Goal: Information Seeking & Learning: Learn about a topic

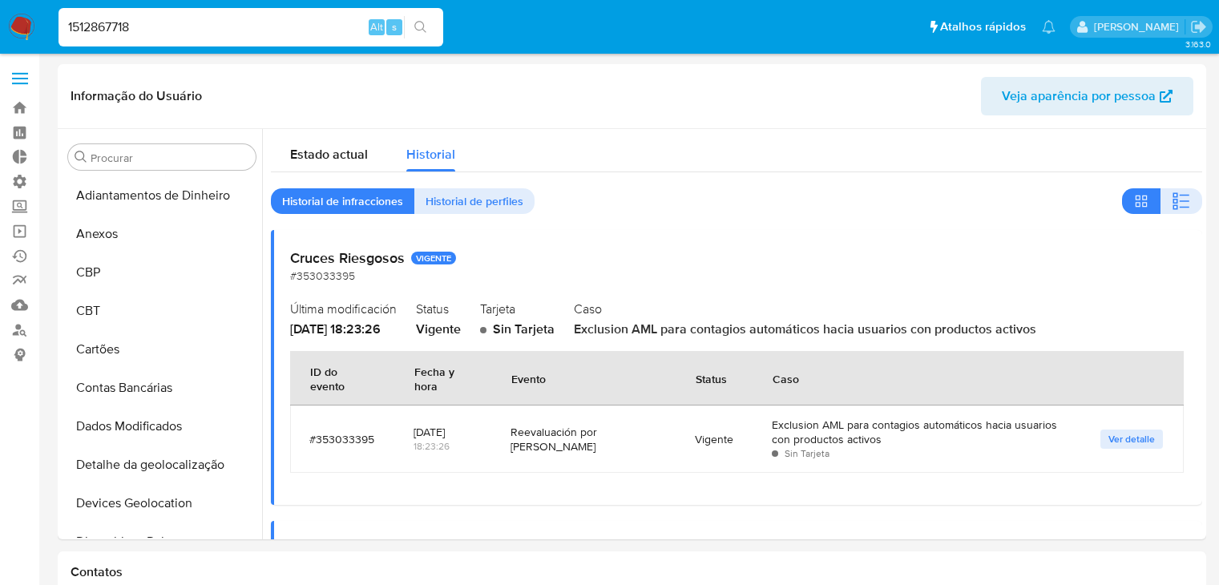
select select "10"
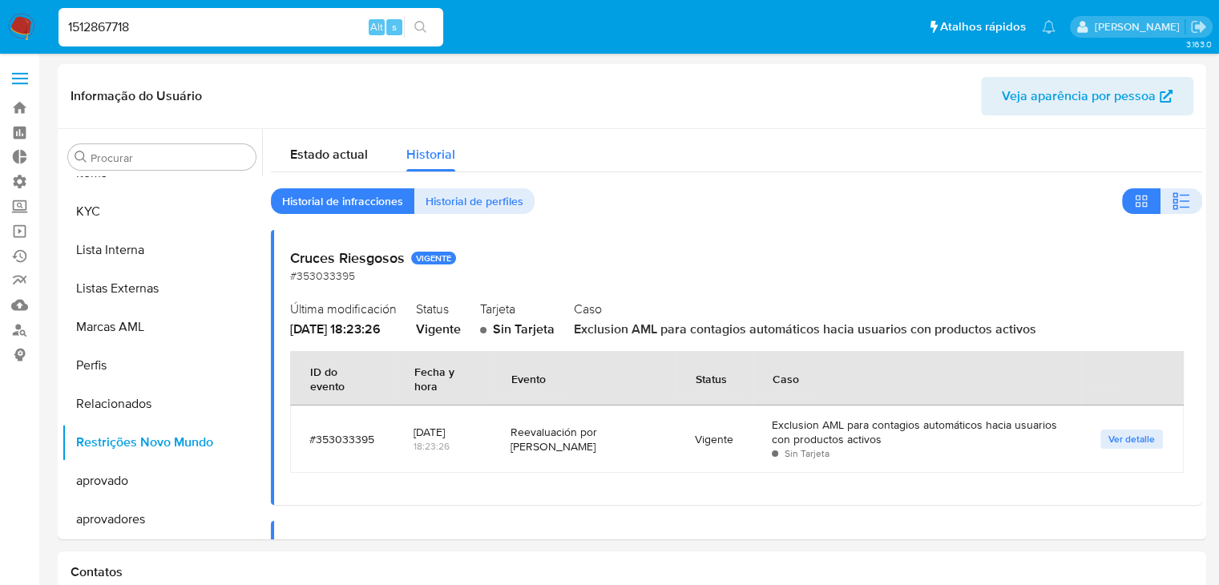
click at [202, 36] on input "1512867718" at bounding box center [251, 27] width 385 height 21
paste input "939749911"
type input "1939749911"
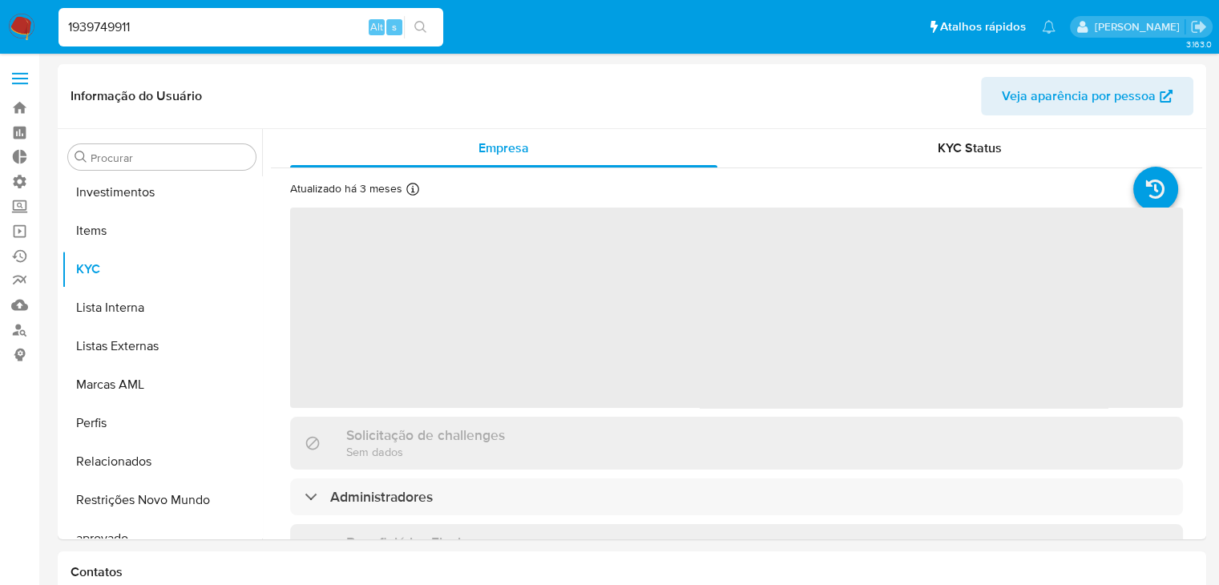
scroll to position [869, 0]
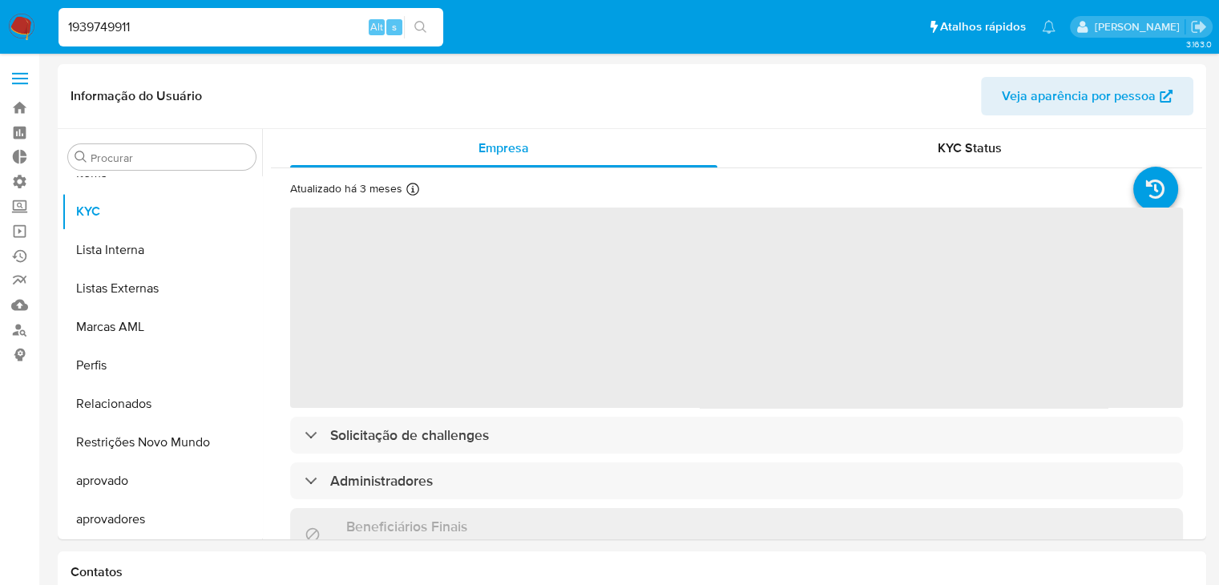
select select "10"
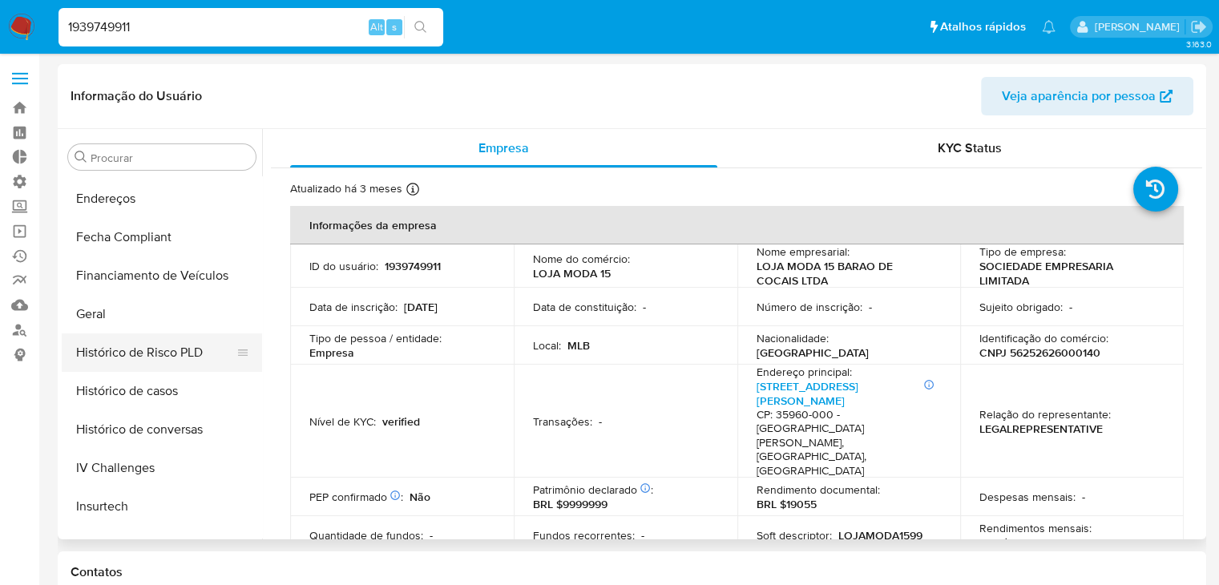
scroll to position [456, 0]
click at [174, 321] on button "Geral" at bounding box center [156, 316] width 188 height 38
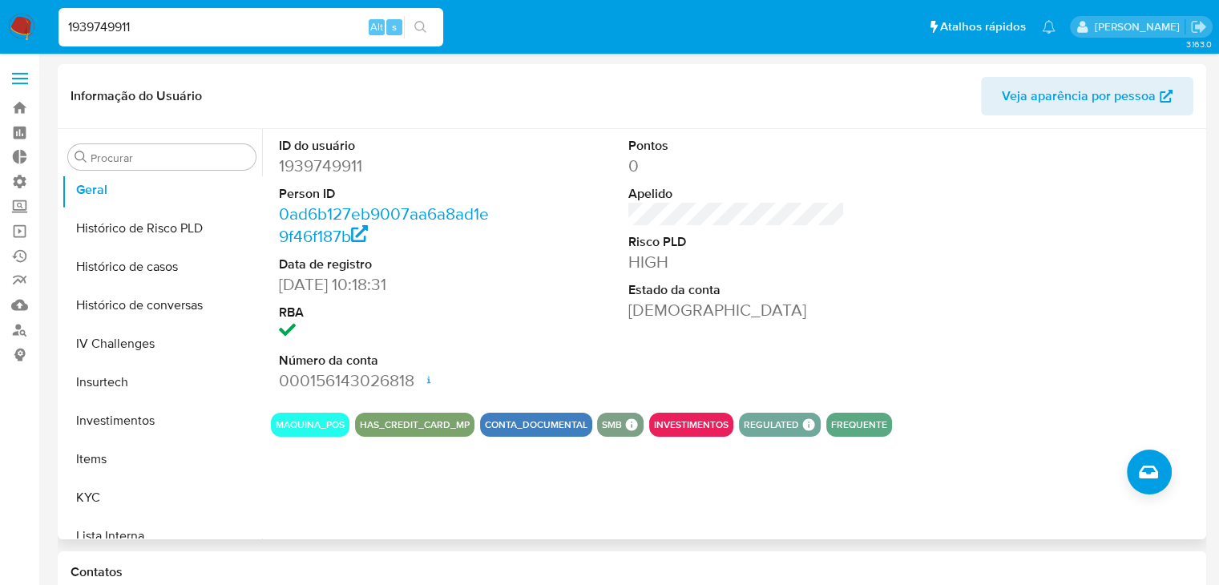
scroll to position [564, 0]
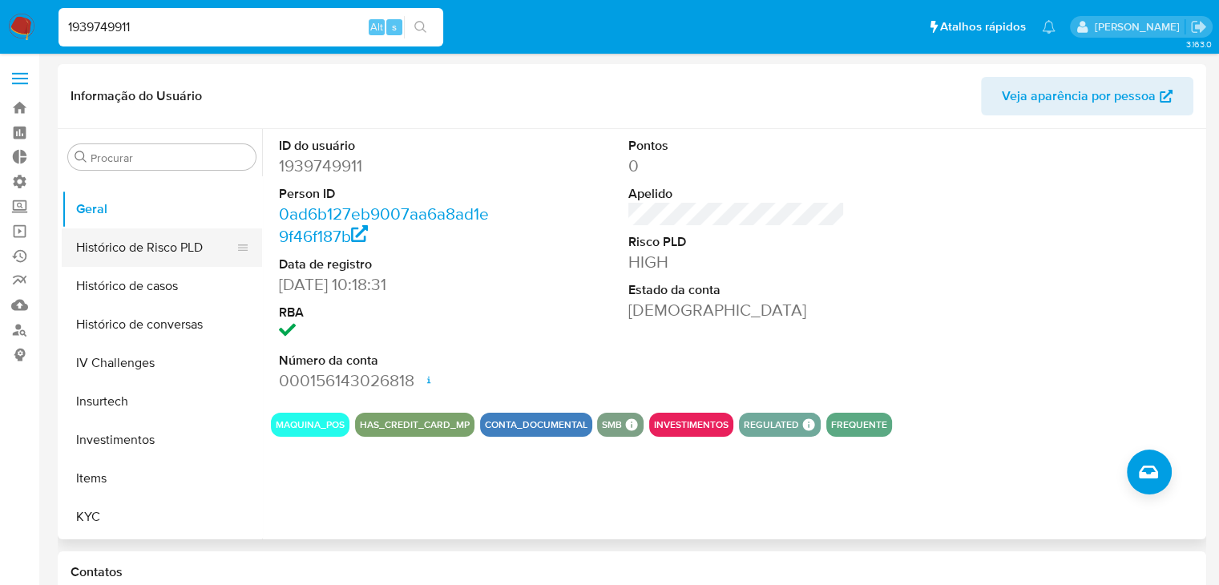
click at [188, 234] on button "Histórico de Risco PLD" at bounding box center [156, 247] width 188 height 38
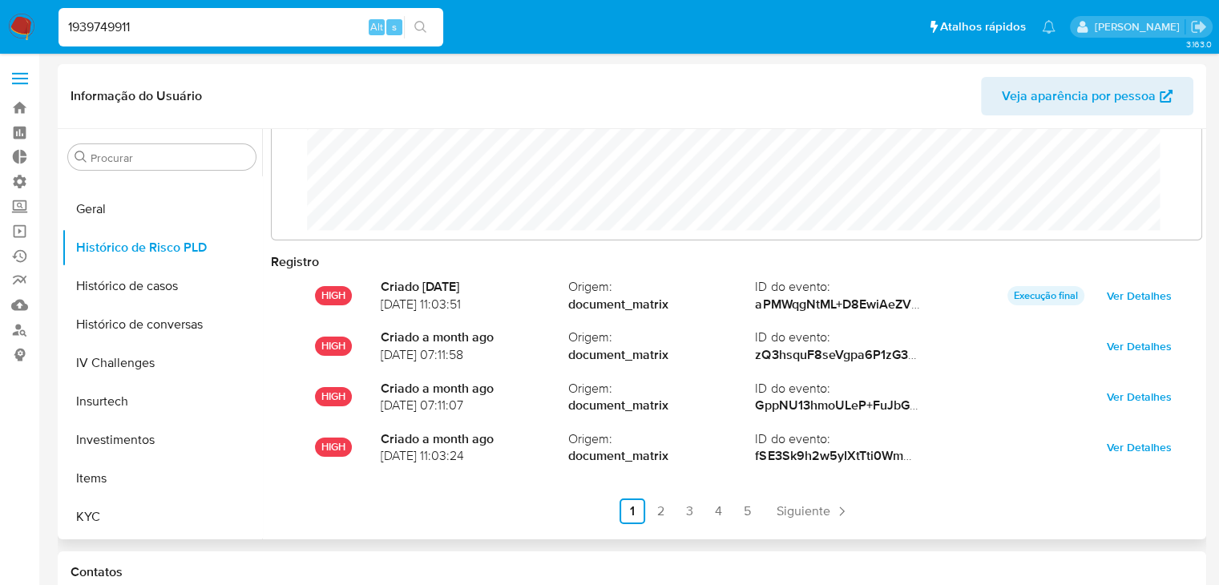
scroll to position [84, 0]
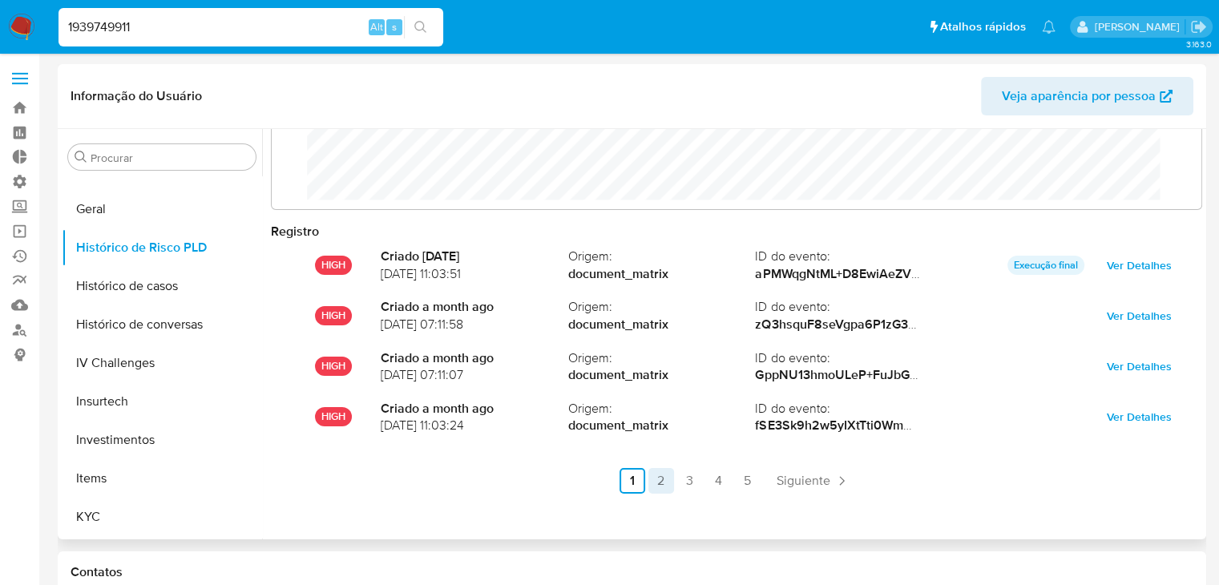
click at [657, 484] on link "2" at bounding box center [662, 481] width 26 height 26
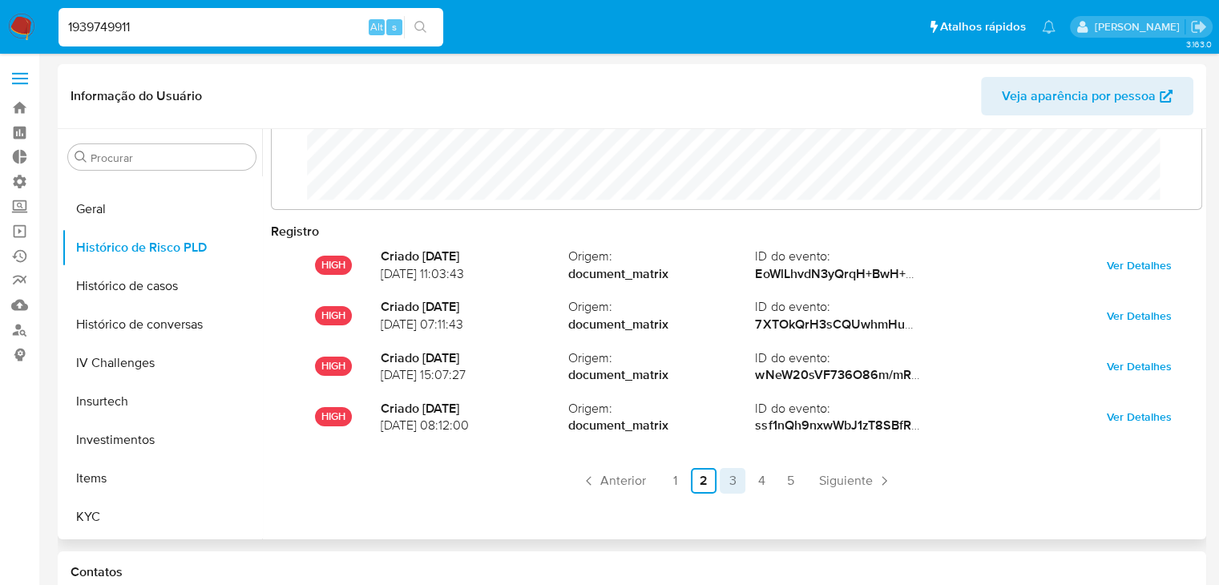
click at [730, 485] on link "3" at bounding box center [733, 481] width 26 height 26
click at [698, 482] on link "2" at bounding box center [704, 481] width 26 height 26
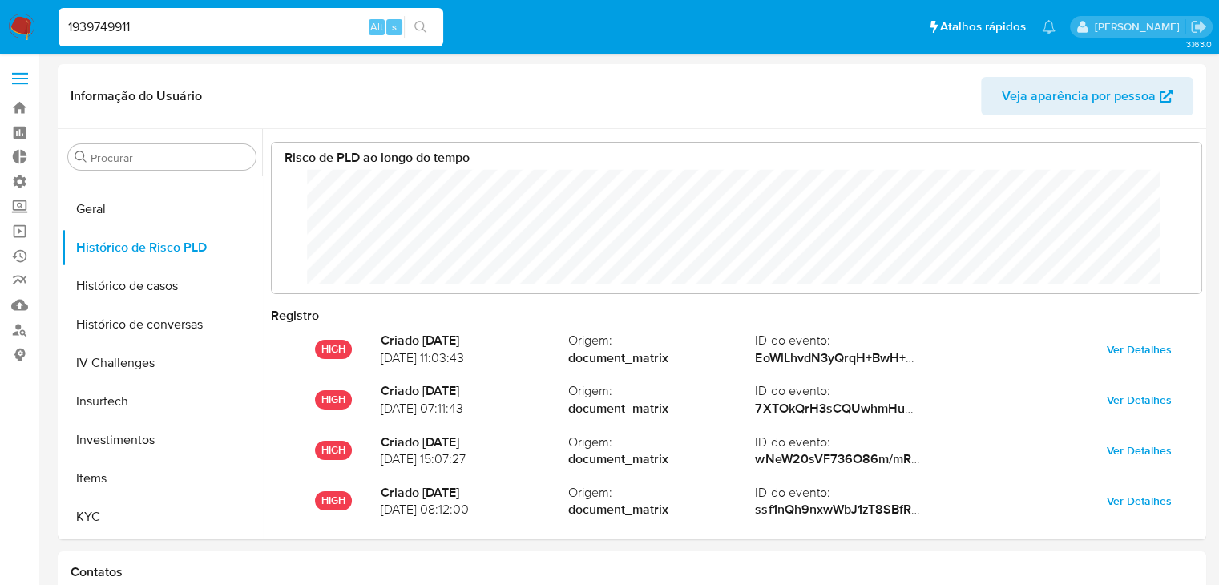
click at [157, 22] on input "1939749911" at bounding box center [251, 27] width 385 height 21
paste input "2254633294"
type input "2254633294"
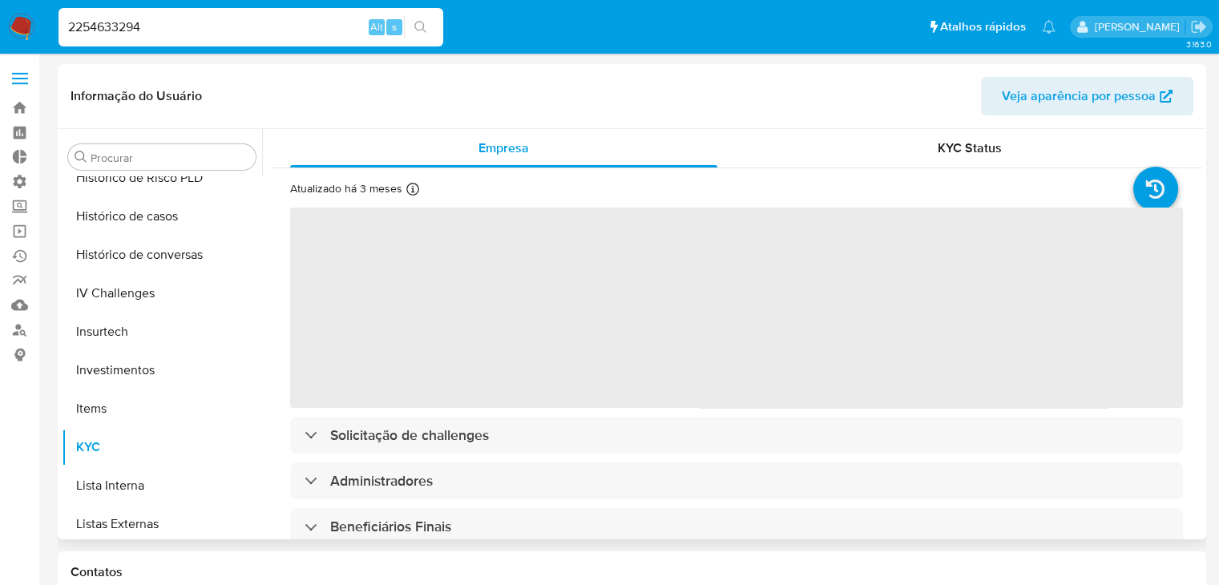
select select "10"
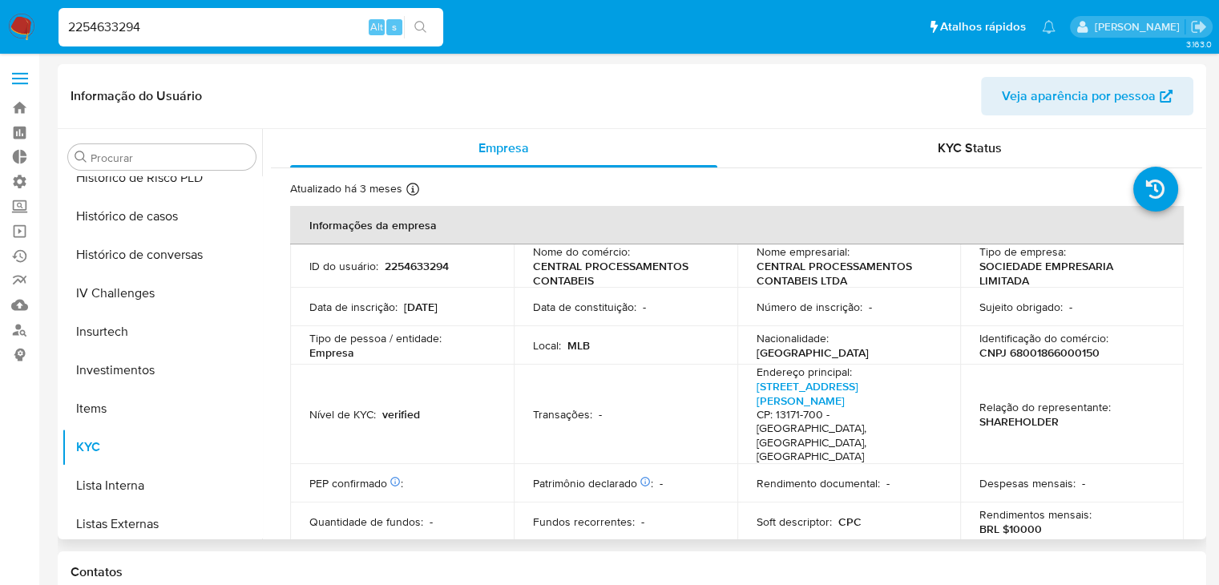
scroll to position [352, 0]
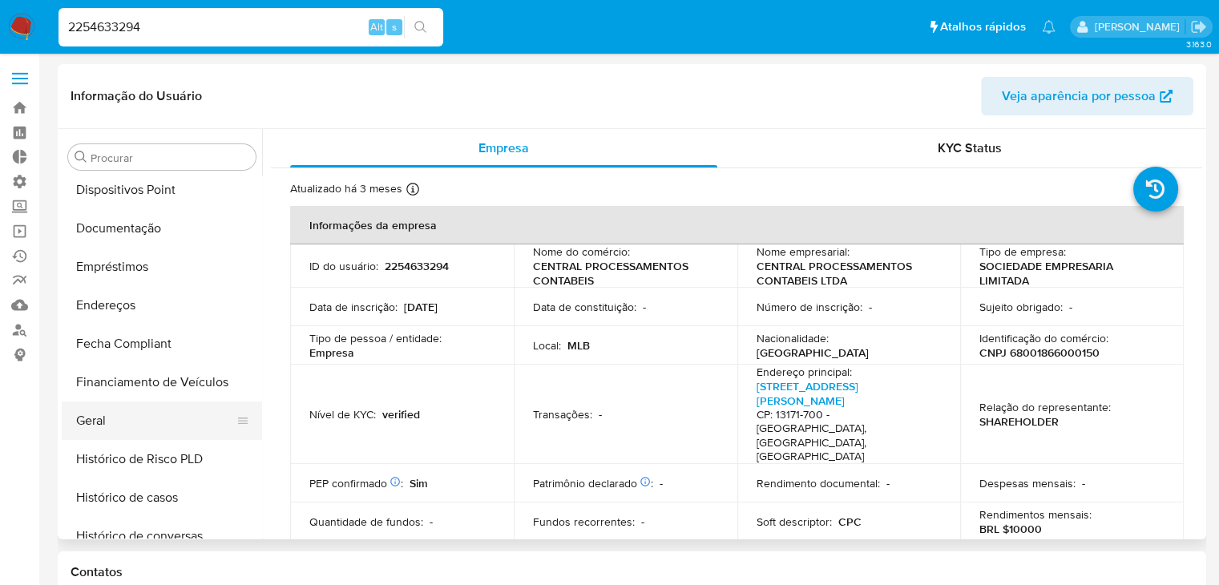
click at [181, 426] on button "Geral" at bounding box center [156, 421] width 188 height 38
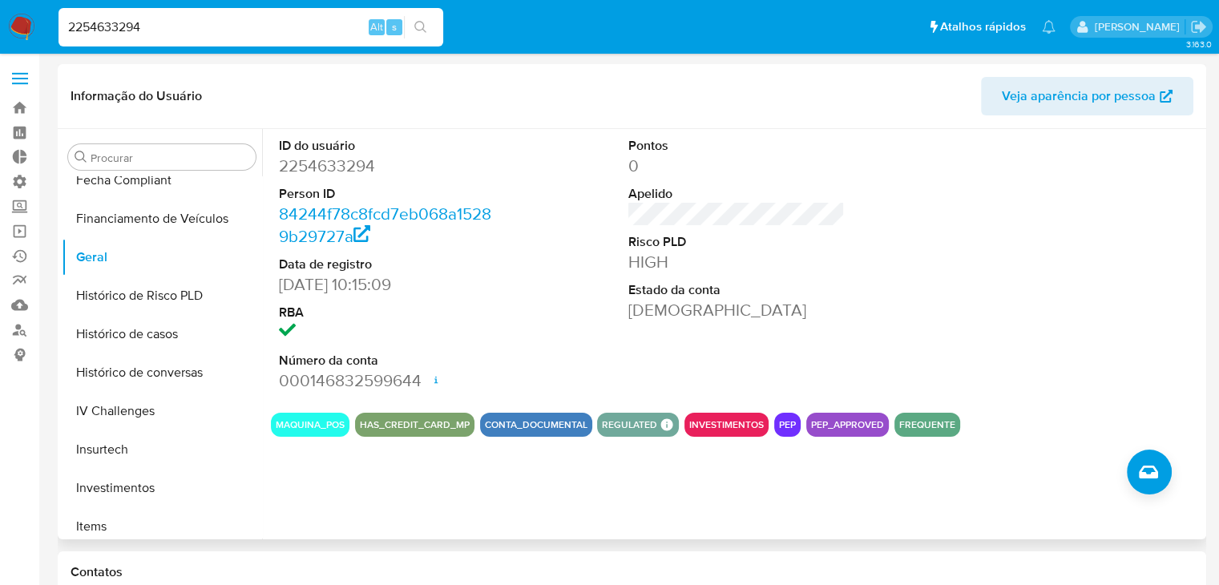
scroll to position [507, 0]
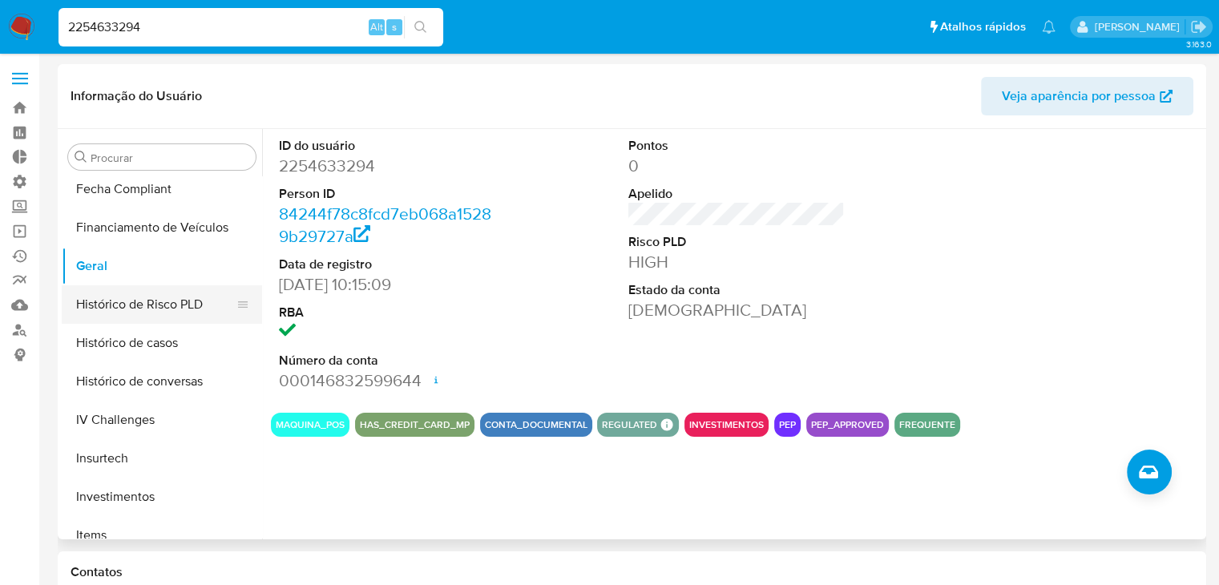
click at [208, 308] on button "Histórico de Risco PLD" at bounding box center [156, 304] width 188 height 38
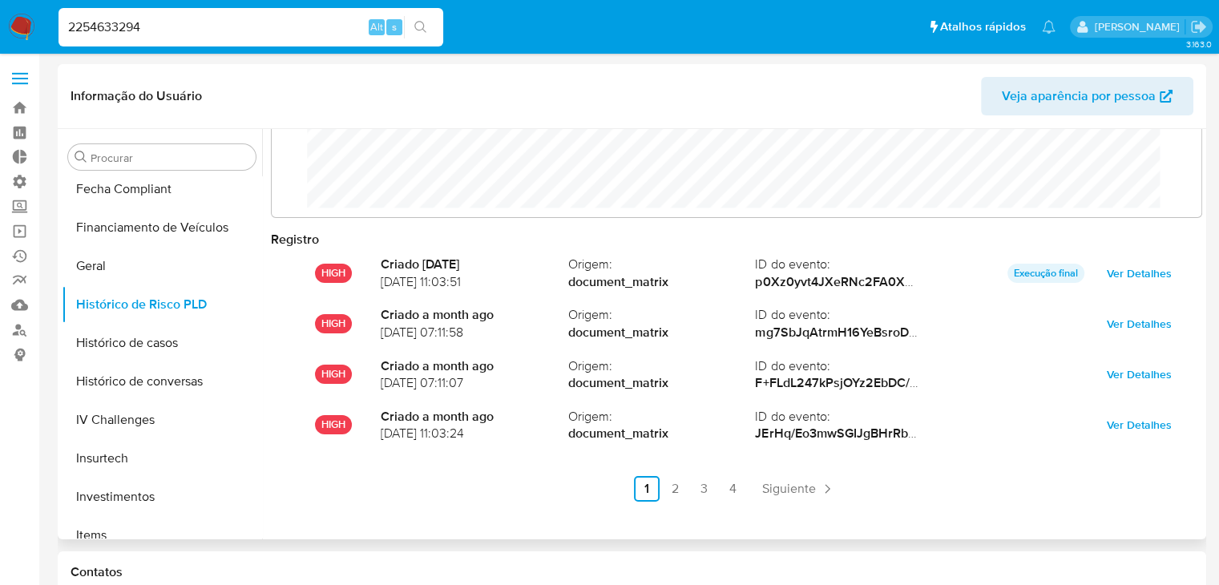
scroll to position [72, 0]
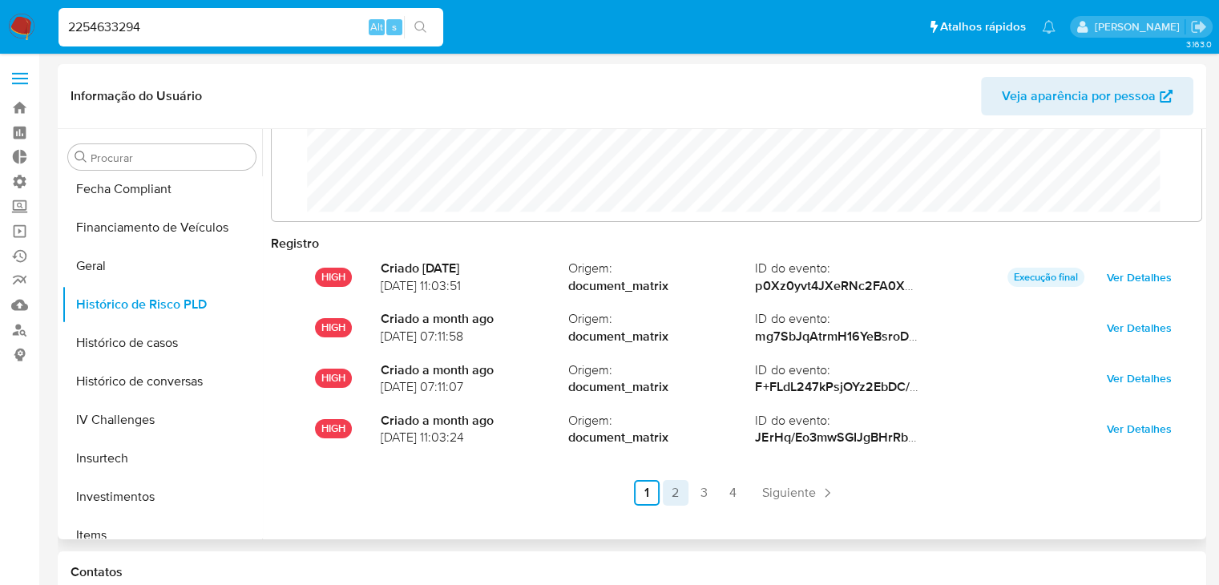
click at [668, 495] on link "2" at bounding box center [676, 493] width 26 height 26
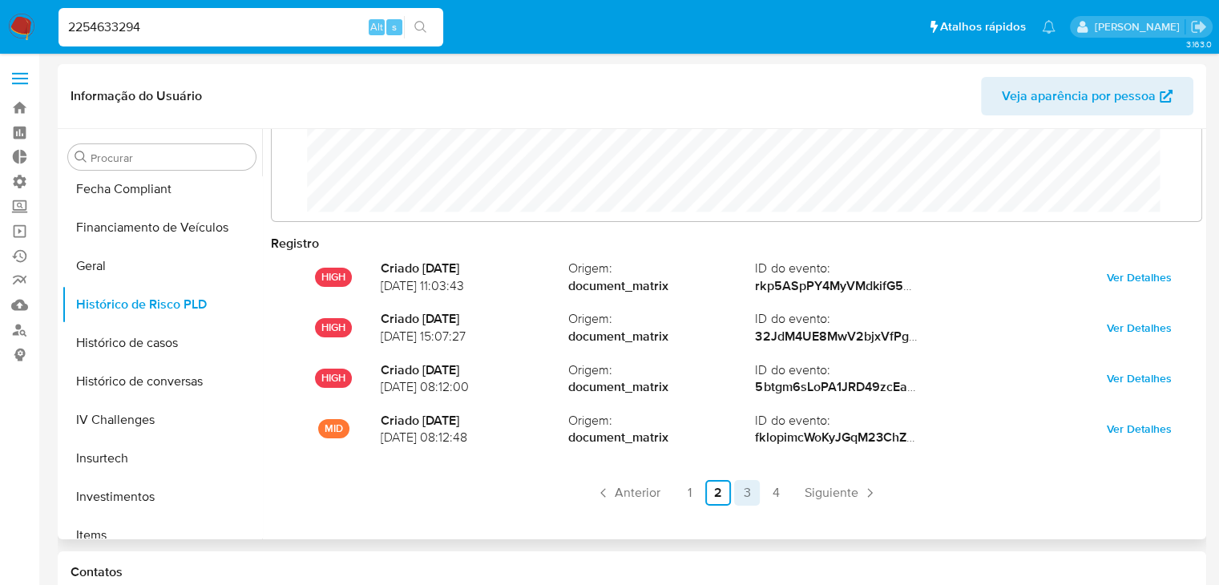
click at [750, 496] on link "3" at bounding box center [747, 493] width 26 height 26
click at [710, 495] on link "2" at bounding box center [719, 493] width 26 height 26
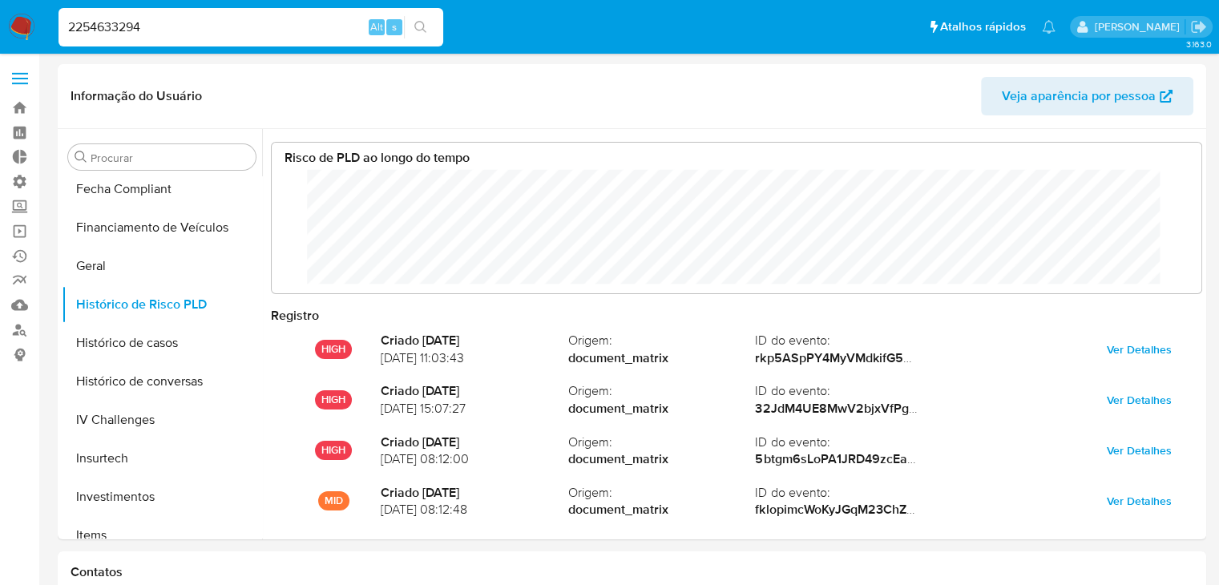
click at [156, 24] on input "2254633294" at bounding box center [251, 27] width 385 height 21
click at [149, 252] on button "Geral" at bounding box center [156, 266] width 188 height 38
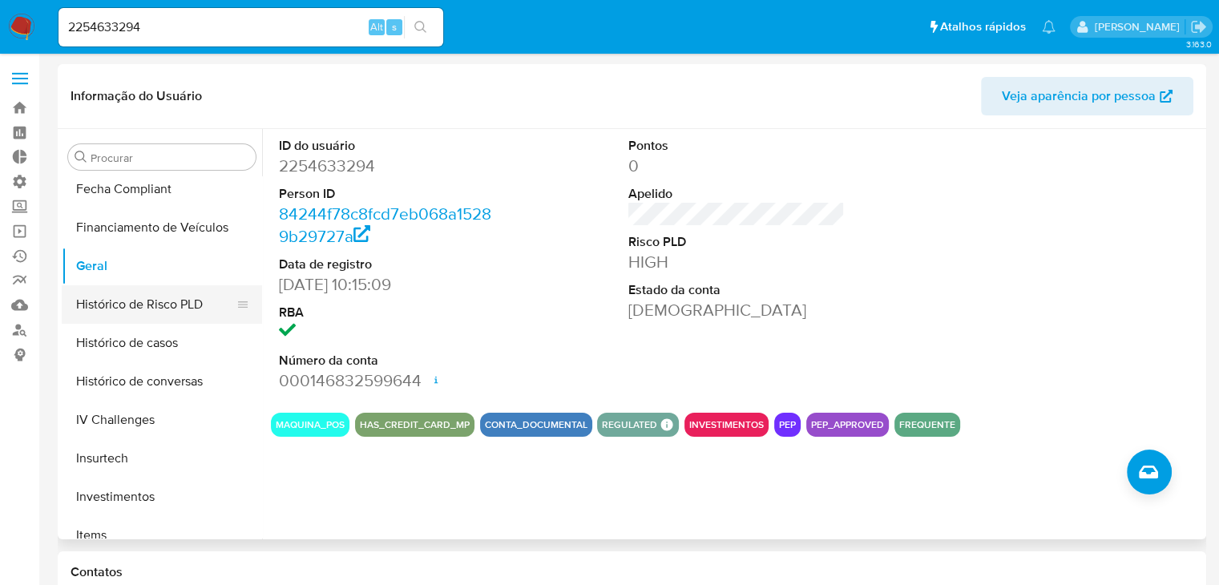
click at [160, 308] on button "Histórico de Risco PLD" at bounding box center [156, 304] width 188 height 38
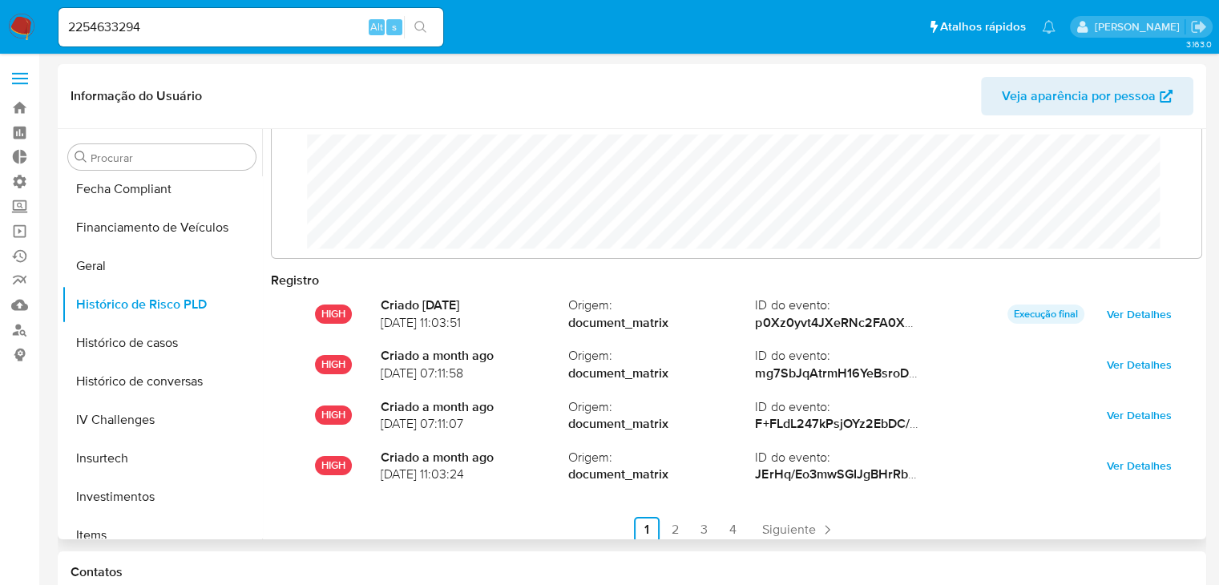
scroll to position [37, 0]
click at [669, 529] on link "2" at bounding box center [676, 529] width 26 height 26
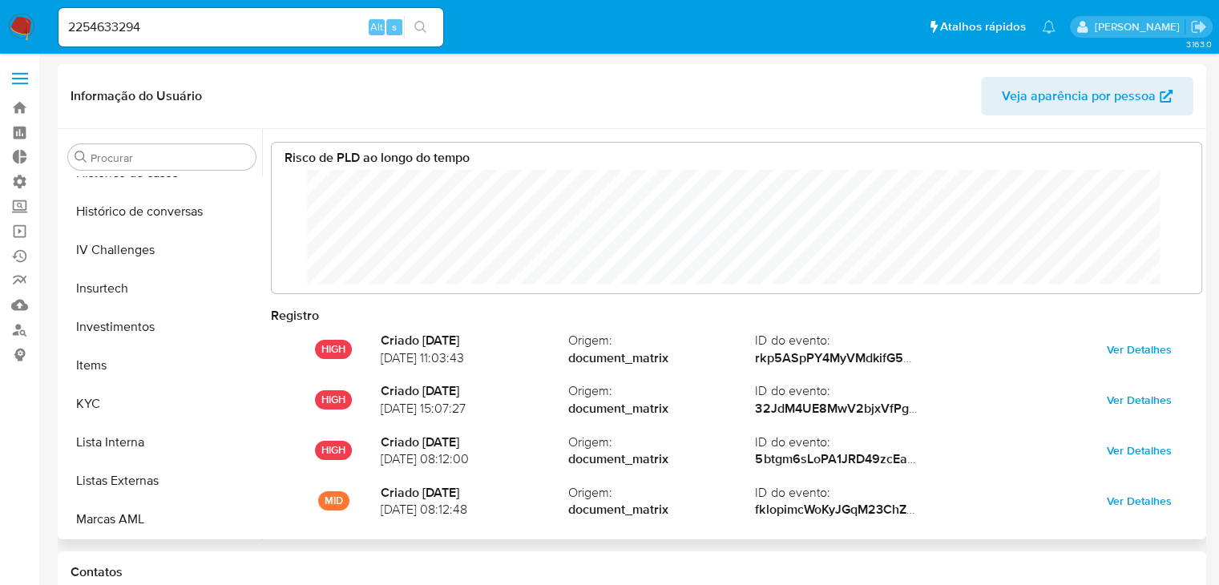
scroll to position [688, 0]
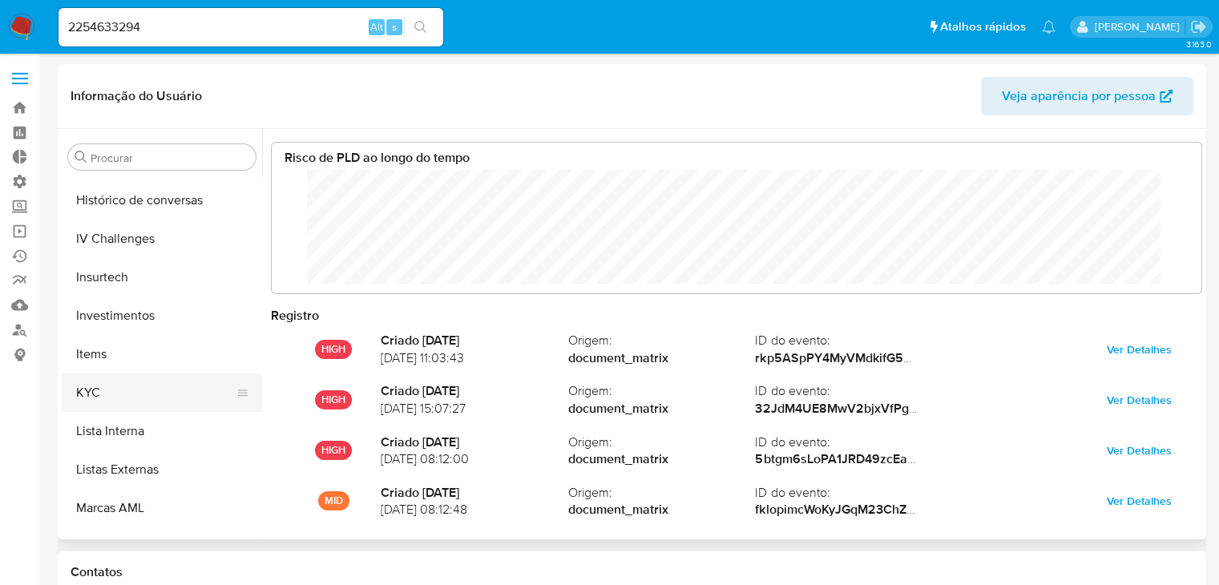
click at [192, 394] on button "KYC" at bounding box center [156, 393] width 188 height 38
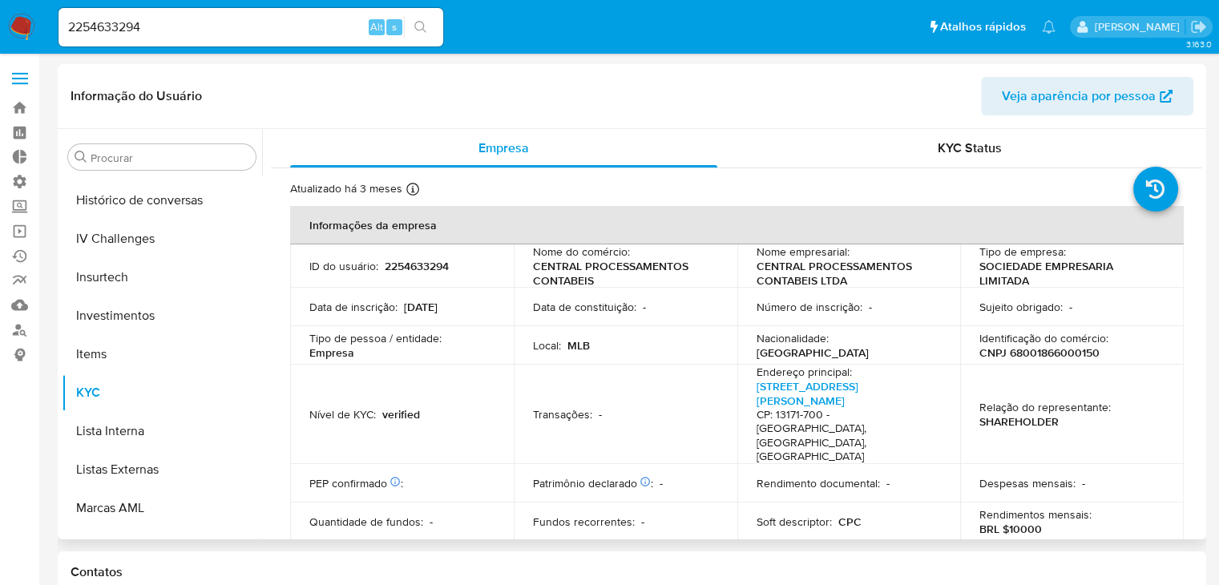
click at [850, 476] on p "Rendimento documental :" at bounding box center [818, 483] width 123 height 14
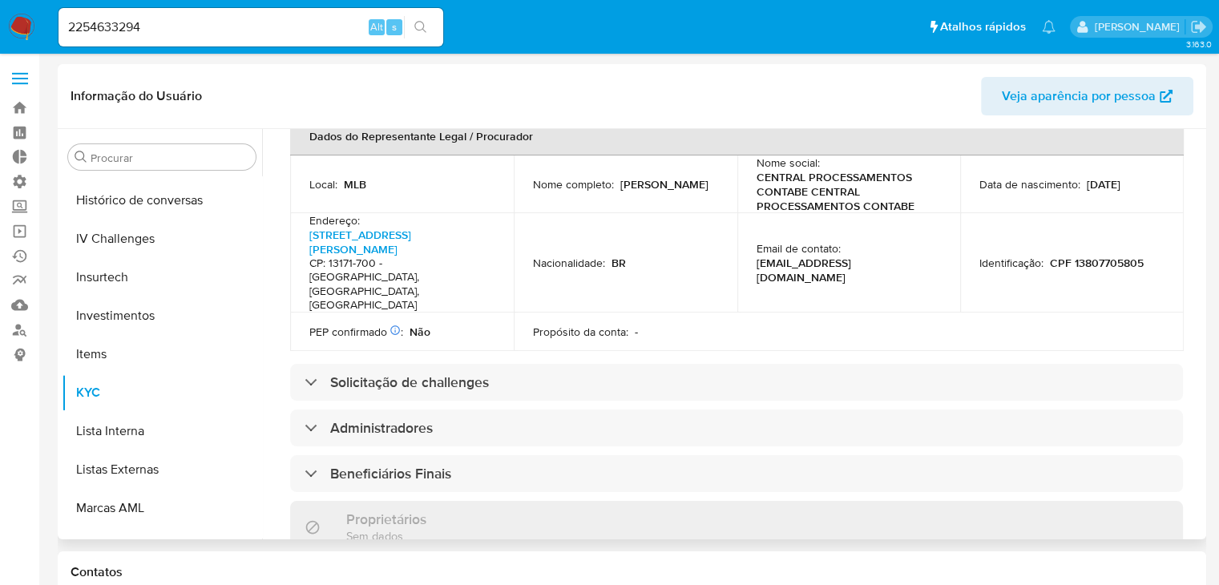
scroll to position [545, 0]
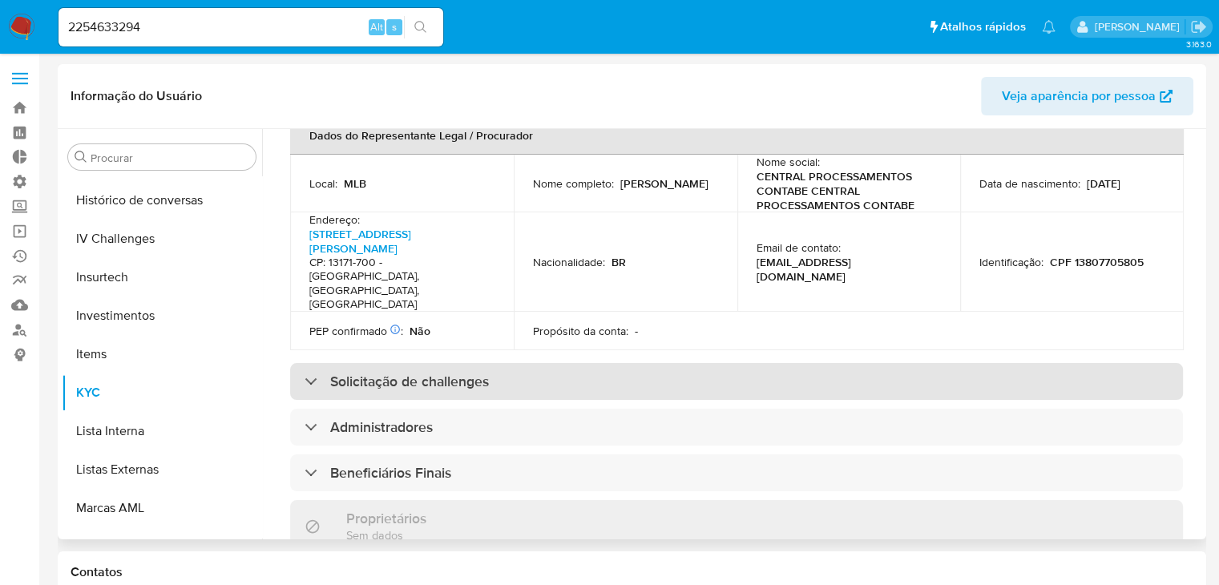
click at [896, 363] on div "Solicitação de challenges" at bounding box center [736, 381] width 893 height 37
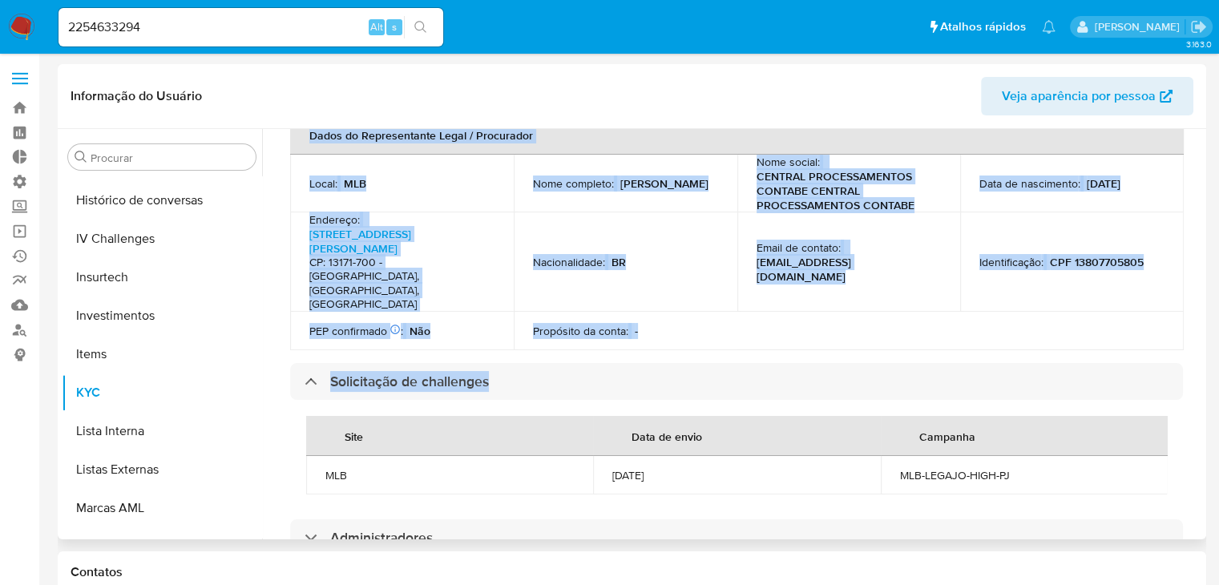
drag, startPoint x: 1204, startPoint y: 360, endPoint x: 1195, endPoint y: 192, distance: 168.6
click at [1195, 192] on div "Procurar Adiantamentos de Dinheiro Anexos CBP CBT Cartões Contas Bancárias Dado…" at bounding box center [632, 334] width 1149 height 410
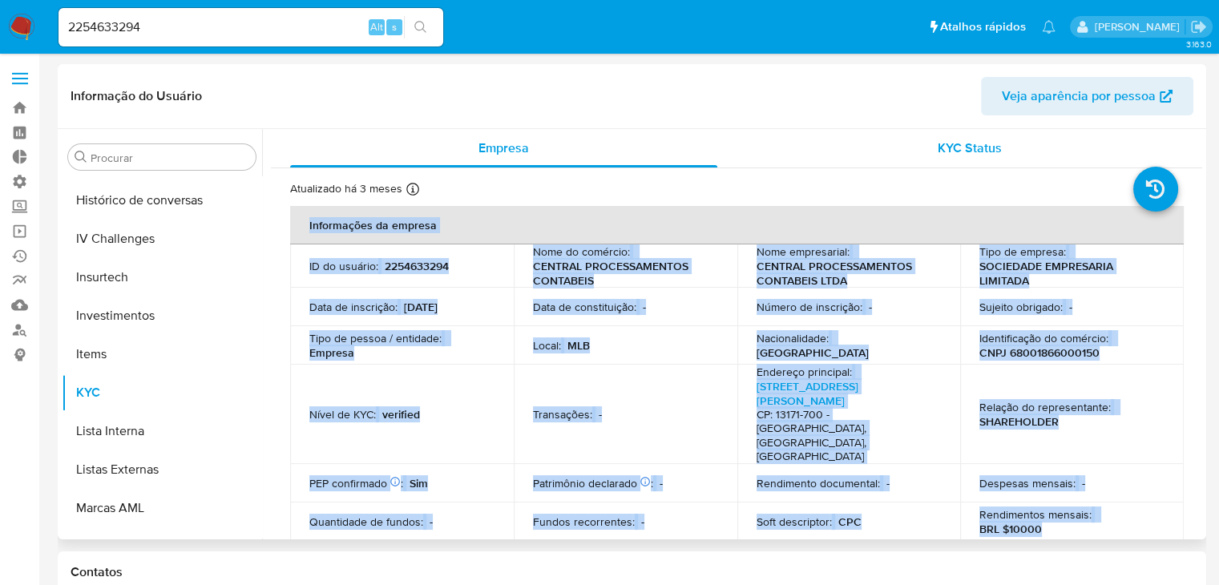
click at [964, 158] on div "KYC Status" at bounding box center [969, 148] width 427 height 38
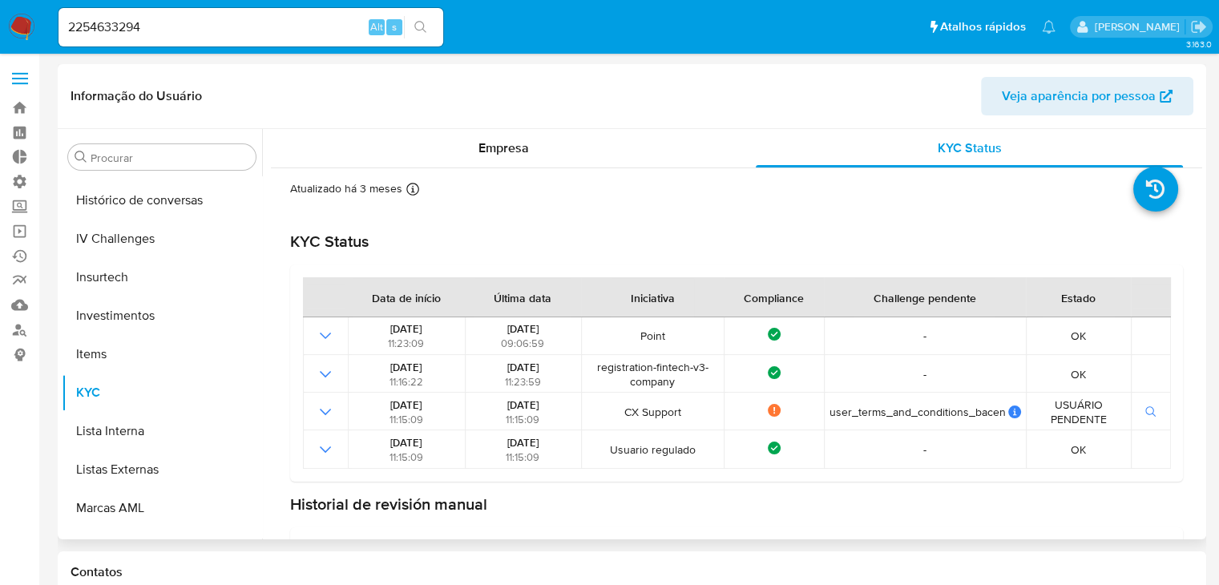
drag, startPoint x: 1203, startPoint y: 200, endPoint x: 1203, endPoint y: 314, distance: 114.7
click at [1203, 314] on div "Procurar Adiantamentos de Dinheiro Anexos CBP CBT Cartões Contas Bancárias Dado…" at bounding box center [632, 334] width 1149 height 410
click at [180, 22] on input "2254633294" at bounding box center [251, 27] width 385 height 21
paste input "480440327"
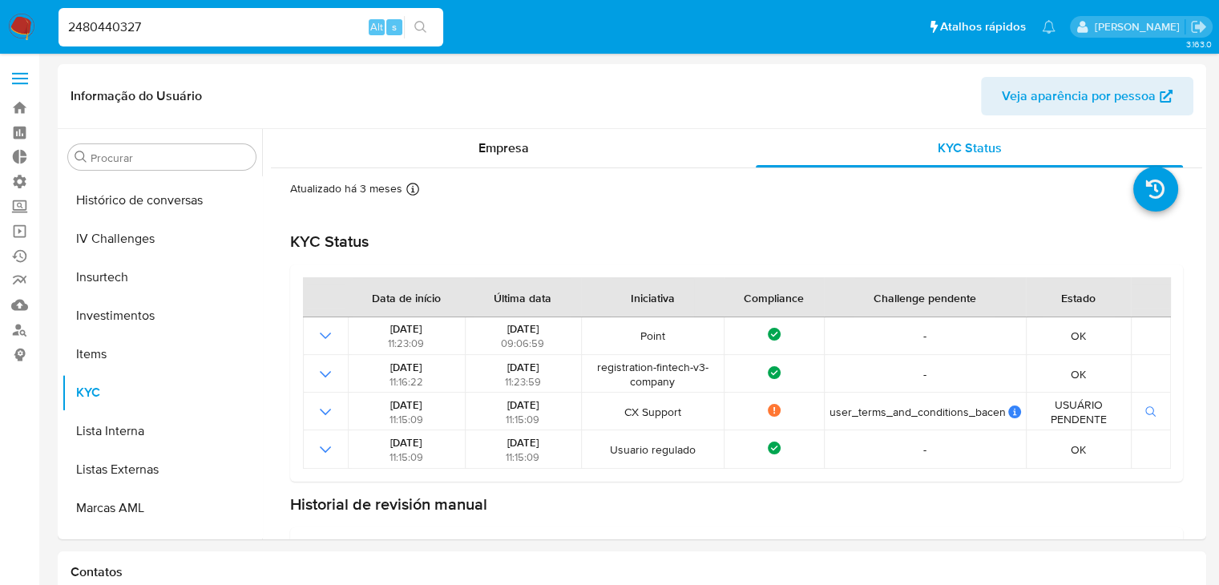
type input "2480440327"
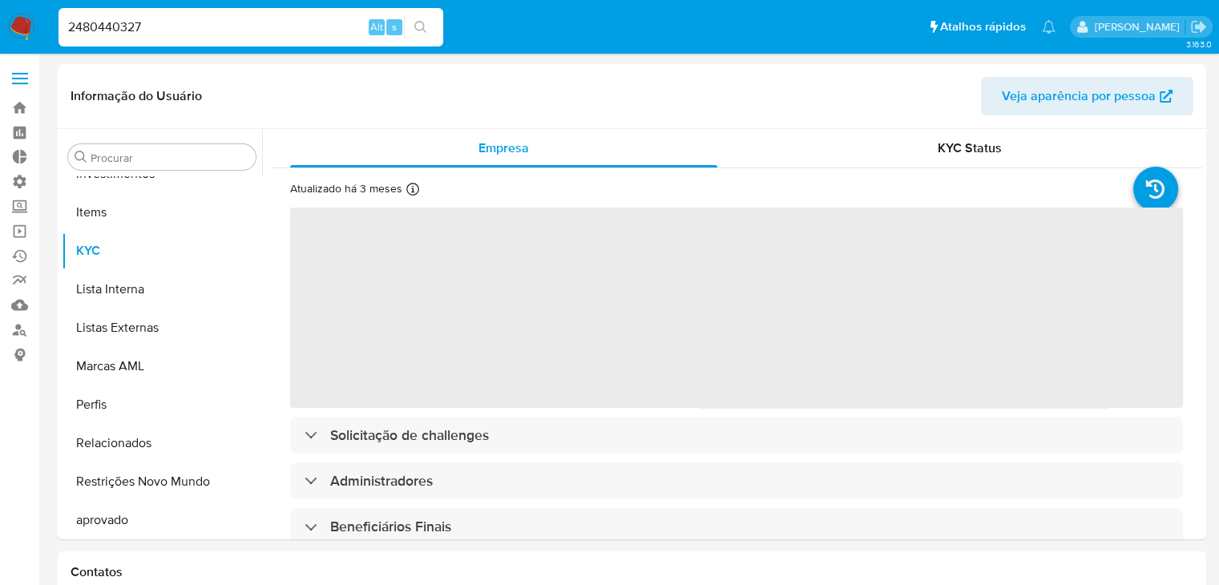
scroll to position [869, 0]
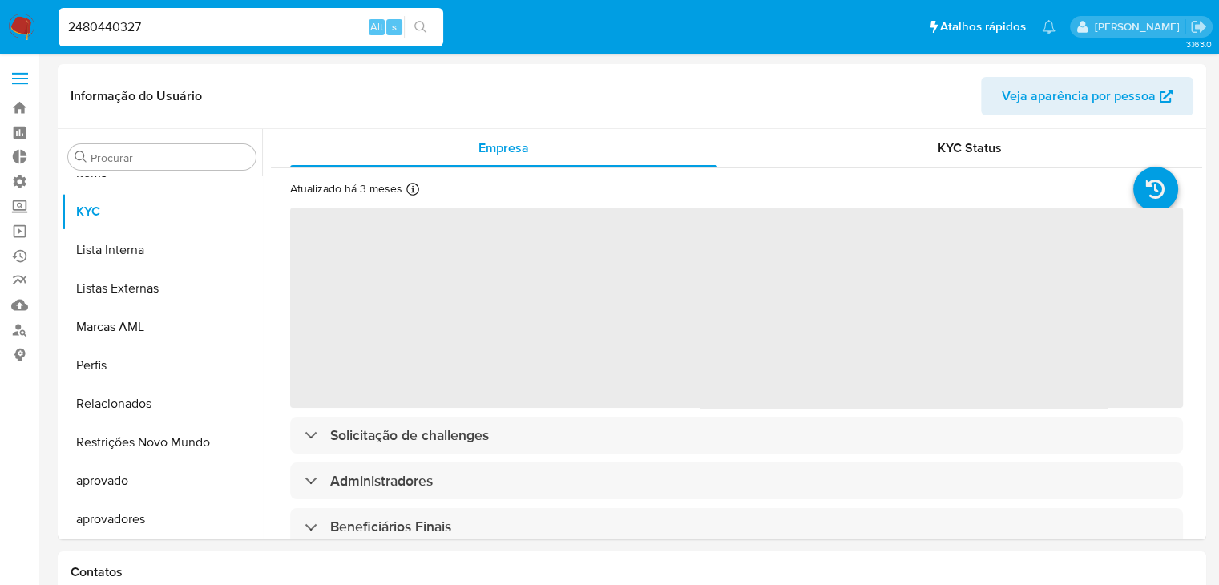
select select "10"
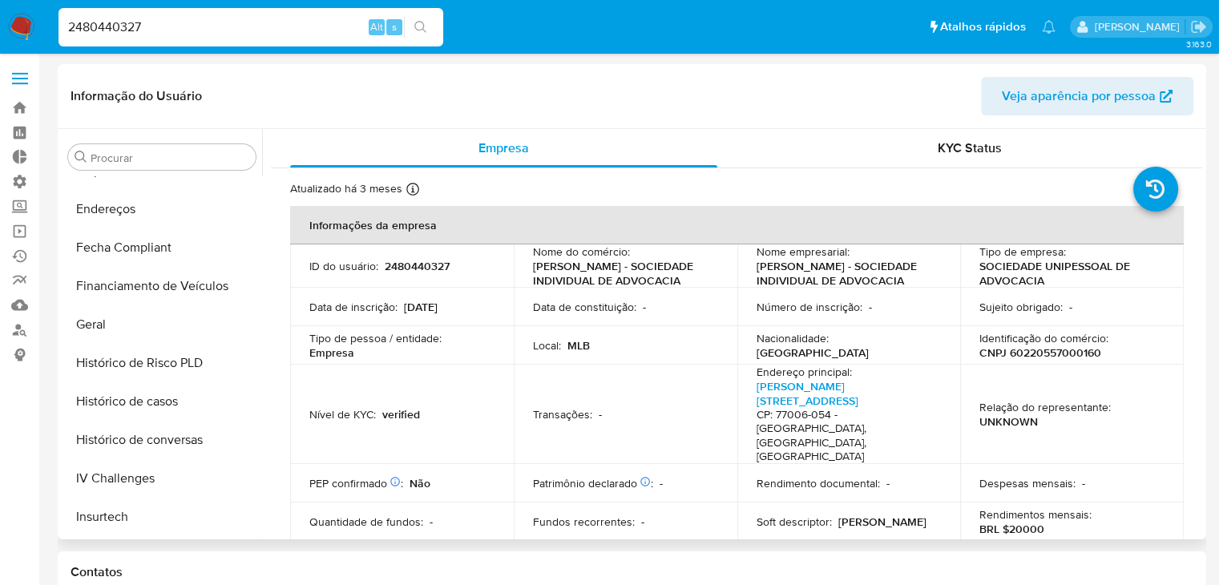
scroll to position [446, 0]
click at [160, 325] on button "Geral" at bounding box center [156, 327] width 188 height 38
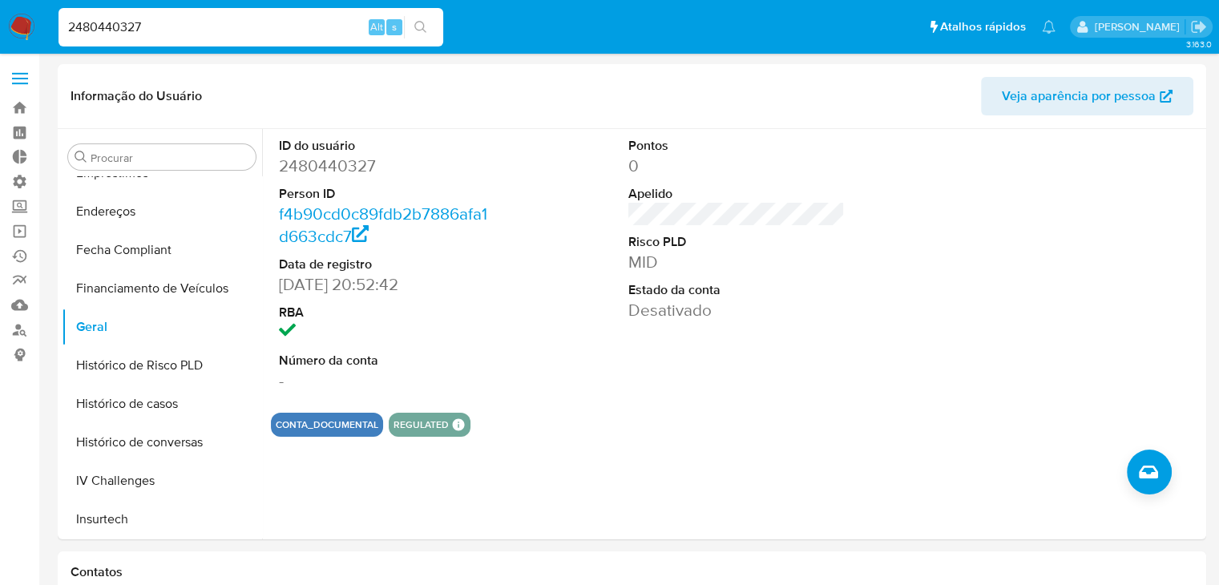
click at [138, 34] on input "2480440327" at bounding box center [251, 27] width 385 height 21
paste input "17208875"
type input "2172088757"
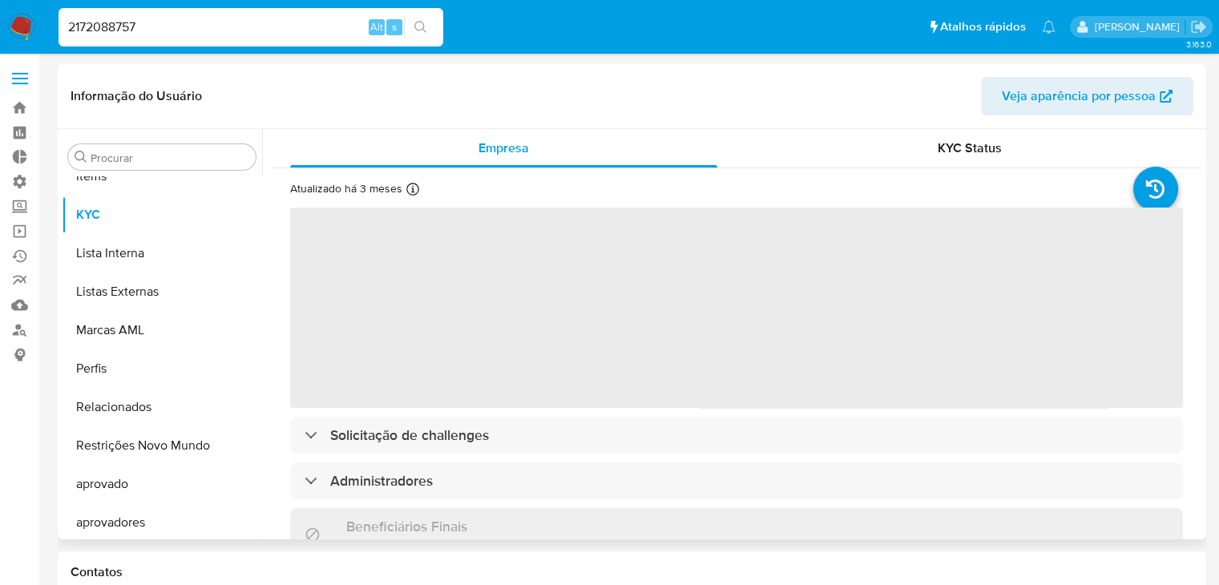
scroll to position [869, 0]
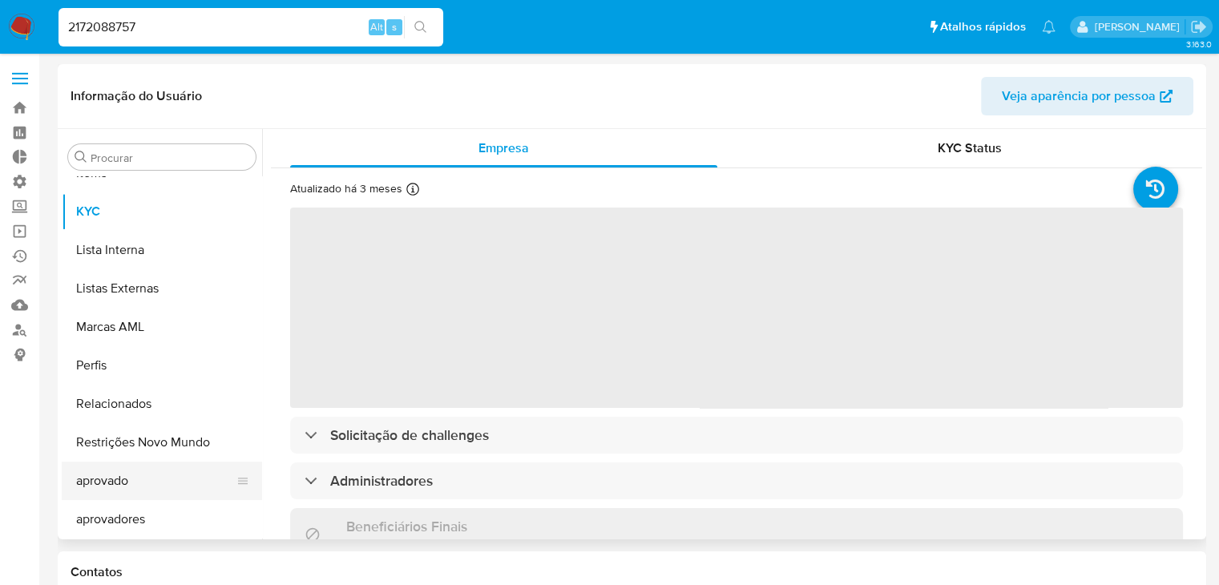
select select "10"
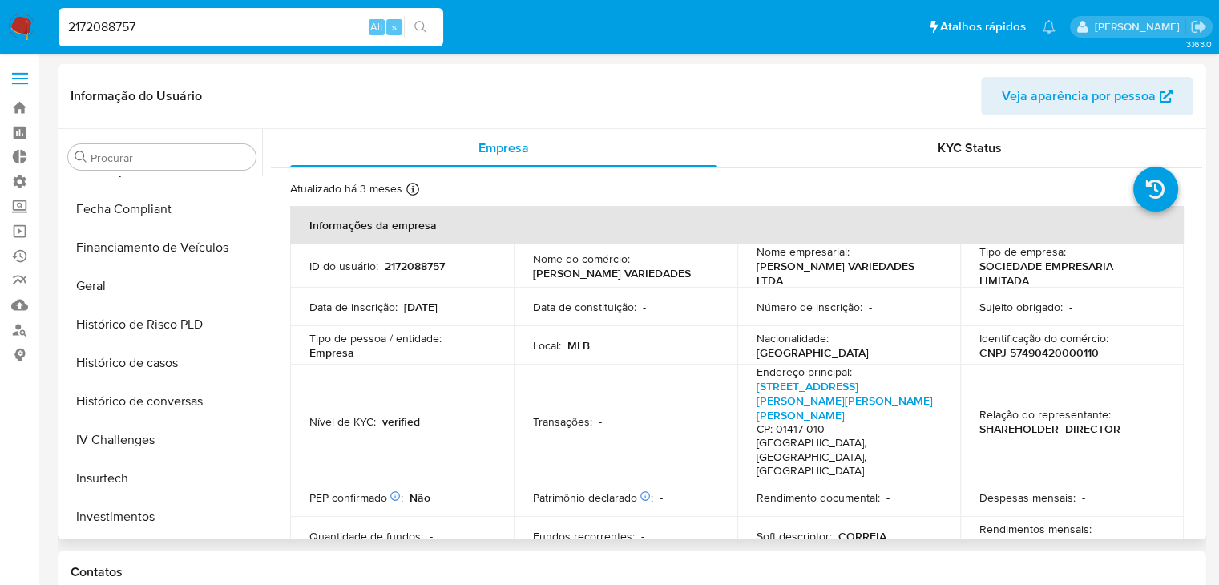
scroll to position [490, 0]
click at [135, 272] on button "Geral" at bounding box center [156, 283] width 188 height 38
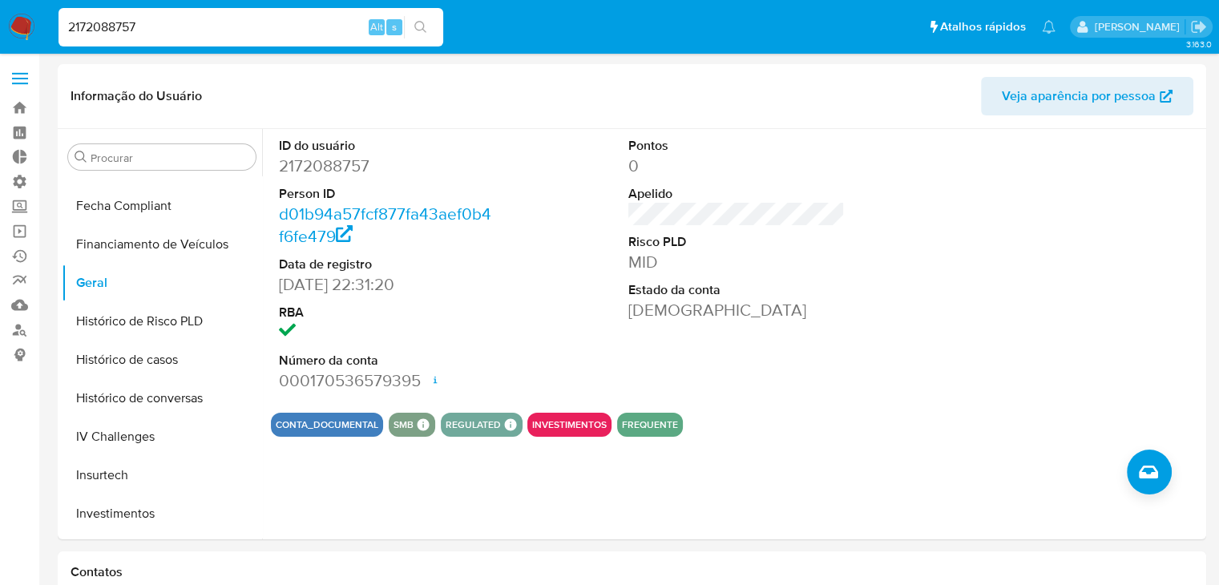
click at [206, 36] on input "2172088757" at bounding box center [251, 27] width 385 height 21
paste input "636696738"
type input "636696738"
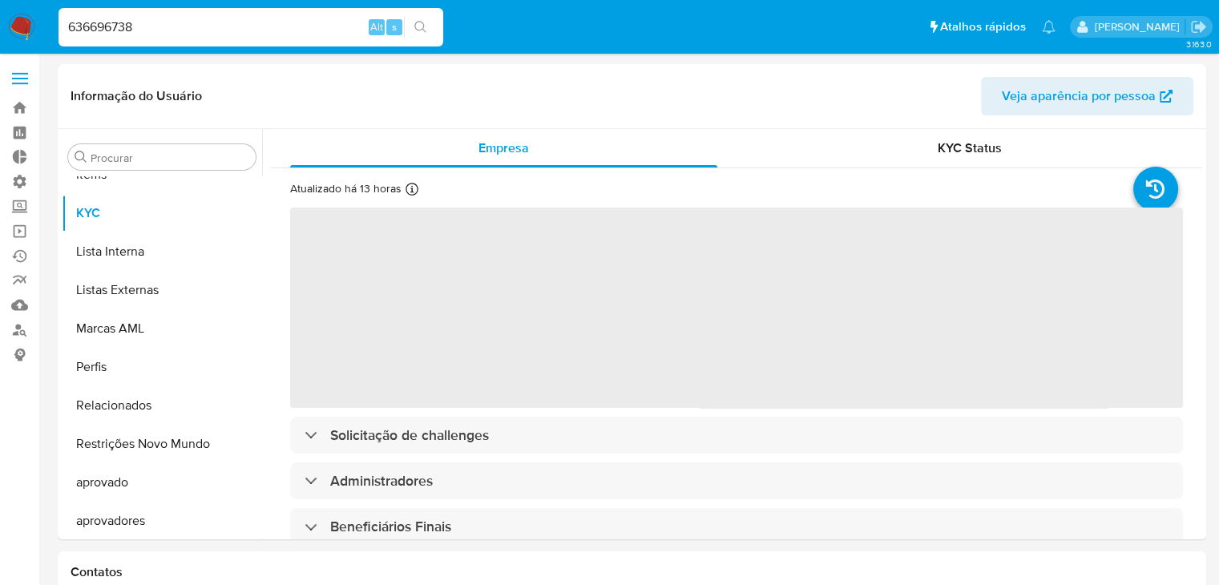
scroll to position [869, 0]
select select "10"
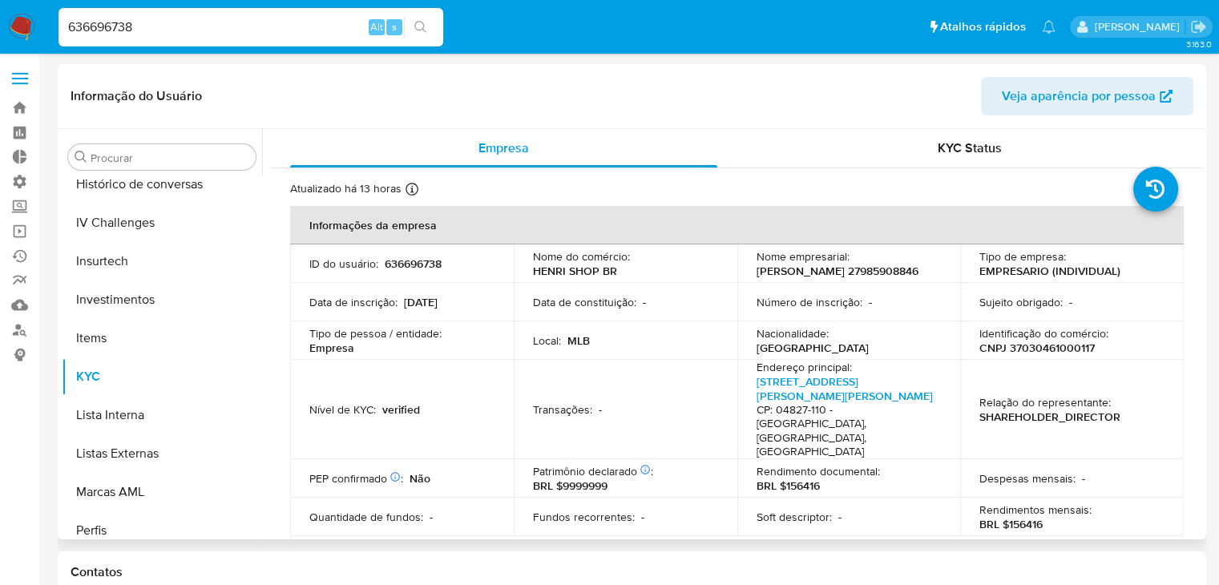
scroll to position [688, 0]
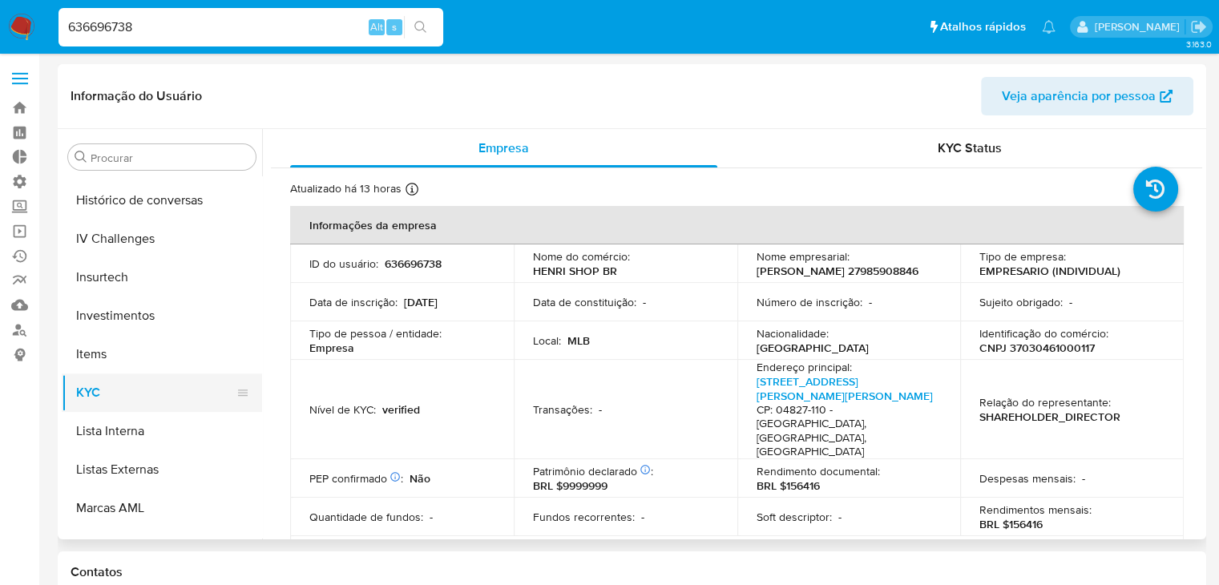
drag, startPoint x: 253, startPoint y: 431, endPoint x: 254, endPoint y: 405, distance: 26.5
click at [254, 405] on ul "Adiantamentos de Dinheiro Anexos CBP CBT Cartões Contas Bancárias Dados Modific…" at bounding box center [162, 357] width 200 height 362
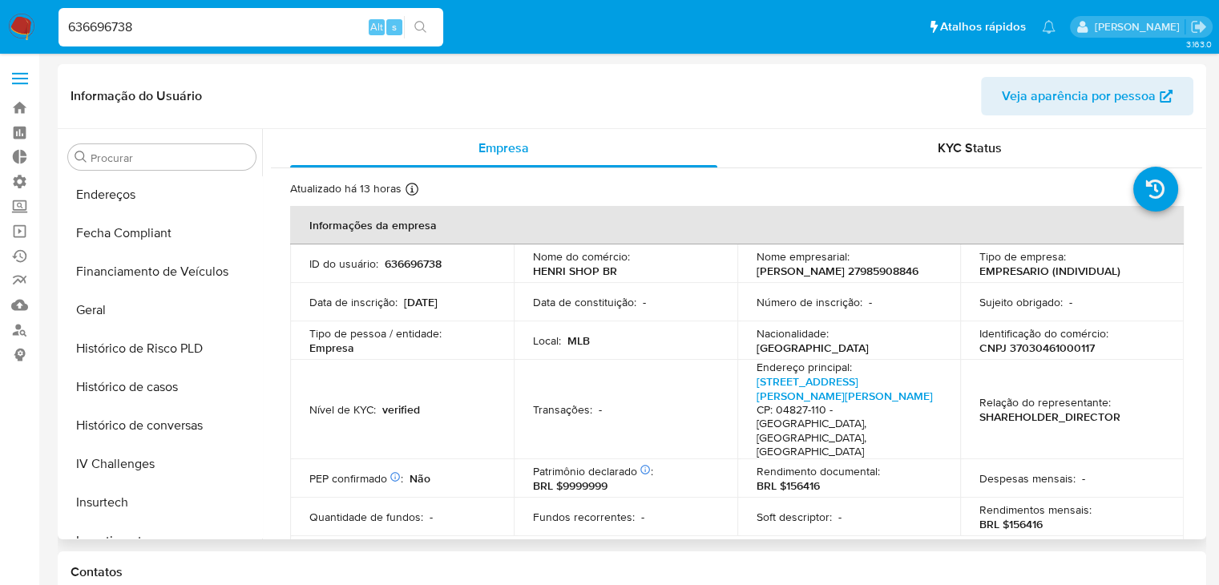
scroll to position [441, 0]
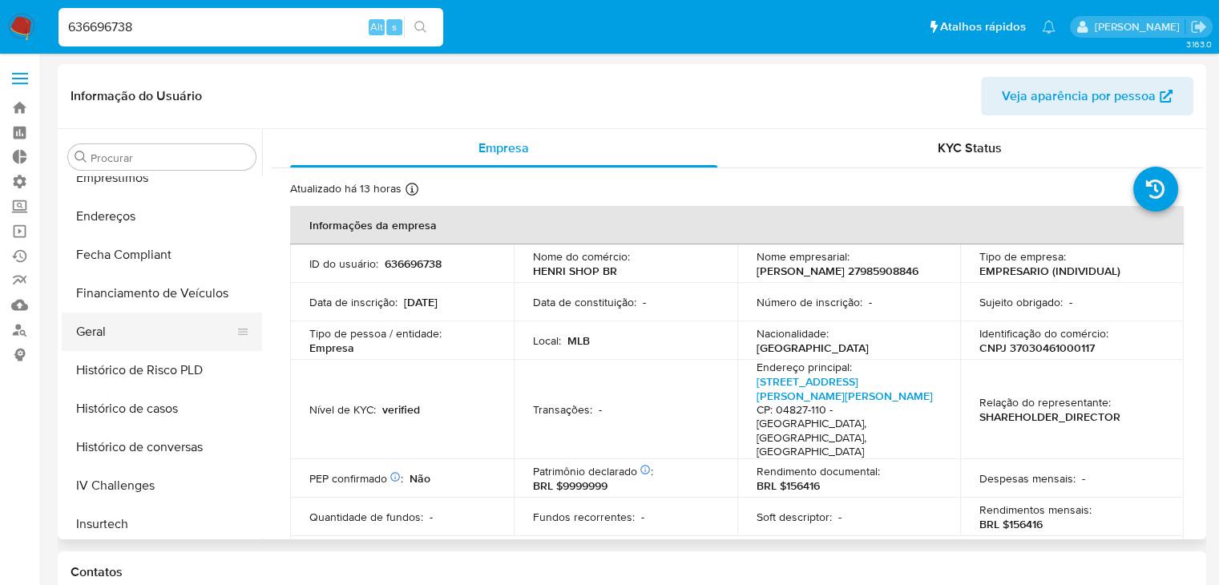
click at [189, 321] on button "Geral" at bounding box center [156, 332] width 188 height 38
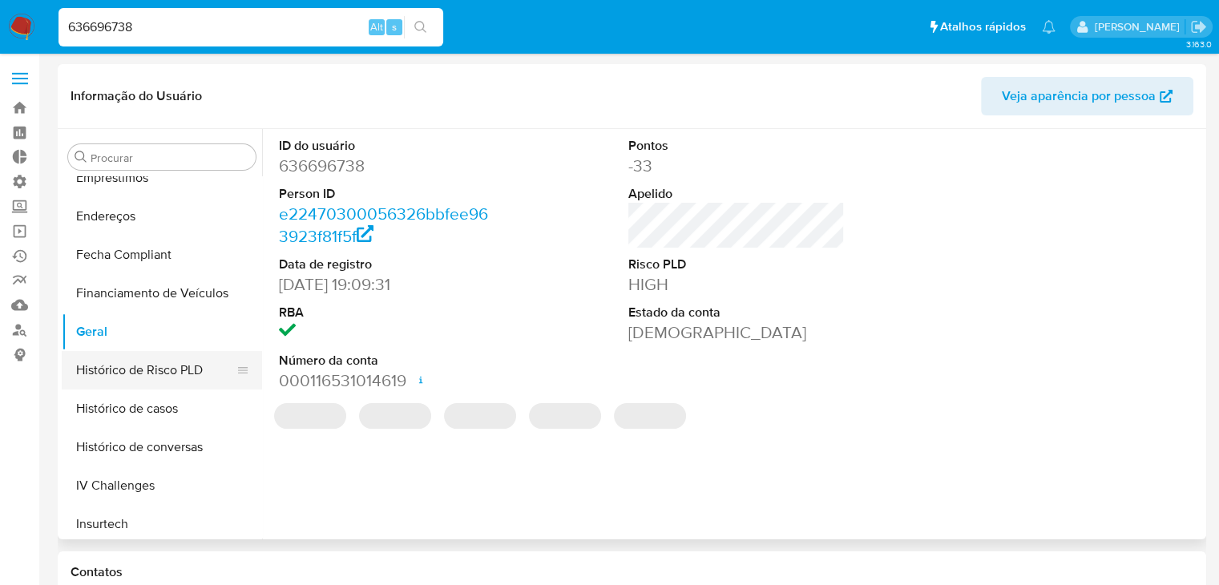
click at [180, 374] on button "Histórico de Risco PLD" at bounding box center [156, 370] width 188 height 38
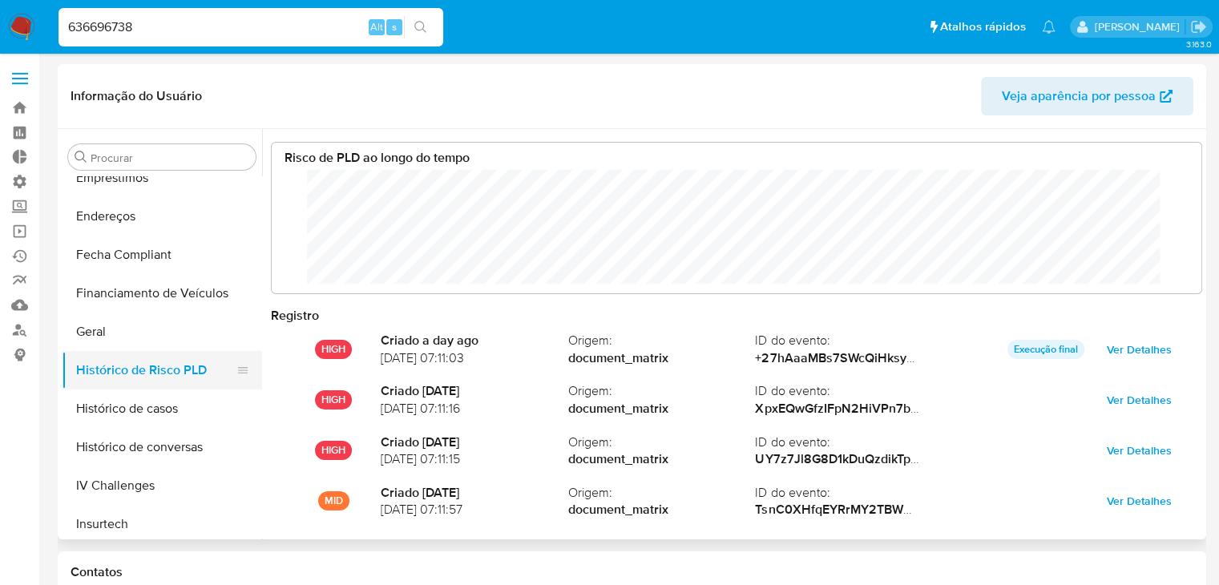
scroll to position [119, 898]
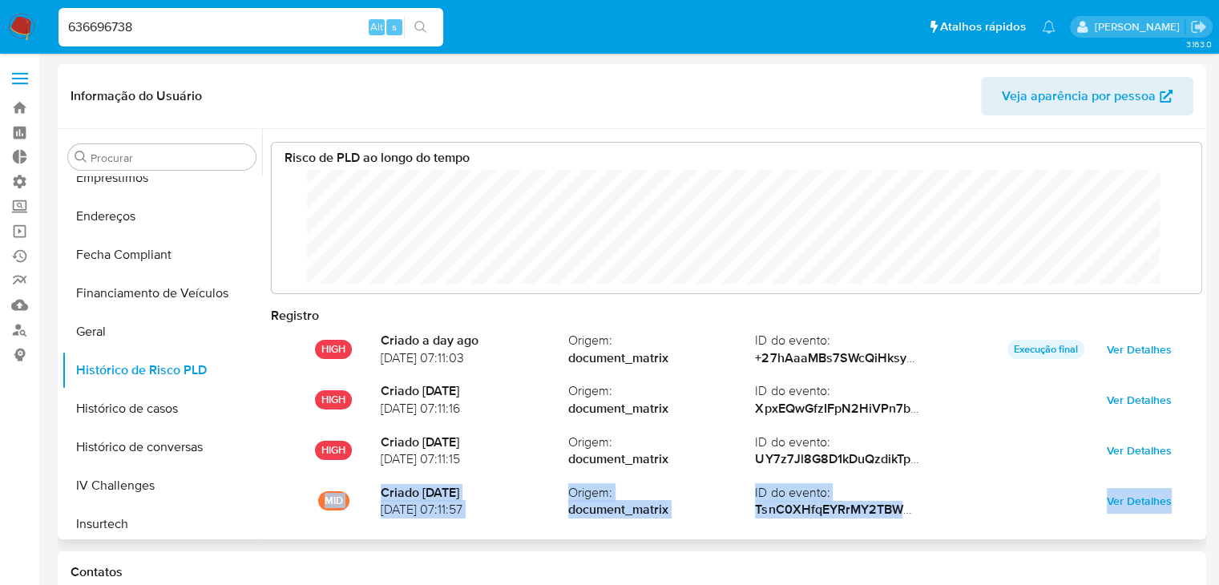
drag, startPoint x: 1203, startPoint y: 436, endPoint x: 1206, endPoint y: 484, distance: 48.2
click at [1206, 484] on div "Procurar Adiantamentos de Dinheiro Anexos CBP CBT Cartões Contas Bancárias Dado…" at bounding box center [632, 334] width 1149 height 410
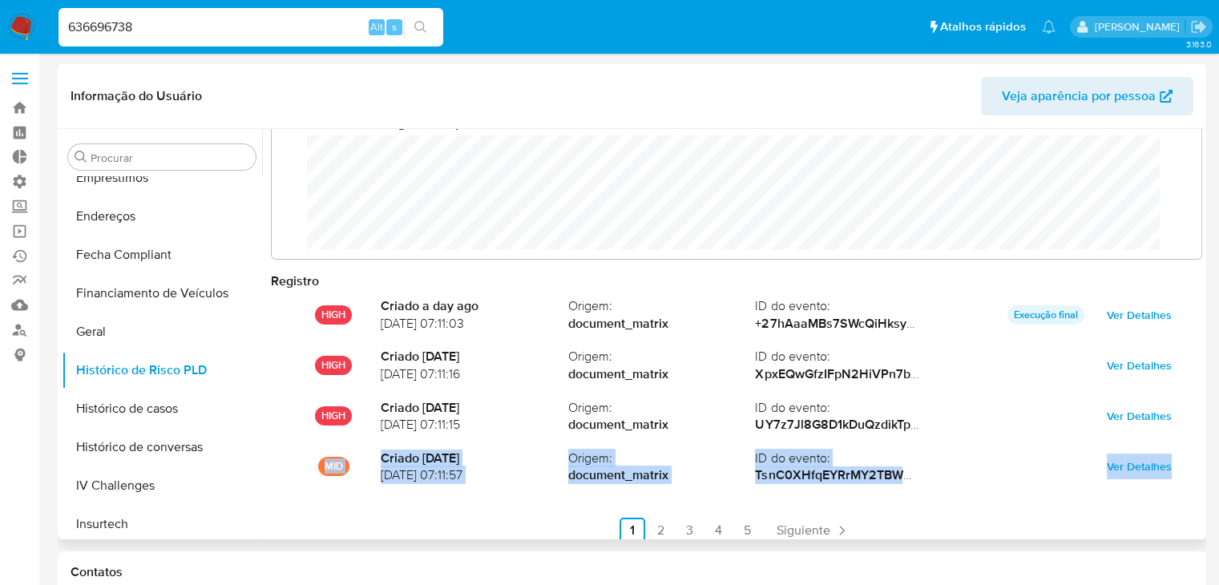
scroll to position [39, 0]
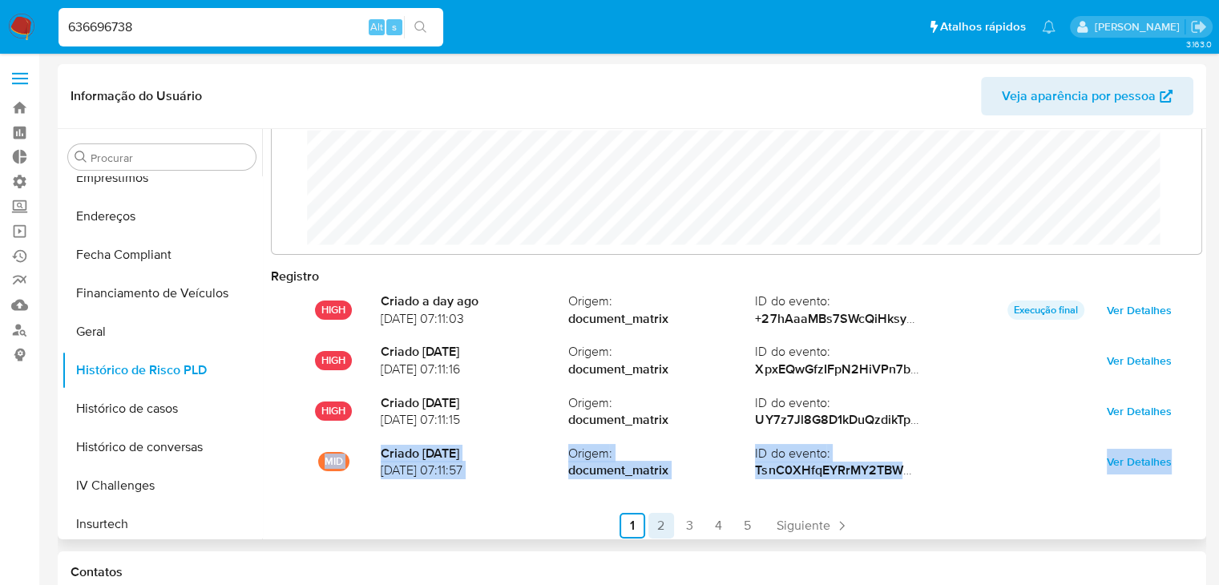
click at [655, 521] on link "2" at bounding box center [662, 526] width 26 height 26
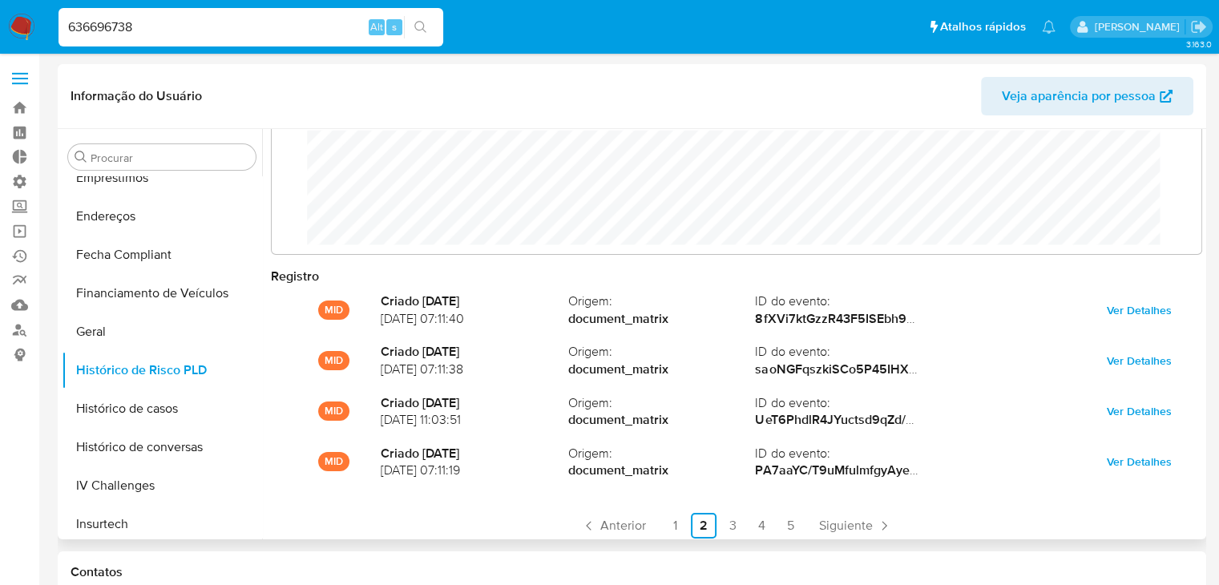
click at [655, 521] on ul "Anterior 1 2 3 4 5 Siguiente" at bounding box center [737, 526] width 932 height 26
click at [729, 524] on link "3" at bounding box center [733, 526] width 26 height 26
click at [698, 526] on link "2" at bounding box center [704, 526] width 26 height 26
click at [652, 529] on ul "Anterior 1 2 3 4 5 Siguiente" at bounding box center [737, 526] width 932 height 26
click at [662, 529] on link "1" at bounding box center [675, 526] width 26 height 26
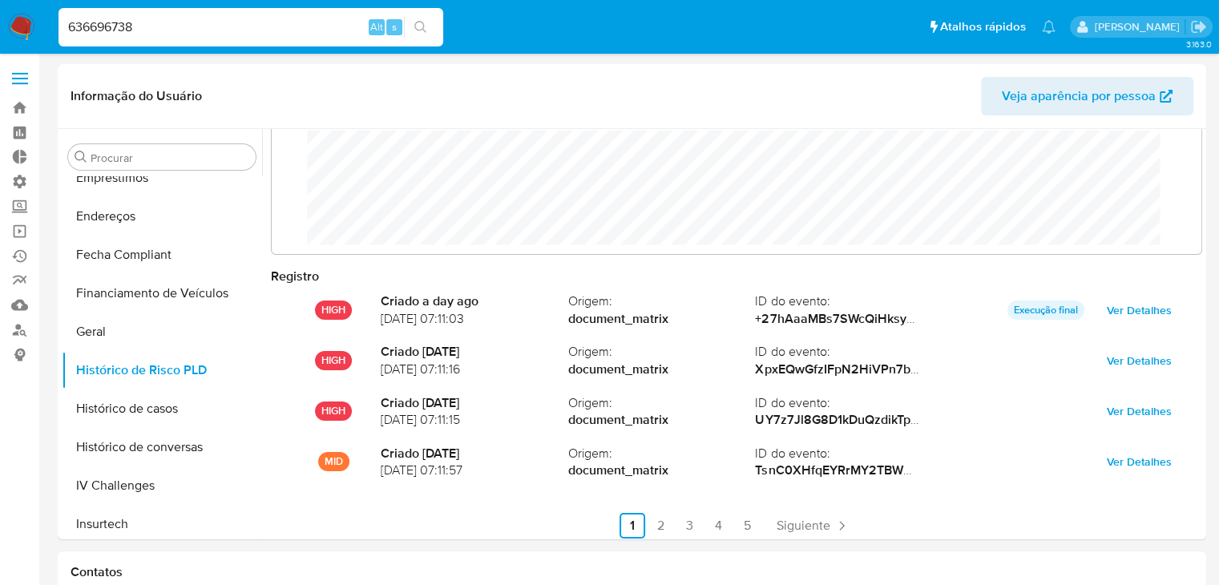
click at [153, 29] on input "636696738" at bounding box center [251, 27] width 385 height 21
paste input "2562658844"
type input "2562658844"
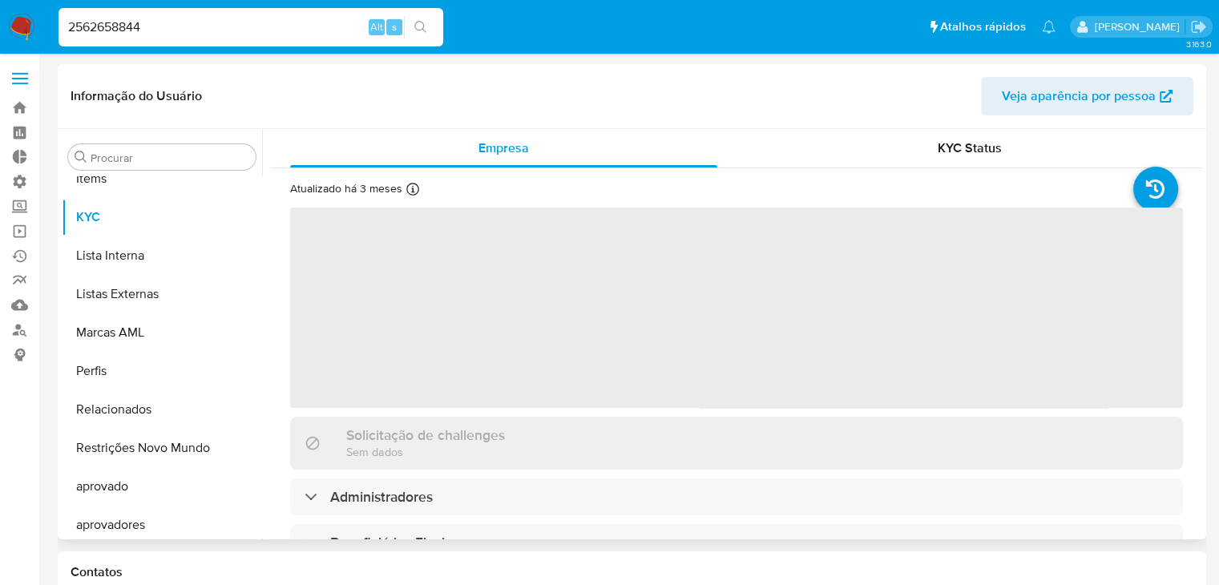
scroll to position [869, 0]
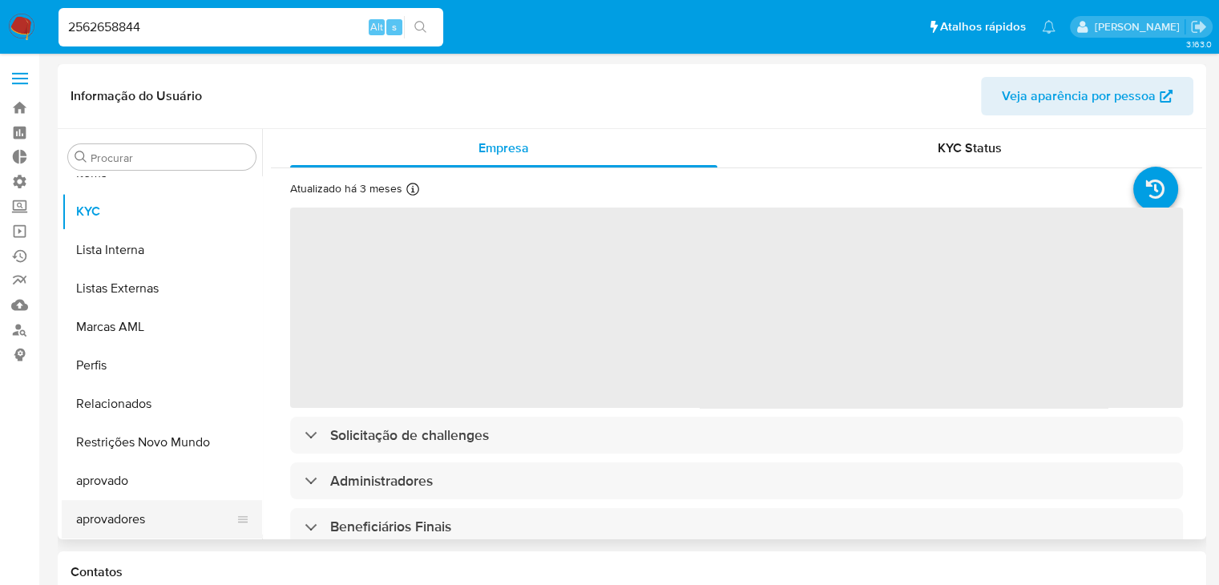
select select "10"
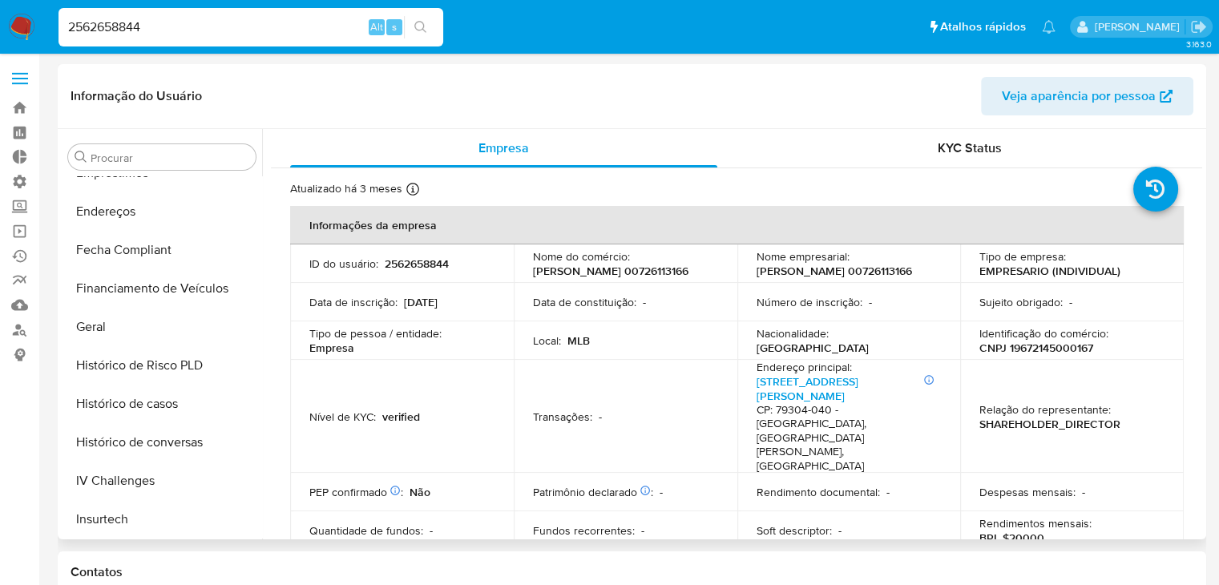
scroll to position [431, 0]
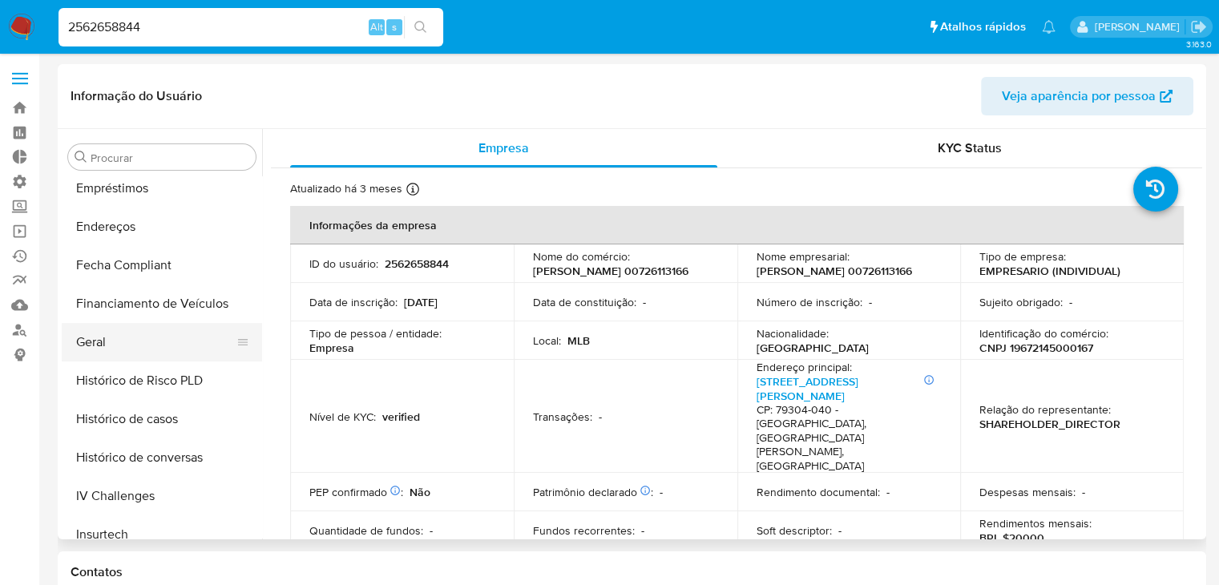
click at [136, 333] on button "Geral" at bounding box center [156, 342] width 188 height 38
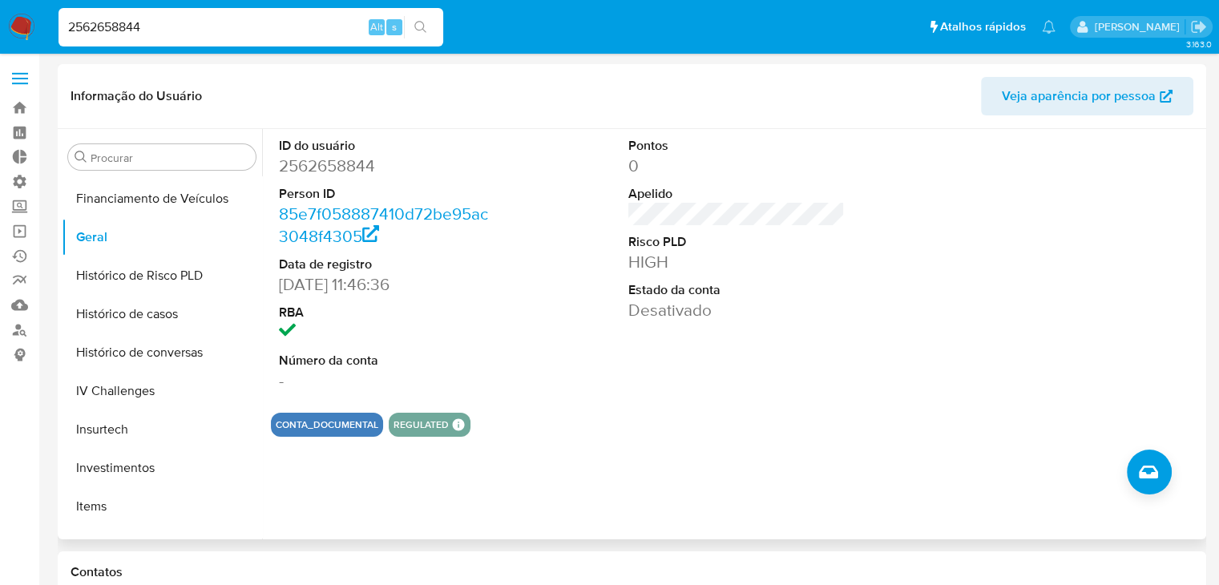
scroll to position [524, 0]
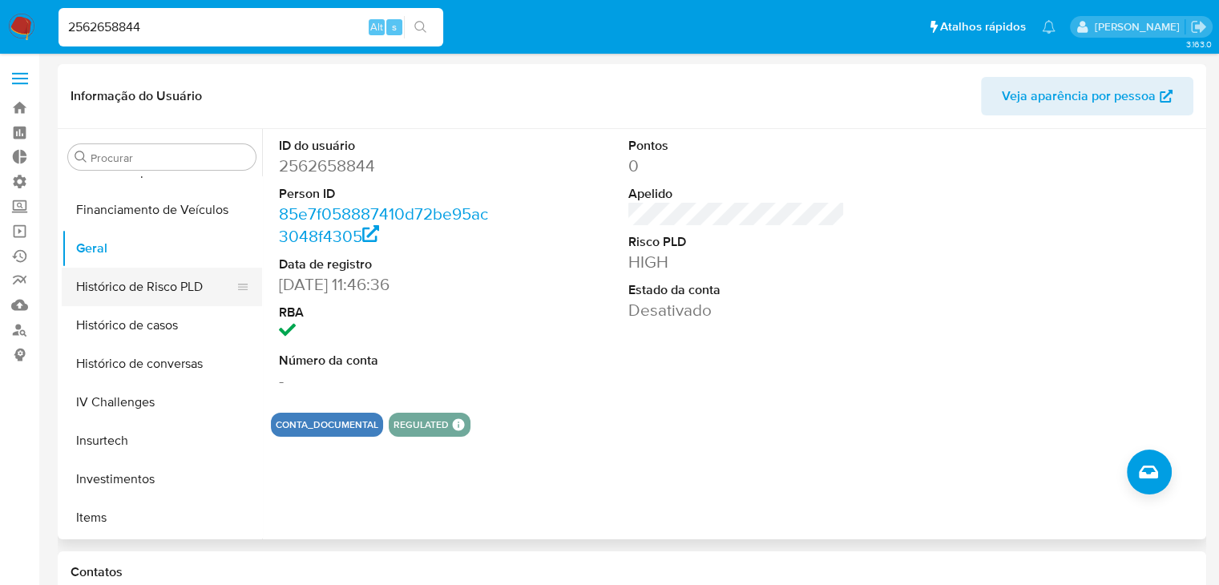
click at [208, 289] on button "Histórico de Risco PLD" at bounding box center [156, 287] width 188 height 38
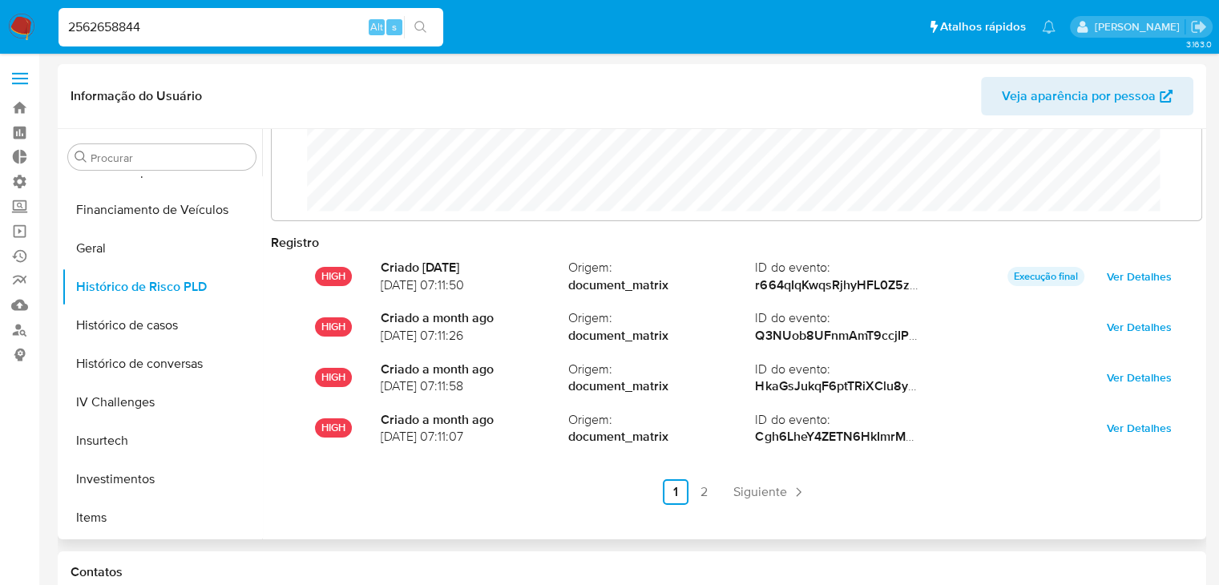
scroll to position [84, 0]
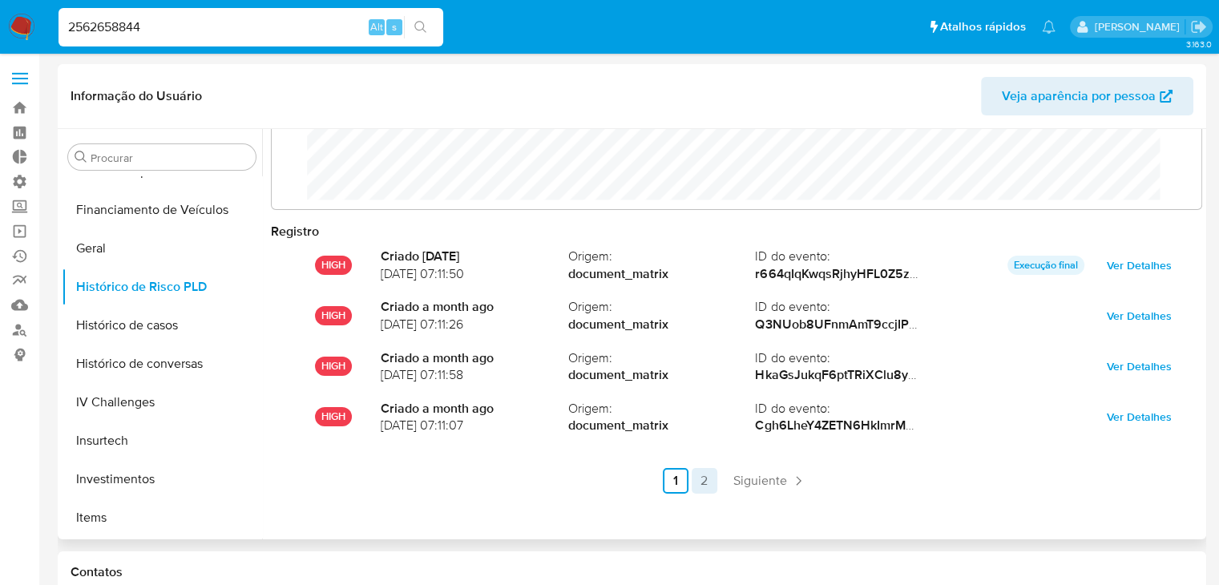
click at [702, 482] on link "2" at bounding box center [705, 481] width 26 height 26
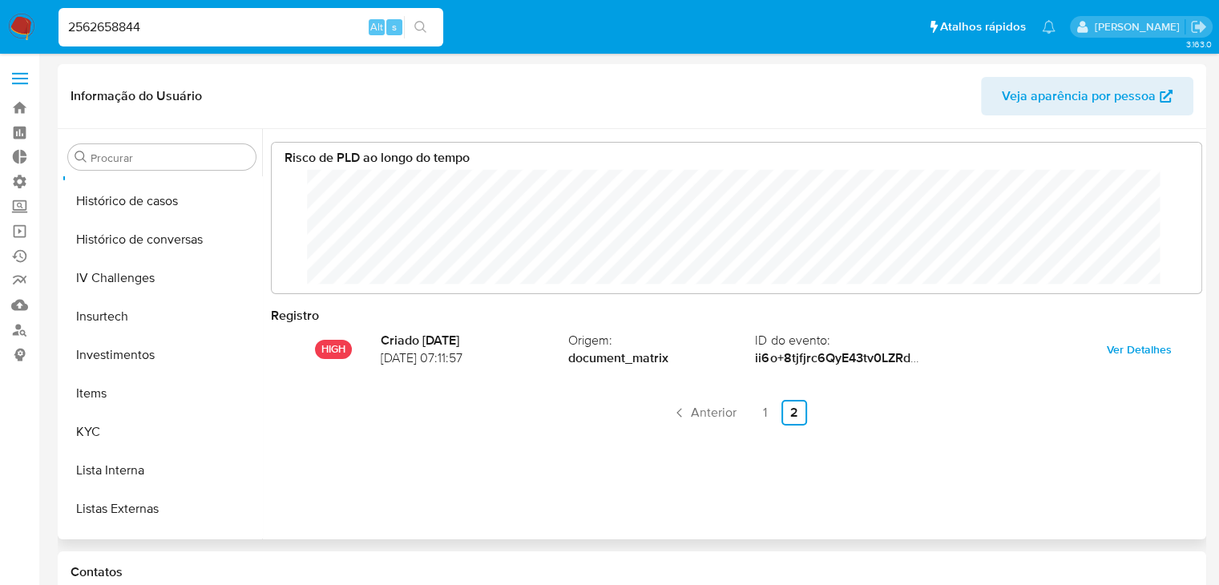
scroll to position [661, 0]
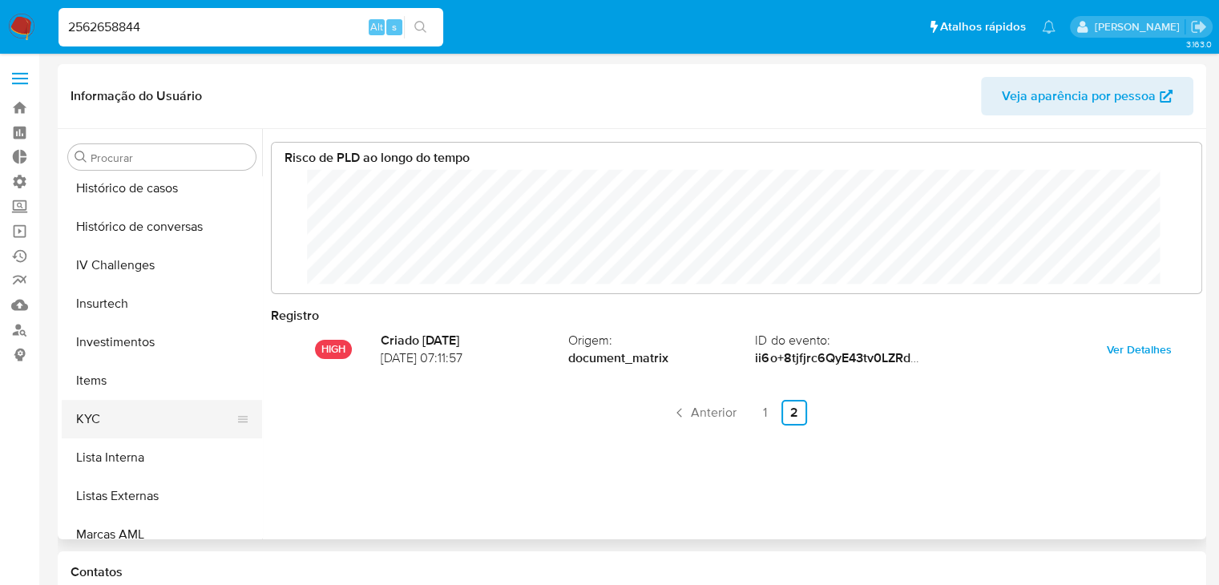
click at [193, 421] on button "KYC" at bounding box center [156, 419] width 188 height 38
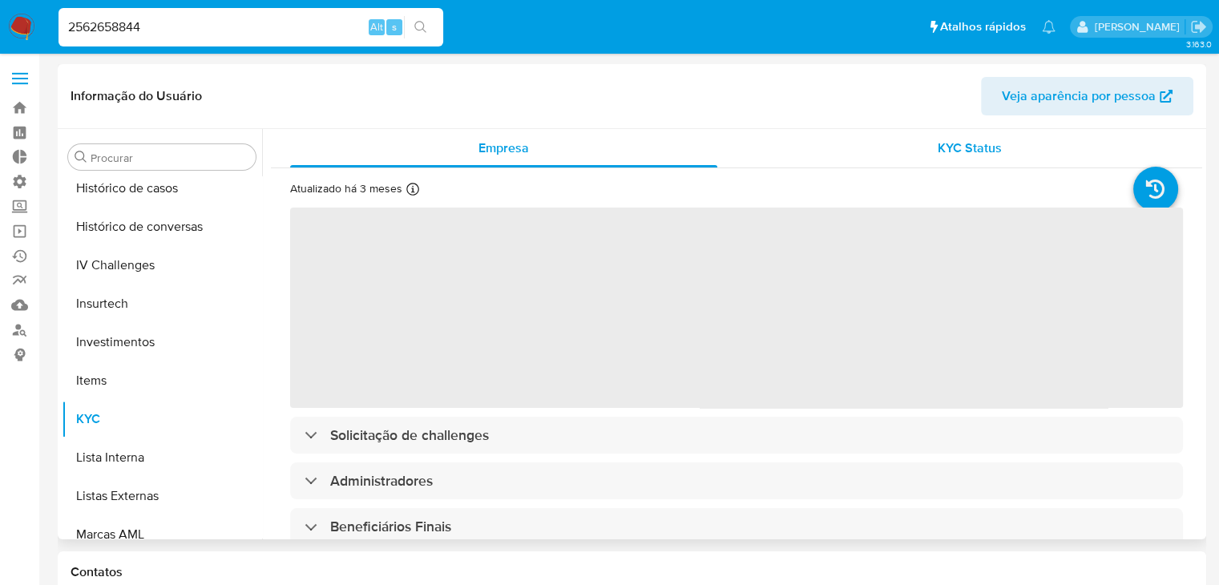
click at [929, 158] on div "KYC Status" at bounding box center [969, 148] width 427 height 38
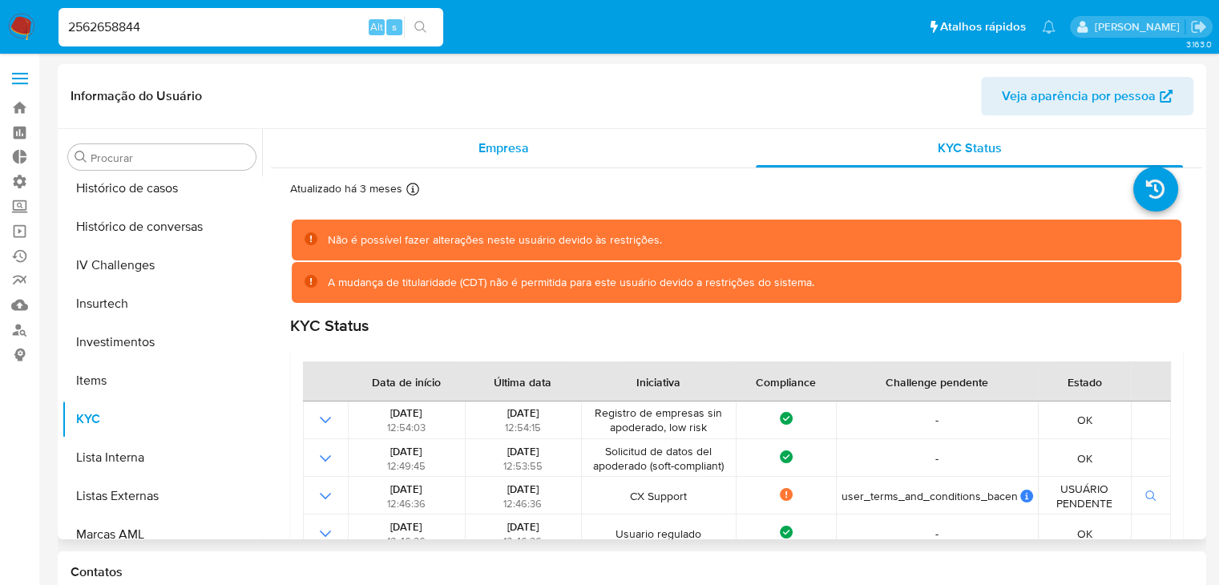
click at [523, 158] on div "Empresa" at bounding box center [503, 148] width 427 height 38
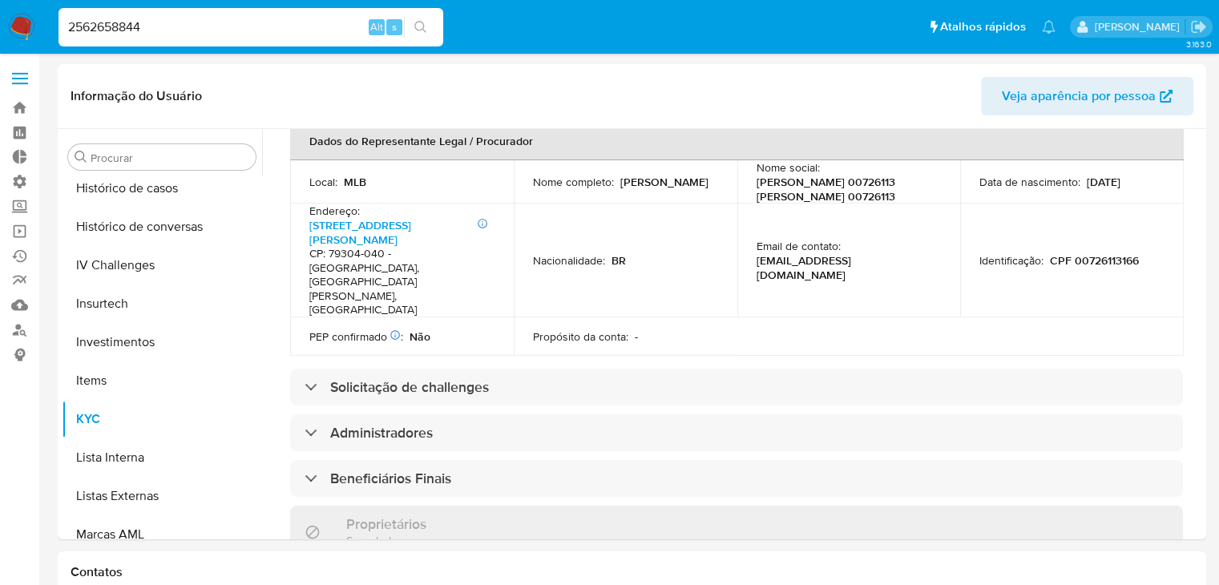
scroll to position [545, 0]
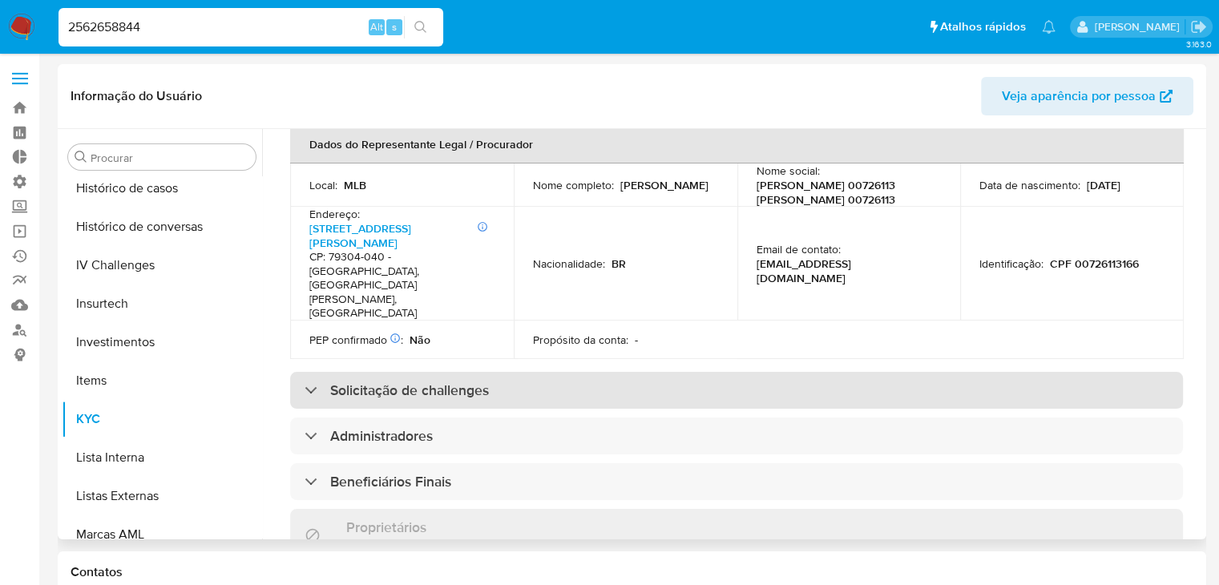
click at [857, 372] on div "Solicitação de challenges" at bounding box center [736, 390] width 893 height 37
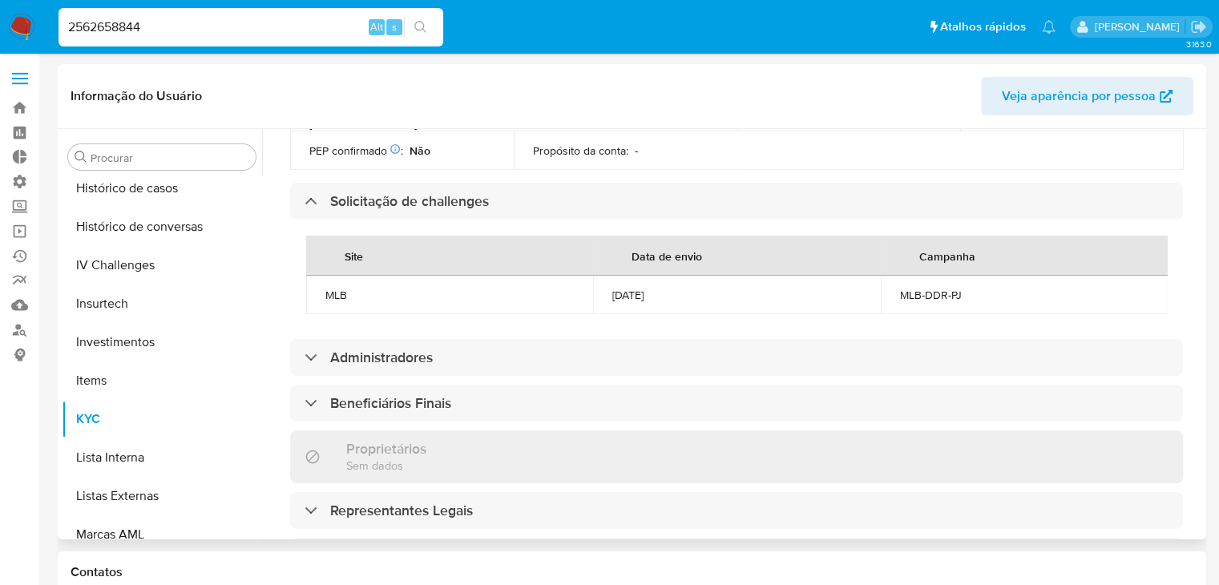
scroll to position [742, 0]
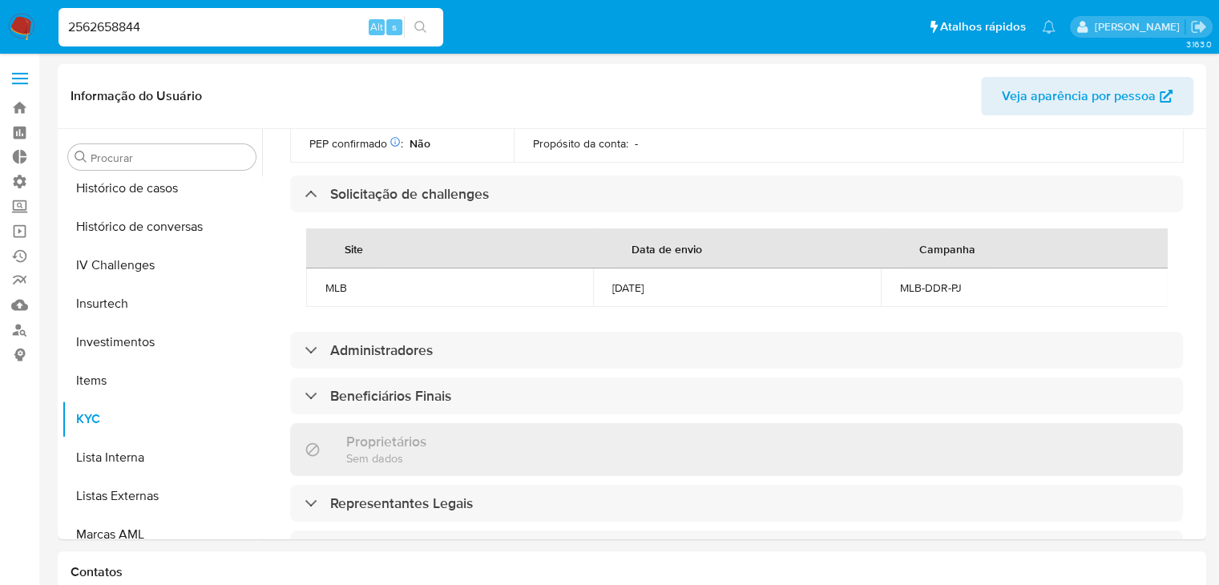
click at [165, 21] on input "2562658844" at bounding box center [251, 27] width 385 height 21
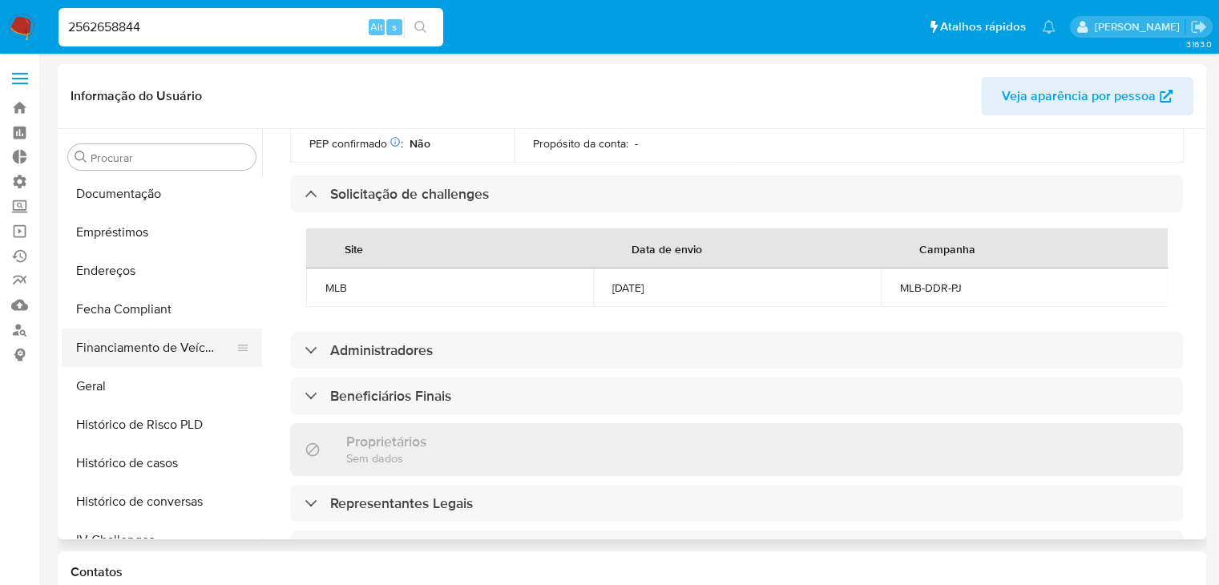
scroll to position [391, 0]
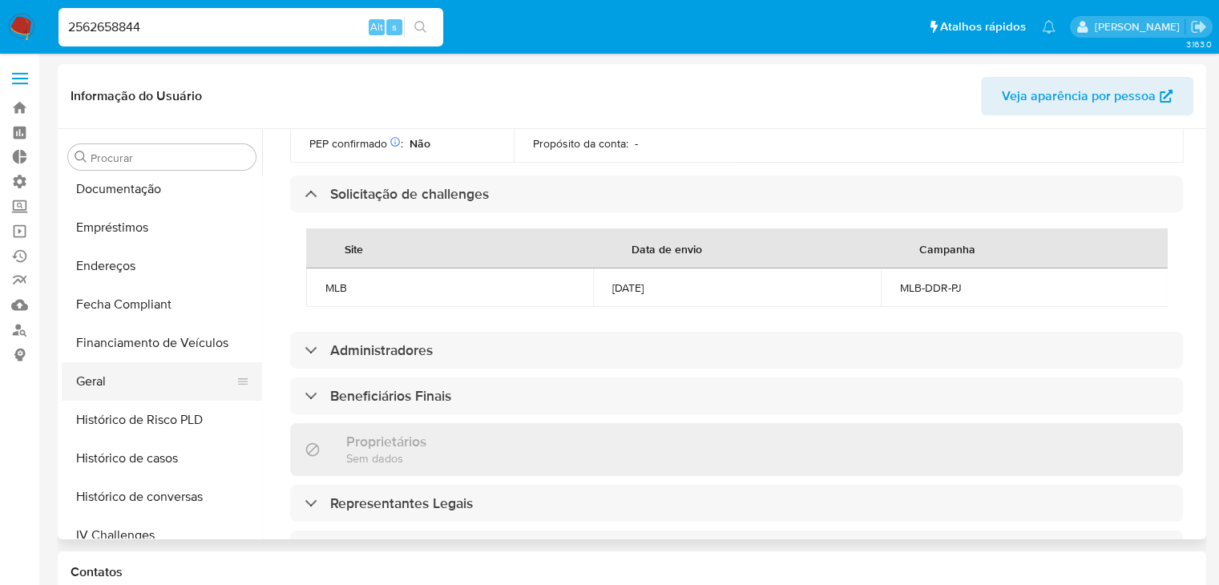
click at [173, 380] on button "Geral" at bounding box center [156, 381] width 188 height 38
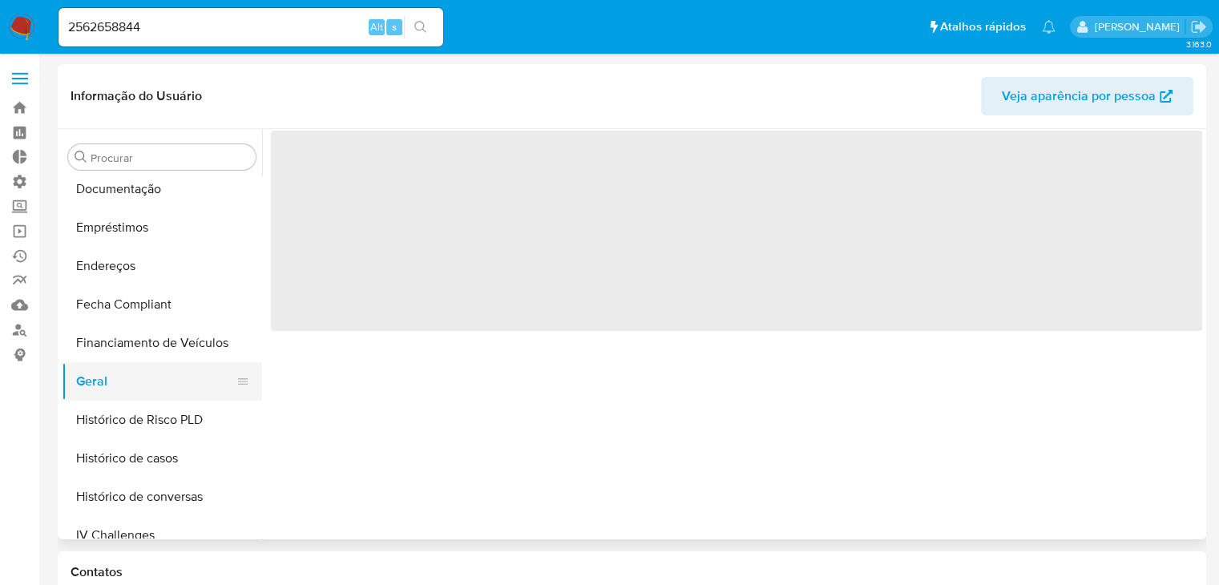
scroll to position [0, 0]
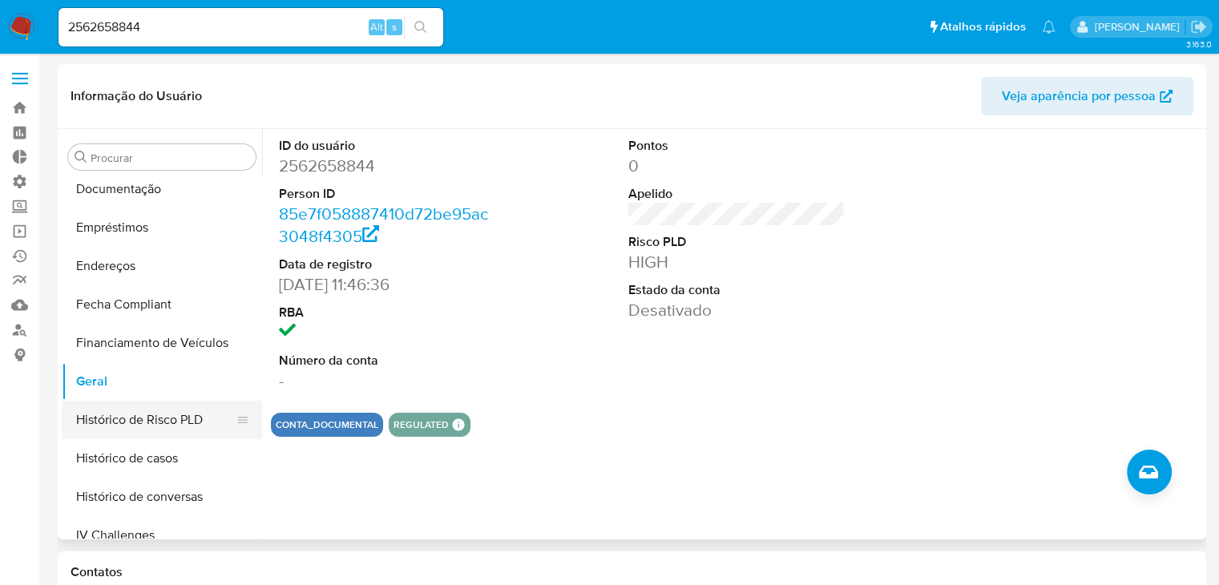
click at [183, 424] on button "Histórico de Risco PLD" at bounding box center [156, 420] width 188 height 38
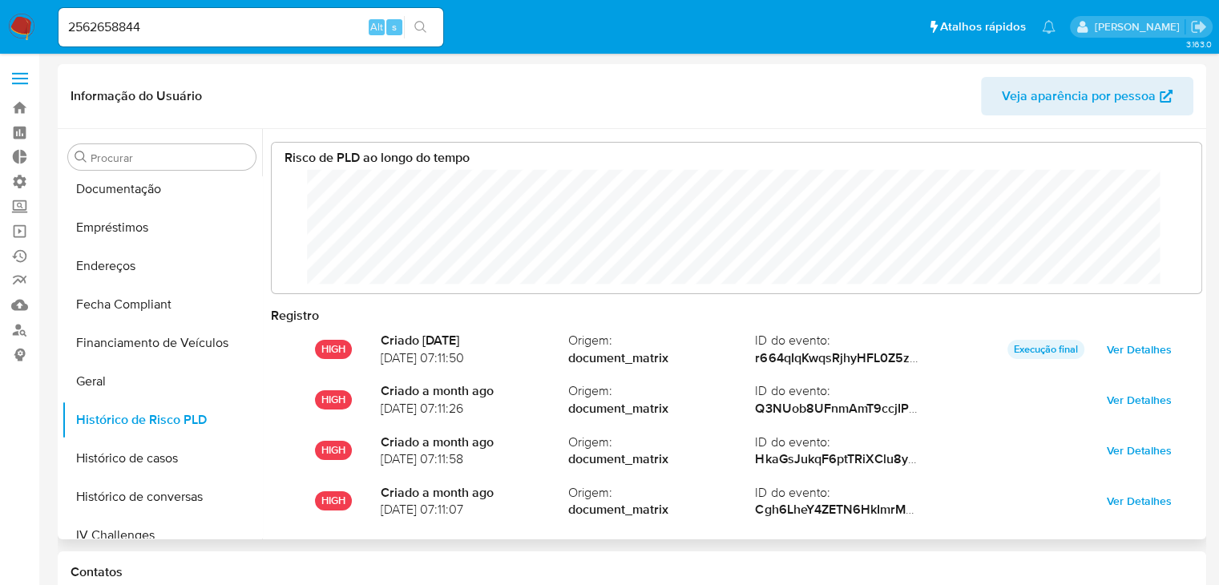
scroll to position [84, 0]
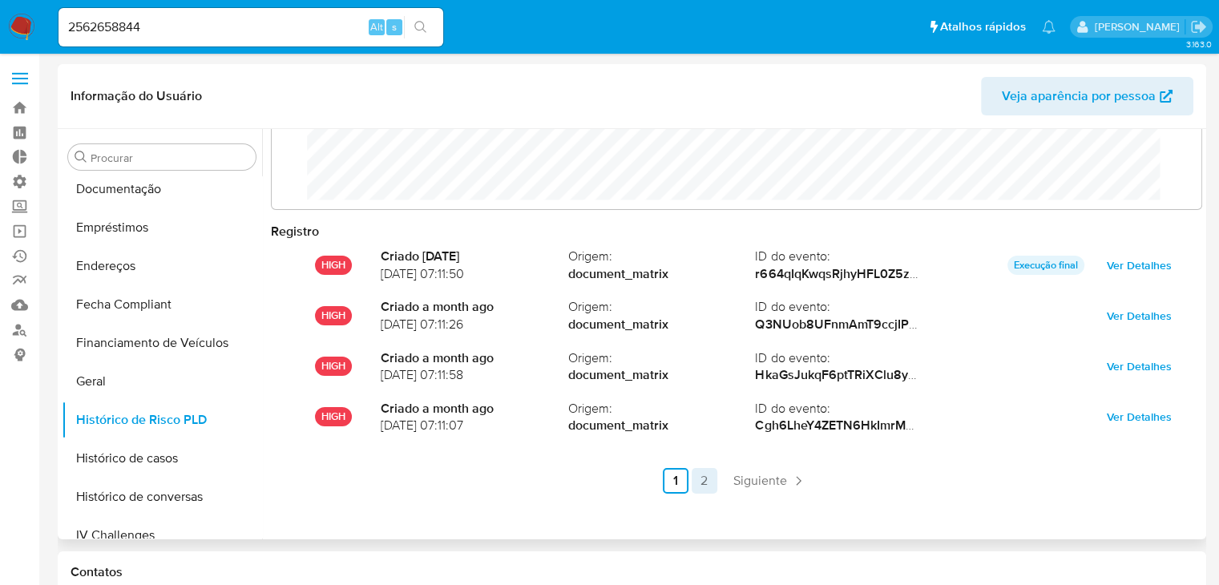
click at [702, 483] on link "2" at bounding box center [705, 481] width 26 height 26
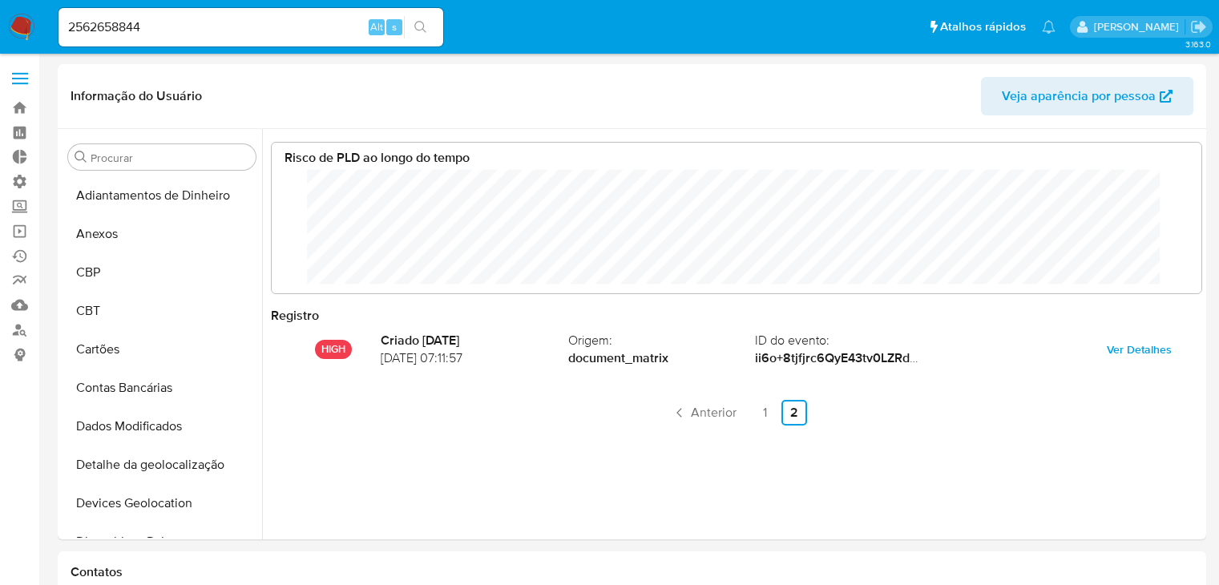
select select "10"
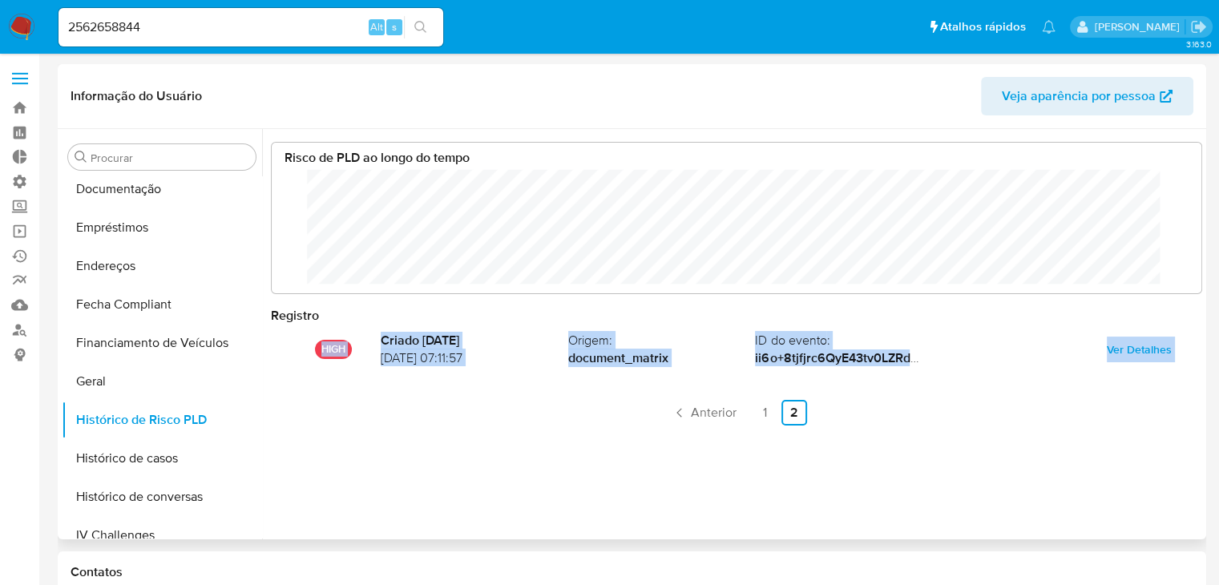
drag, startPoint x: 262, startPoint y: 374, endPoint x: 265, endPoint y: 428, distance: 54.6
click at [265, 428] on div "Risco de PLD ao longo do tempo Registro HIGH Criado 3 months ago 17/07/2025 07:…" at bounding box center [732, 334] width 940 height 410
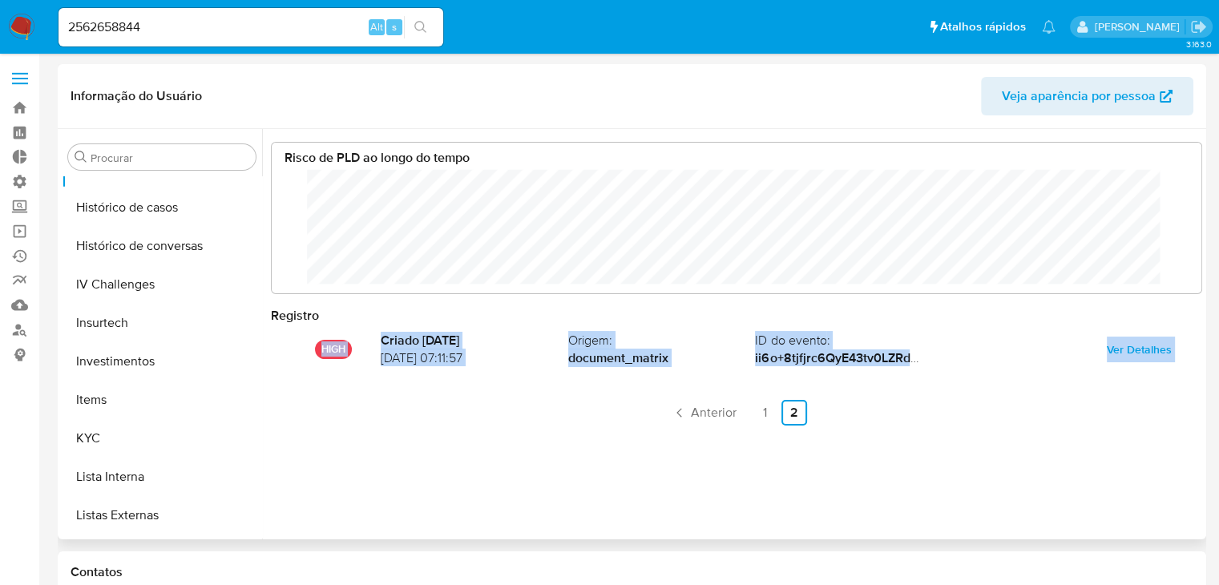
scroll to position [646, 0]
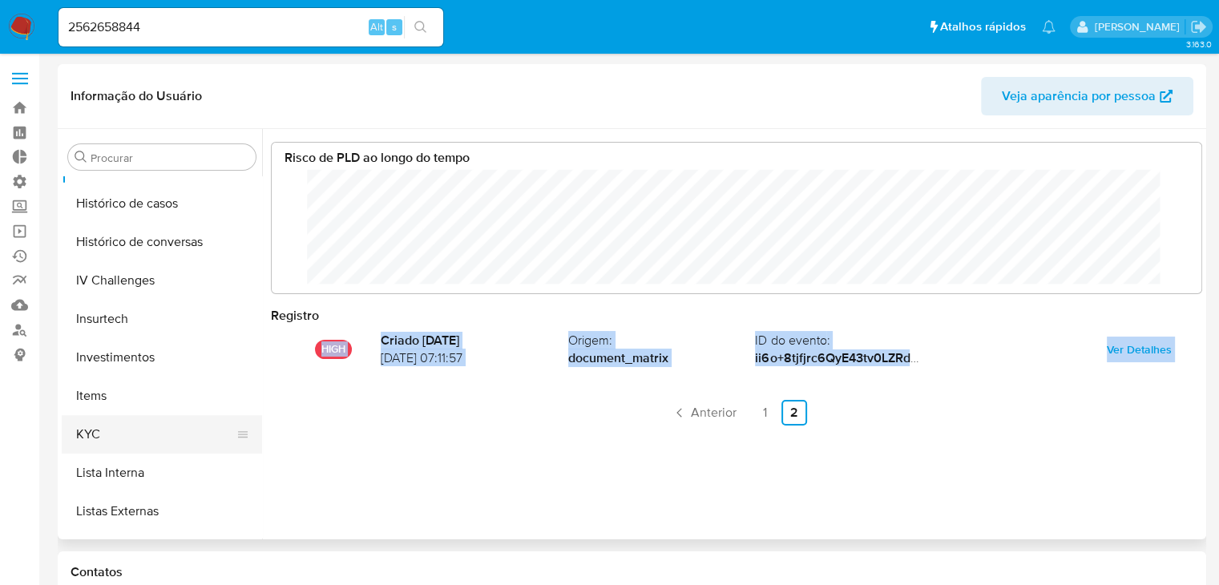
click at [184, 423] on button "KYC" at bounding box center [156, 434] width 188 height 38
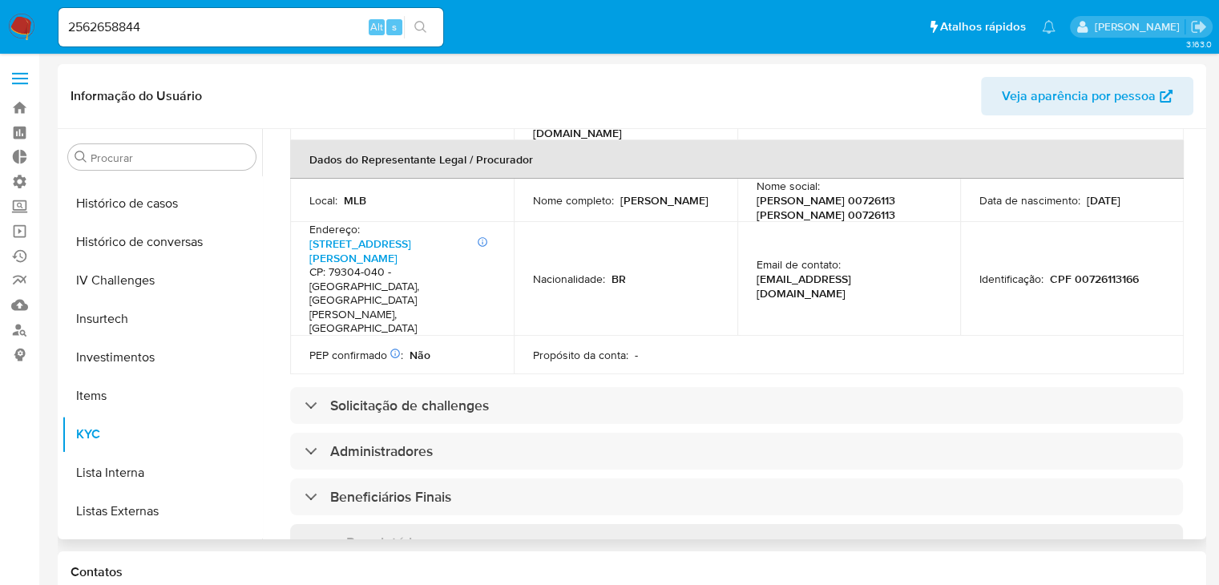
scroll to position [534, 0]
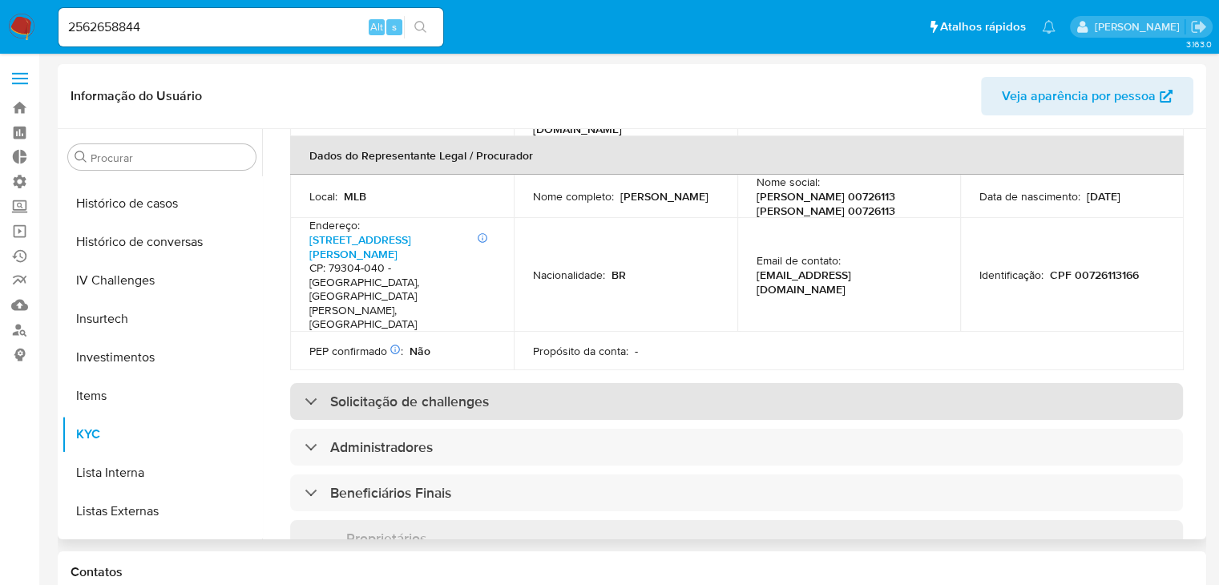
click at [795, 383] on div "Solicitação de challenges" at bounding box center [736, 401] width 893 height 37
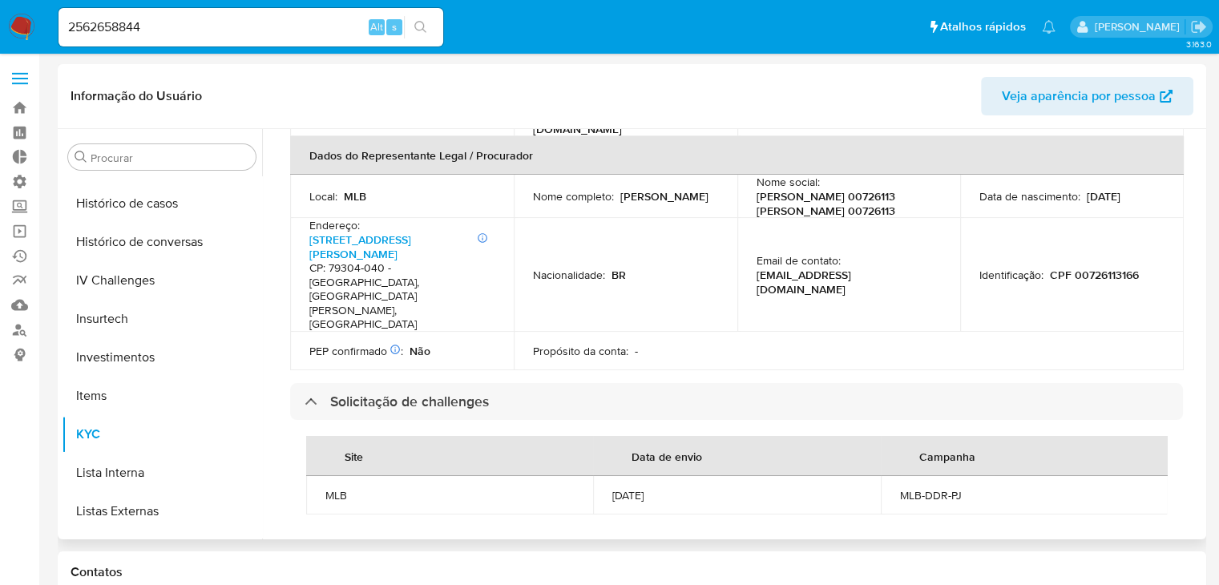
click at [1201, 354] on div "Procurar Adiantamentos de Dinheiro Anexos CBP CBT Cartões Contas Bancárias Dado…" at bounding box center [632, 334] width 1149 height 410
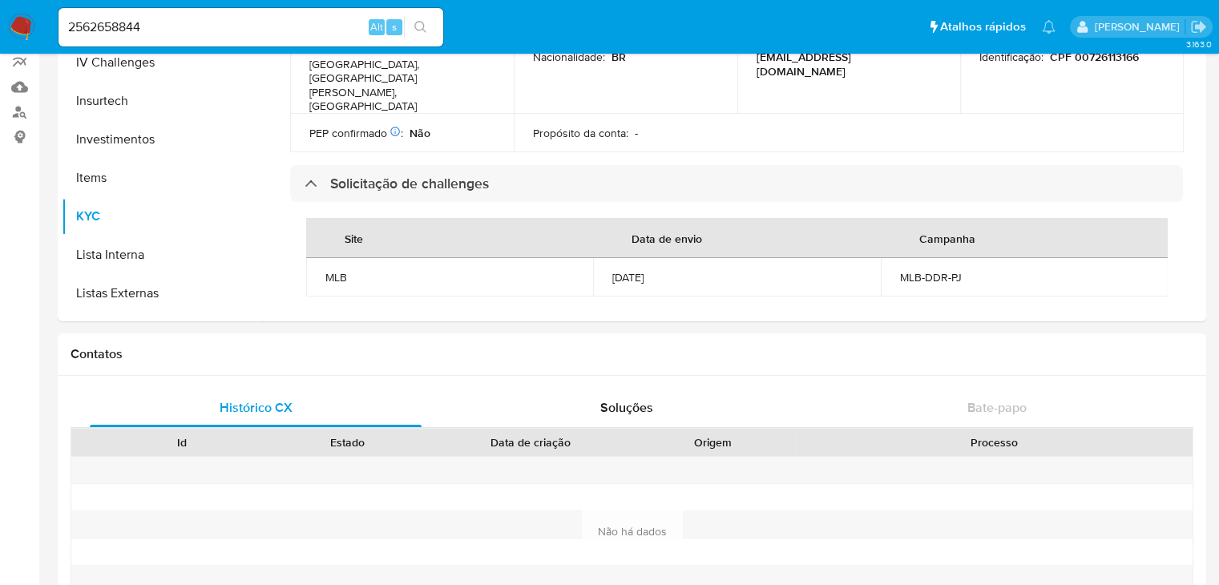
scroll to position [212, 0]
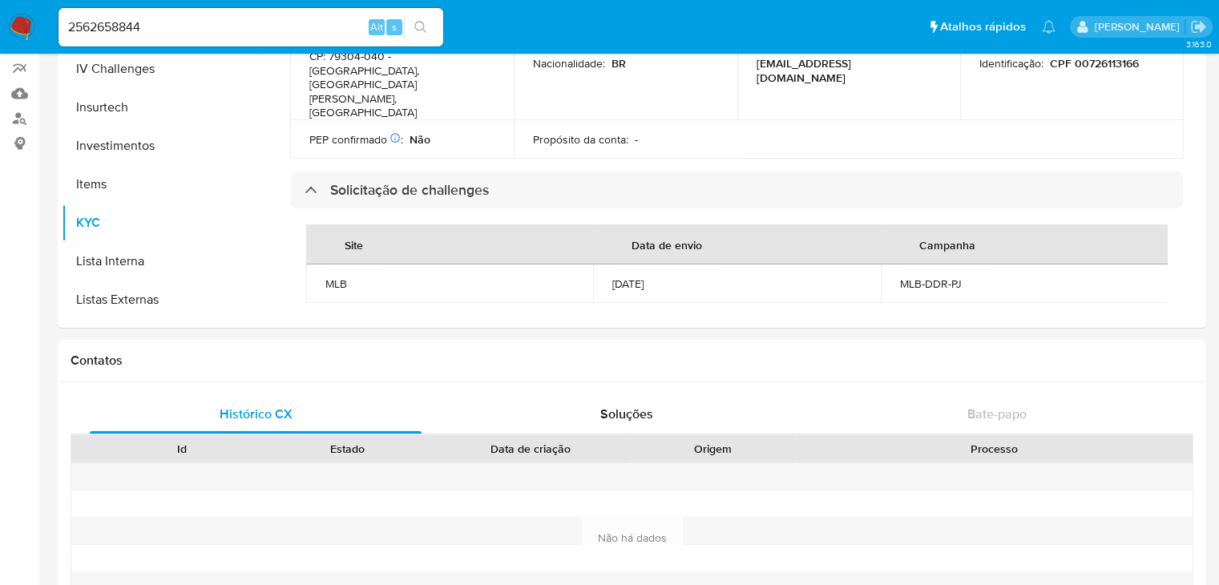
click at [227, 23] on input "2562658844" at bounding box center [251, 27] width 385 height 21
paste input "199511921"
type input "2199511921"
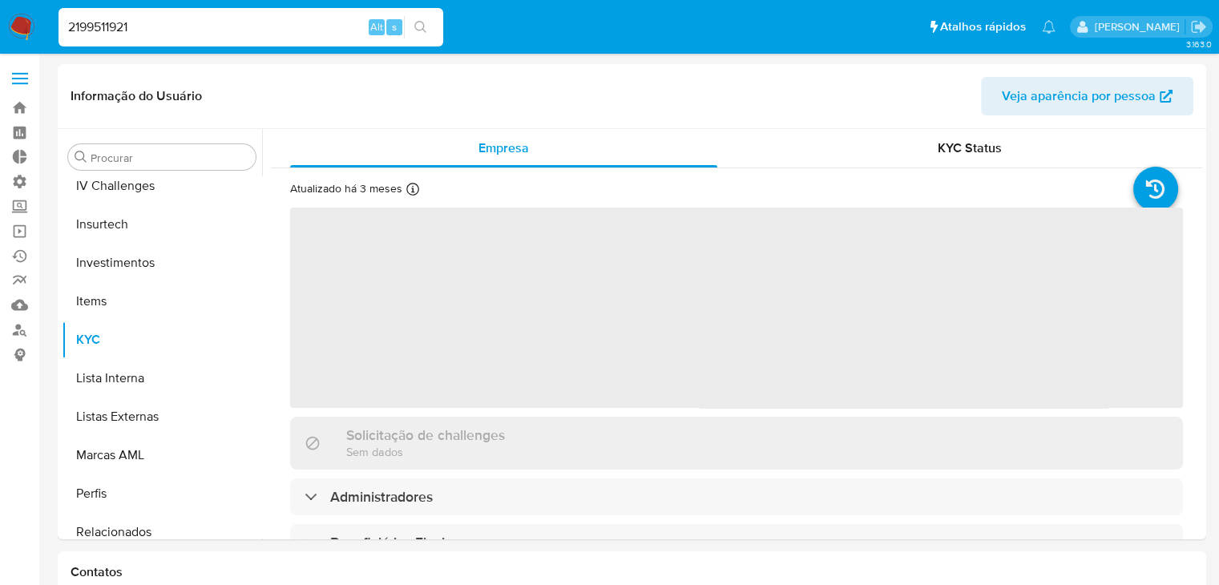
scroll to position [869, 0]
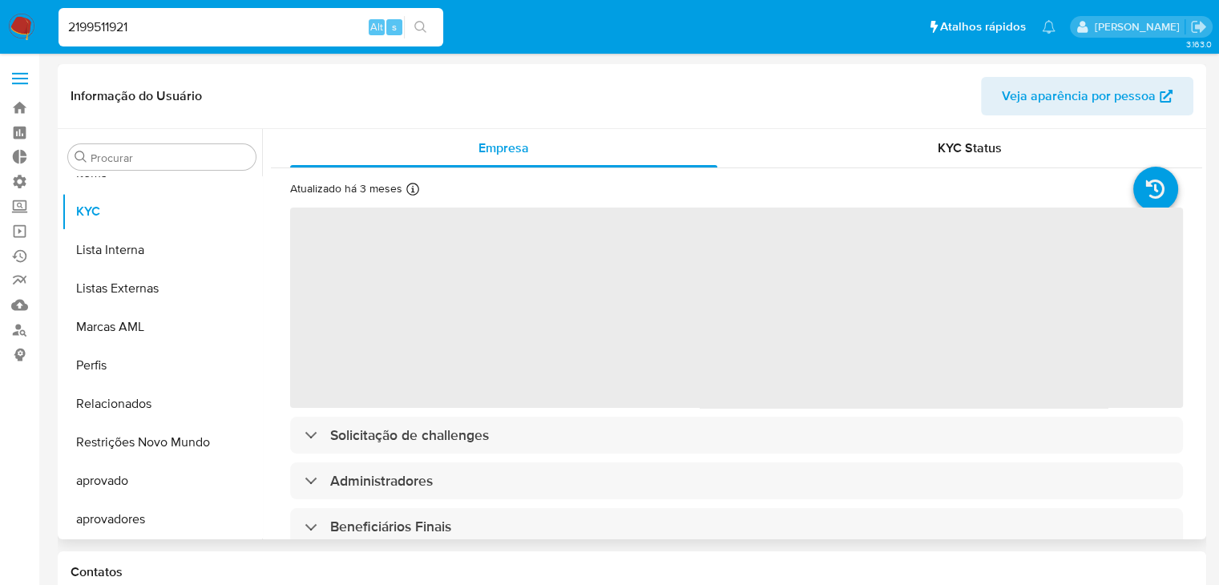
select select "10"
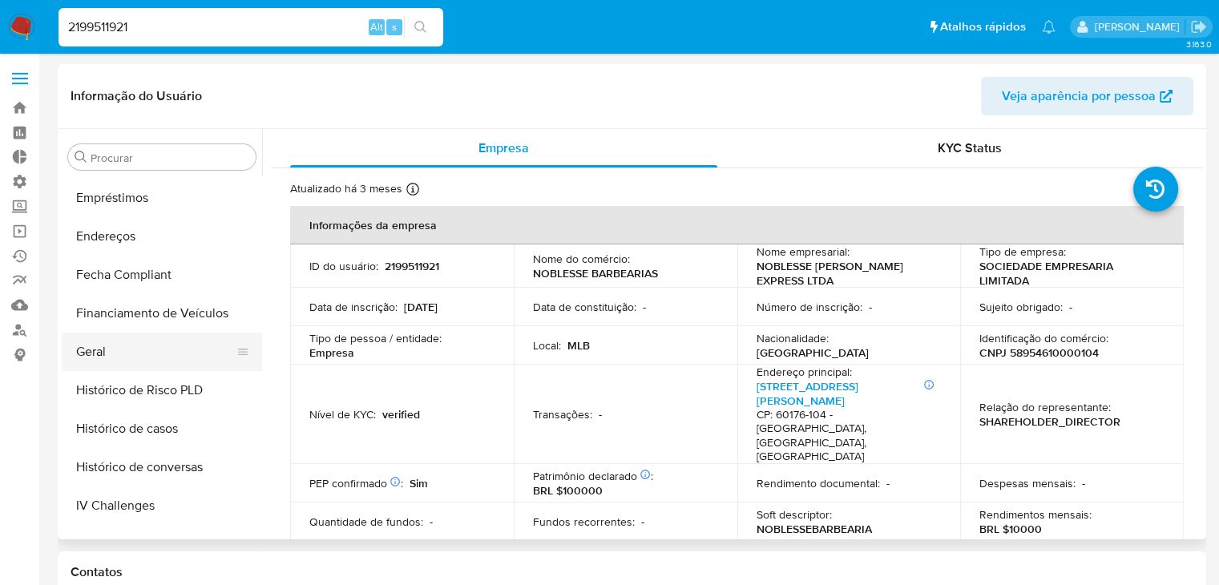
scroll to position [422, 0]
click at [173, 353] on button "Geral" at bounding box center [156, 351] width 188 height 38
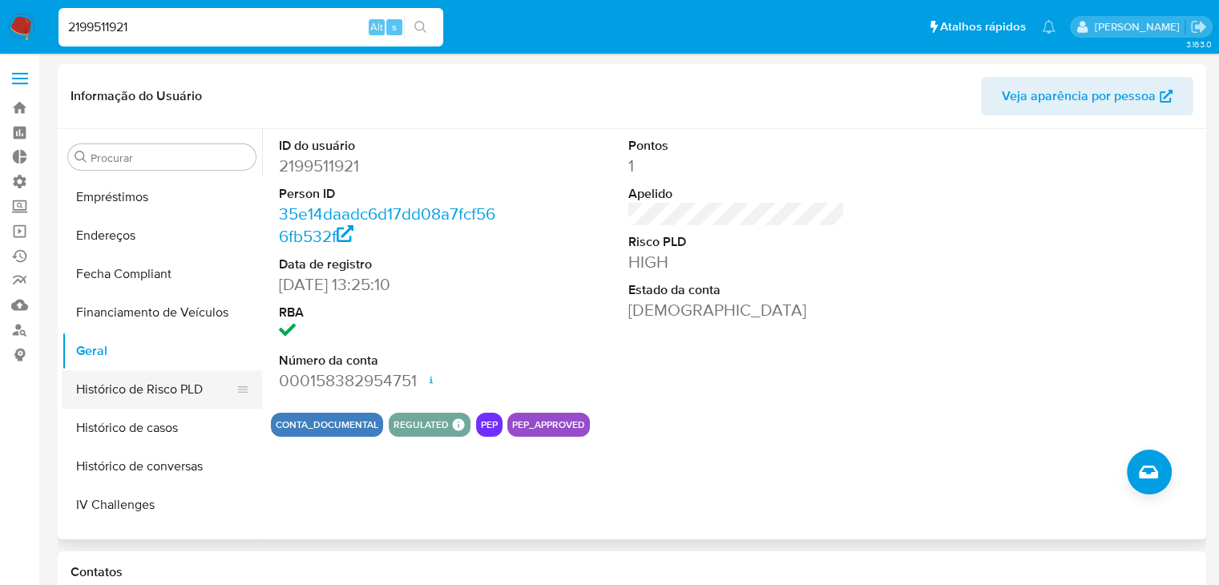
click at [197, 389] on button "Histórico de Risco PLD" at bounding box center [156, 389] width 188 height 38
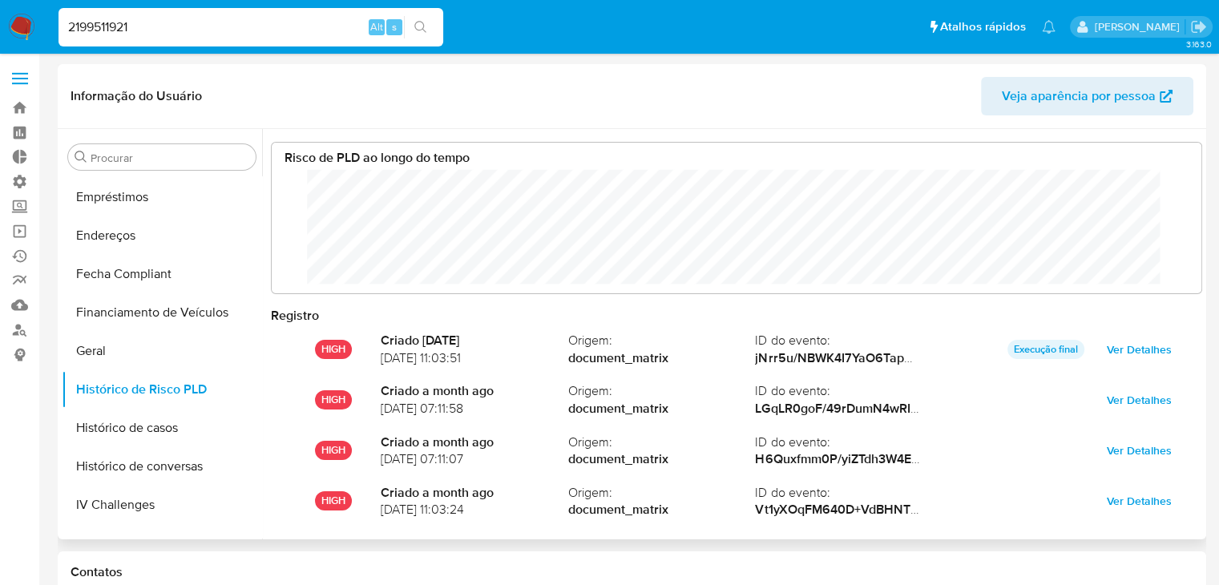
scroll to position [119, 898]
click at [201, 36] on input "2199511921" at bounding box center [251, 27] width 385 height 21
paste input "36398798"
type input "2363987981"
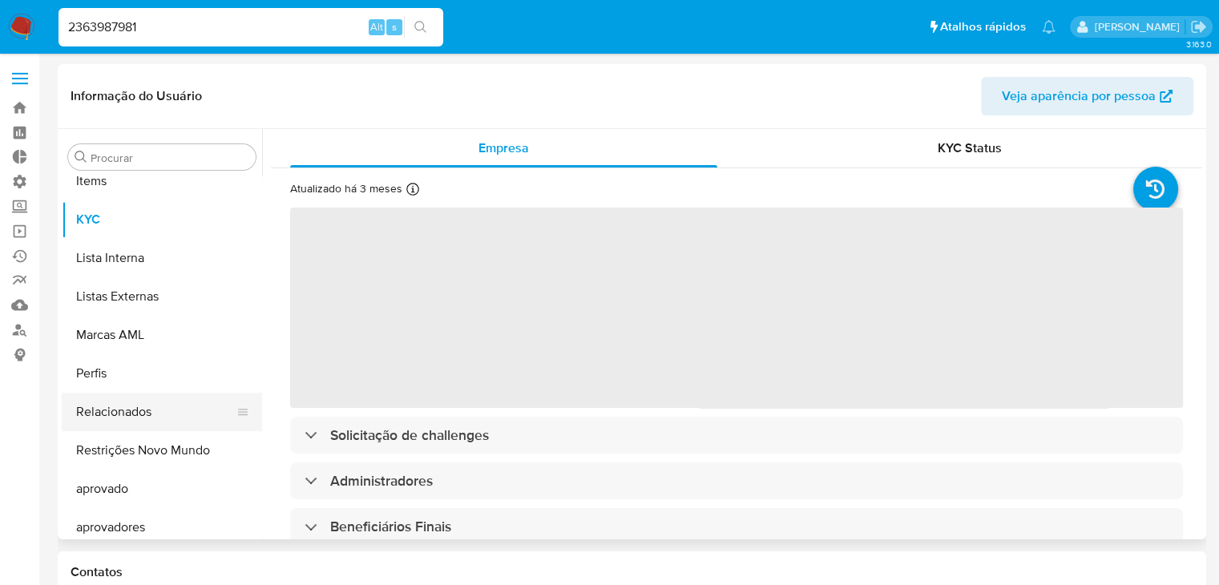
scroll to position [869, 0]
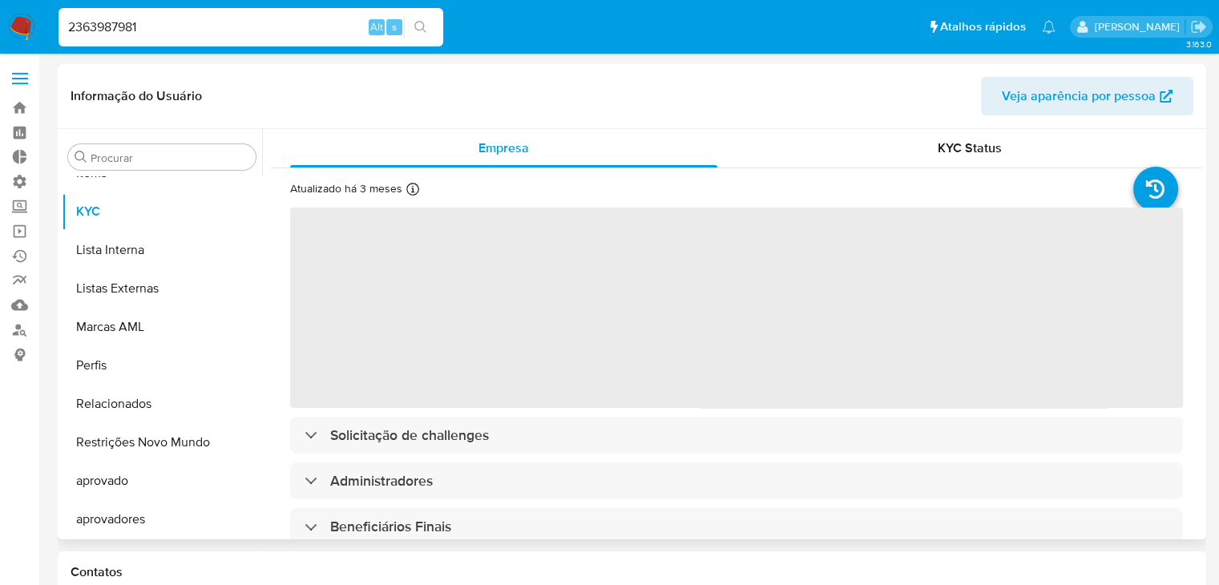
select select "10"
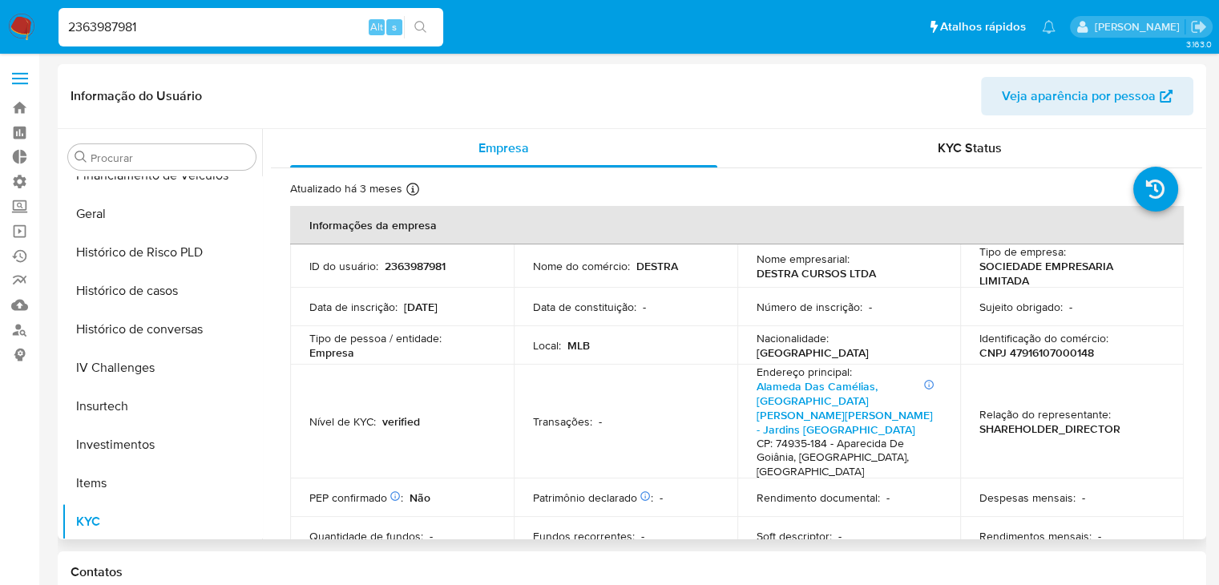
scroll to position [482, 0]
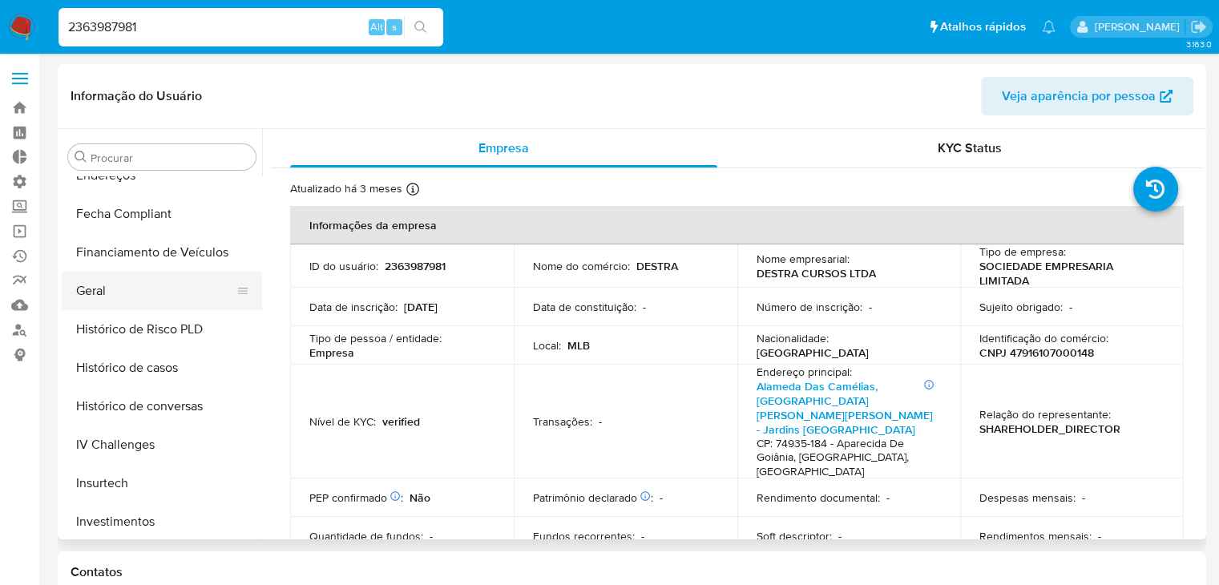
click at [163, 297] on button "Geral" at bounding box center [156, 291] width 188 height 38
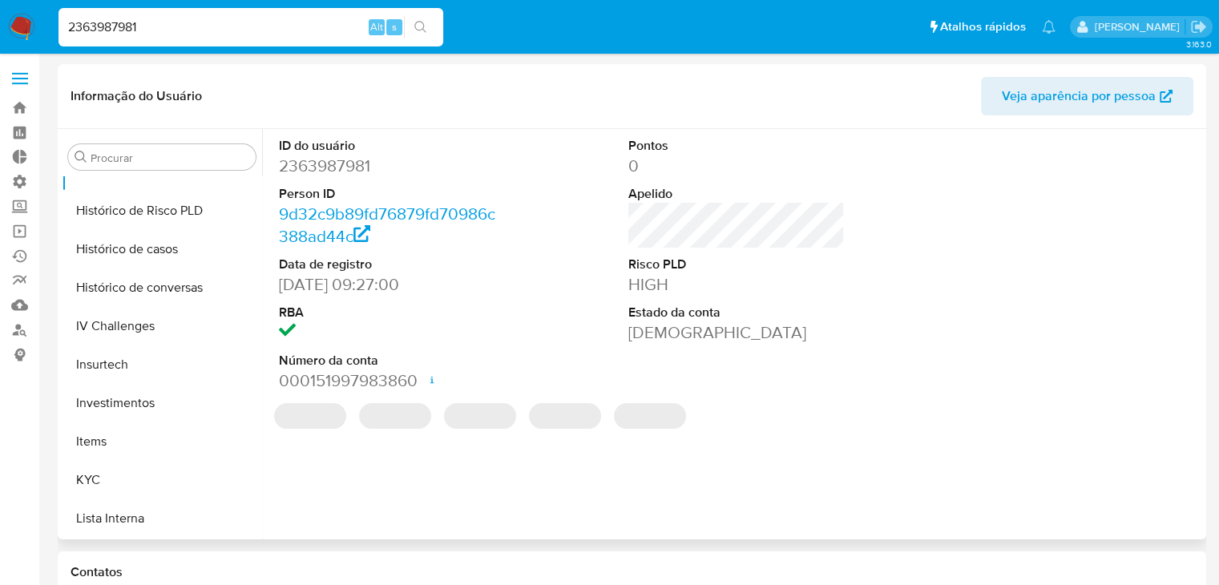
scroll to position [614, 0]
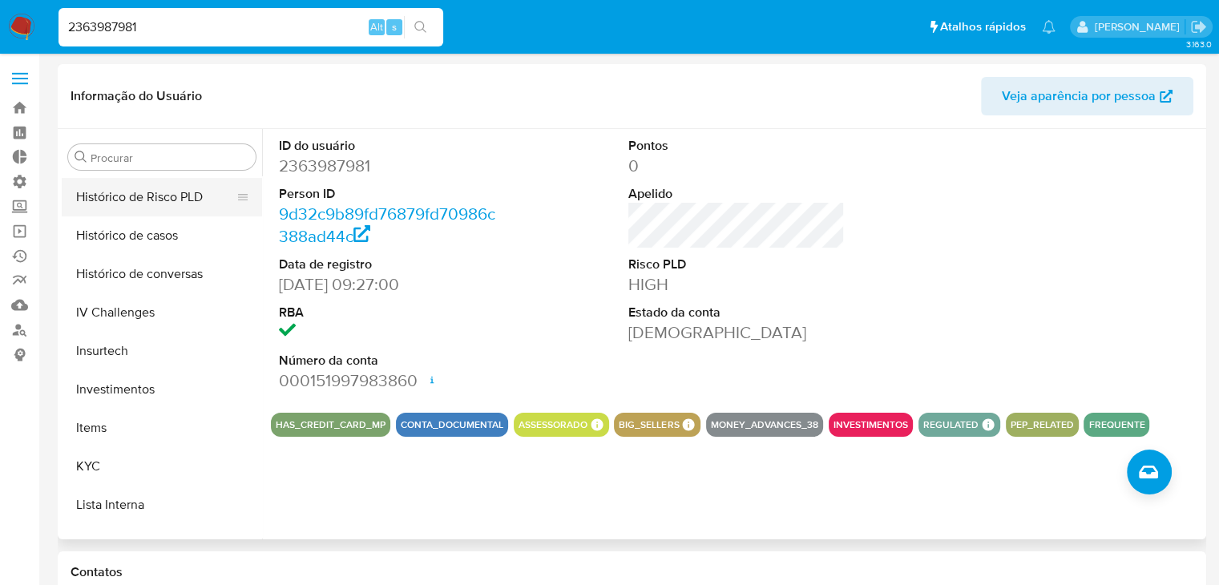
click at [175, 198] on button "Histórico de Risco PLD" at bounding box center [156, 197] width 188 height 38
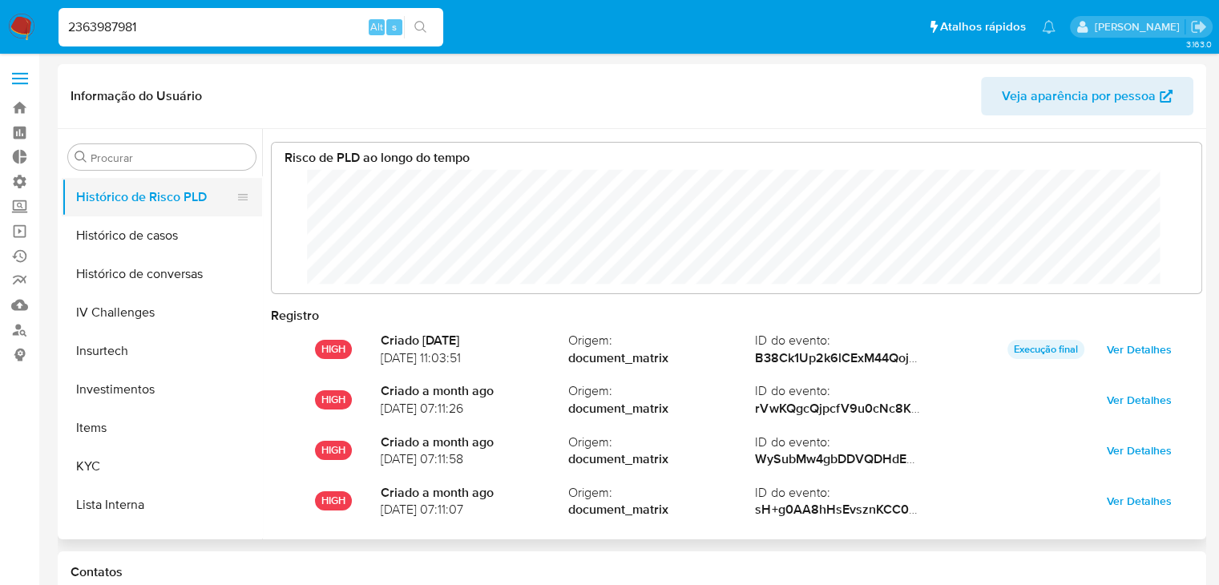
scroll to position [119, 898]
click at [165, 464] on button "KYC" at bounding box center [156, 466] width 188 height 38
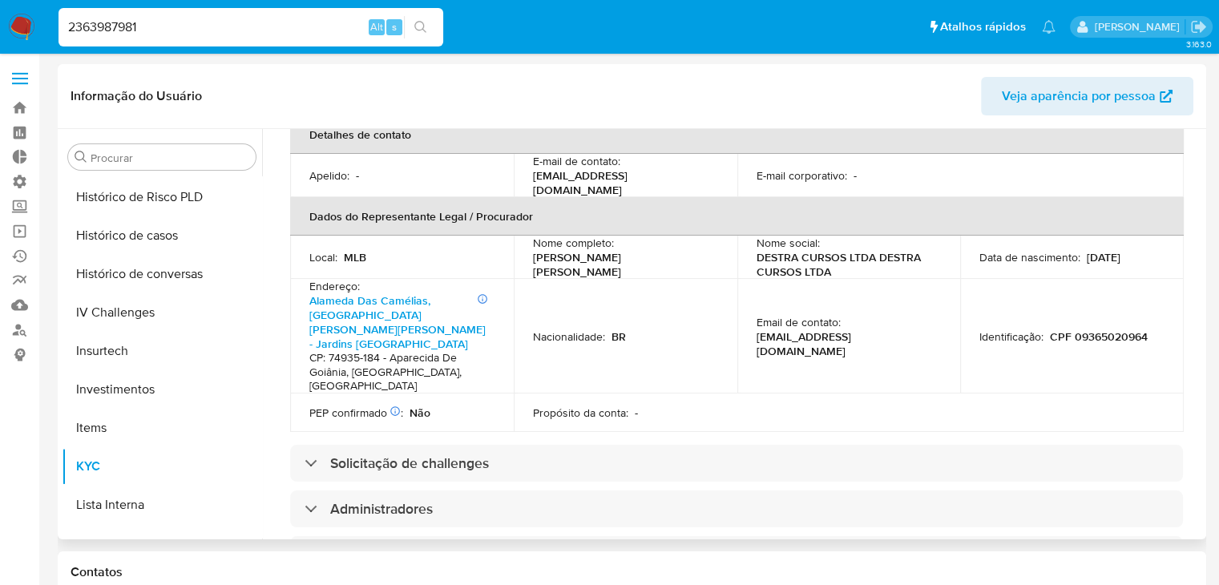
scroll to position [490, 0]
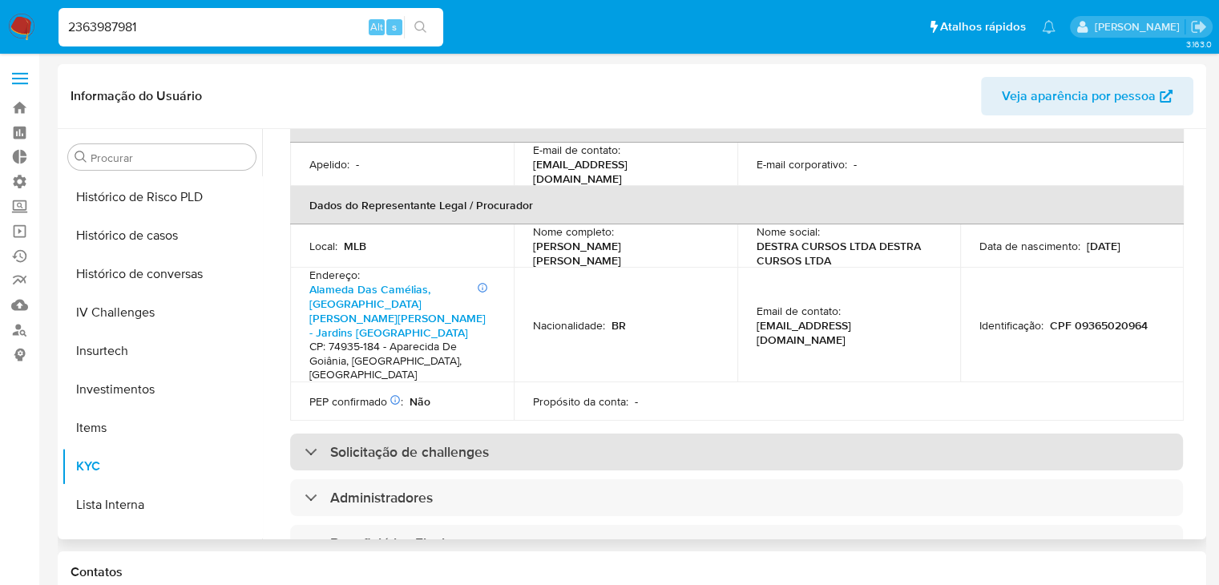
click at [851, 434] on div "Solicitação de challenges" at bounding box center [736, 452] width 893 height 37
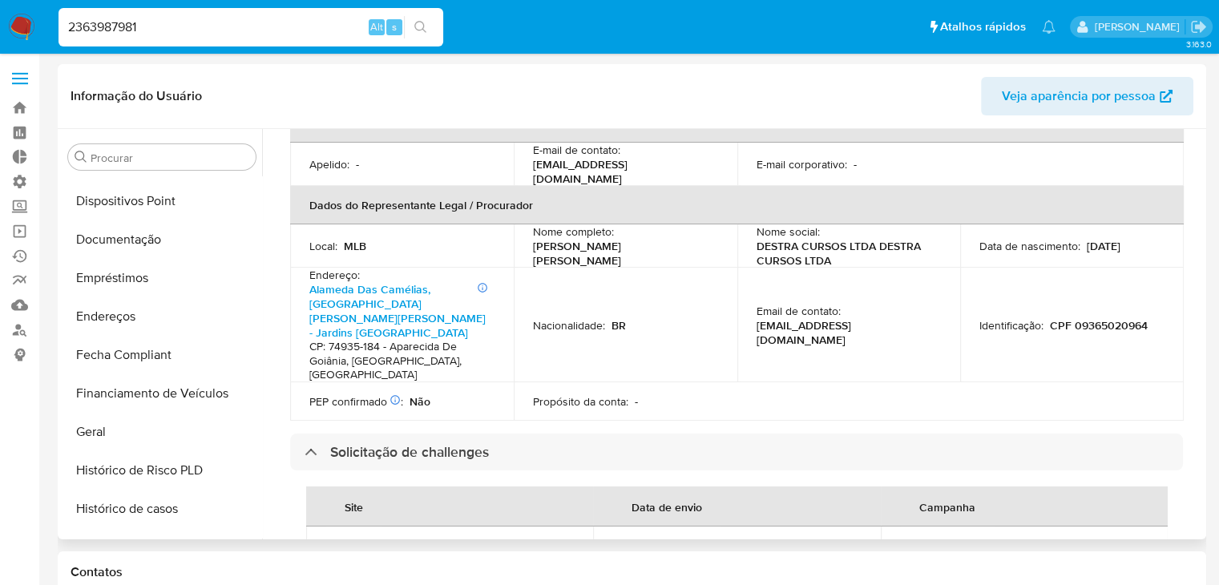
scroll to position [338, 0]
click at [159, 434] on button "Geral" at bounding box center [156, 434] width 188 height 38
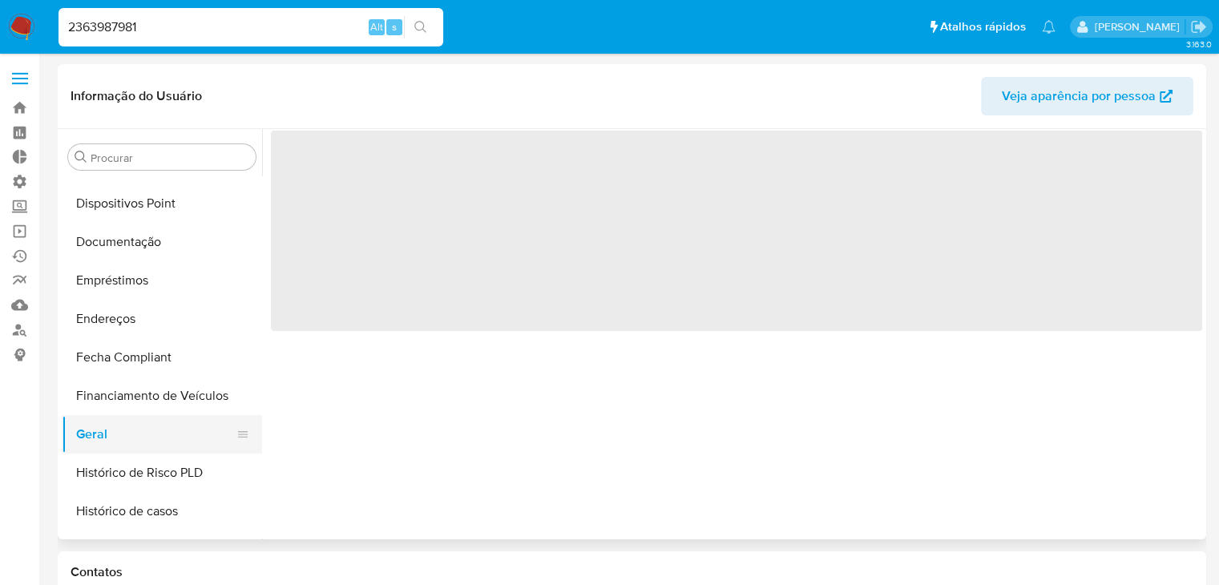
scroll to position [0, 0]
click at [157, 42] on div "2363987981 Alt s" at bounding box center [251, 27] width 385 height 38
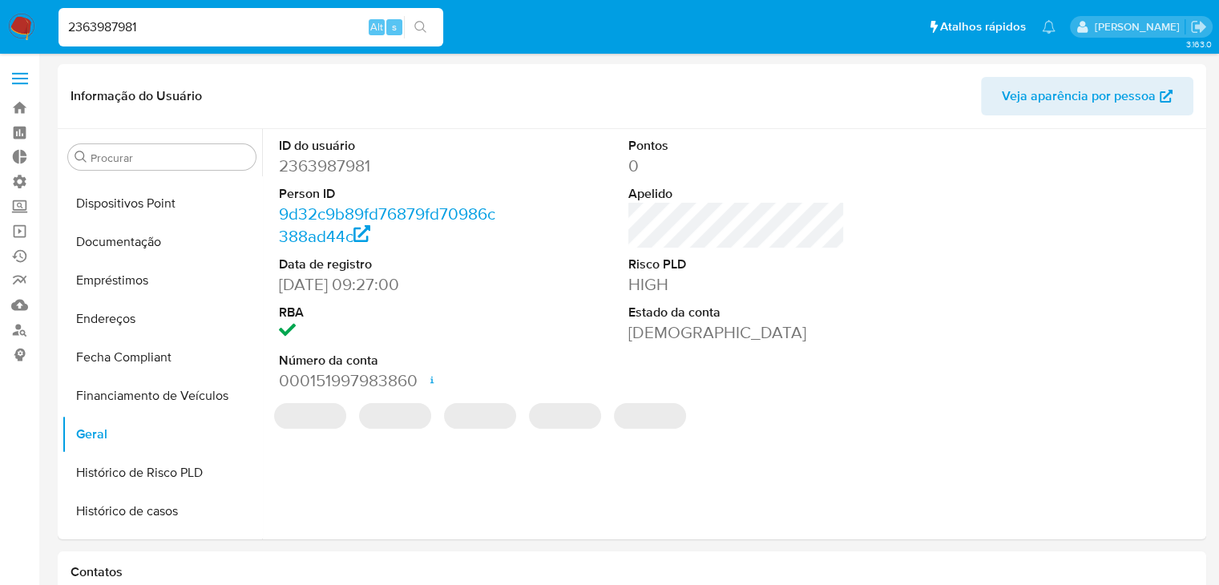
click at [157, 35] on input "2363987981" at bounding box center [251, 27] width 385 height 21
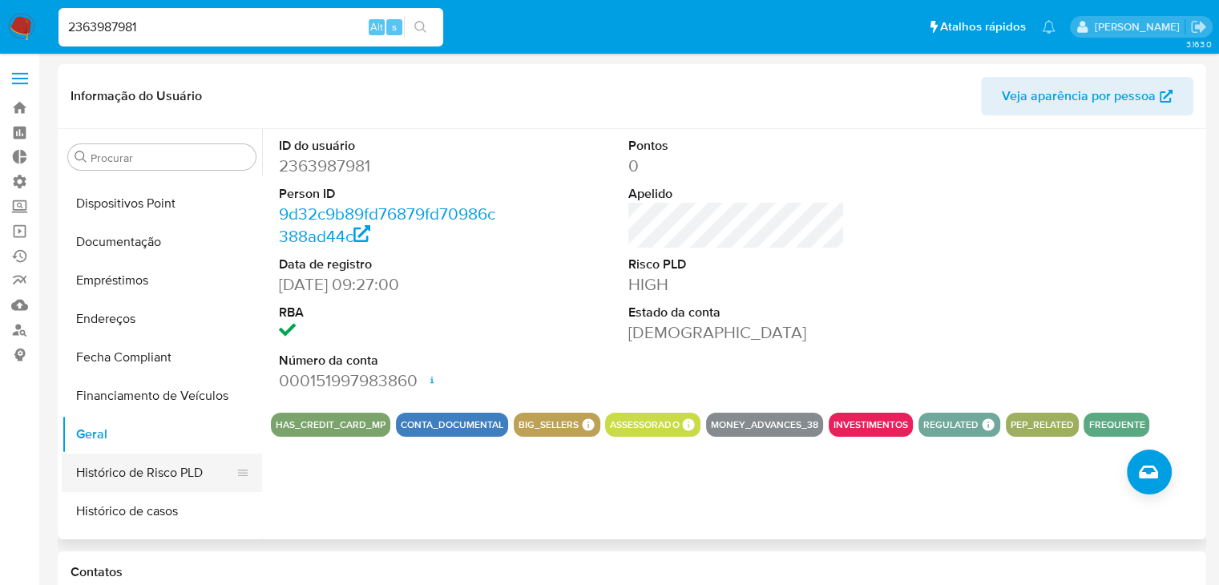
click at [173, 472] on button "Histórico de Risco PLD" at bounding box center [156, 473] width 188 height 38
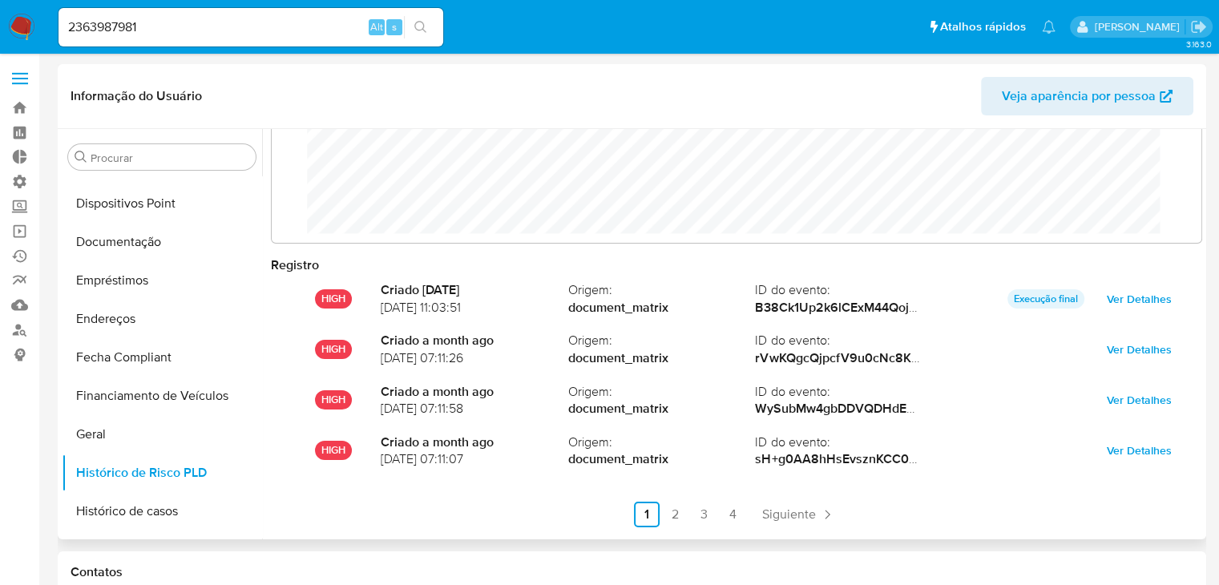
scroll to position [53, 0]
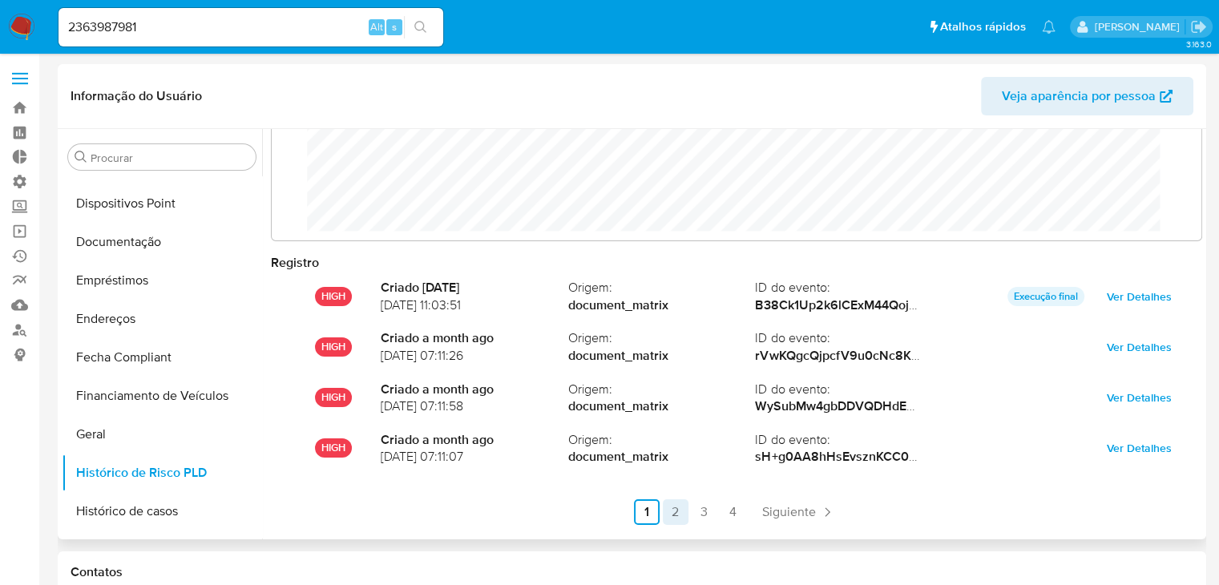
click at [673, 518] on link "2" at bounding box center [676, 512] width 26 height 26
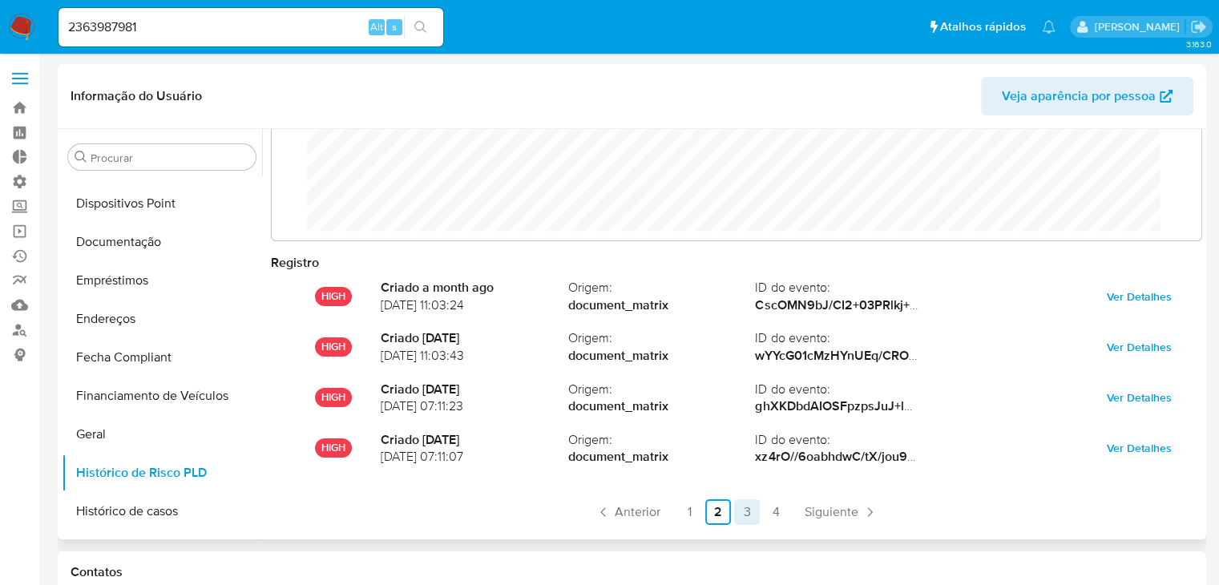
click at [738, 514] on link "3" at bounding box center [747, 512] width 26 height 26
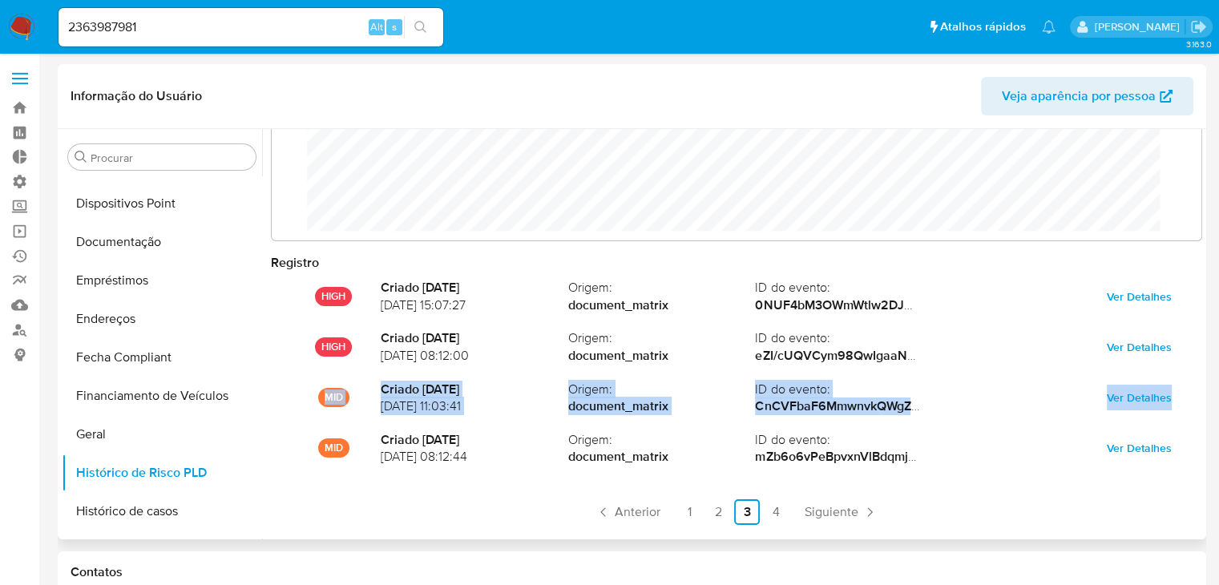
drag, startPoint x: 1203, startPoint y: 410, endPoint x: 1202, endPoint y: 363, distance: 46.5
click at [1202, 363] on div "Procurar Adiantamentos de Dinheiro Anexos CBP CBT Cartões Contas Bancárias Dado…" at bounding box center [632, 334] width 1149 height 410
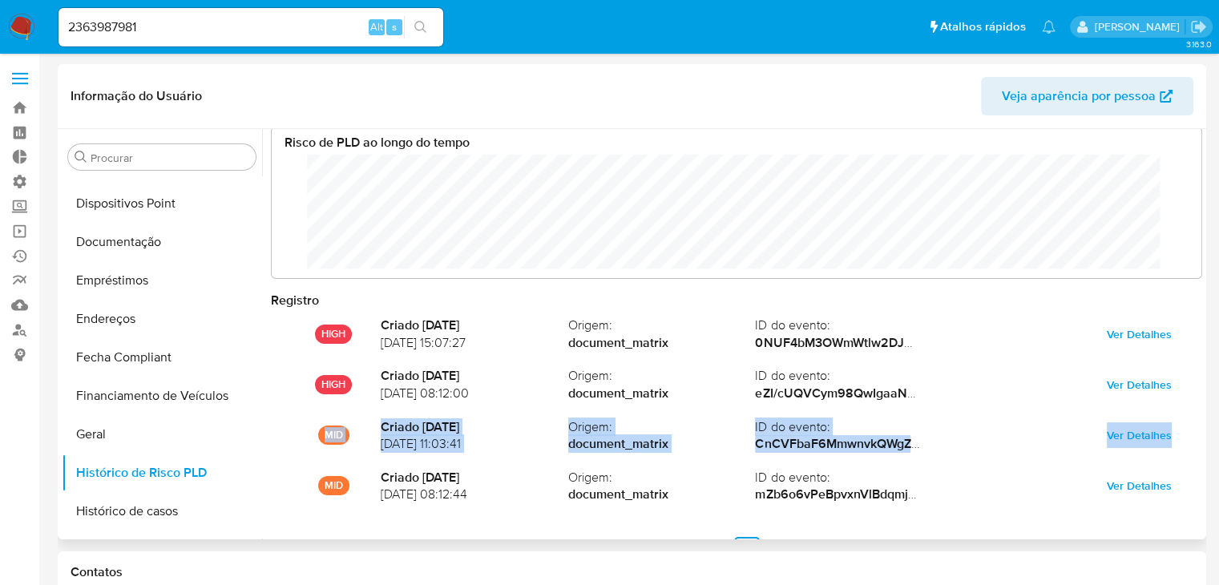
scroll to position [14, 0]
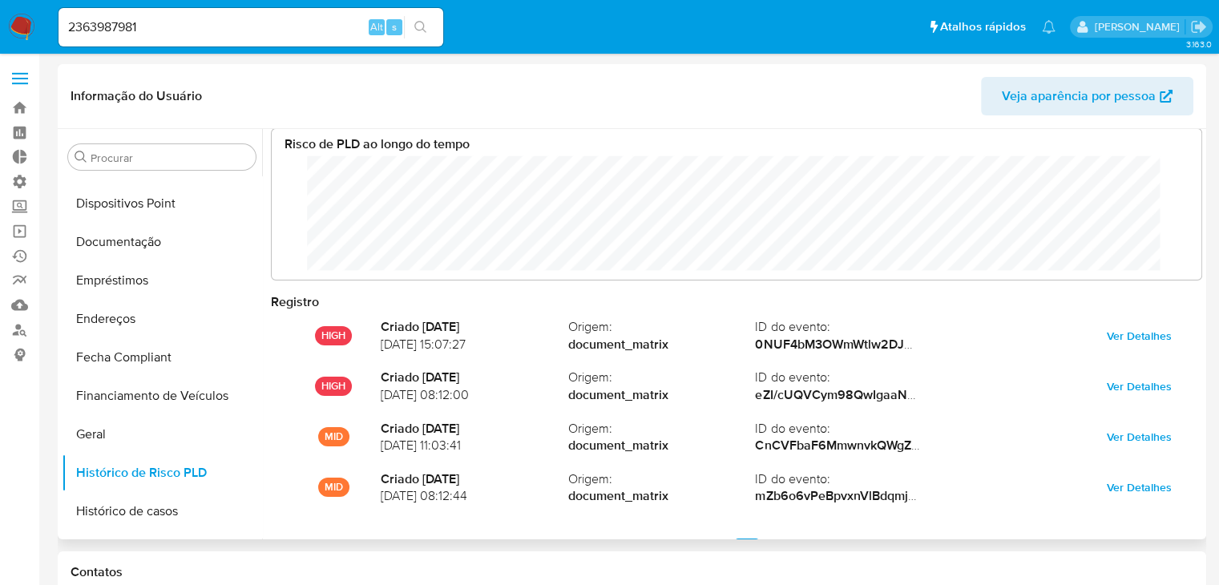
click at [1013, 519] on div "HIGH Criado 3 months ago 01/07/2025 15:07:27 Origem : document_matrix ID do eve…" at bounding box center [737, 437] width 932 height 254
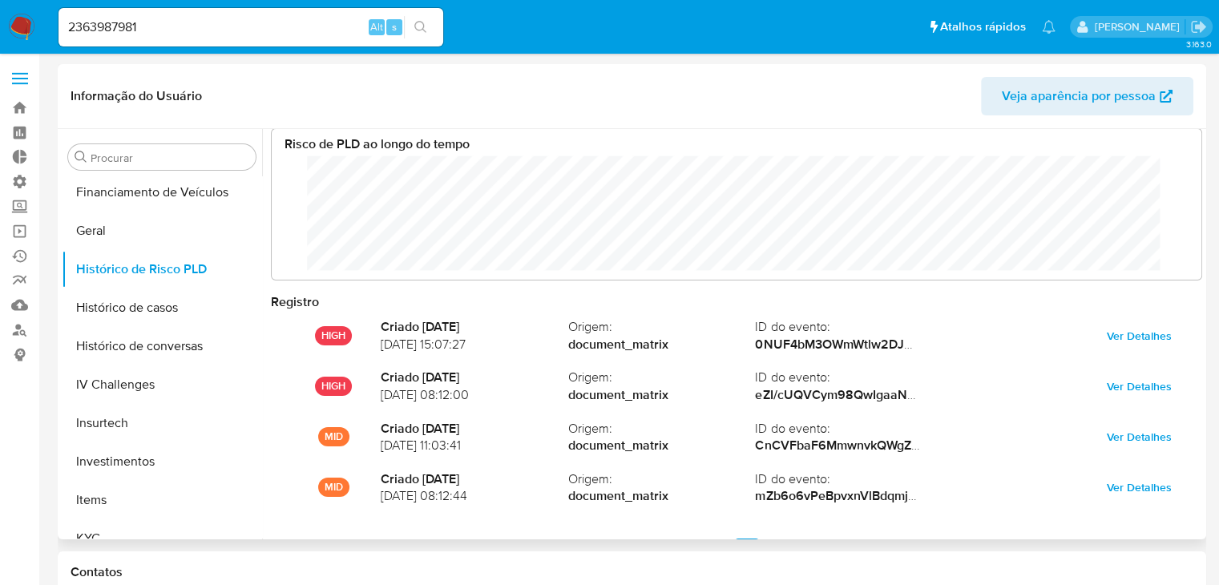
scroll to position [629, 0]
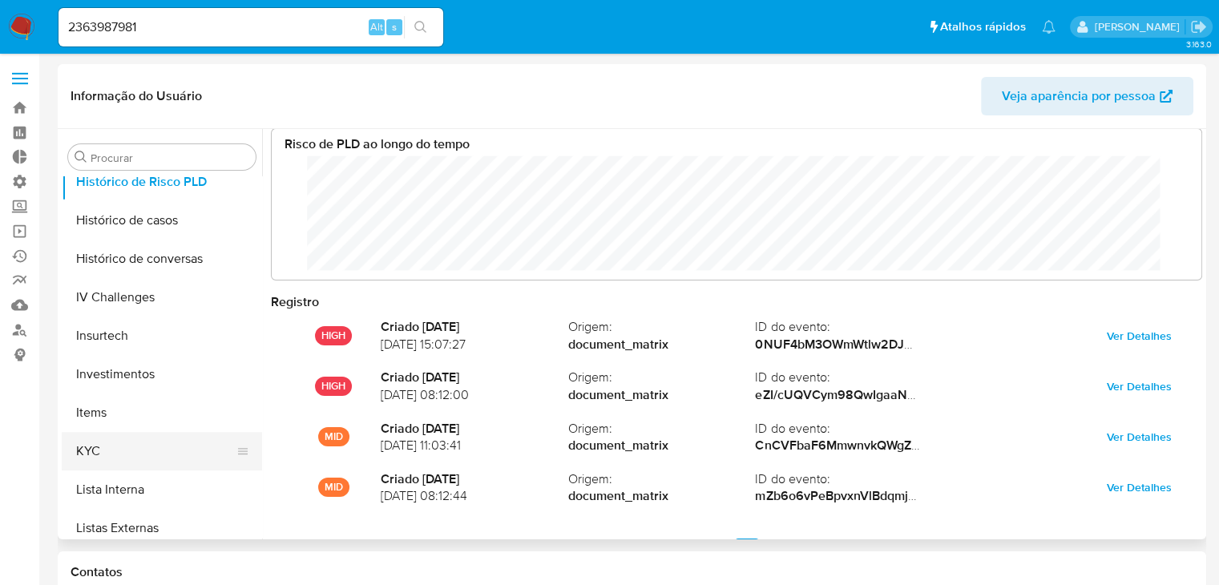
click at [196, 447] on button "KYC" at bounding box center [156, 451] width 188 height 38
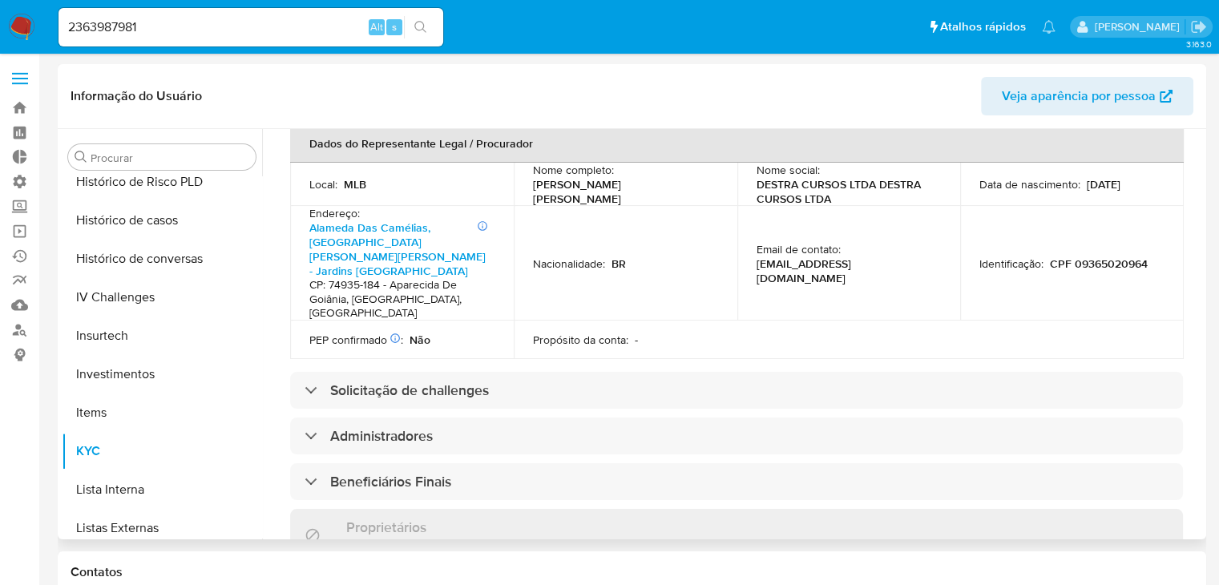
scroll to position [554, 0]
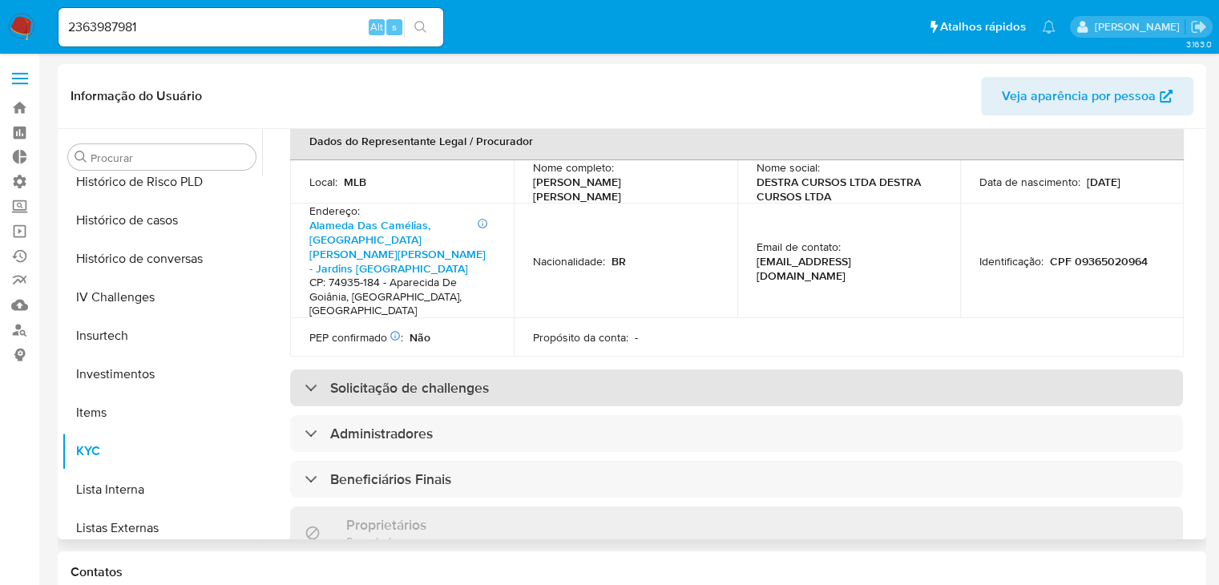
click at [996, 370] on div "Solicitação de challenges" at bounding box center [736, 388] width 893 height 37
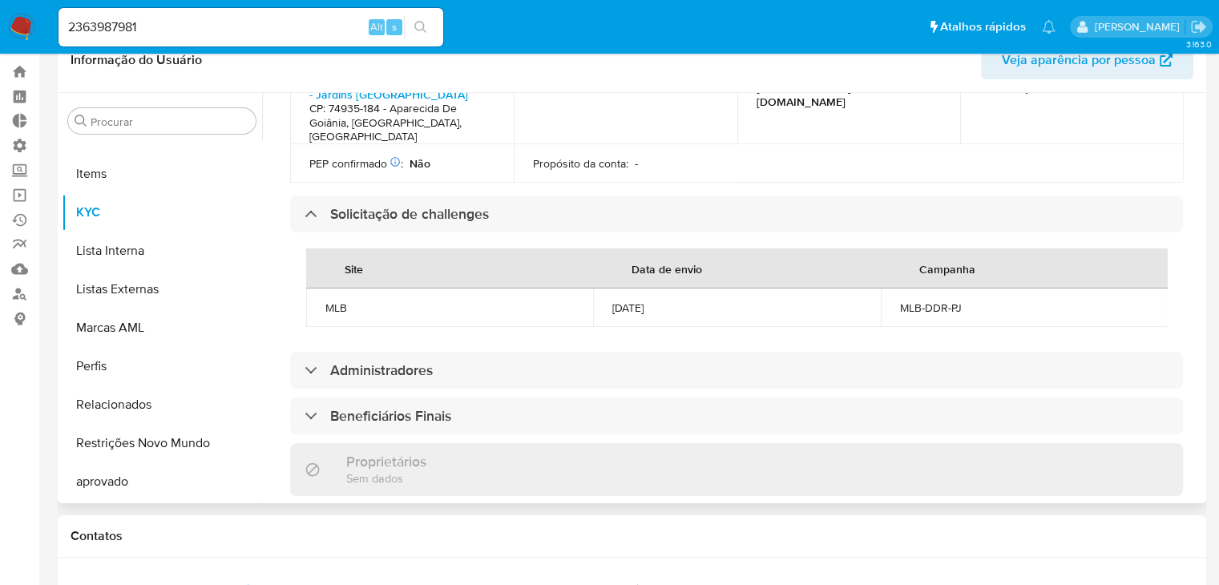
scroll to position [839, 0]
click at [304, 30] on input "2363987981" at bounding box center [251, 27] width 385 height 21
paste input "187860828"
type input "2187860828"
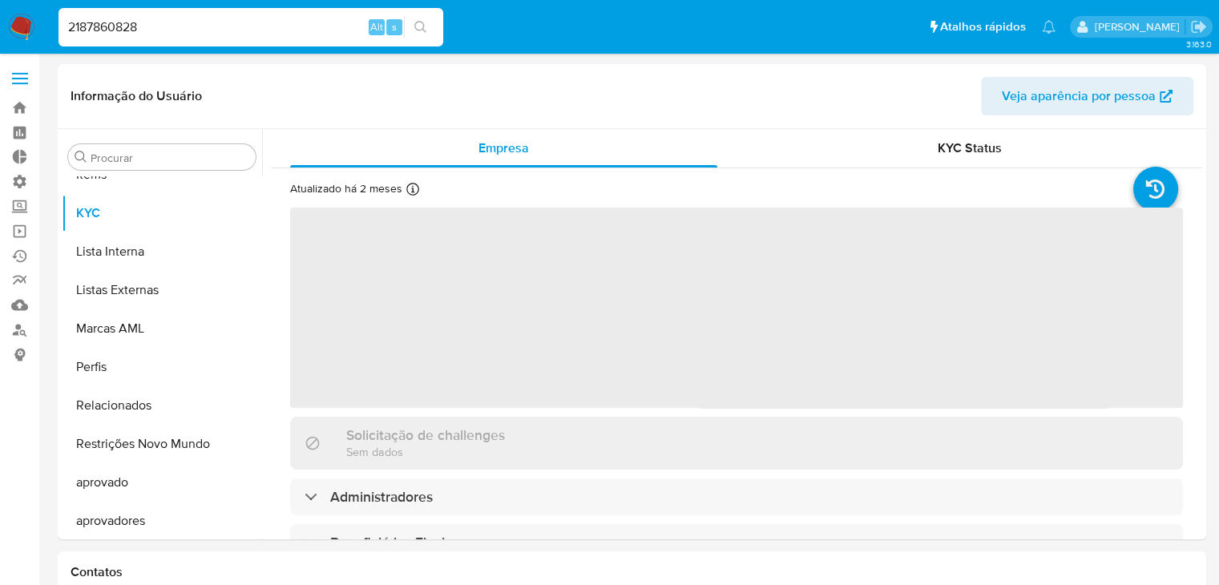
scroll to position [869, 0]
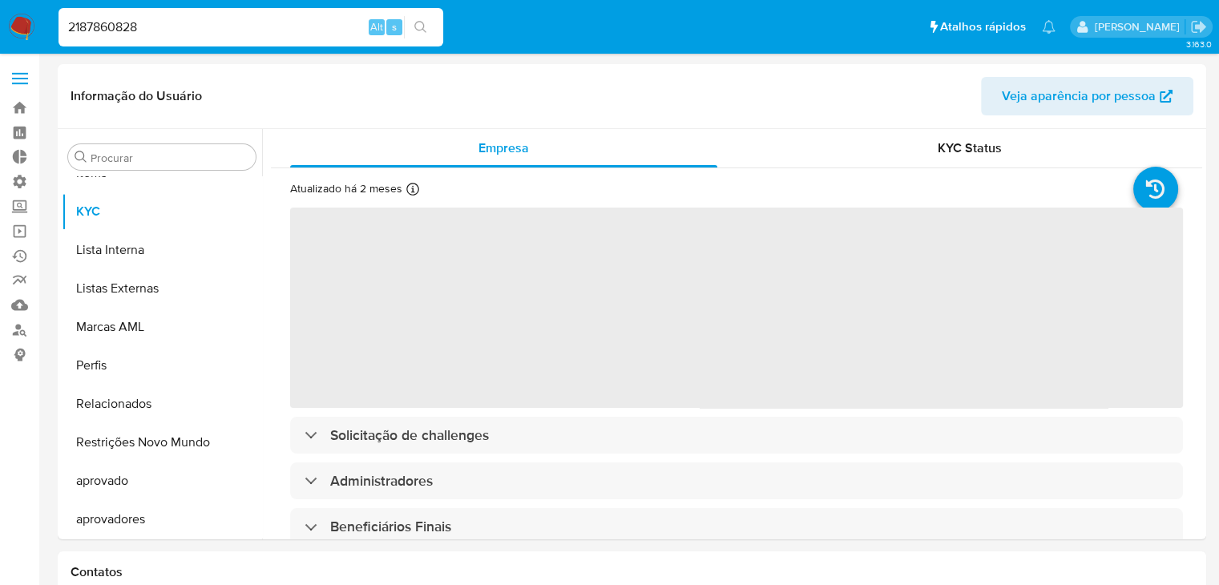
select select "10"
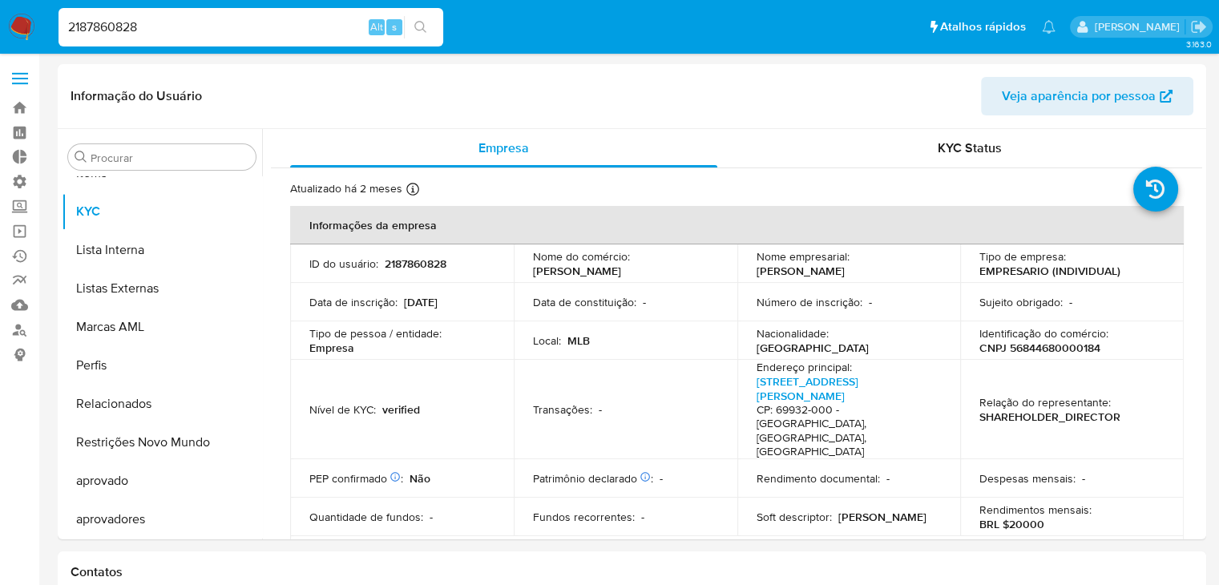
click at [179, 28] on input "2187860828" at bounding box center [251, 27] width 385 height 21
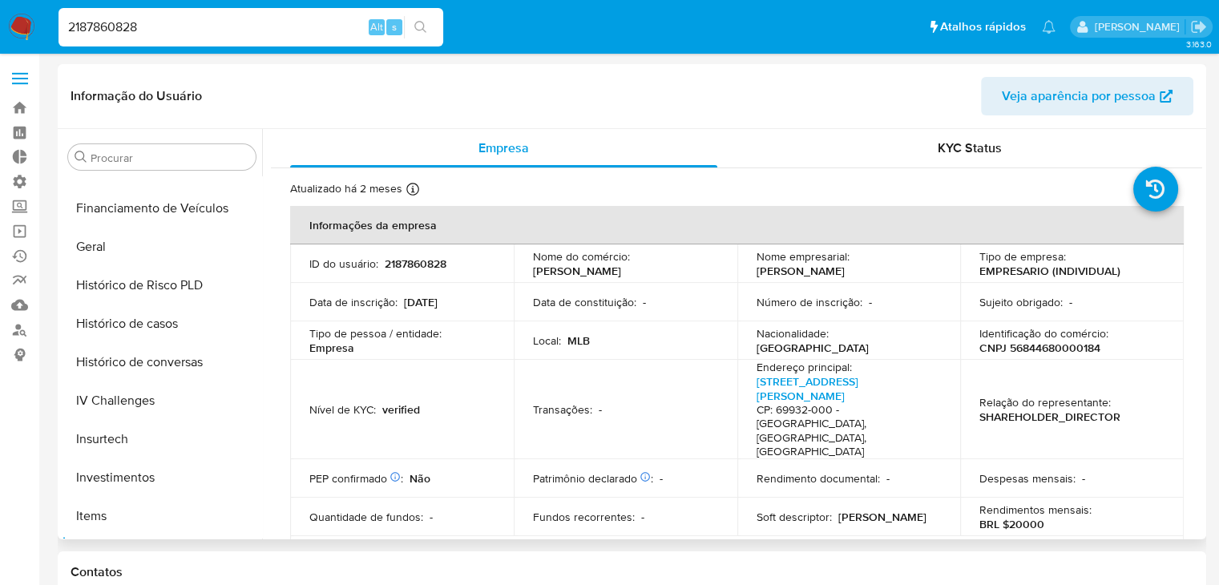
scroll to position [517, 0]
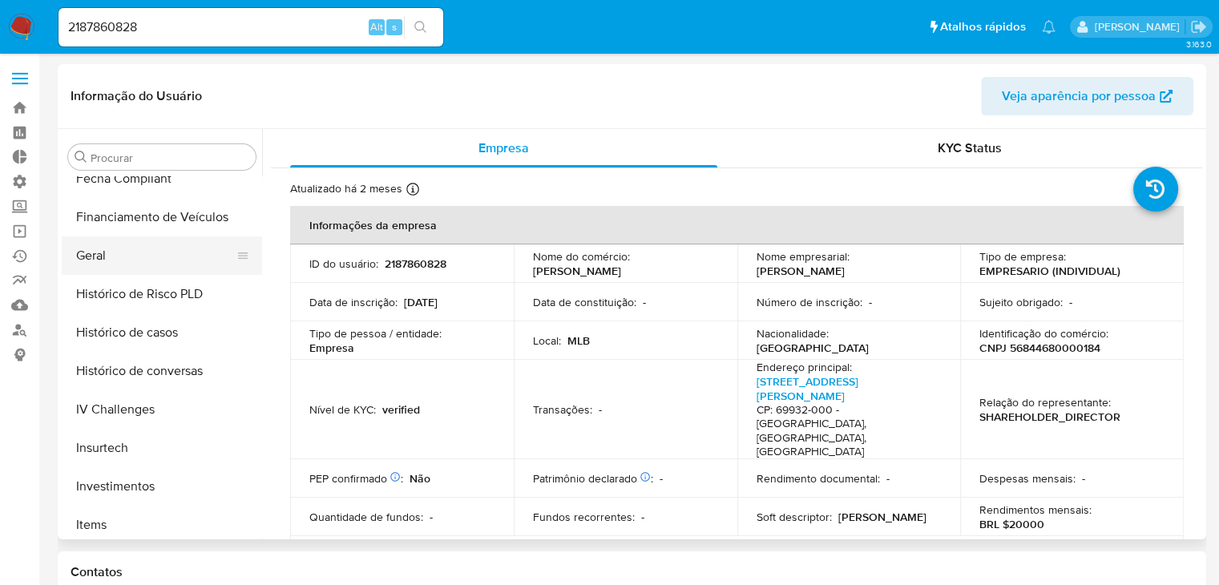
click at [170, 258] on button "Geral" at bounding box center [156, 256] width 188 height 38
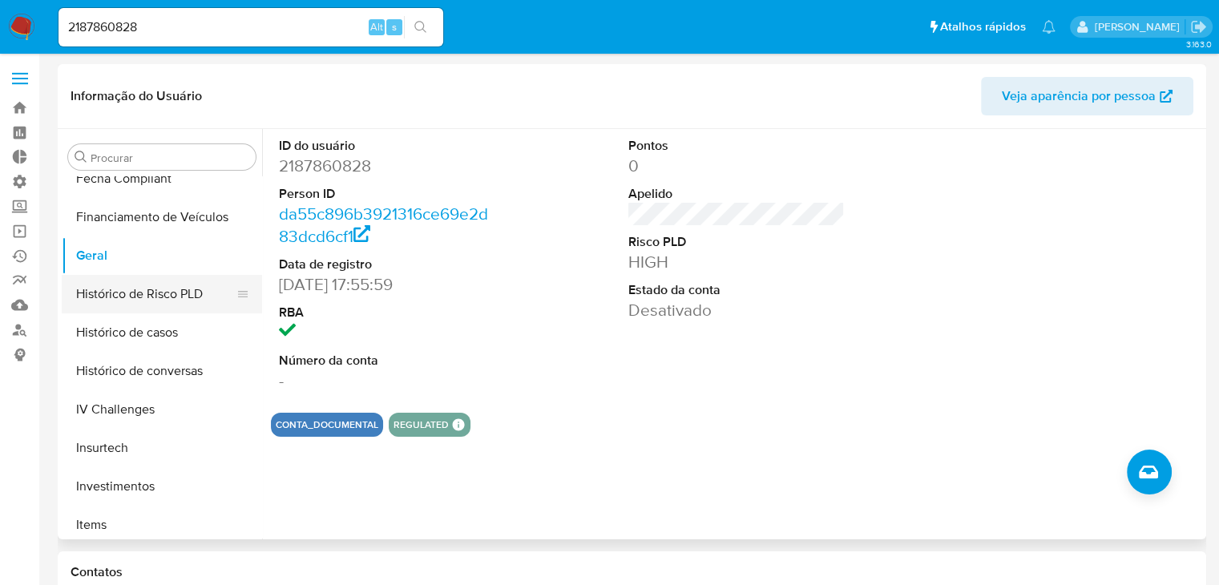
click at [170, 293] on button "Histórico de Risco PLD" at bounding box center [156, 294] width 188 height 38
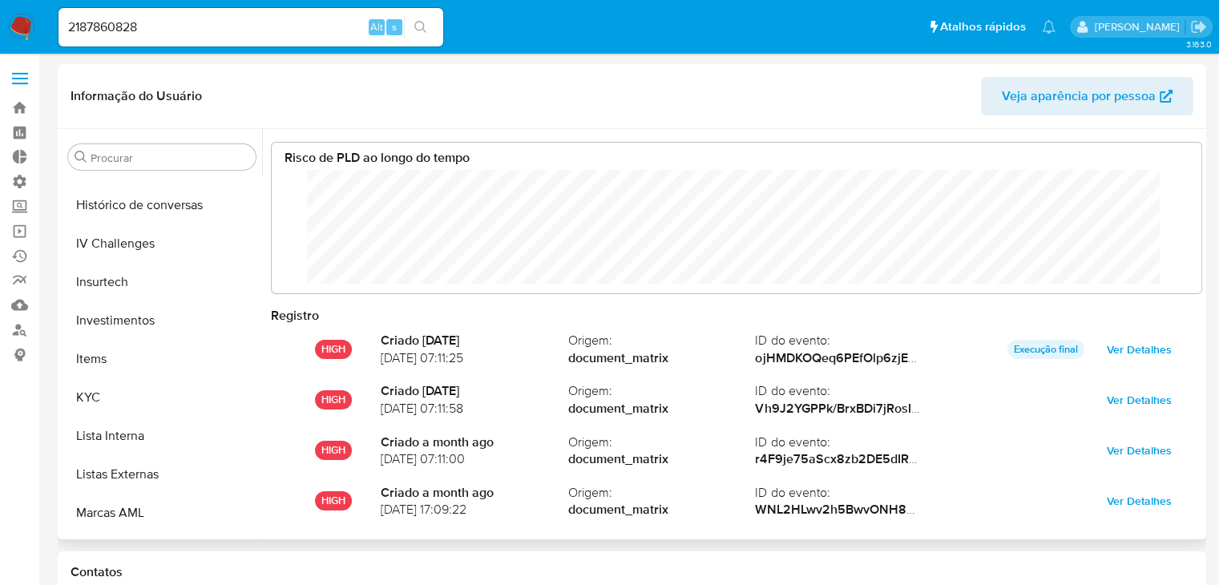
scroll to position [684, 0]
click at [199, 389] on button "KYC" at bounding box center [156, 397] width 188 height 38
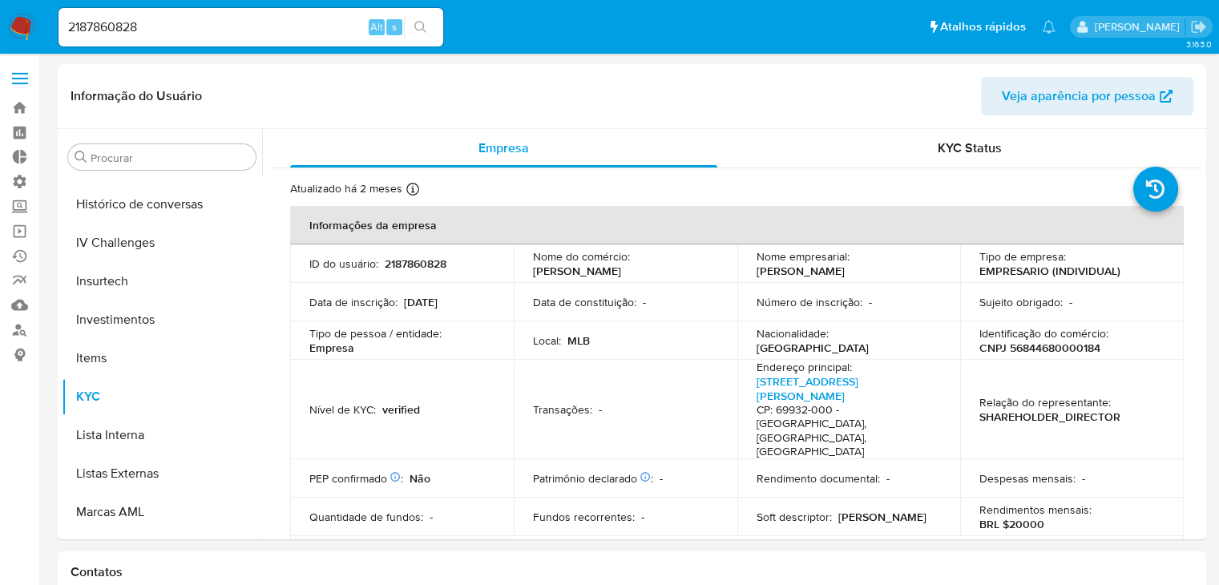
drag, startPoint x: 1203, startPoint y: 218, endPoint x: 1207, endPoint y: 313, distance: 94.7
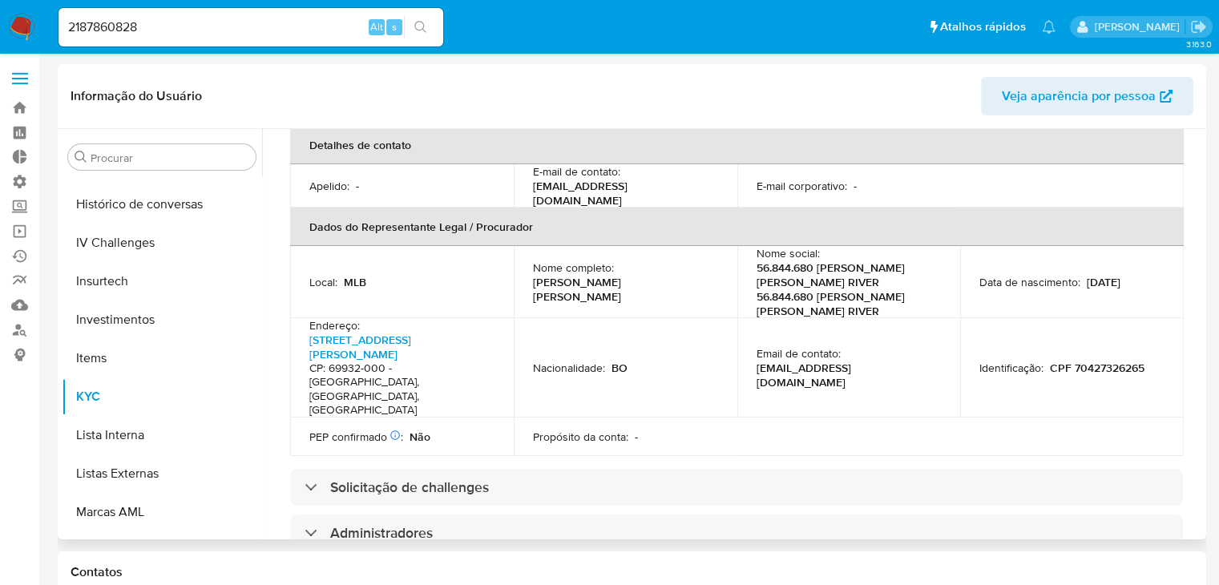
scroll to position [484, 0]
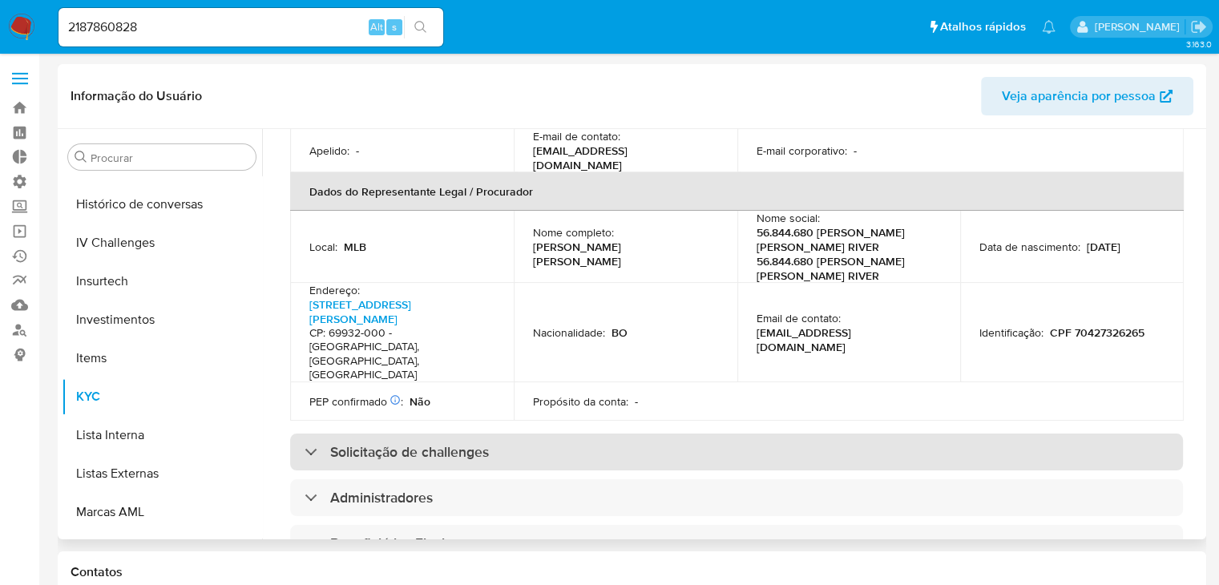
click at [843, 434] on div "Solicitação de challenges" at bounding box center [736, 452] width 893 height 37
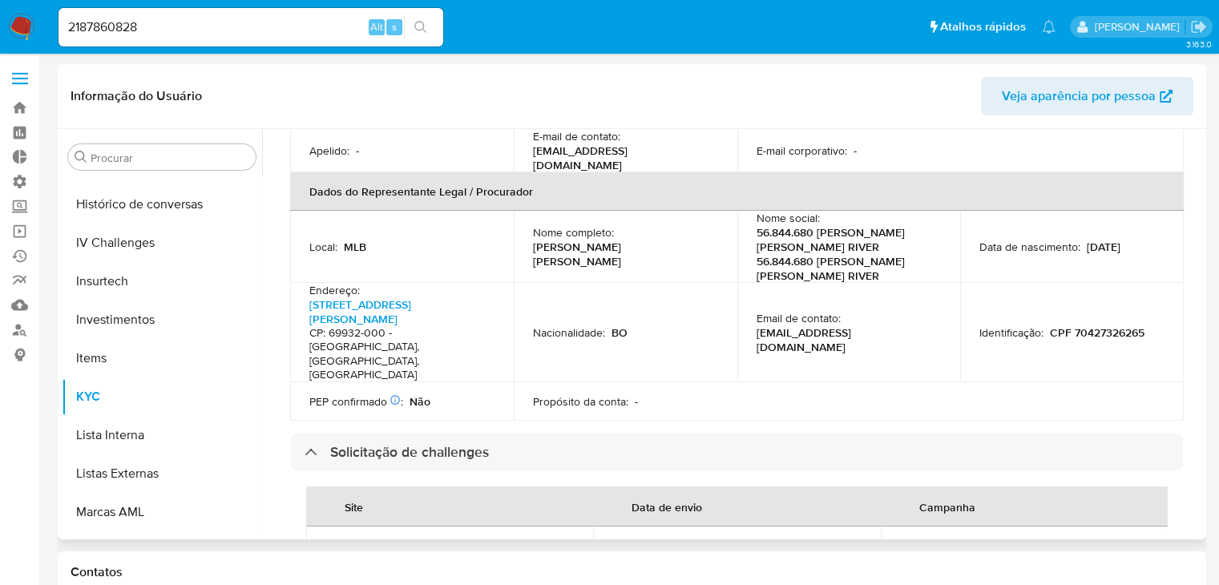
scroll to position [0, 0]
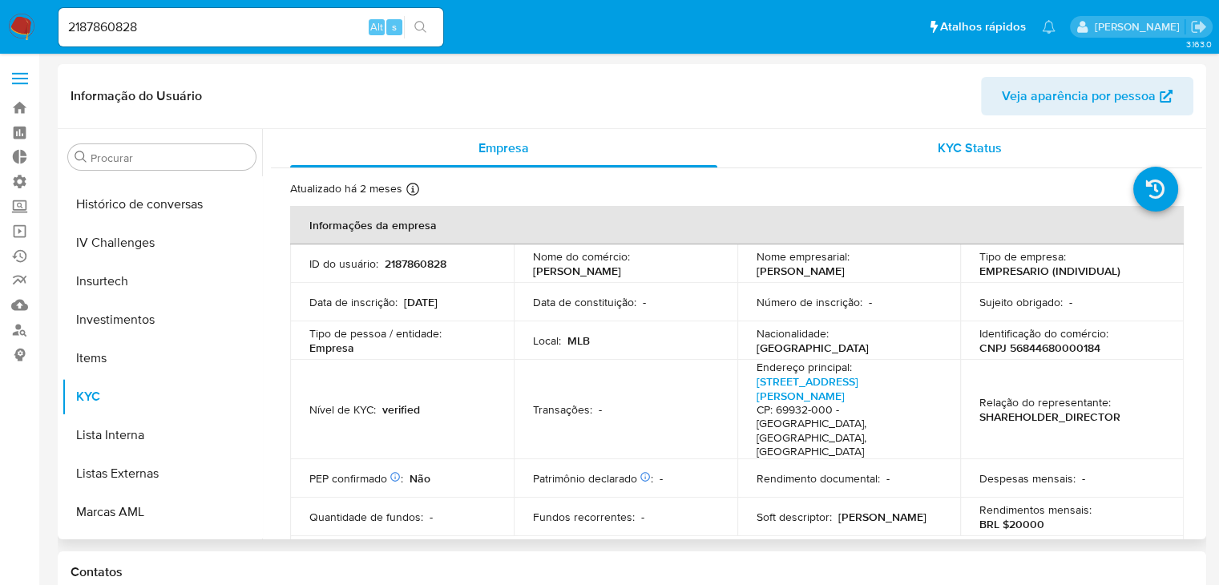
click at [926, 145] on div "KYC Status" at bounding box center [969, 148] width 427 height 38
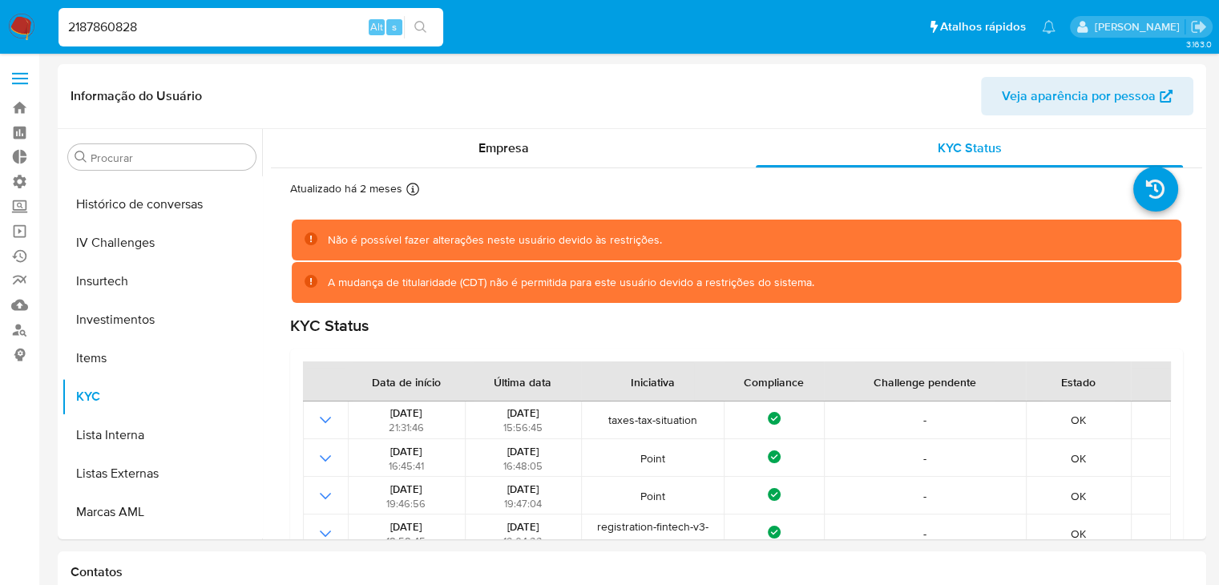
click at [288, 20] on input "2187860828" at bounding box center [251, 27] width 385 height 21
paste input "1835548386"
type input "1835548386"
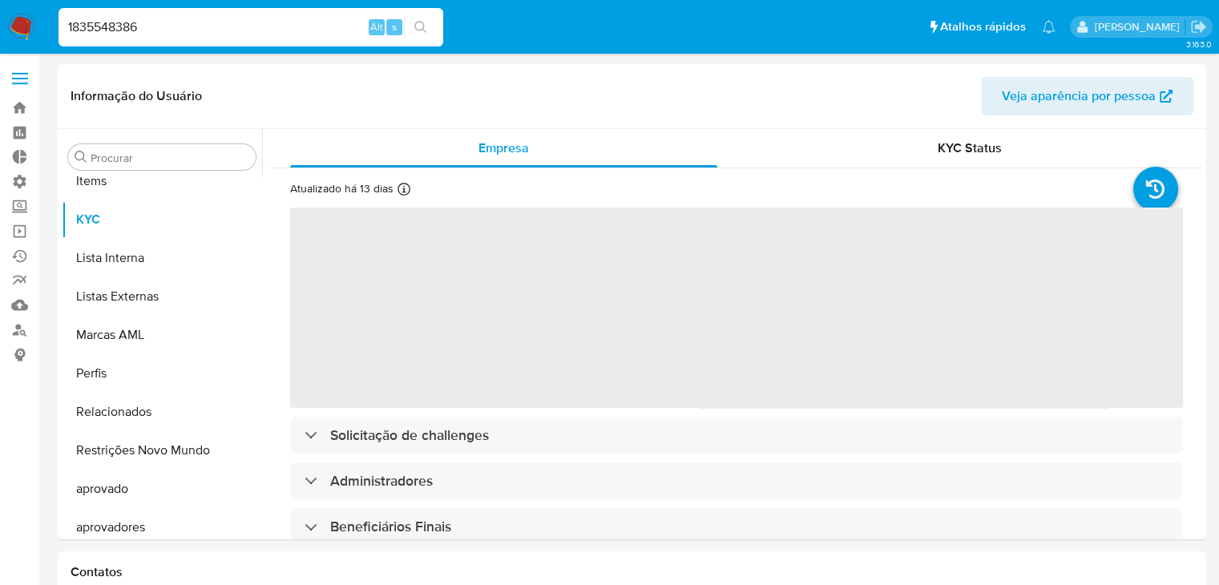
scroll to position [869, 0]
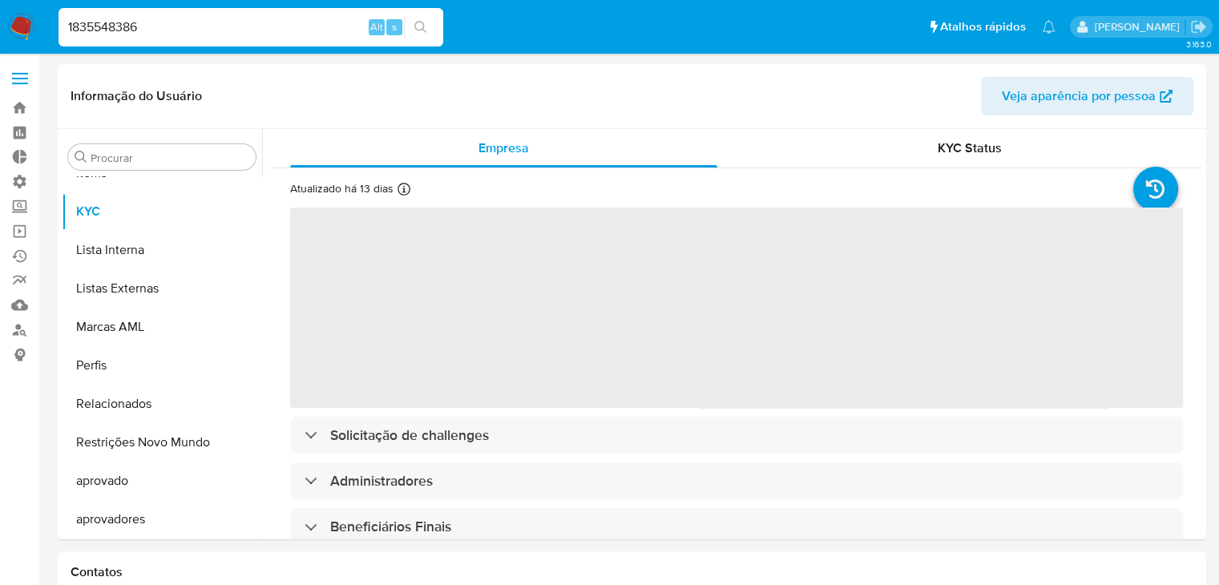
select select "10"
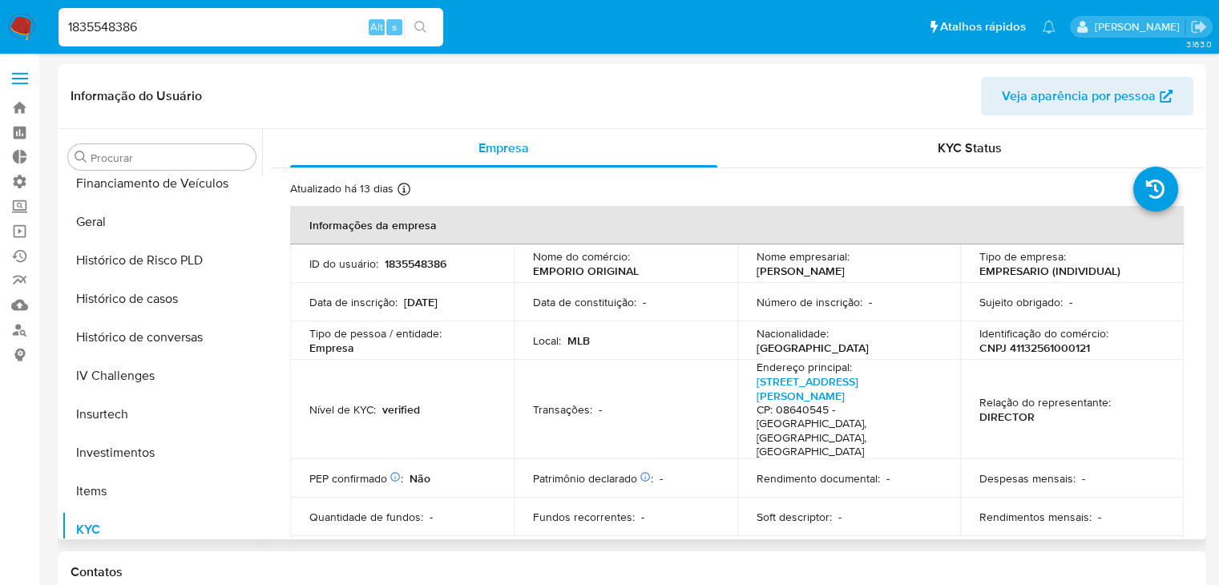
scroll to position [480, 0]
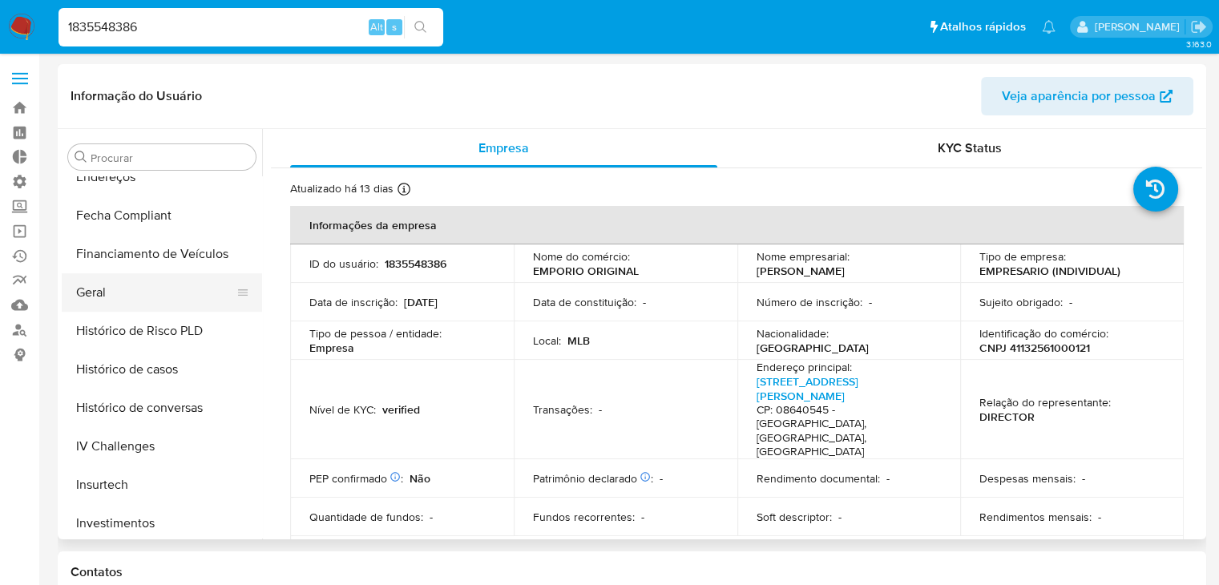
click at [144, 279] on button "Geral" at bounding box center [156, 292] width 188 height 38
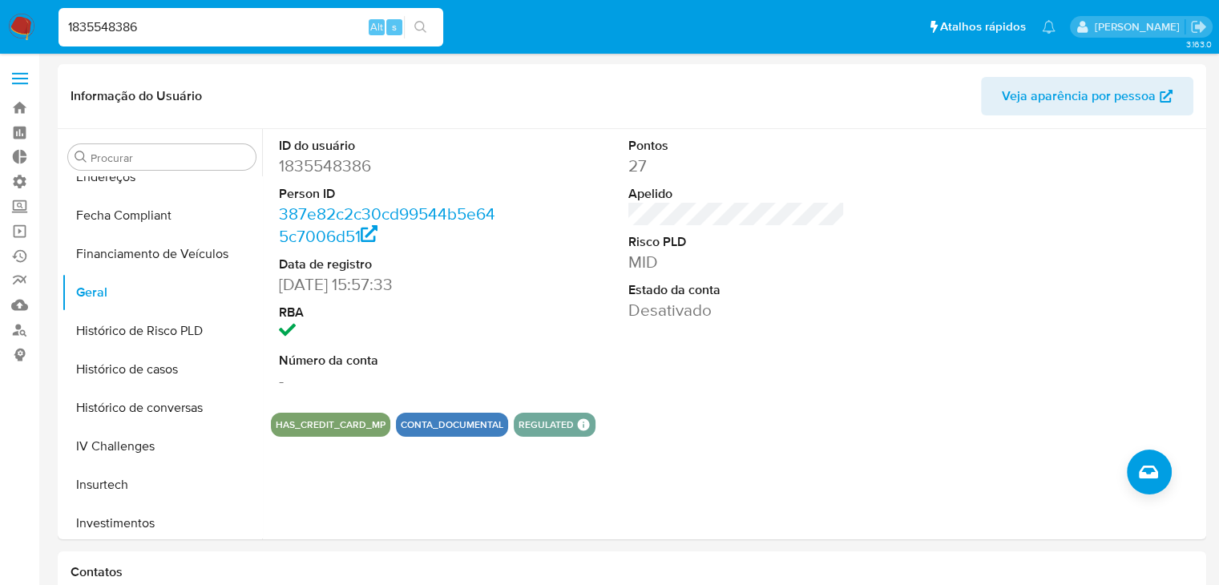
click at [250, 31] on input "1835548386" at bounding box center [251, 27] width 385 height 21
paste input "2611145985"
type input "2611145985"
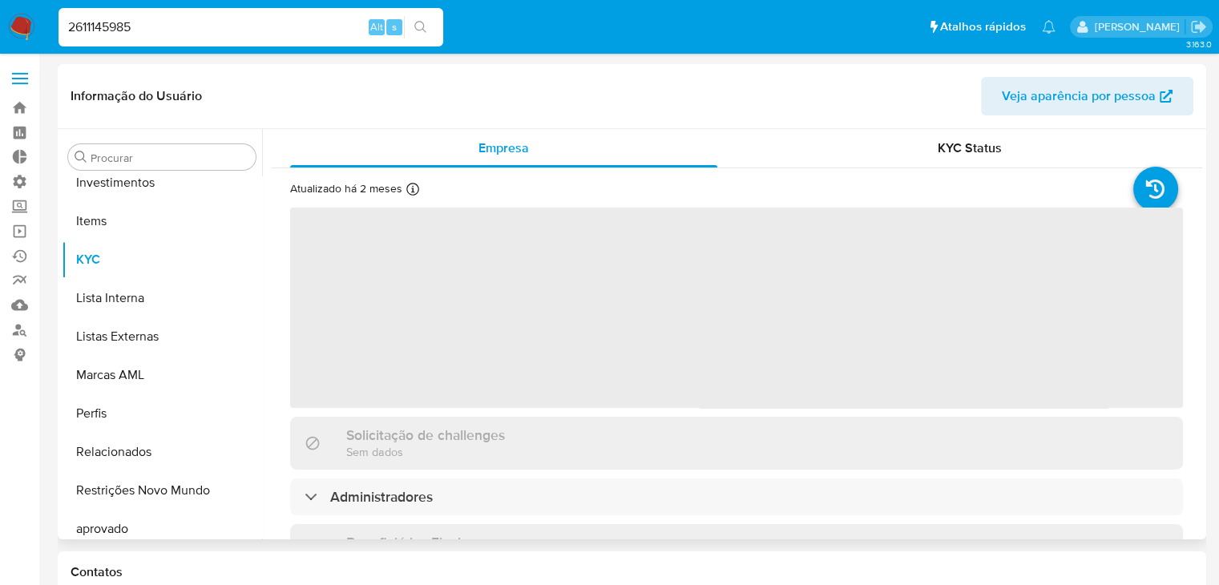
scroll to position [869, 0]
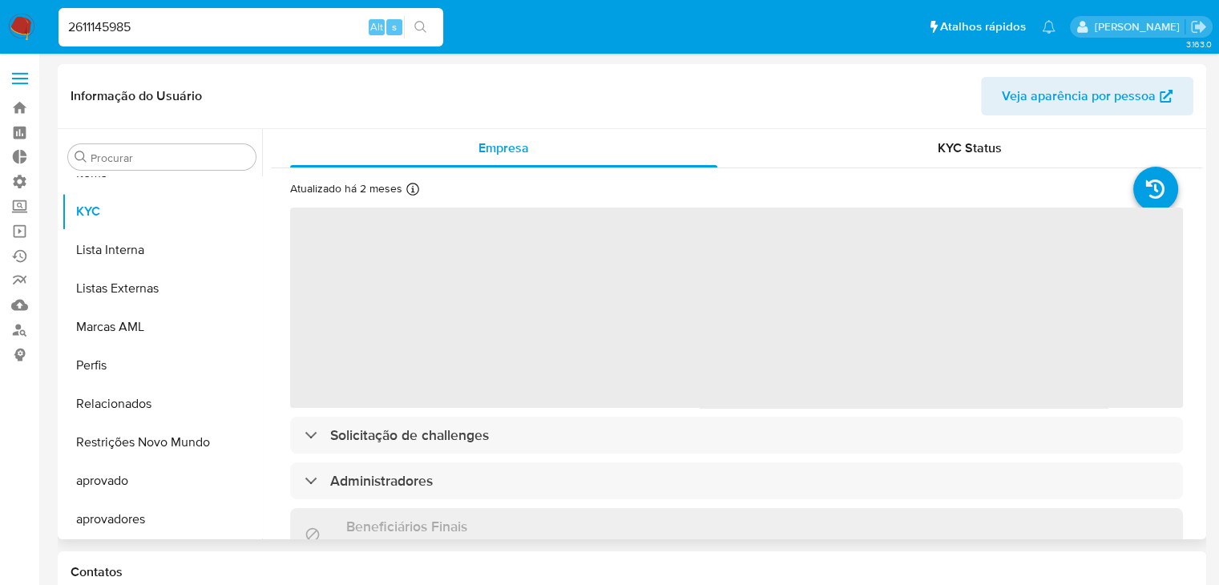
select select "10"
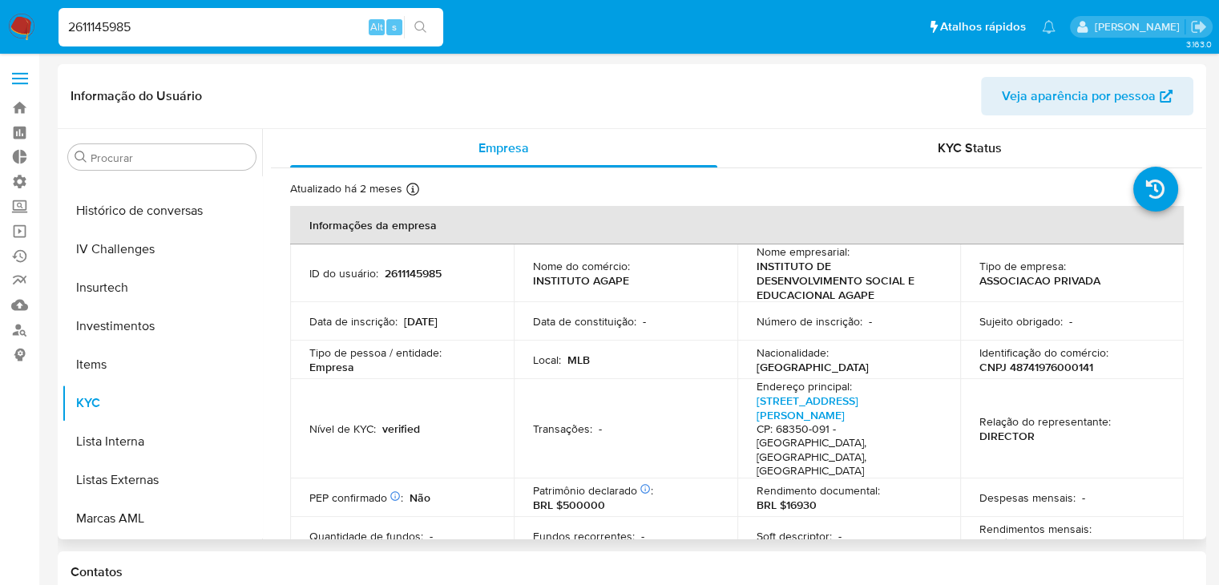
scroll to position [555, 0]
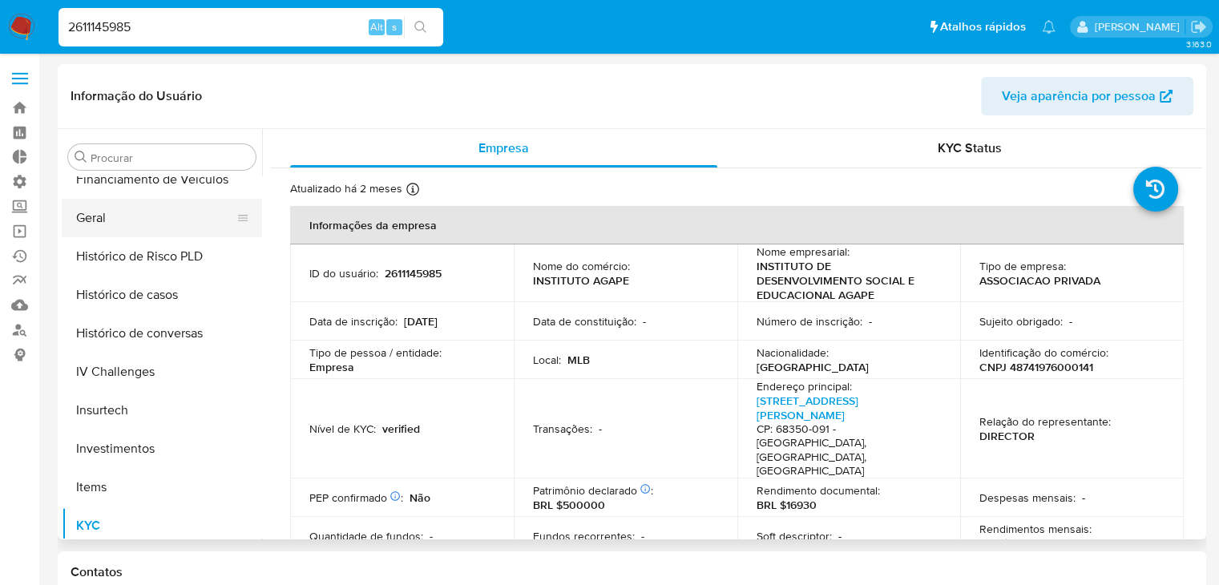
click at [152, 231] on button "Geral" at bounding box center [156, 218] width 188 height 38
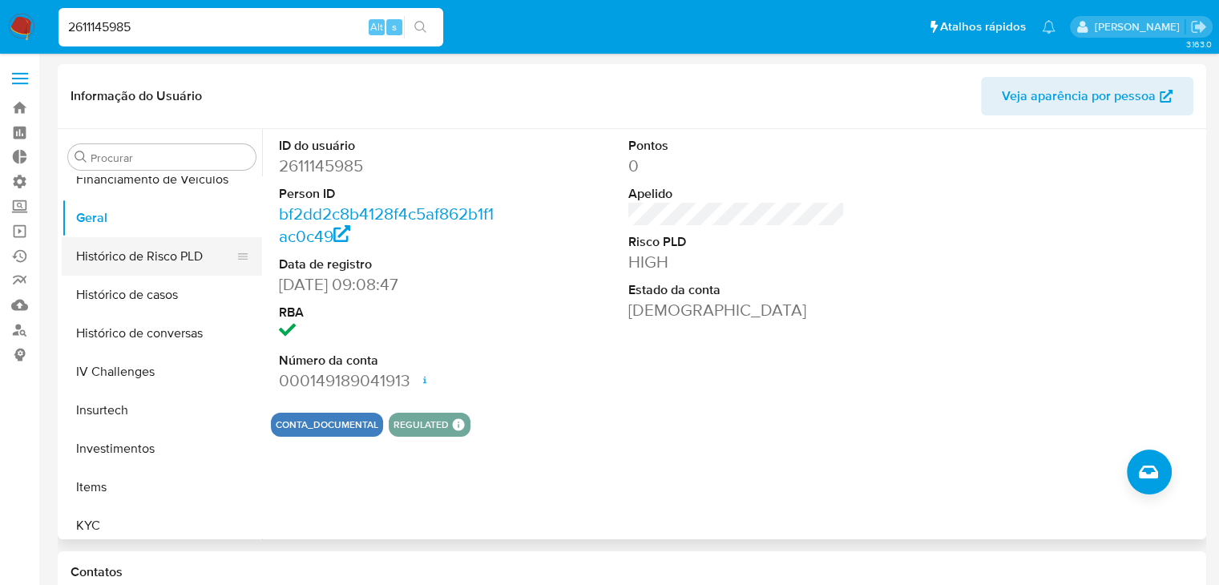
click at [169, 269] on button "Histórico de Risco PLD" at bounding box center [156, 256] width 188 height 38
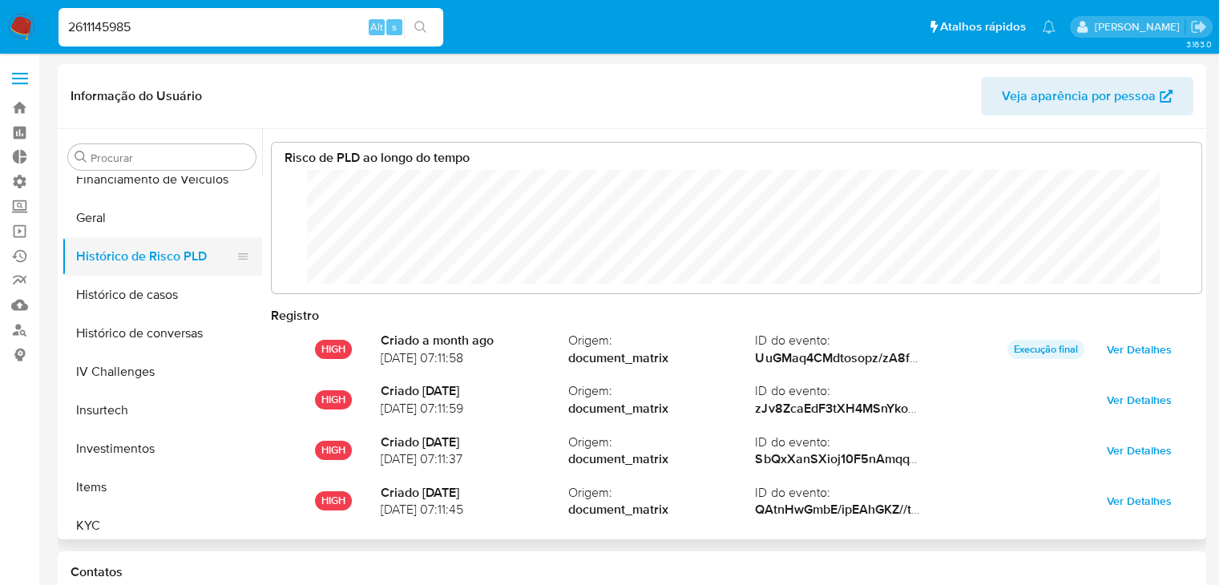
scroll to position [119, 898]
click at [167, 209] on button "Geral" at bounding box center [156, 218] width 188 height 38
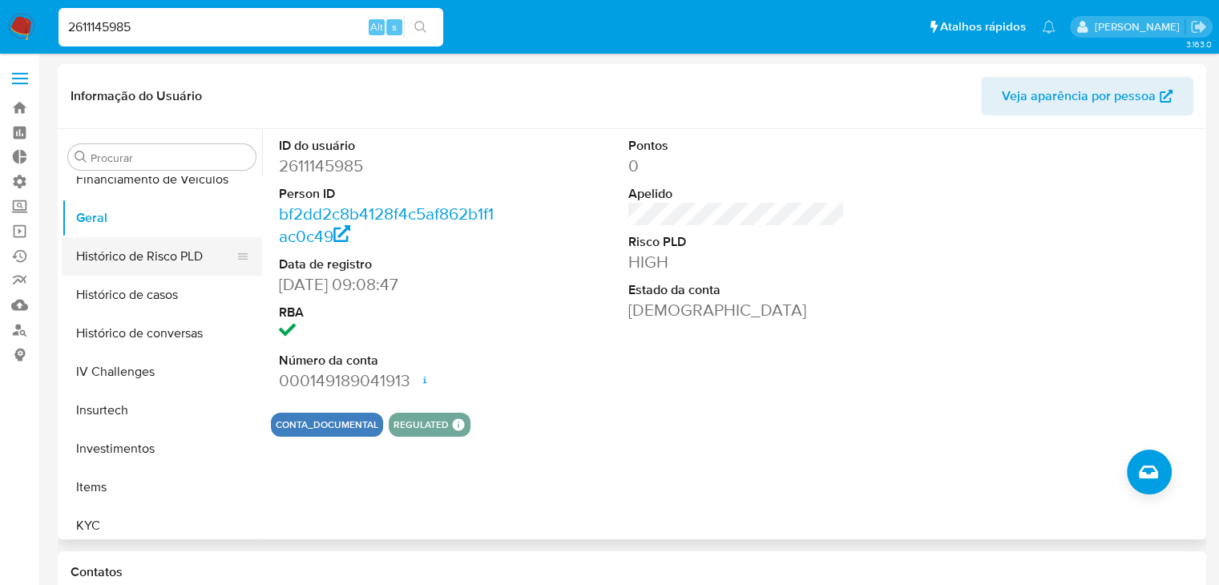
click at [176, 266] on button "Histórico de Risco PLD" at bounding box center [156, 256] width 188 height 38
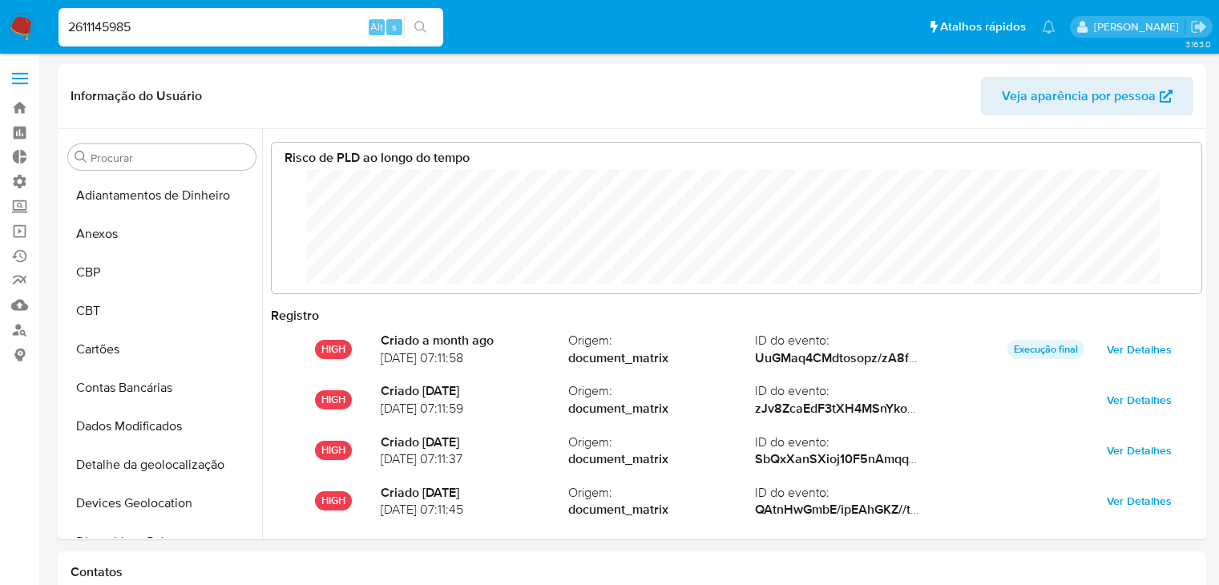
select select "10"
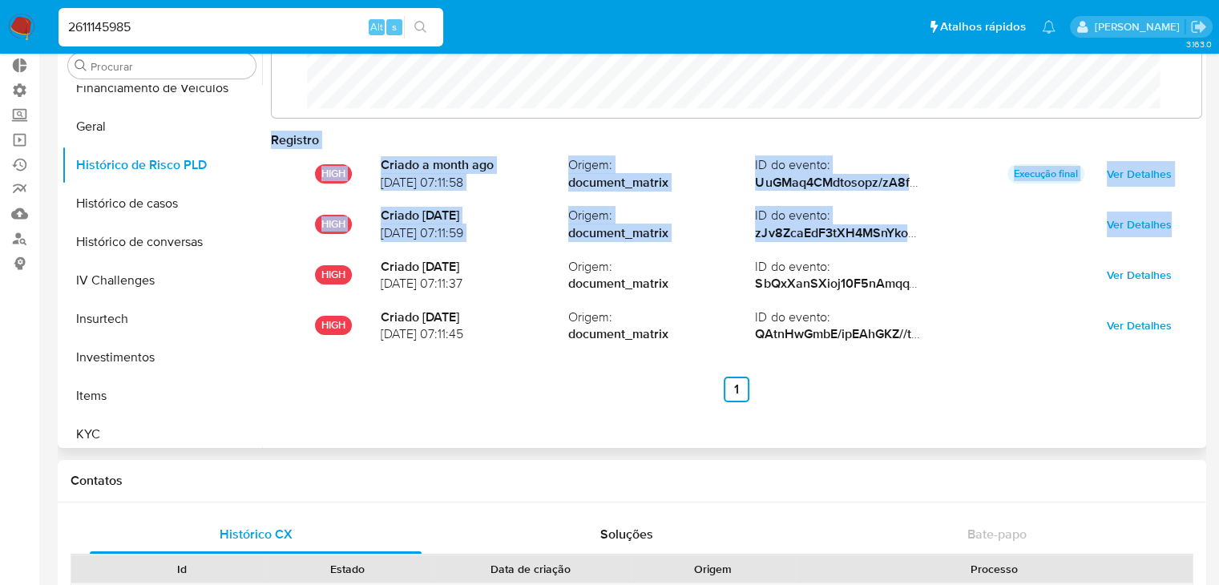
scroll to position [71, 0]
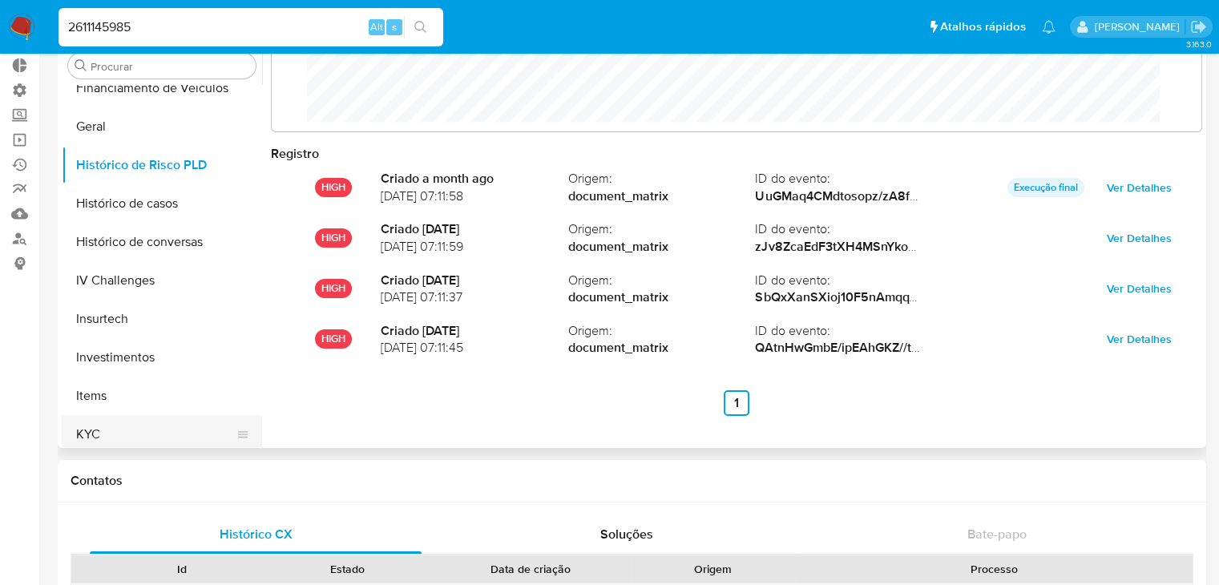
click at [173, 431] on button "KYC" at bounding box center [156, 434] width 188 height 38
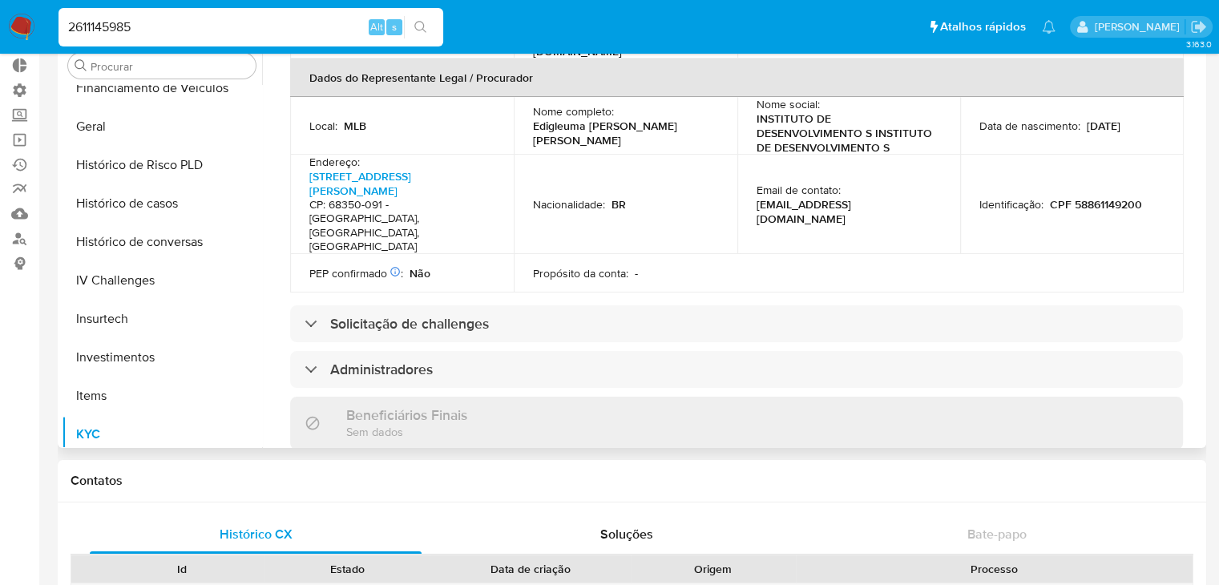
scroll to position [549, 0]
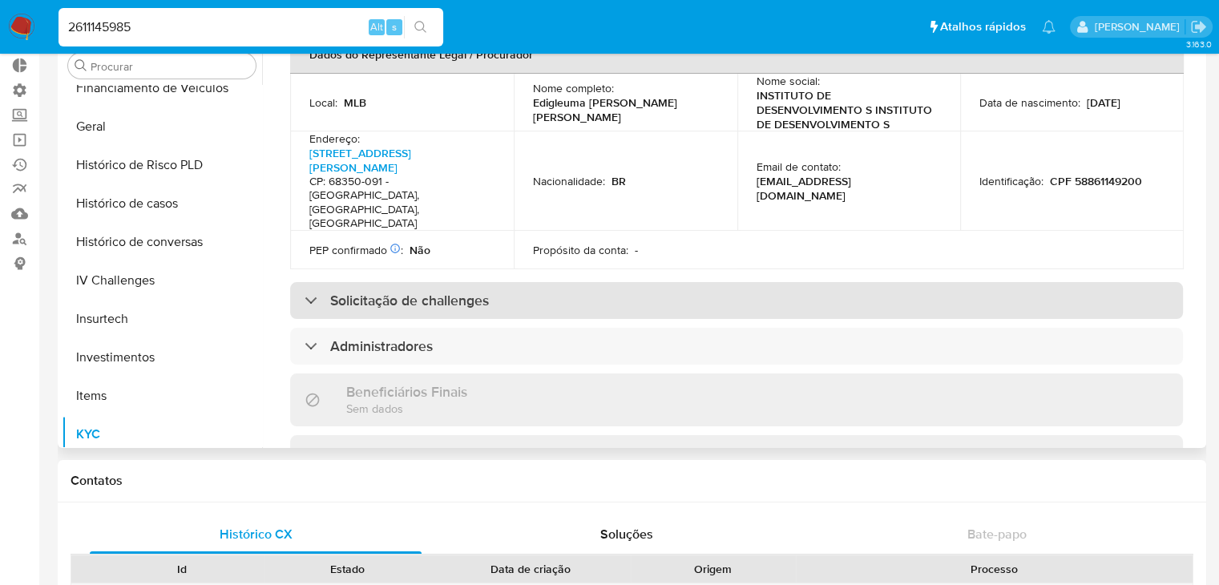
click at [831, 282] on div "Solicitação de challenges" at bounding box center [736, 300] width 893 height 37
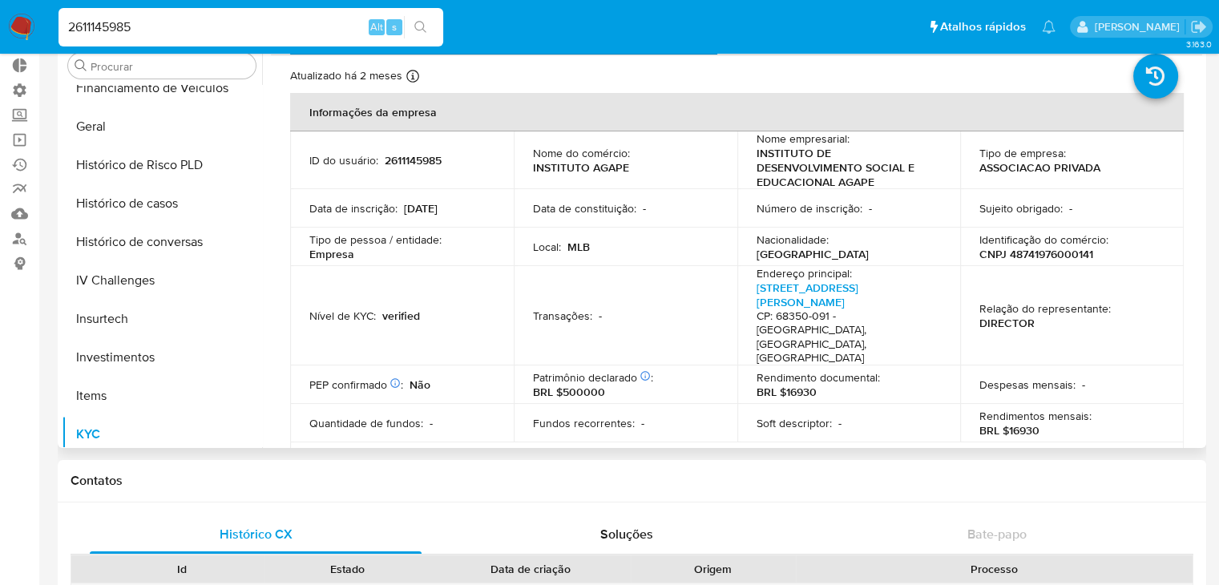
scroll to position [0, 0]
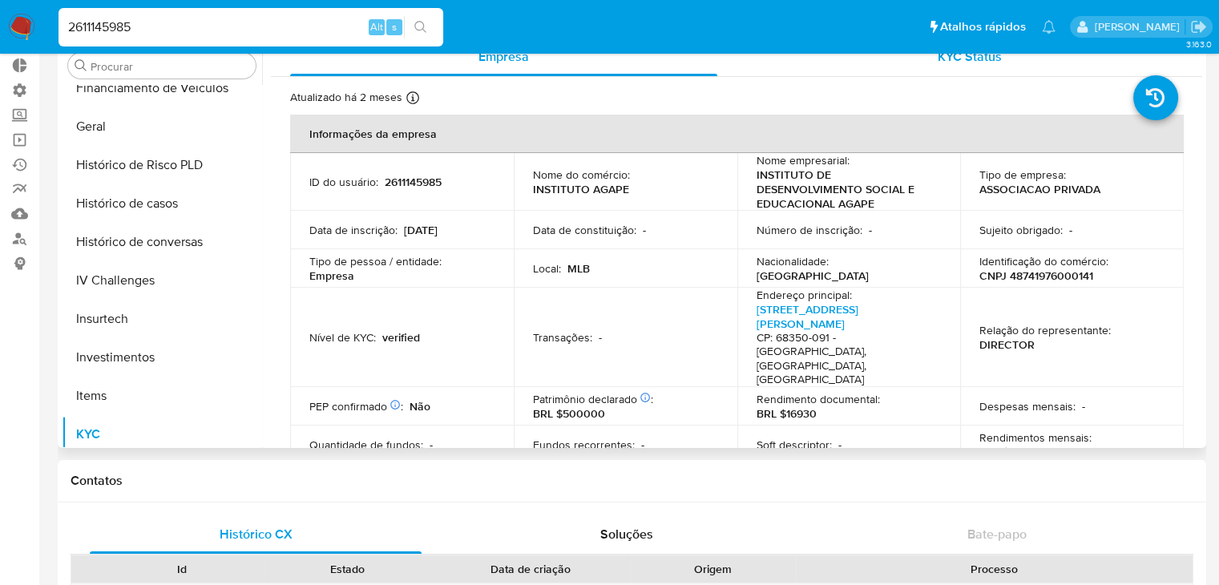
click at [995, 58] on span "KYC Status" at bounding box center [970, 56] width 64 height 18
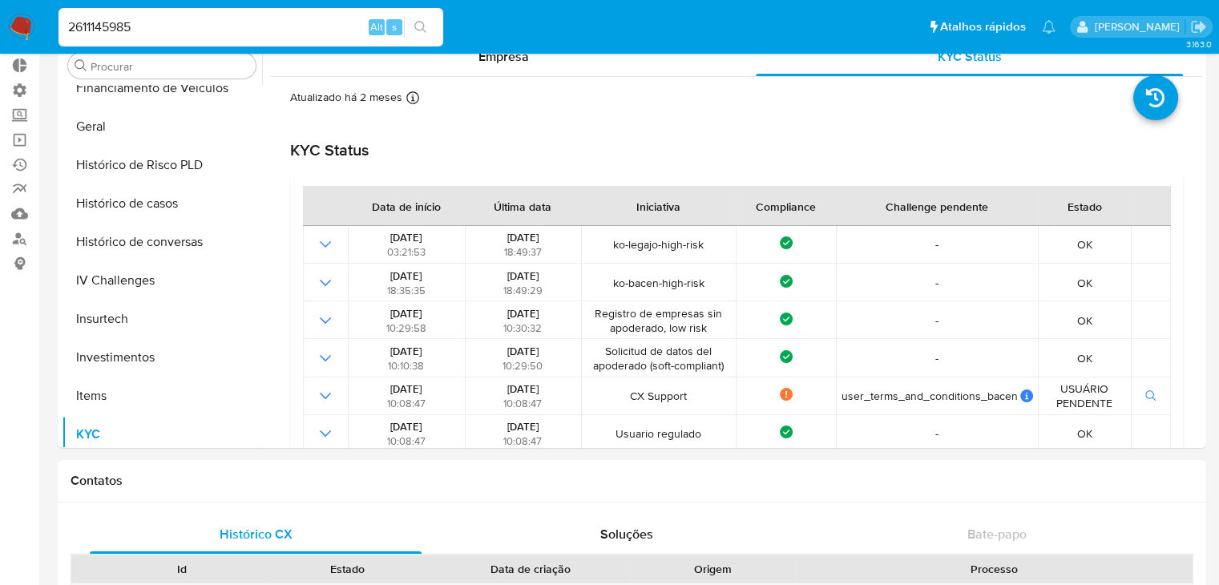
click at [301, 25] on input "2611145985" at bounding box center [251, 27] width 385 height 21
paste input "428270620"
type input "428270620"
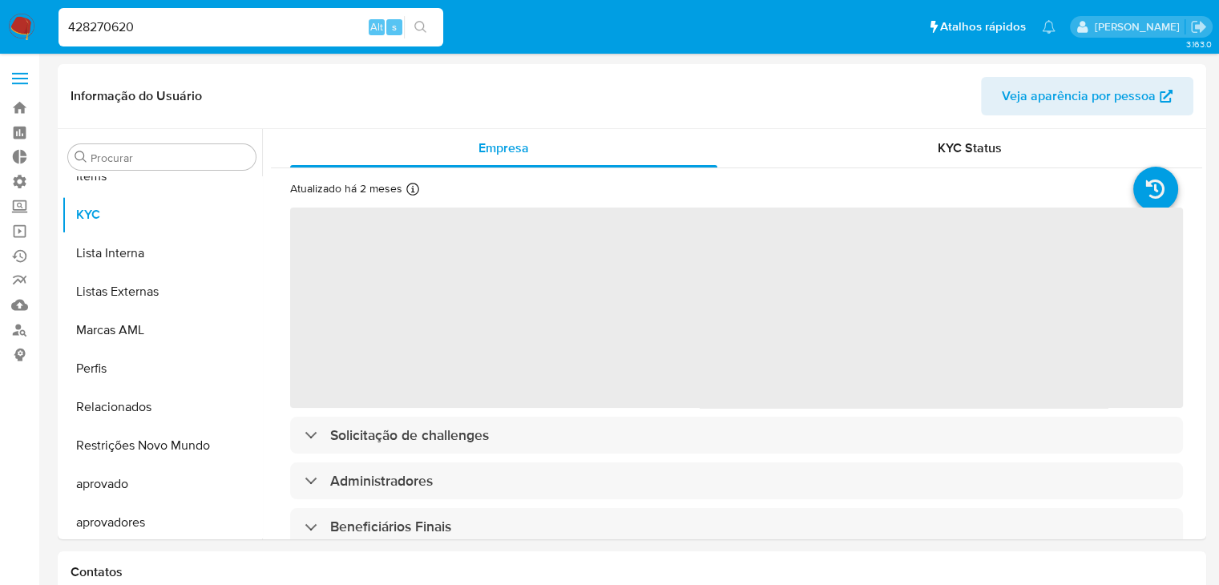
scroll to position [869, 0]
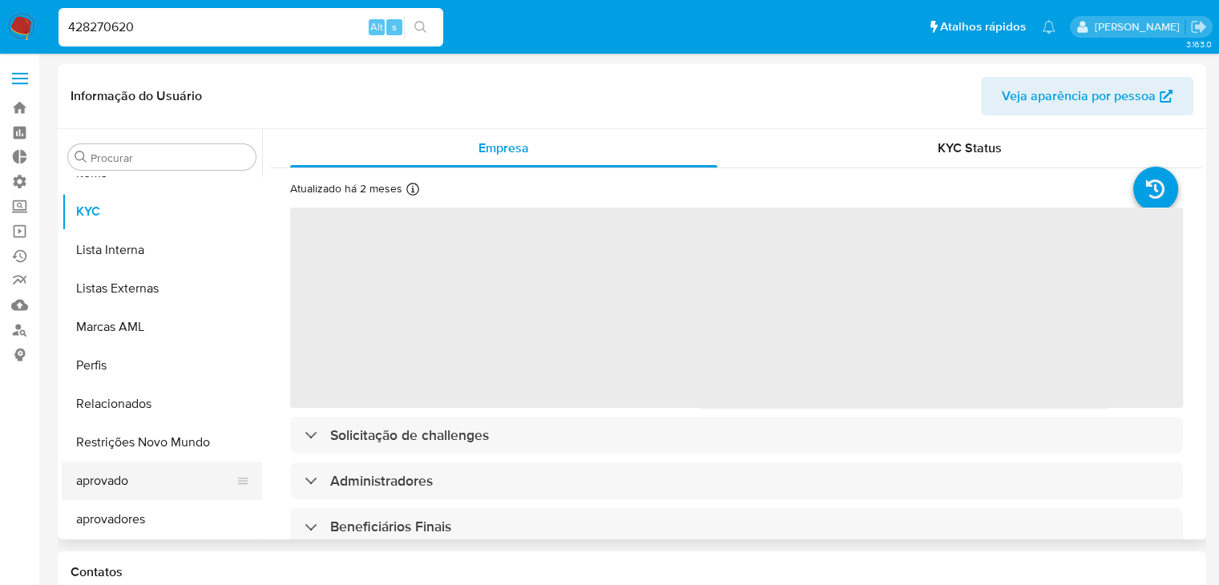
select select "10"
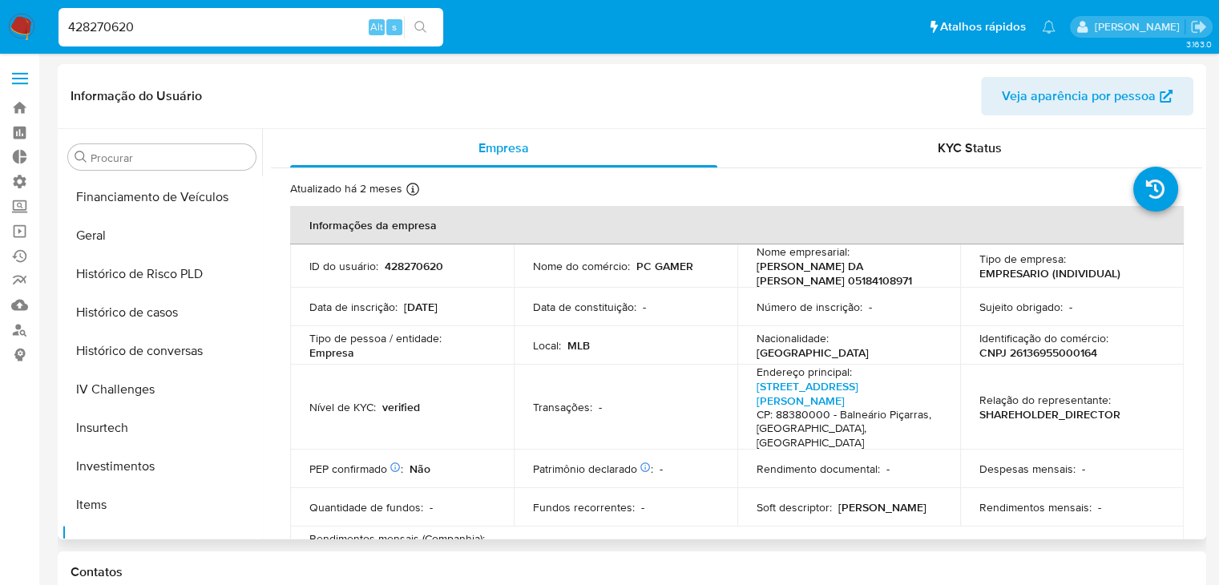
scroll to position [375, 0]
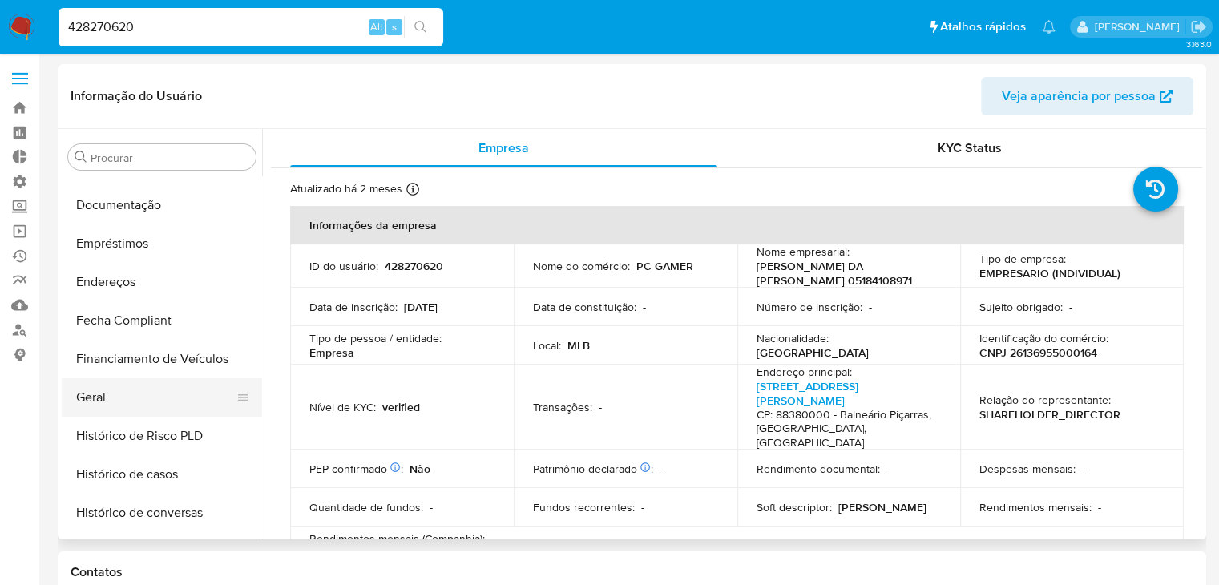
click at [162, 407] on button "Geral" at bounding box center [156, 397] width 188 height 38
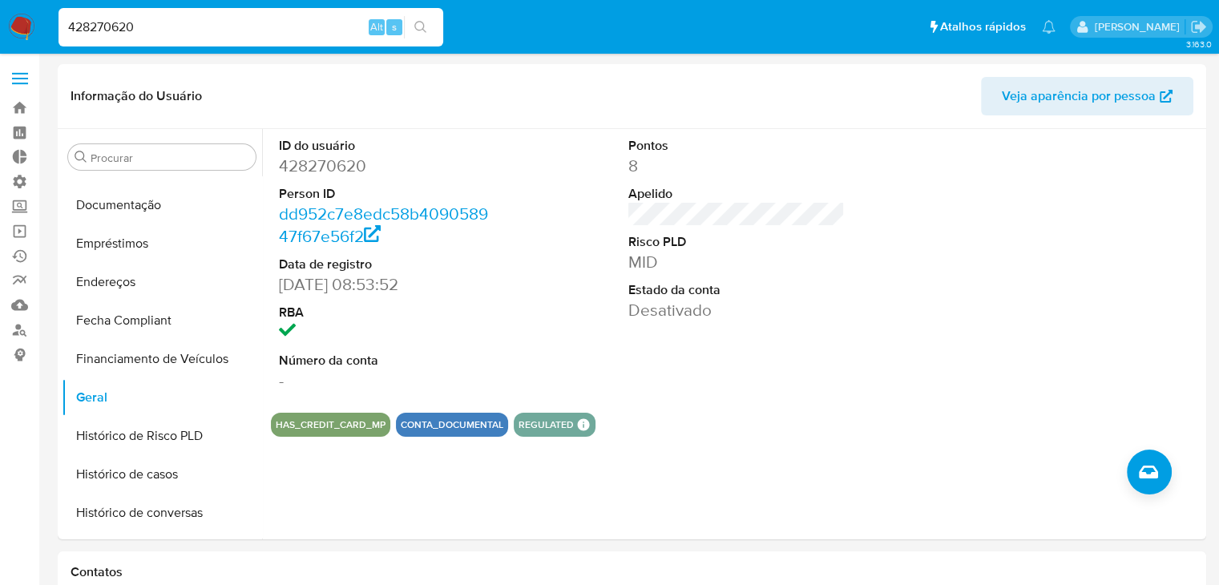
click at [279, 30] on input "428270620" at bounding box center [251, 27] width 385 height 21
paste input "2617028258"
type input "2617028258"
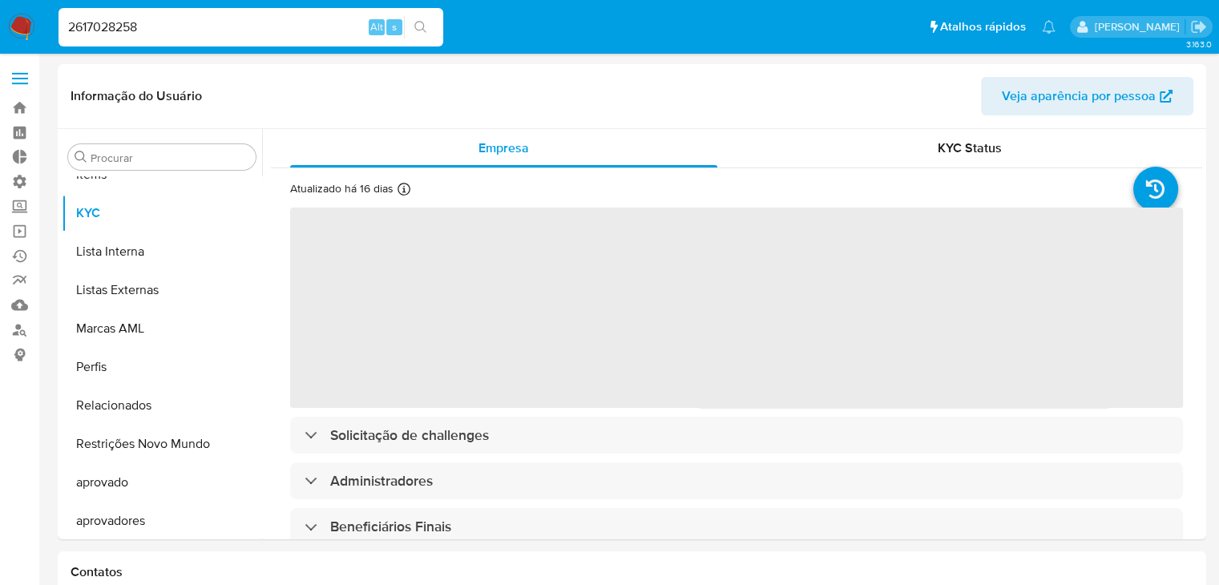
scroll to position [869, 0]
select select "10"
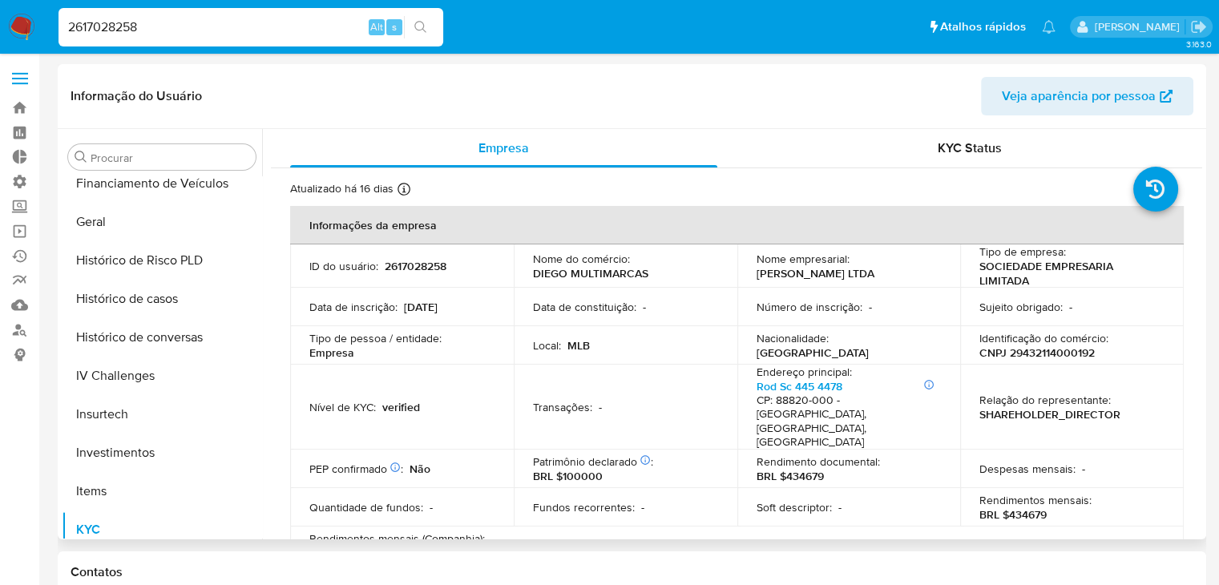
scroll to position [542, 0]
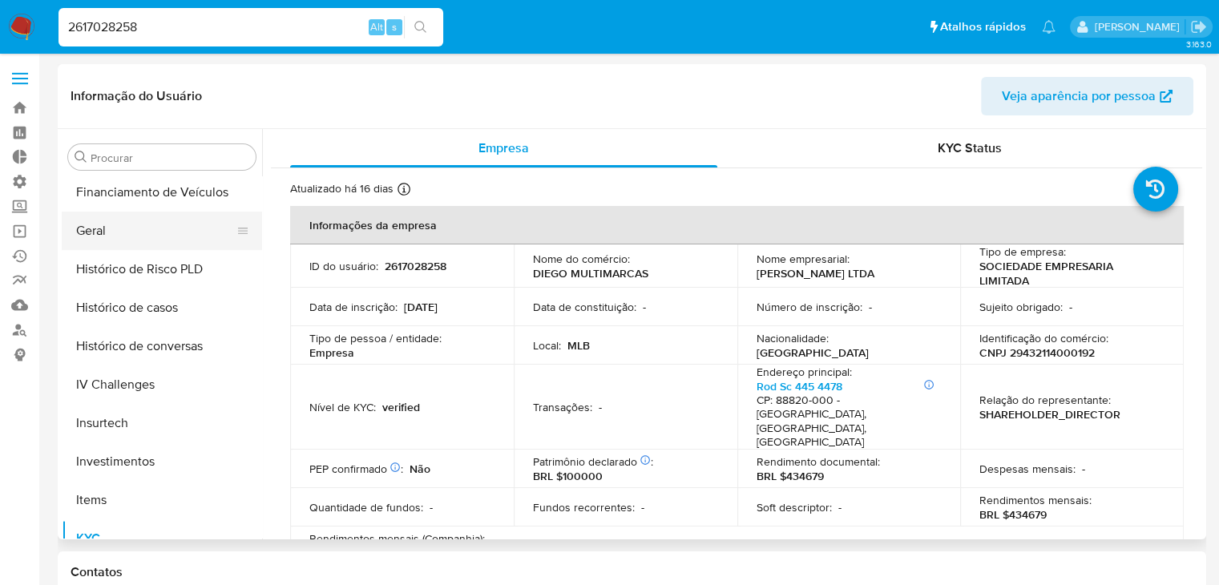
click at [160, 228] on button "Geral" at bounding box center [156, 231] width 188 height 38
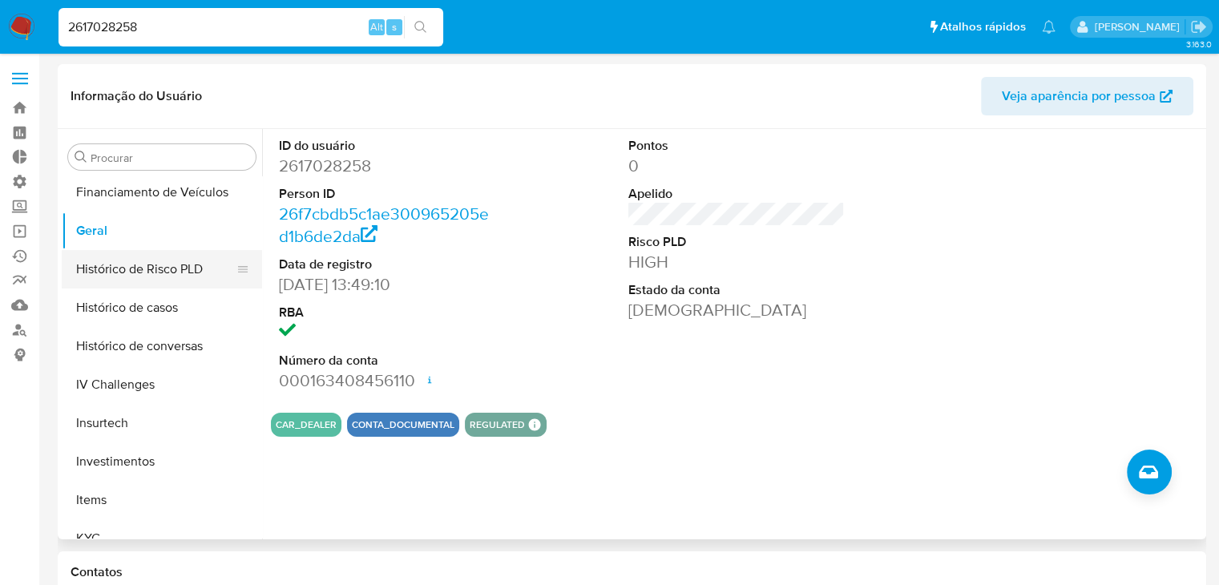
click at [191, 267] on button "Histórico de Risco PLD" at bounding box center [156, 269] width 188 height 38
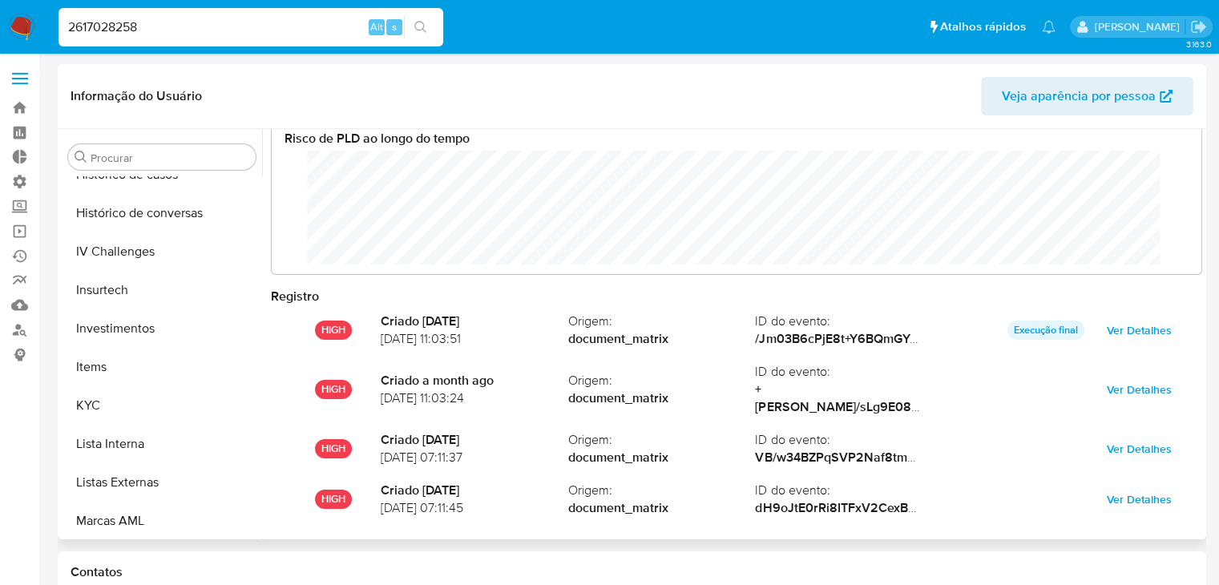
scroll to position [693, 0]
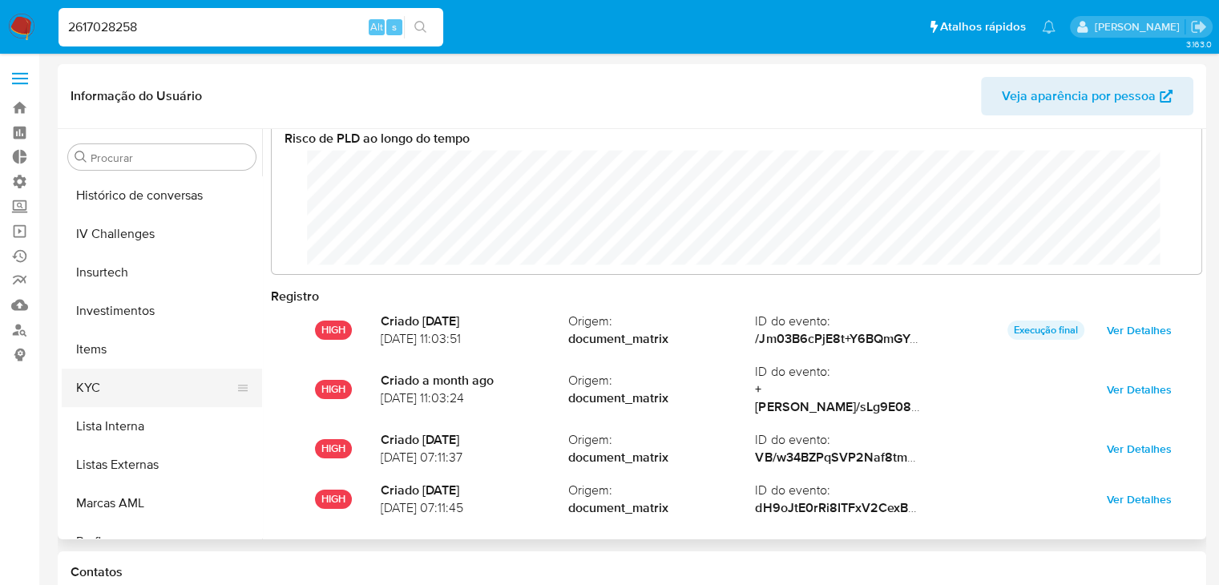
click at [174, 382] on button "KYC" at bounding box center [156, 388] width 188 height 38
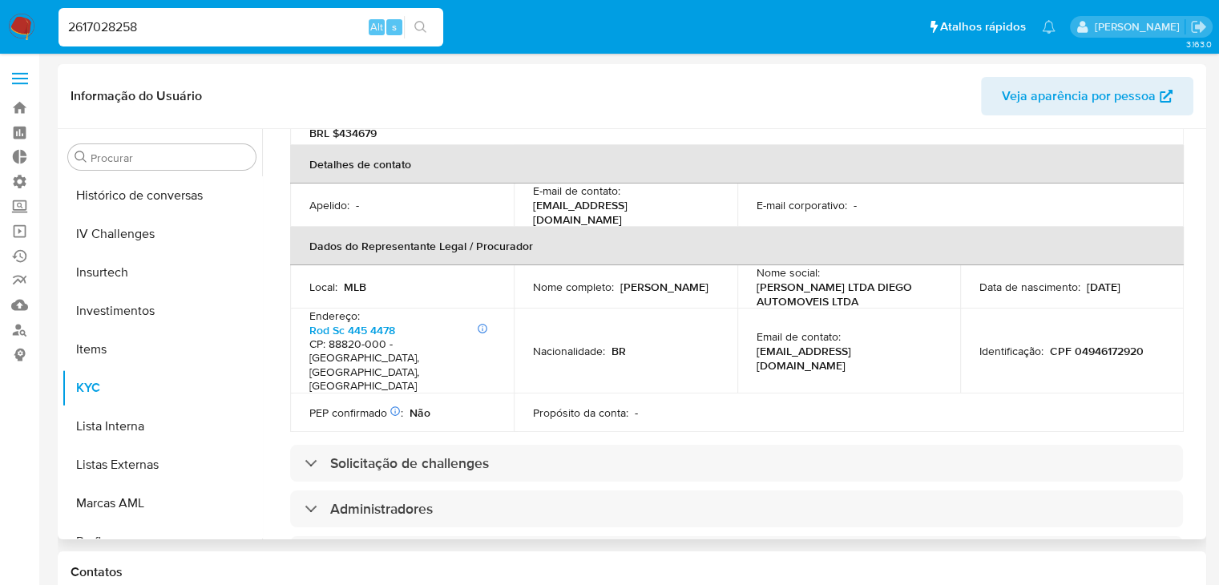
scroll to position [447, 0]
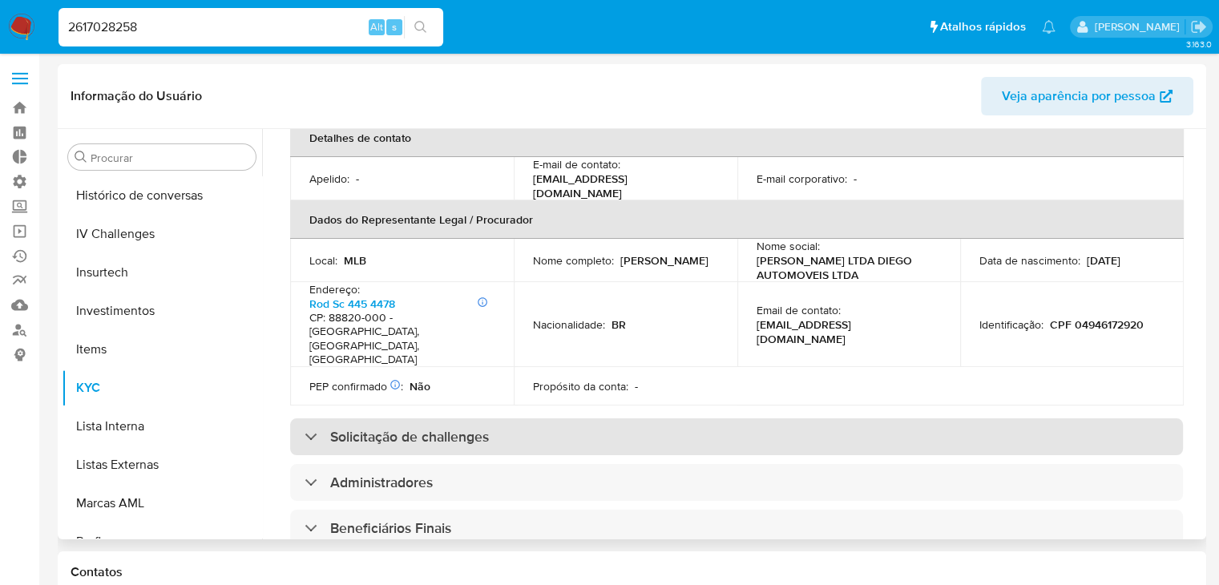
click at [835, 419] on div "Solicitação de challenges" at bounding box center [736, 437] width 893 height 37
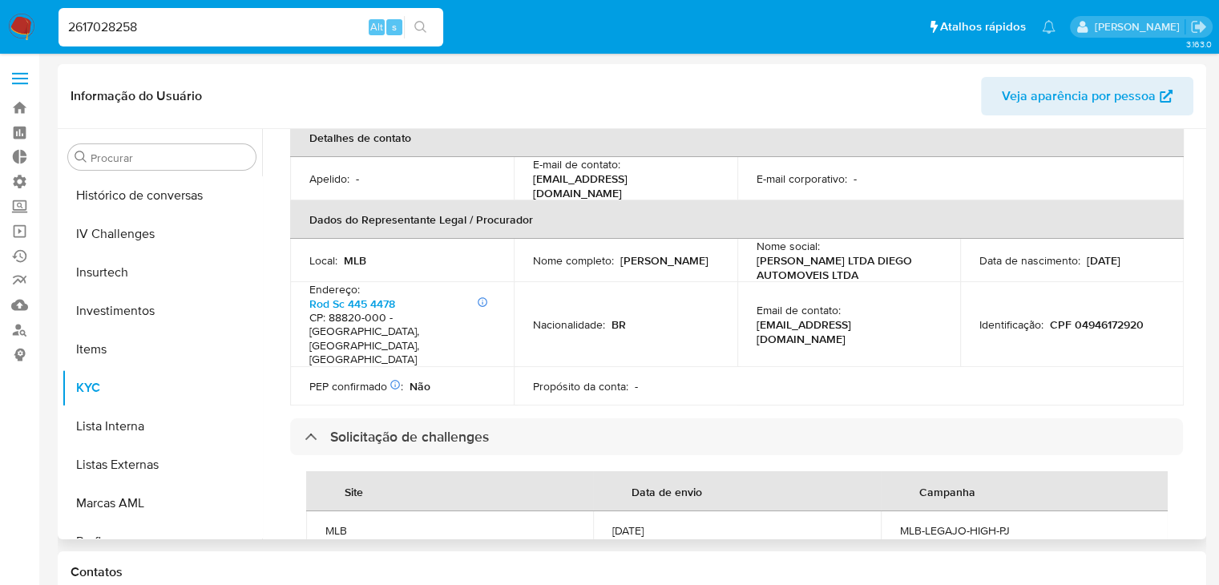
scroll to position [0, 0]
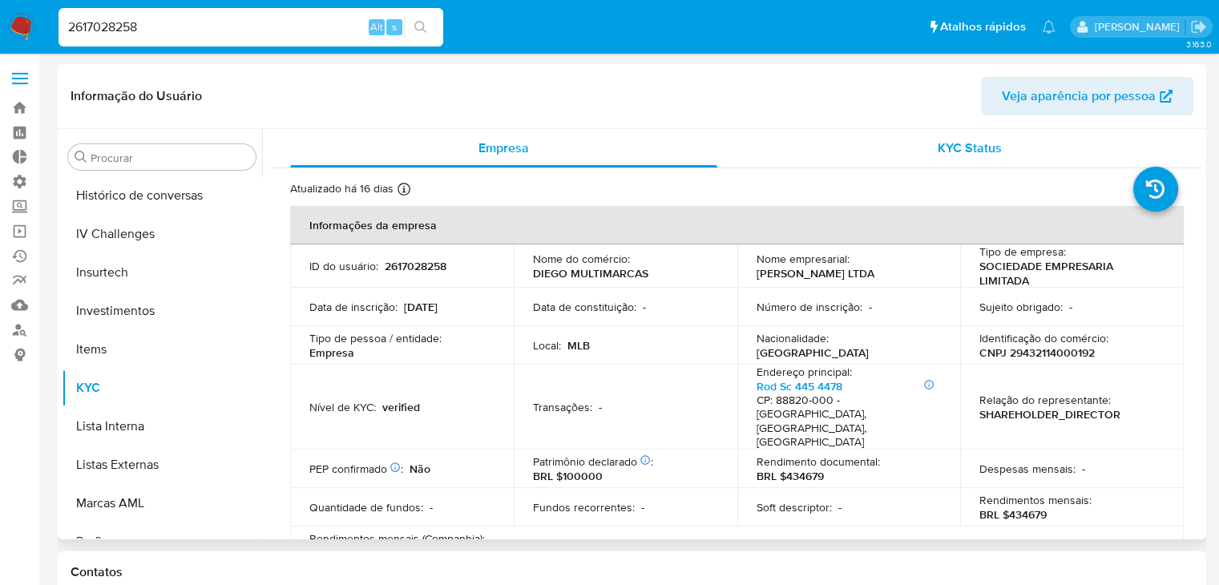
click at [938, 157] on span "KYC Status" at bounding box center [970, 148] width 64 height 18
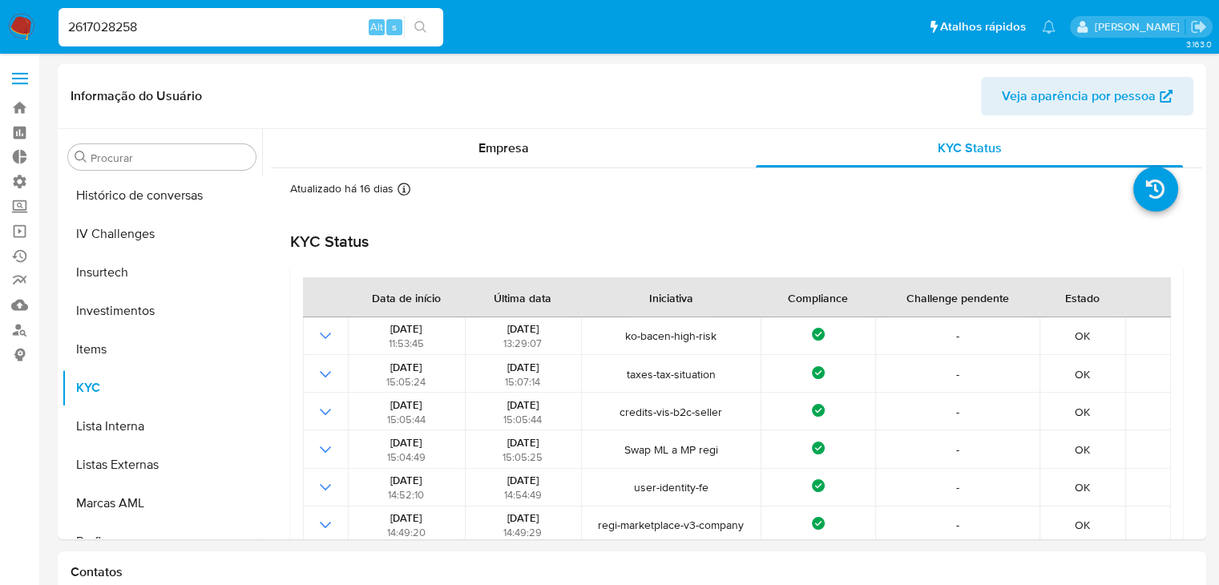
click at [148, 26] on input "2617028258" at bounding box center [251, 27] width 385 height 21
paste input "96190483"
type input "296190483"
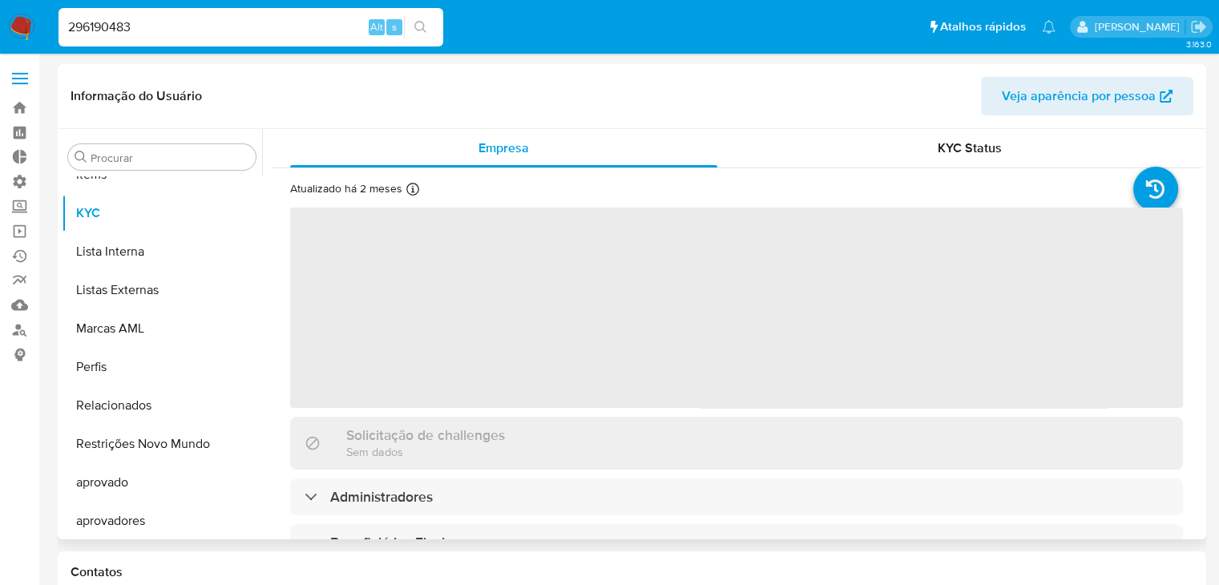
scroll to position [869, 0]
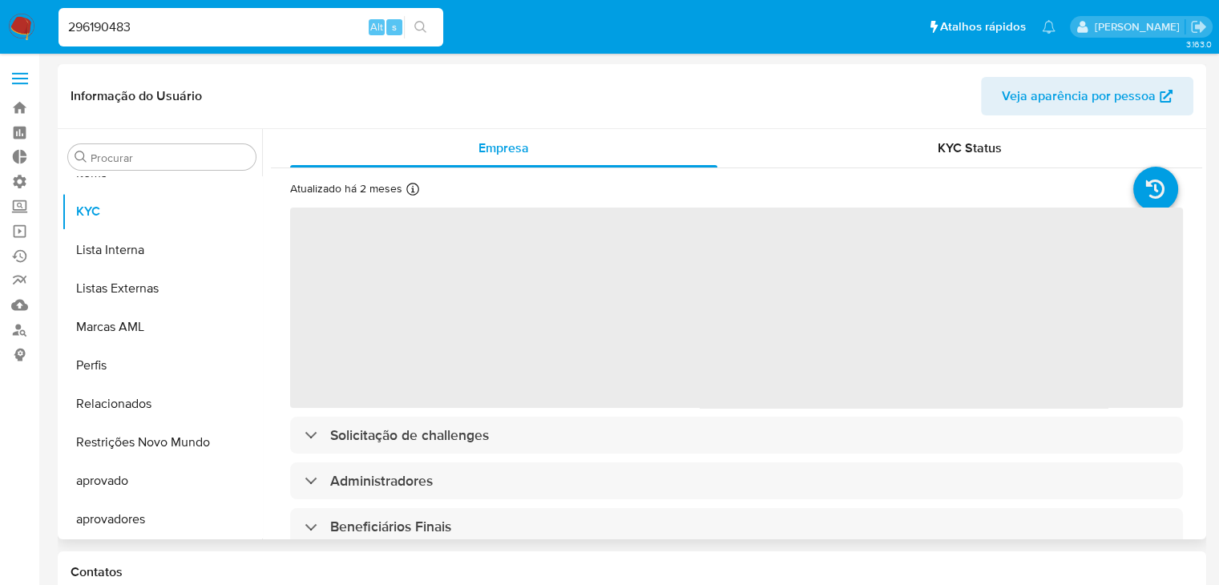
select select "10"
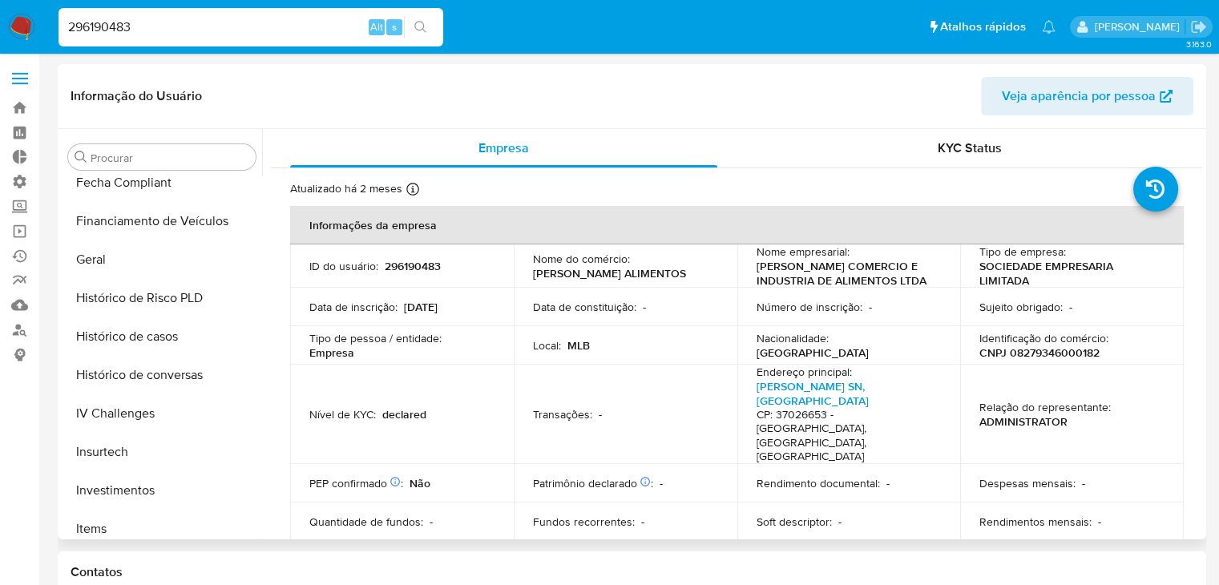
scroll to position [509, 0]
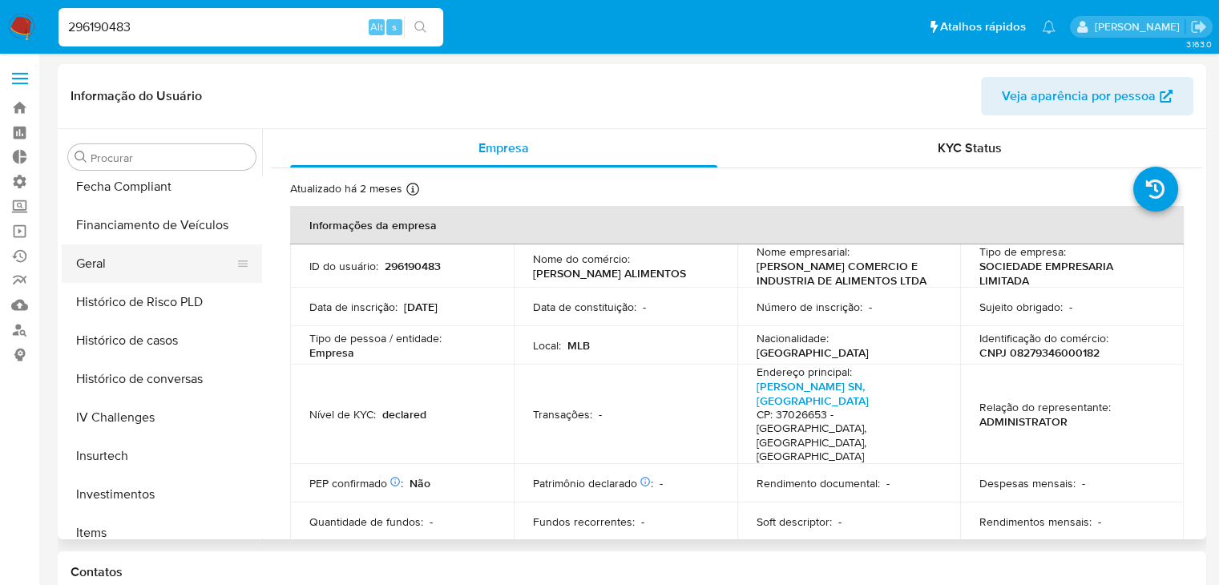
click at [168, 254] on button "Geral" at bounding box center [156, 264] width 188 height 38
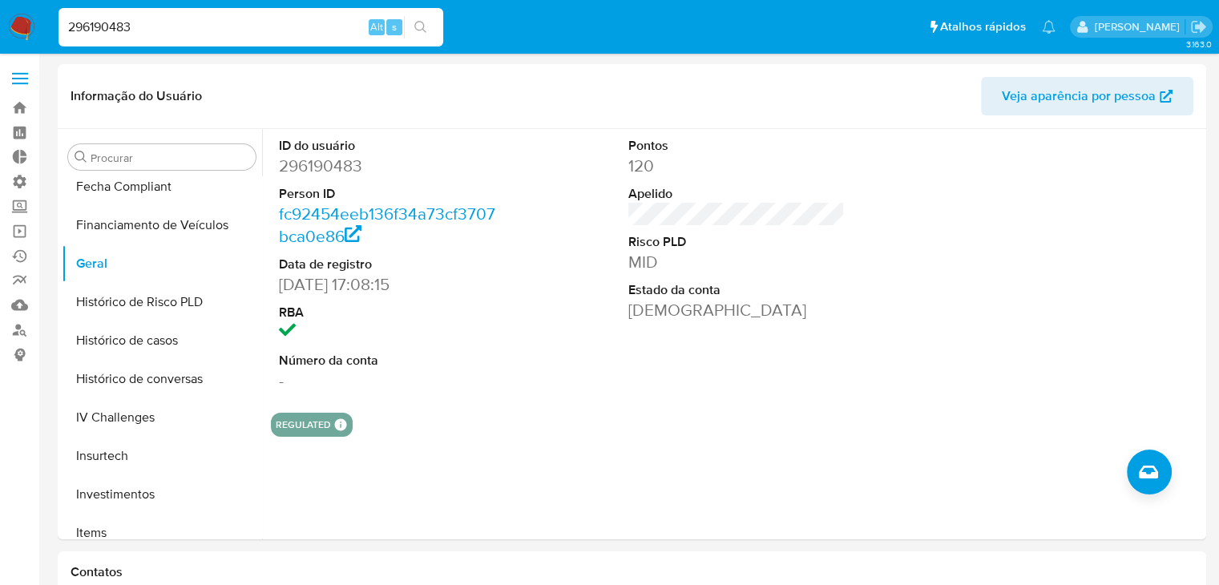
click at [200, 33] on input "296190483" at bounding box center [251, 27] width 385 height 21
paste input "780470918"
type input "780470918"
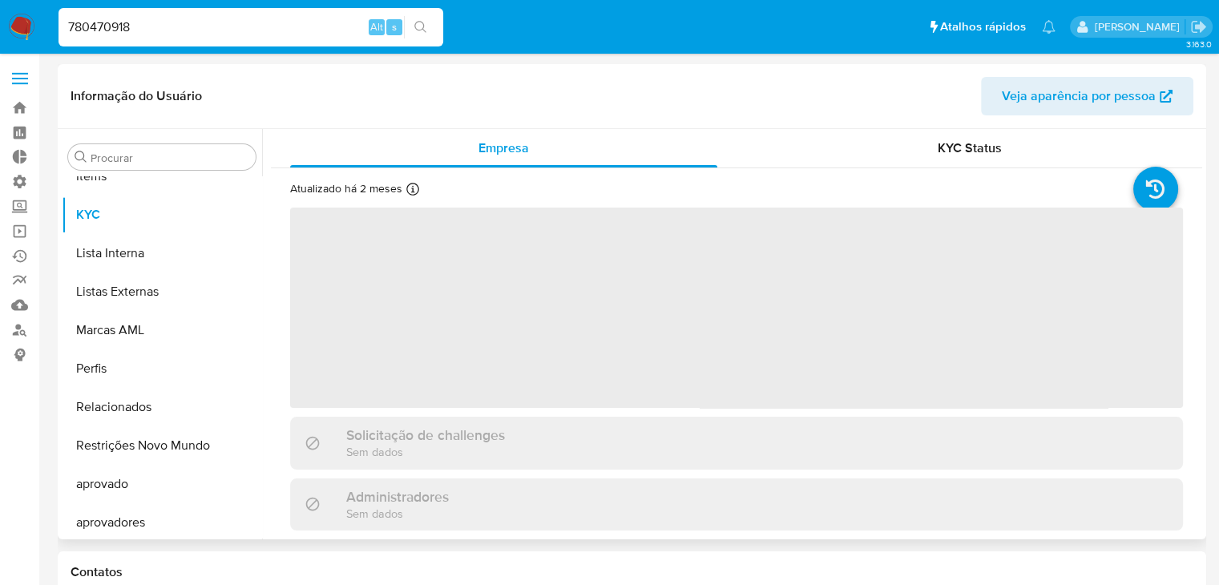
scroll to position [869, 0]
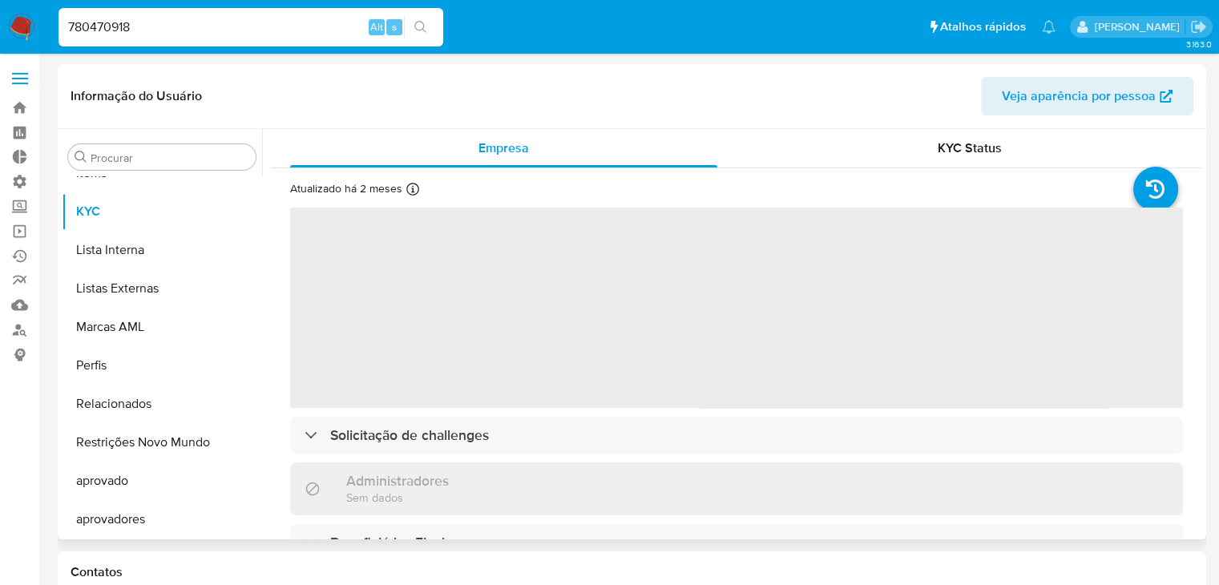
select select "10"
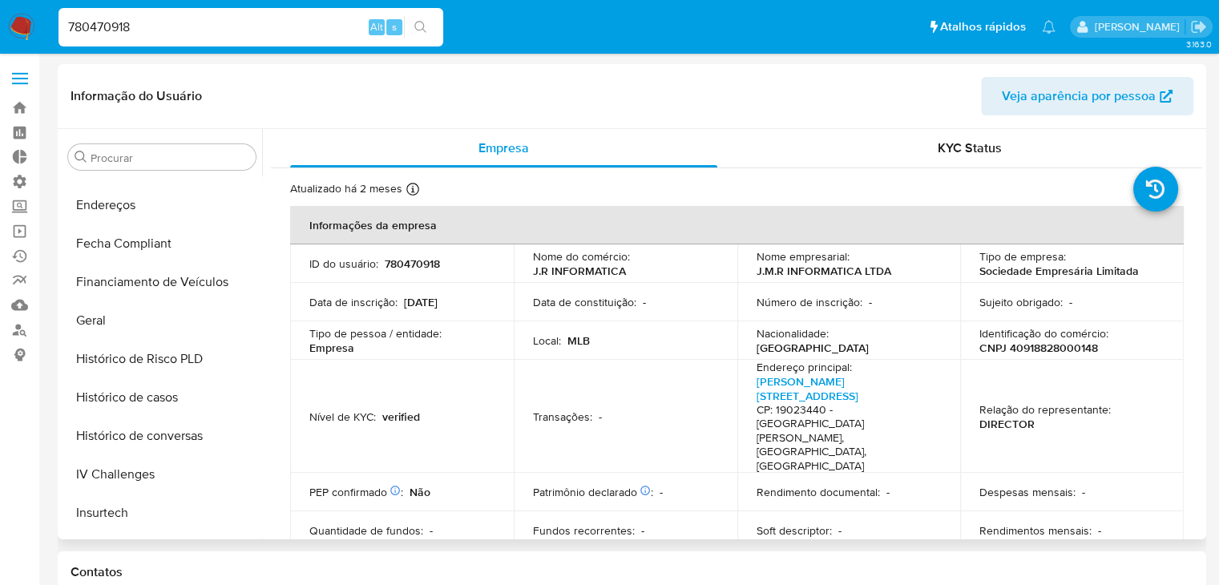
scroll to position [448, 0]
click at [176, 342] on button "Geral" at bounding box center [156, 324] width 188 height 38
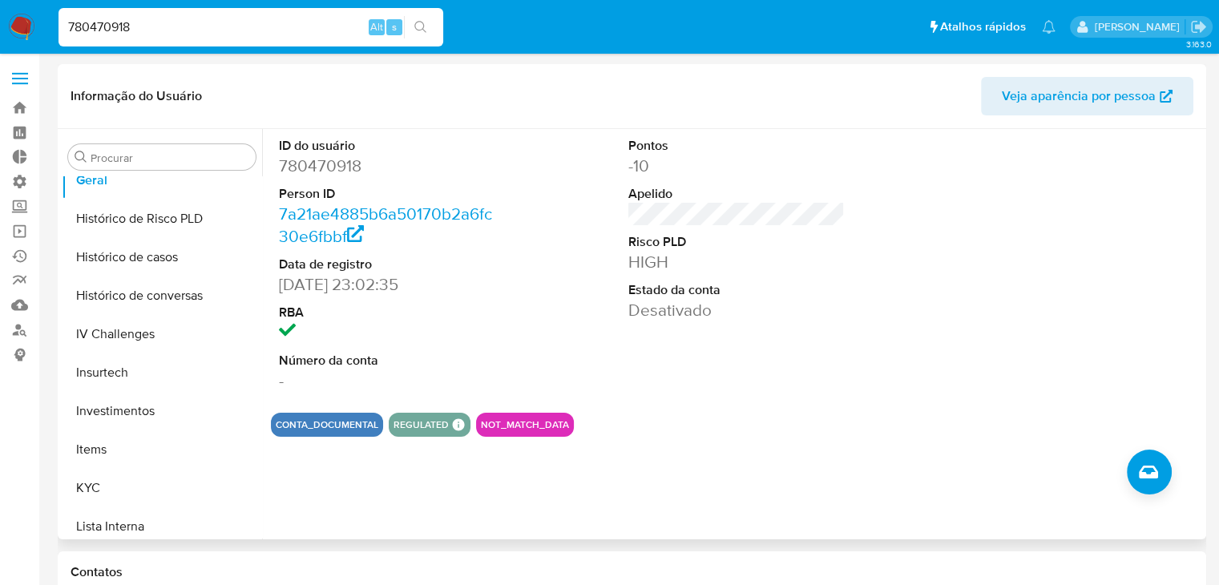
scroll to position [603, 0]
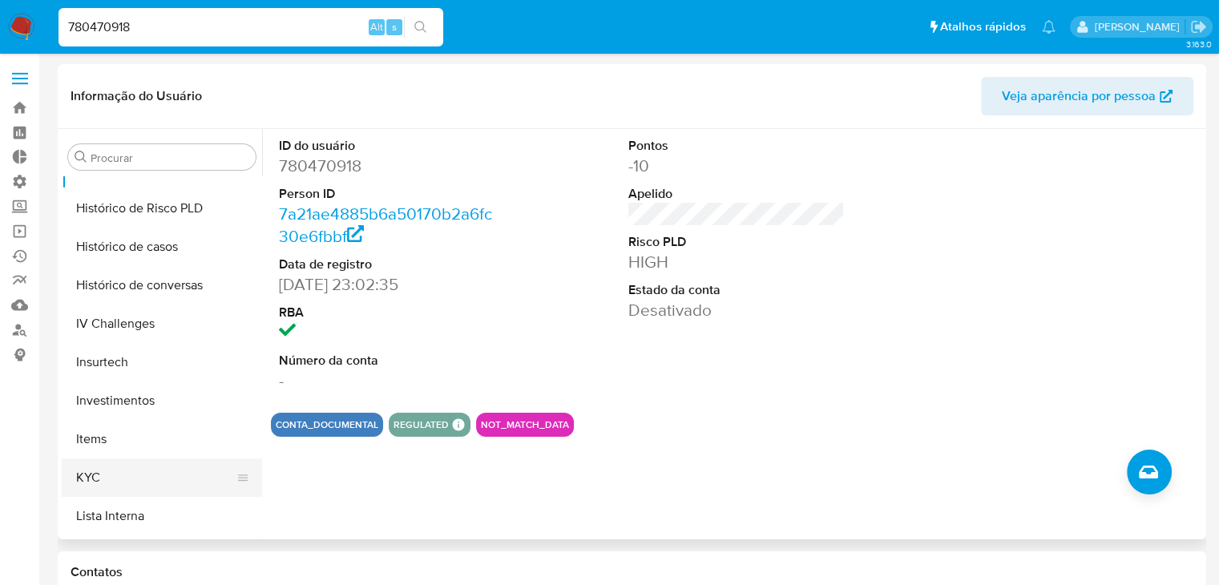
click at [168, 482] on button "KYC" at bounding box center [156, 478] width 188 height 38
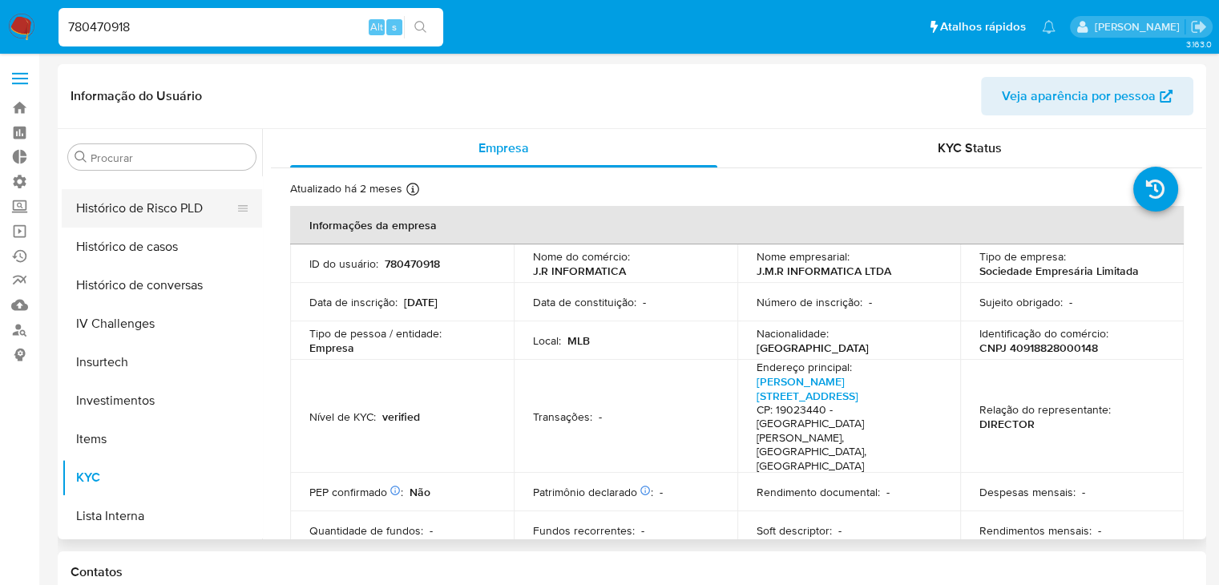
click at [195, 208] on button "Histórico de Risco PLD" at bounding box center [156, 208] width 188 height 38
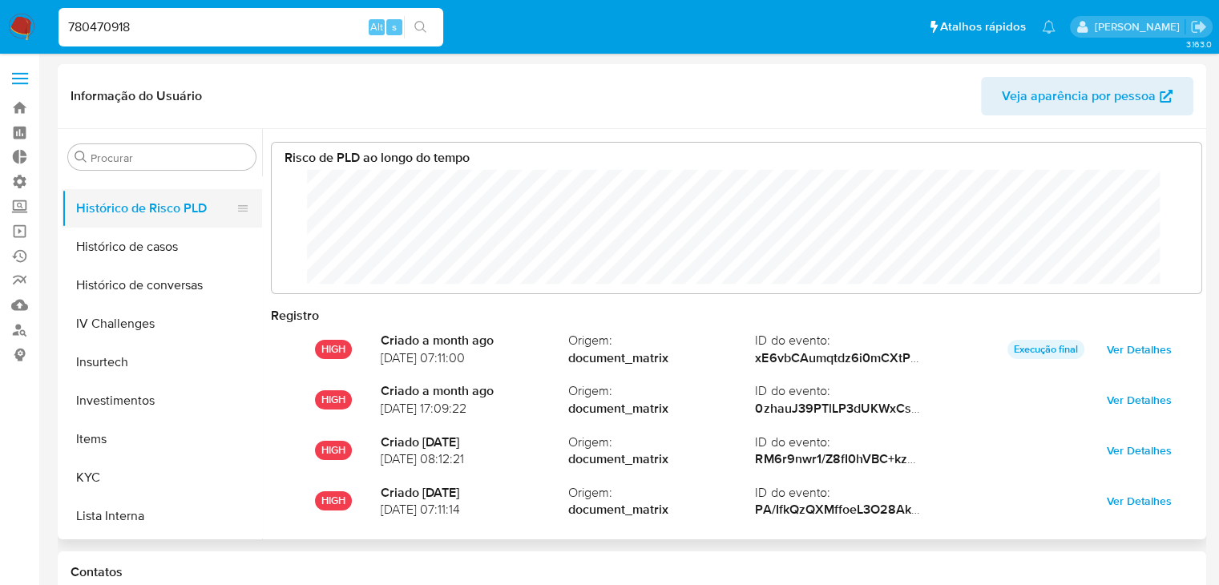
scroll to position [119, 898]
click at [218, 36] on input "780470918" at bounding box center [251, 27] width 385 height 21
paste input "2612257900"
type input "2612257900"
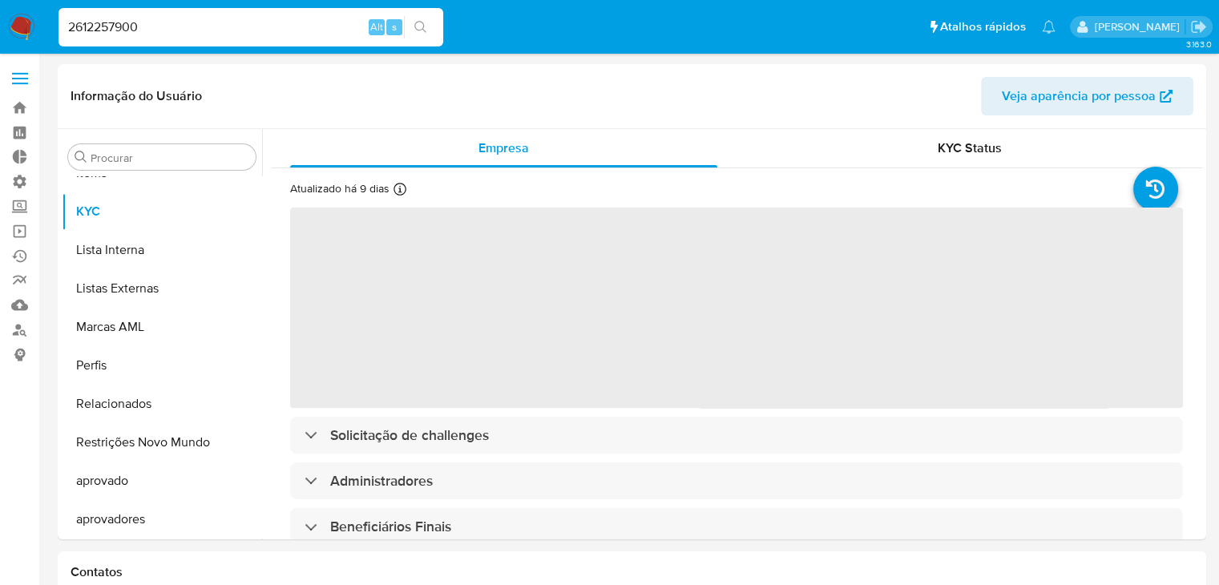
scroll to position [869, 0]
select select "10"
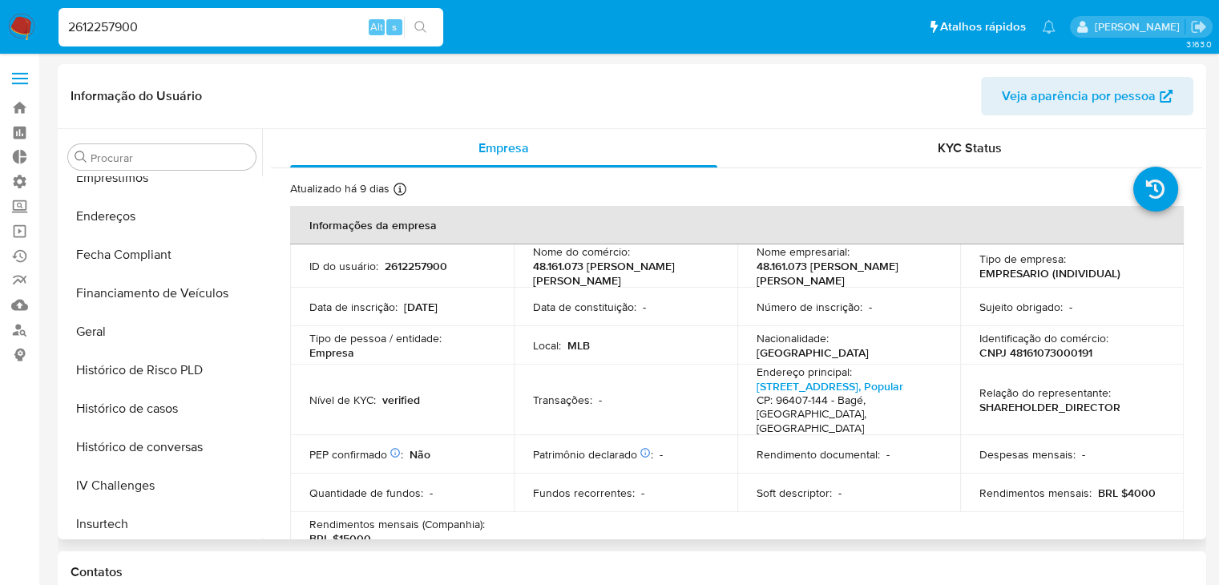
scroll to position [437, 0]
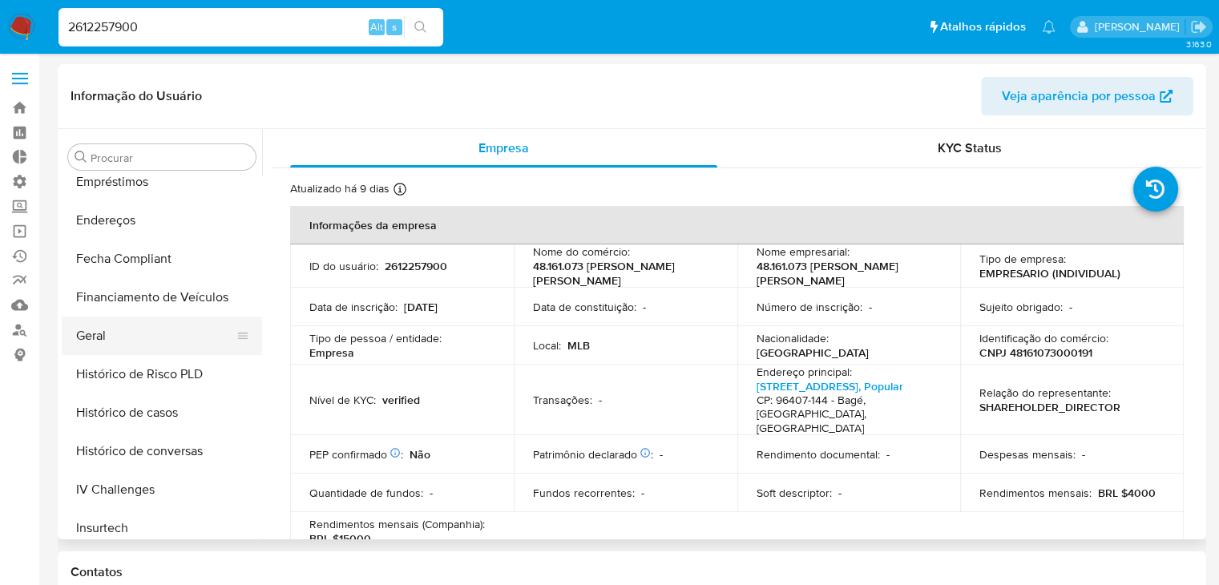
click at [170, 334] on button "Geral" at bounding box center [156, 336] width 188 height 38
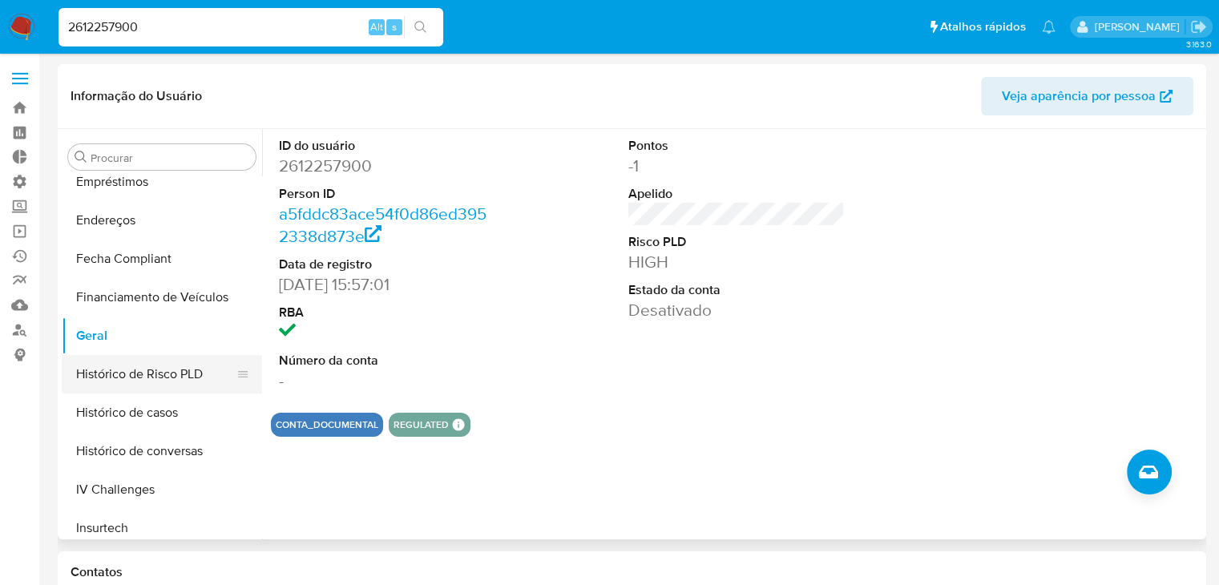
click at [183, 382] on button "Histórico de Risco PLD" at bounding box center [156, 374] width 188 height 38
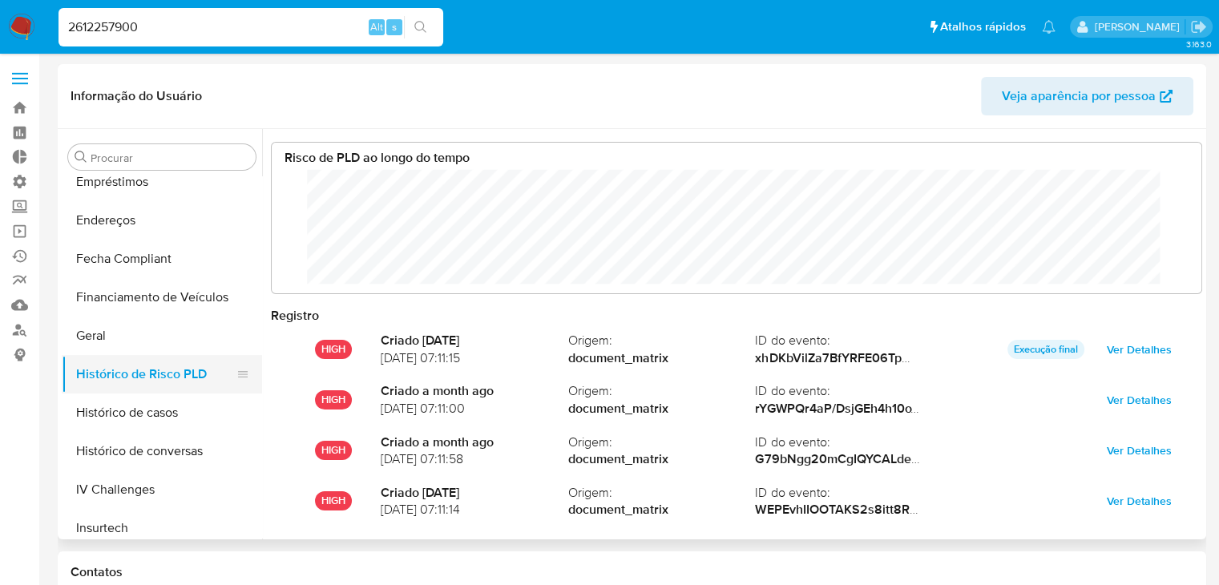
scroll to position [119, 898]
click at [263, 360] on div "Risco de PLD ao longo do tempo Registro HIGH Criado 7 days ago 08/10/2025 07:11…" at bounding box center [732, 334] width 940 height 410
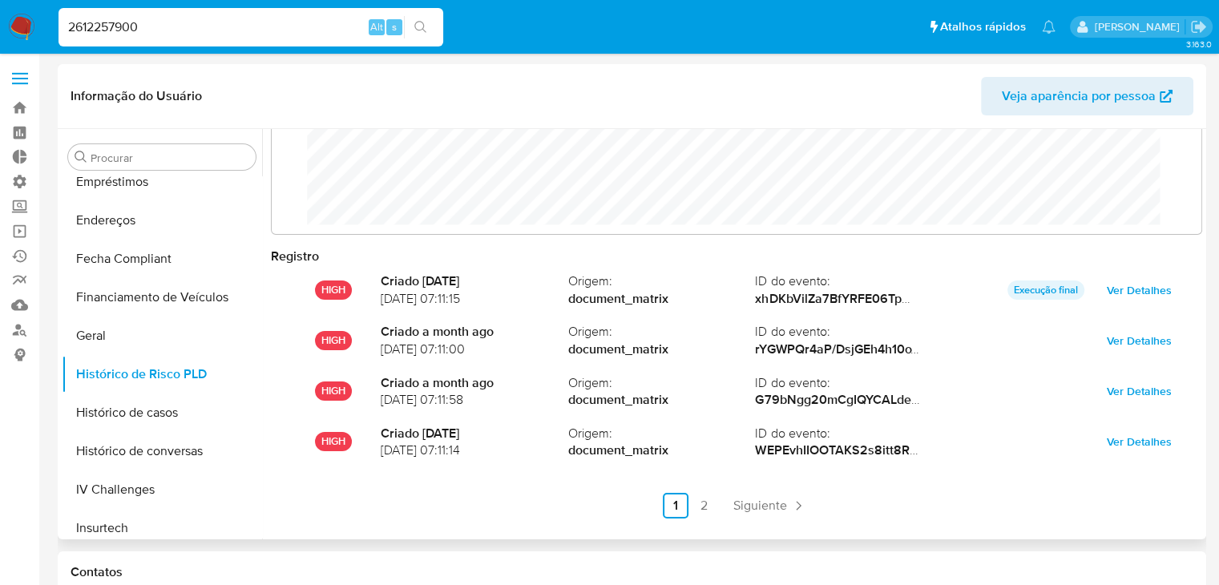
scroll to position [61, 0]
click at [704, 512] on link "2" at bounding box center [705, 504] width 26 height 26
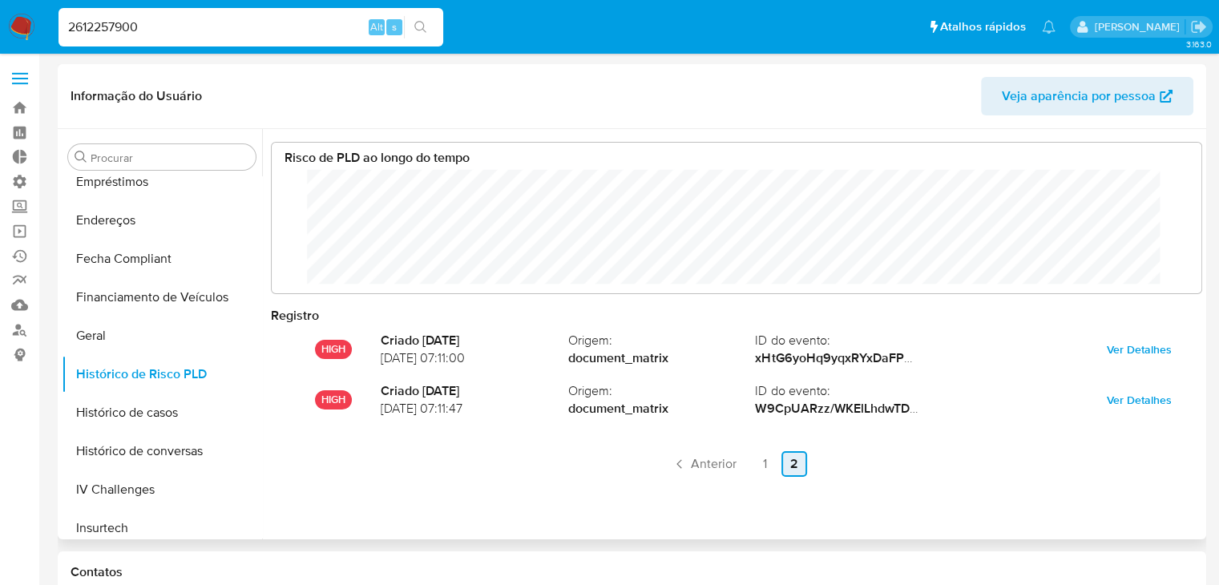
scroll to position [0, 0]
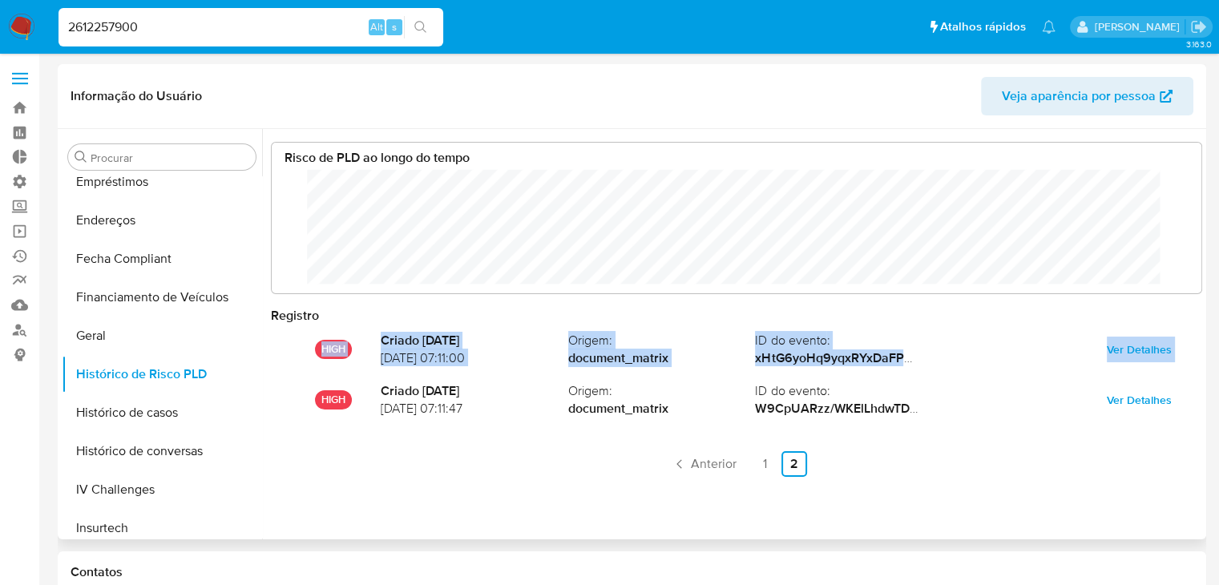
drag, startPoint x: 262, startPoint y: 376, endPoint x: 262, endPoint y: 342, distance: 33.7
click at [262, 342] on div "Risco de PLD ao longo do tempo Registro HIGH Criado 2 months ago 09/08/2025 07:…" at bounding box center [732, 334] width 940 height 410
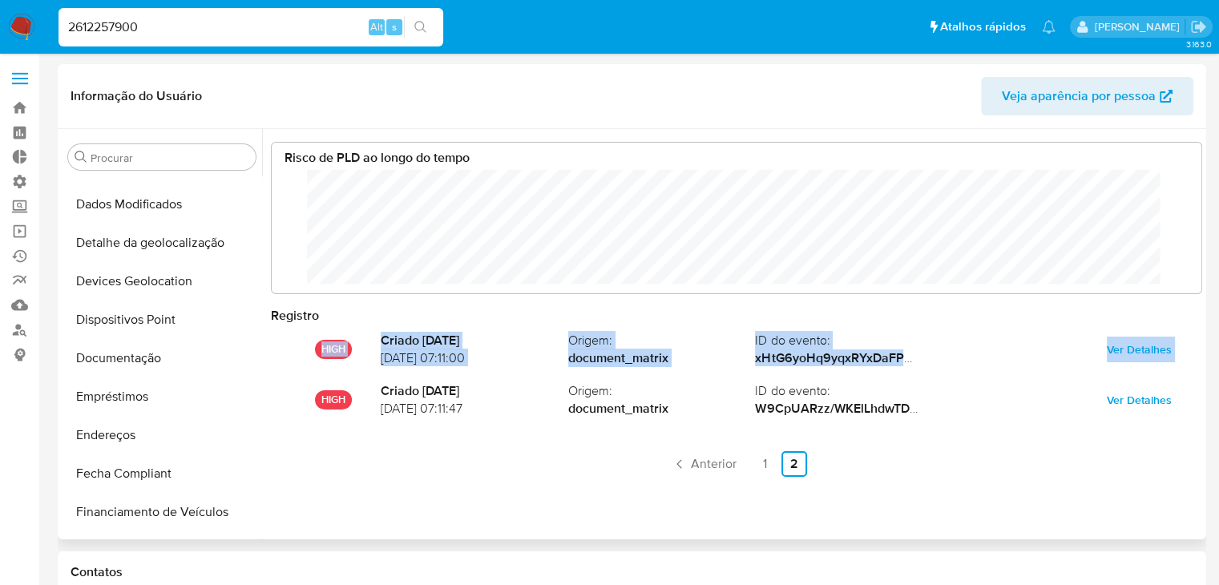
scroll to position [98, 0]
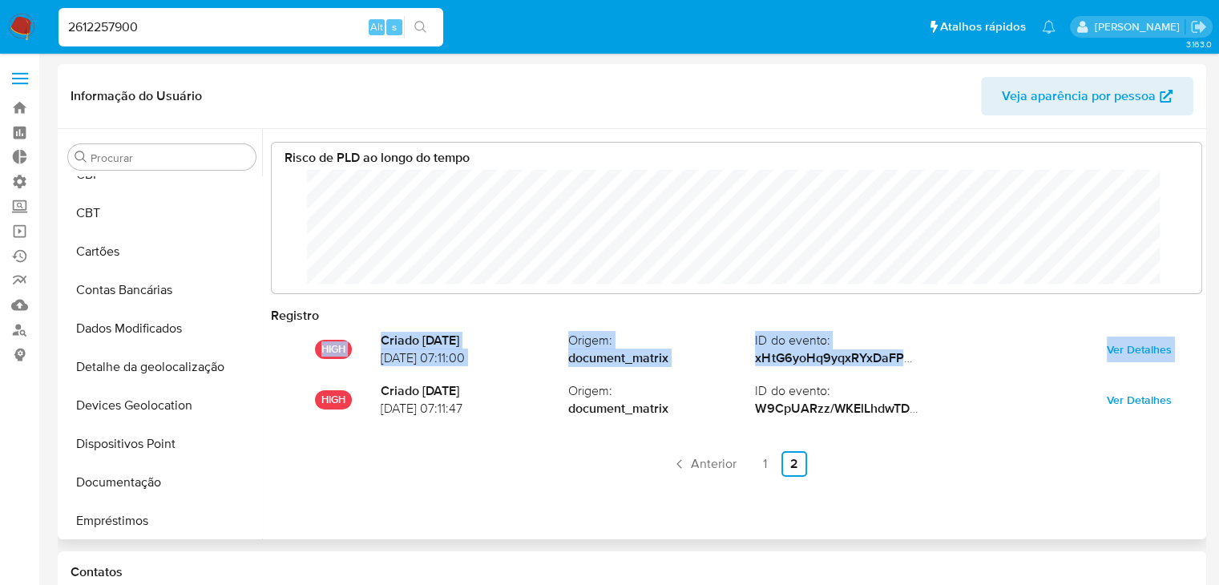
drag, startPoint x: 253, startPoint y: 254, endPoint x: 258, endPoint y: 283, distance: 29.4
click at [258, 283] on ul "Adiantamentos de Dinheiro Anexos CBP CBT Cartões Contas Bancárias Dados Modific…" at bounding box center [162, 357] width 200 height 362
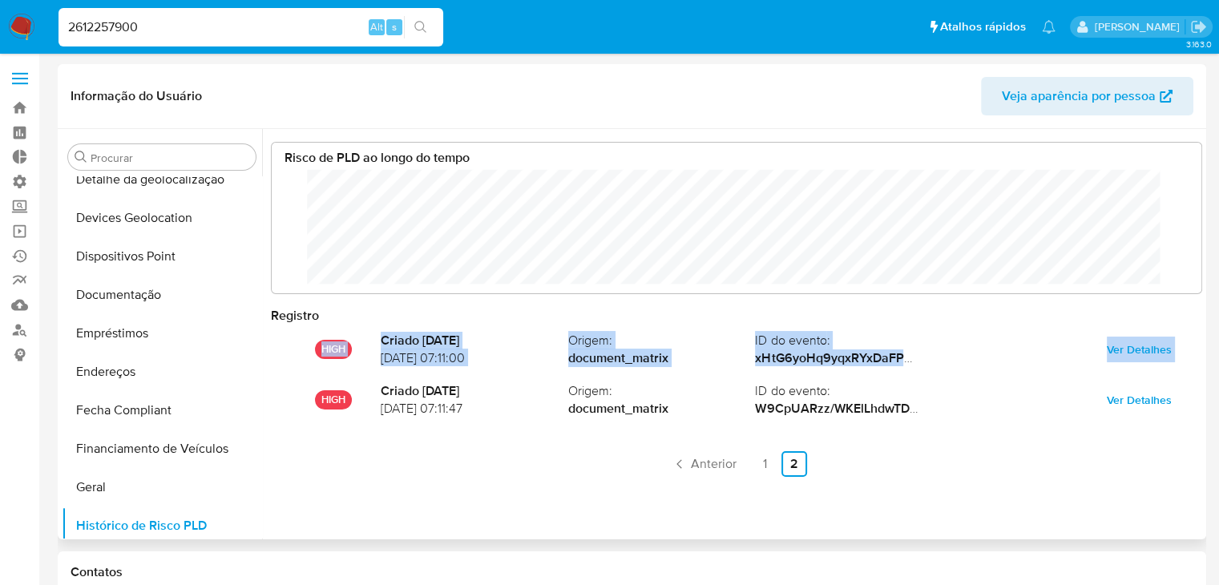
scroll to position [290, 0]
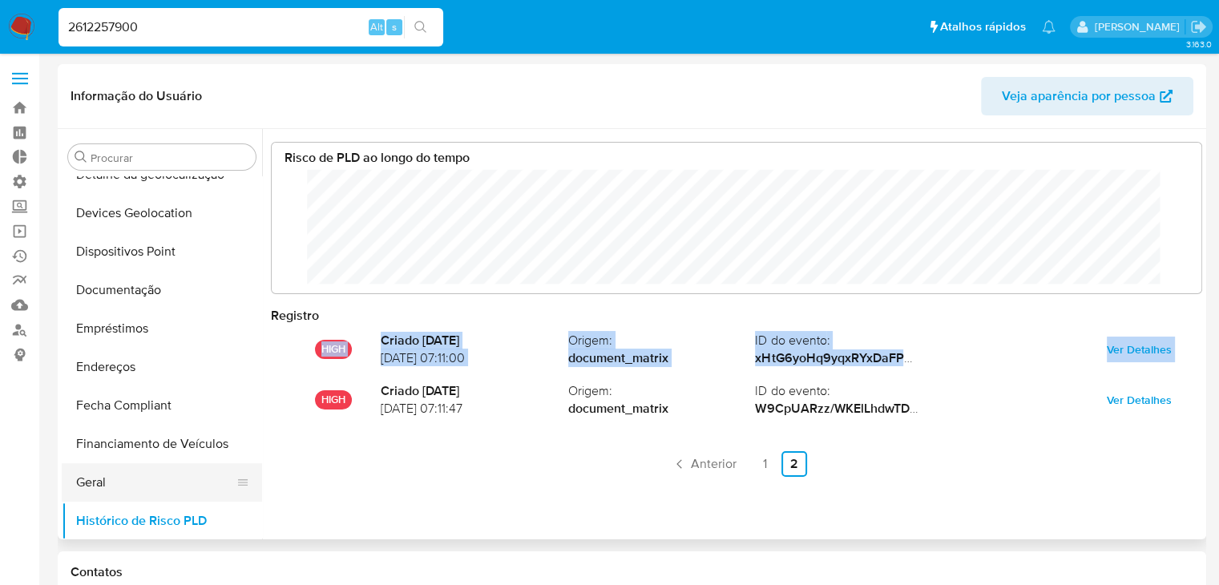
click at [121, 495] on button "Geral" at bounding box center [156, 482] width 188 height 38
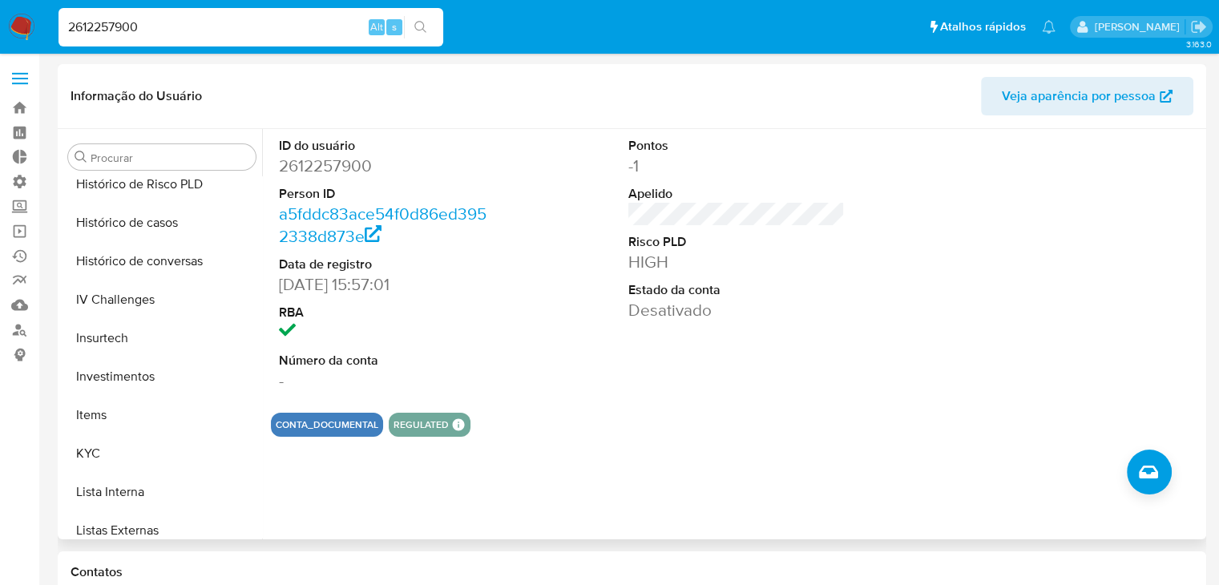
scroll to position [635, 0]
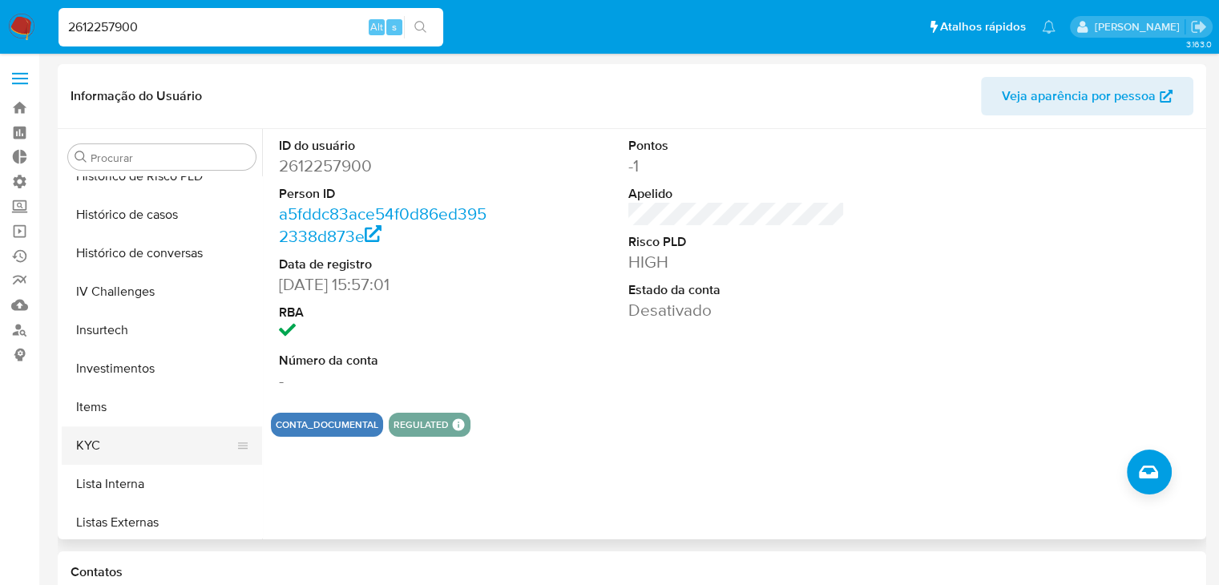
click at [202, 442] on button "KYC" at bounding box center [156, 446] width 188 height 38
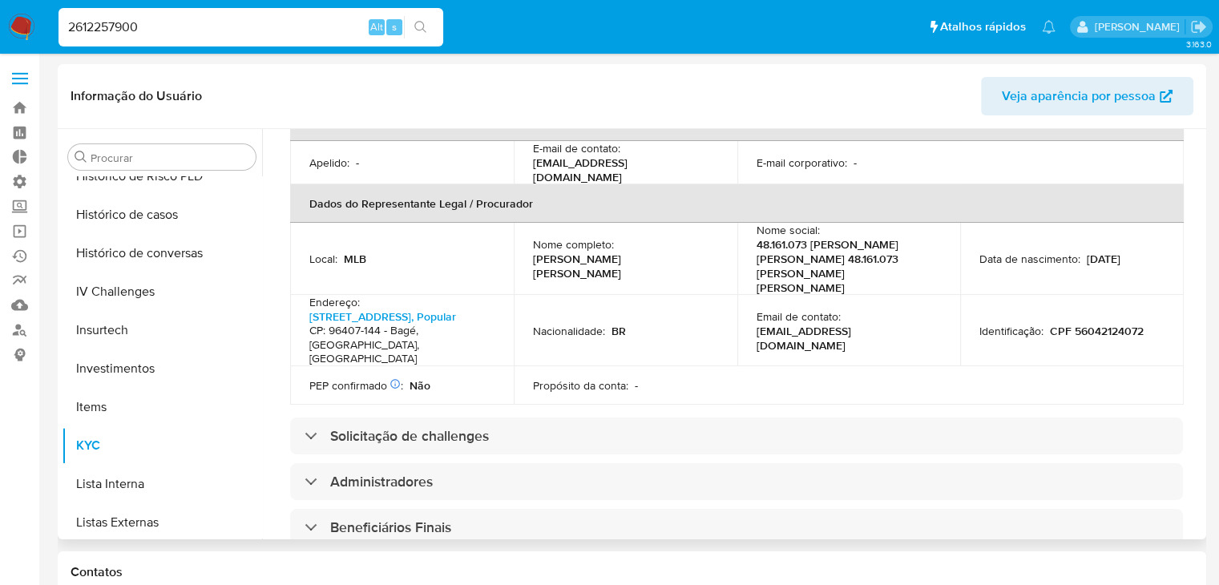
scroll to position [458, 0]
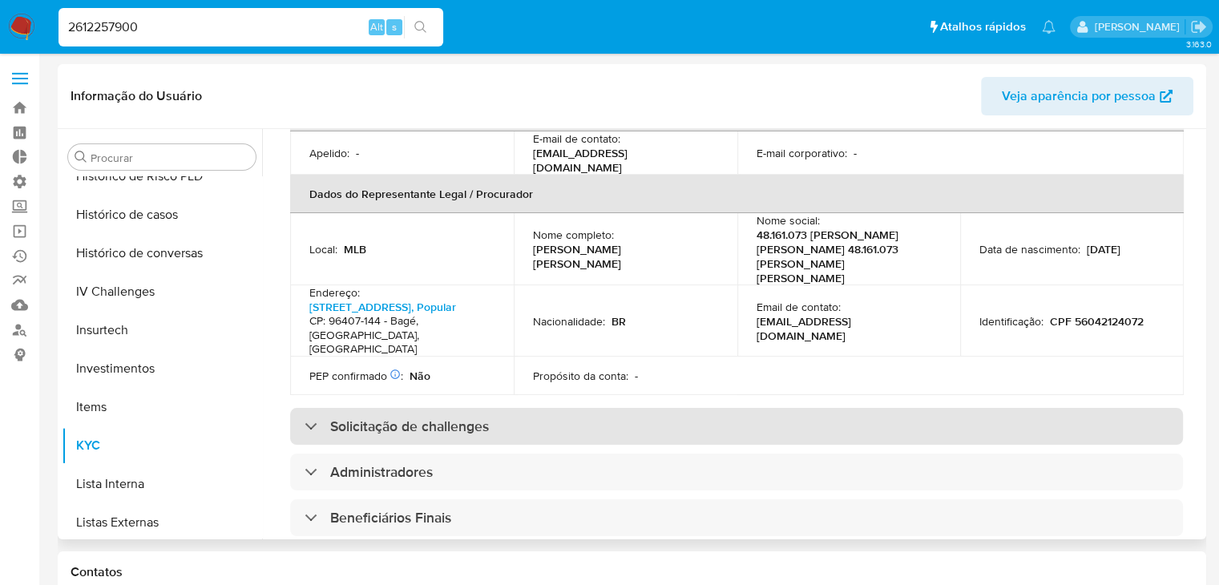
click at [904, 408] on div "Solicitação de challenges" at bounding box center [736, 426] width 893 height 37
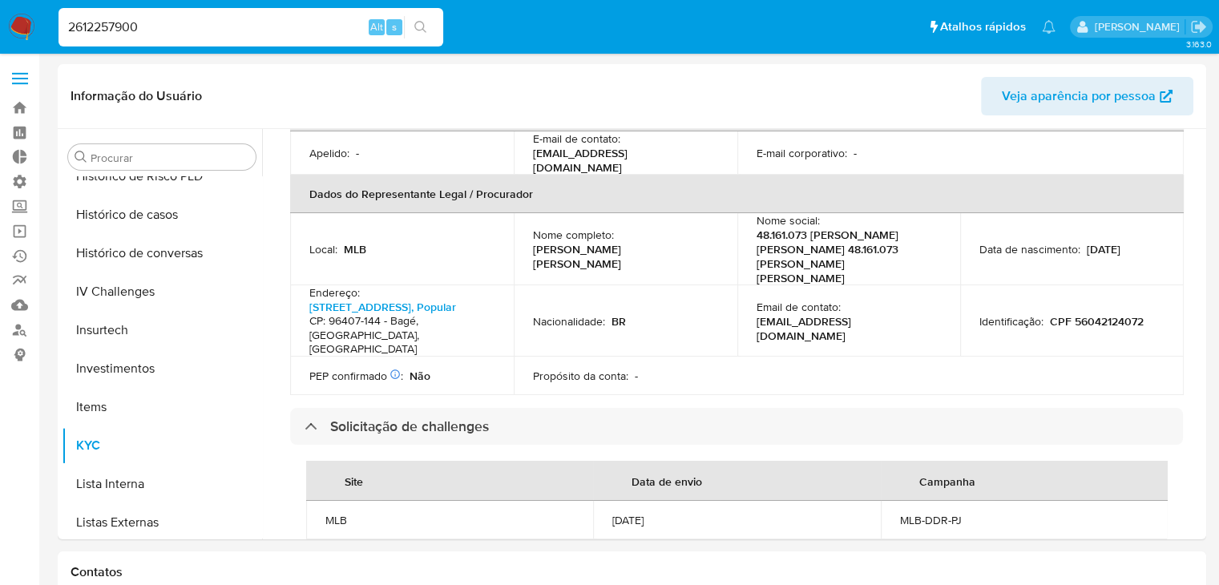
click at [176, 34] on input "2612257900" at bounding box center [251, 27] width 385 height 21
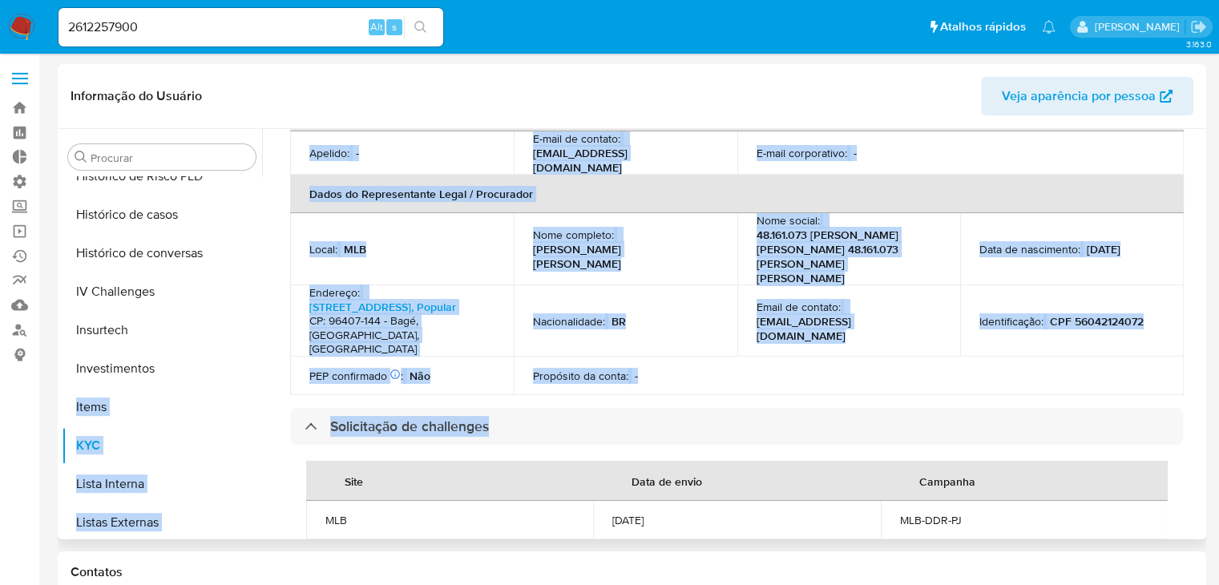
drag, startPoint x: 262, startPoint y: 424, endPoint x: 260, endPoint y: 362, distance: 62.6
click at [260, 362] on div "Procurar Adiantamentos de Dinheiro Anexos CBP CBT Cartões Contas Bancárias Dado…" at bounding box center [632, 334] width 1141 height 410
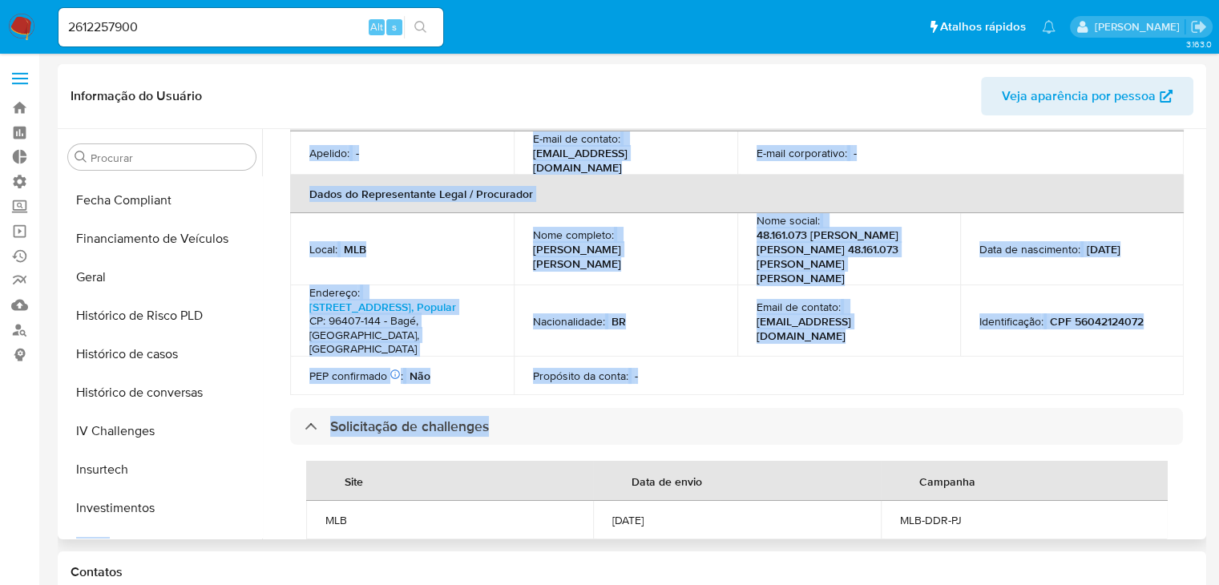
scroll to position [481, 0]
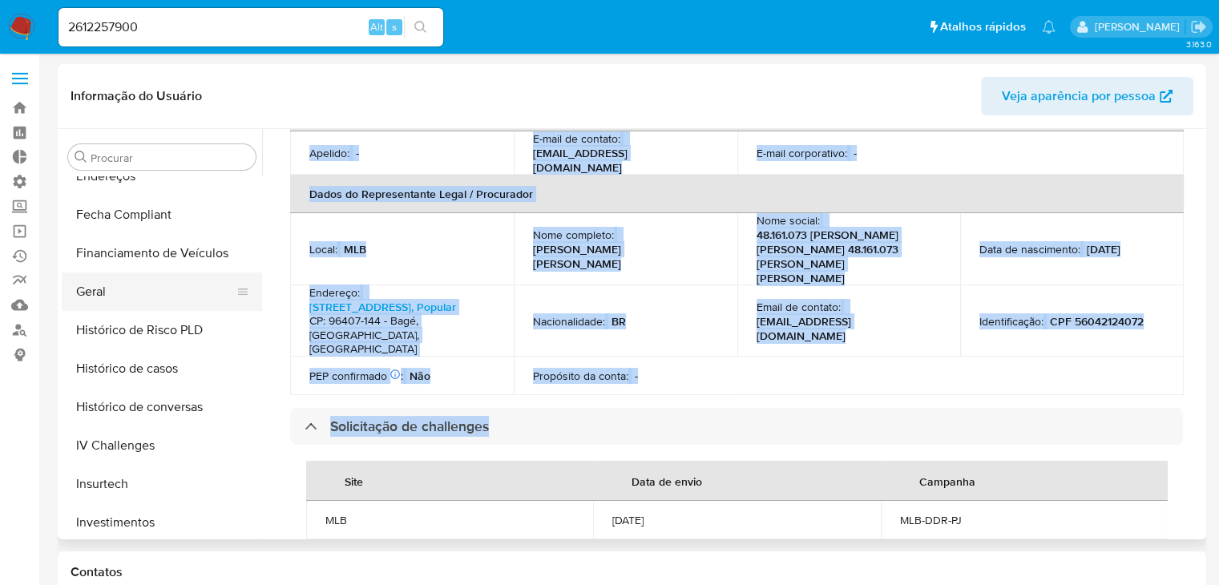
click at [186, 280] on button "Geral" at bounding box center [156, 292] width 188 height 38
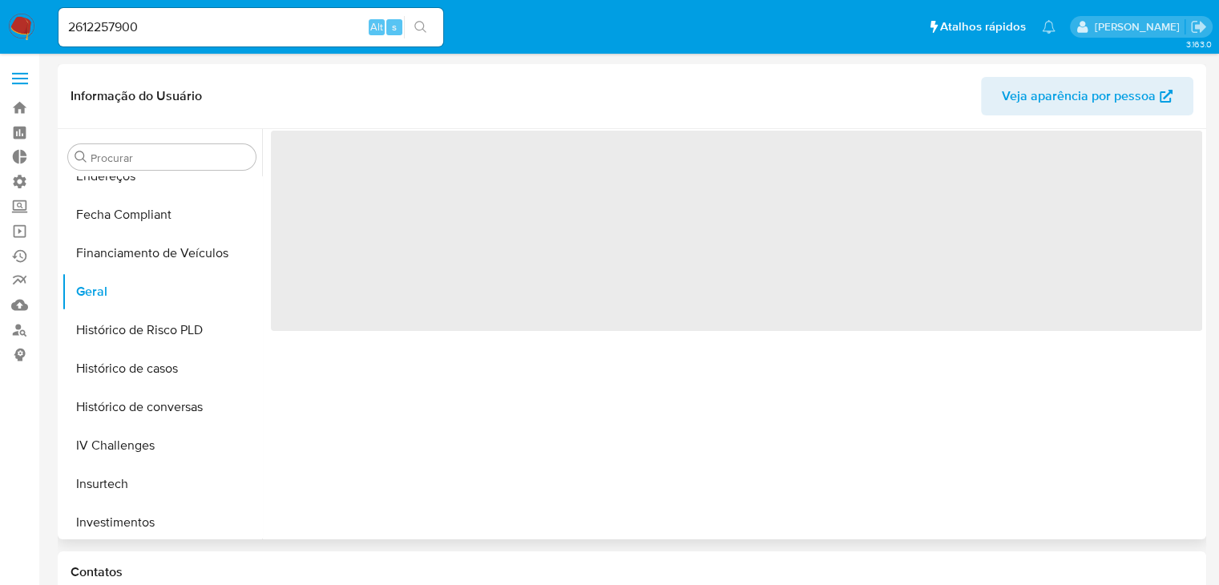
click at [631, 458] on div "‌" at bounding box center [732, 334] width 940 height 410
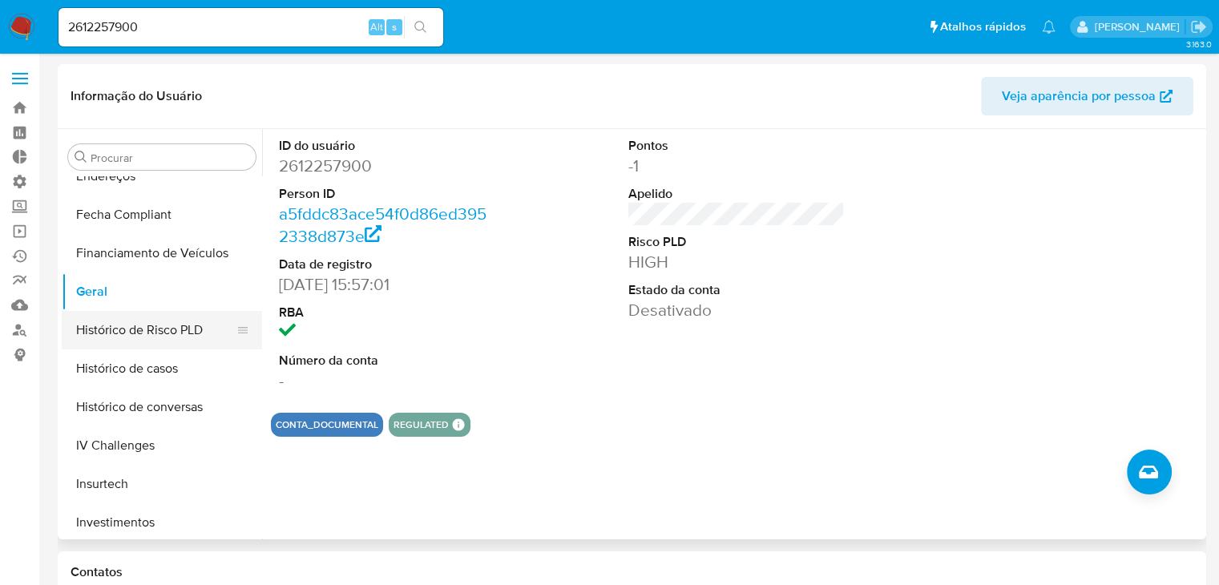
click at [173, 341] on button "Histórico de Risco PLD" at bounding box center [156, 330] width 188 height 38
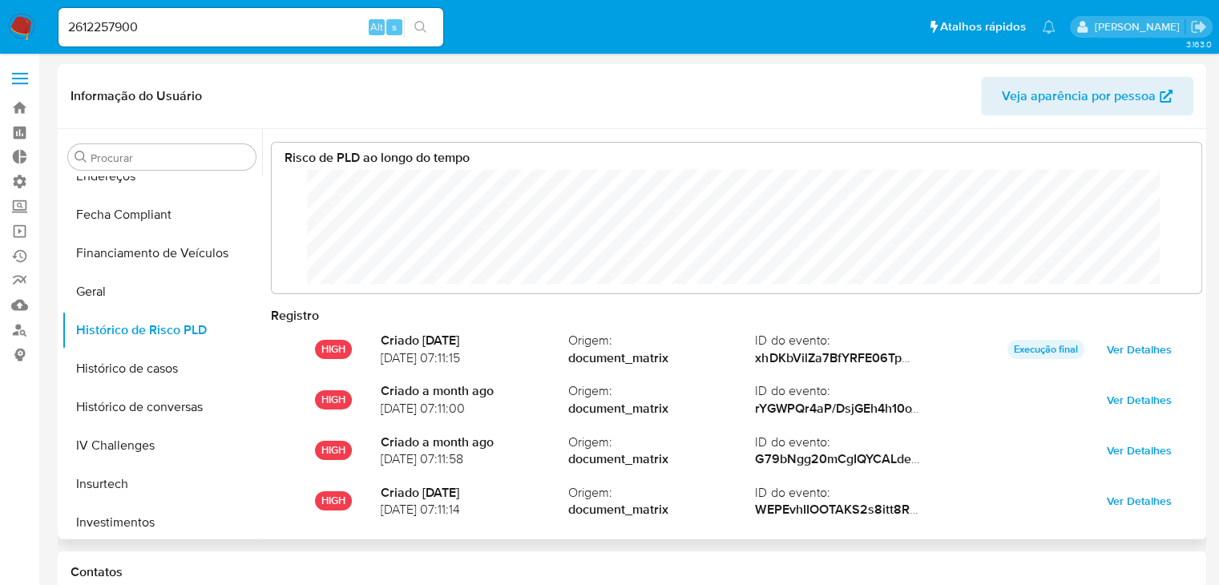
scroll to position [84, 0]
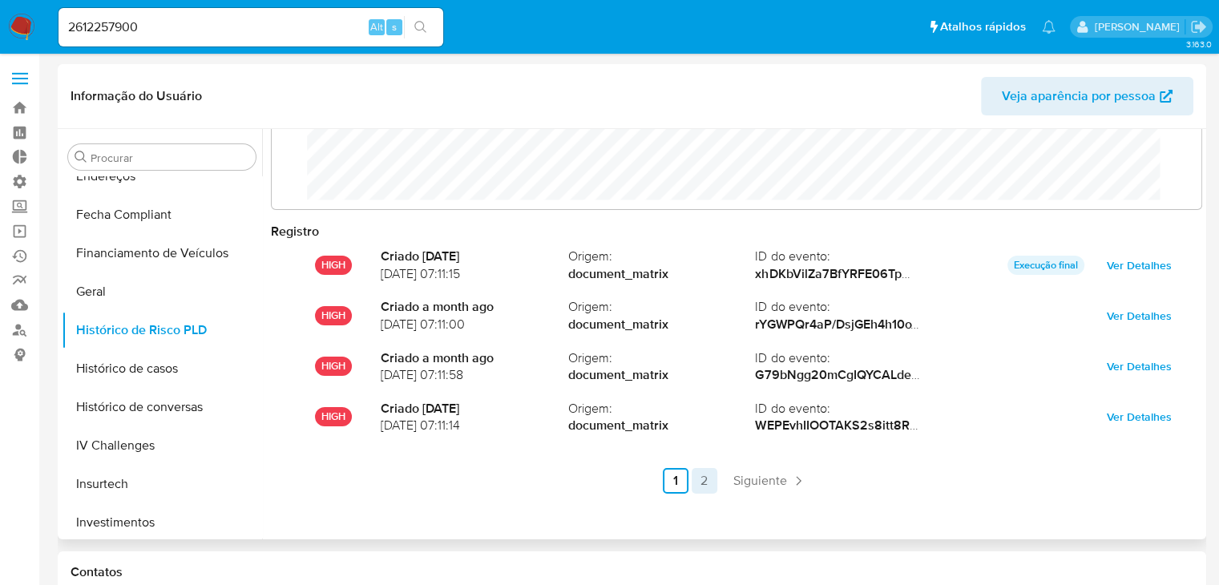
click at [702, 491] on link "2" at bounding box center [705, 481] width 26 height 26
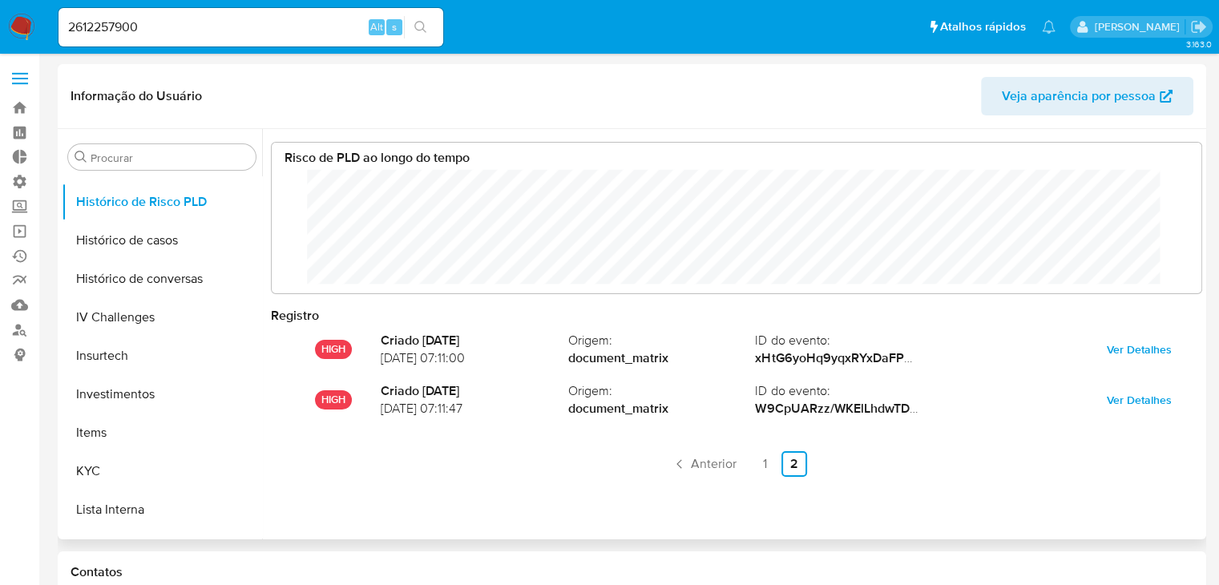
scroll to position [620, 0]
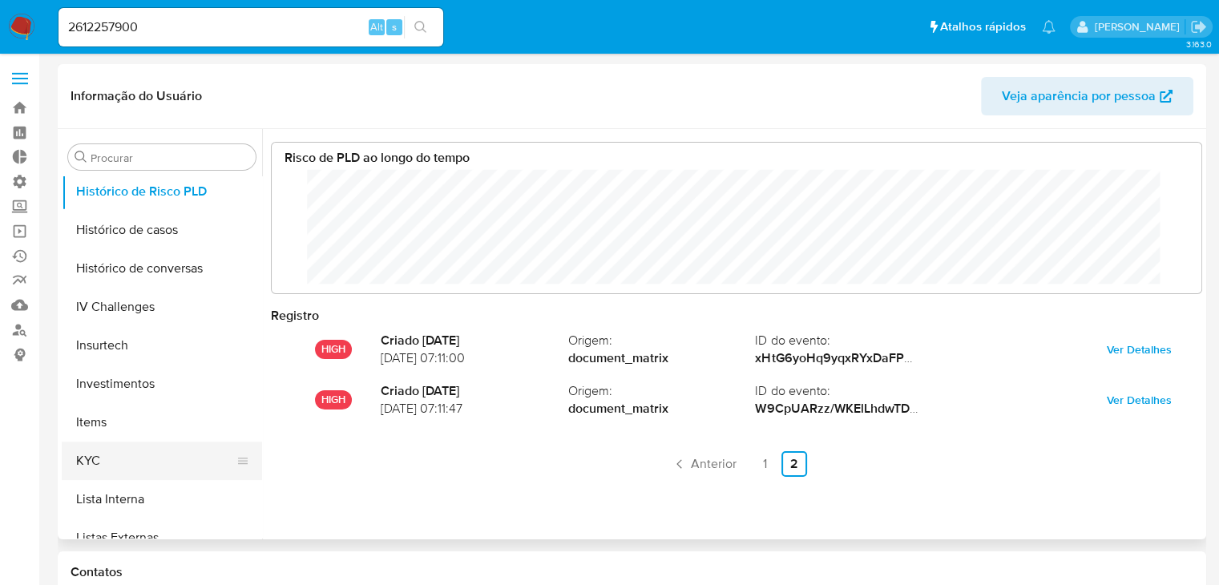
click at [217, 443] on button "KYC" at bounding box center [156, 461] width 188 height 38
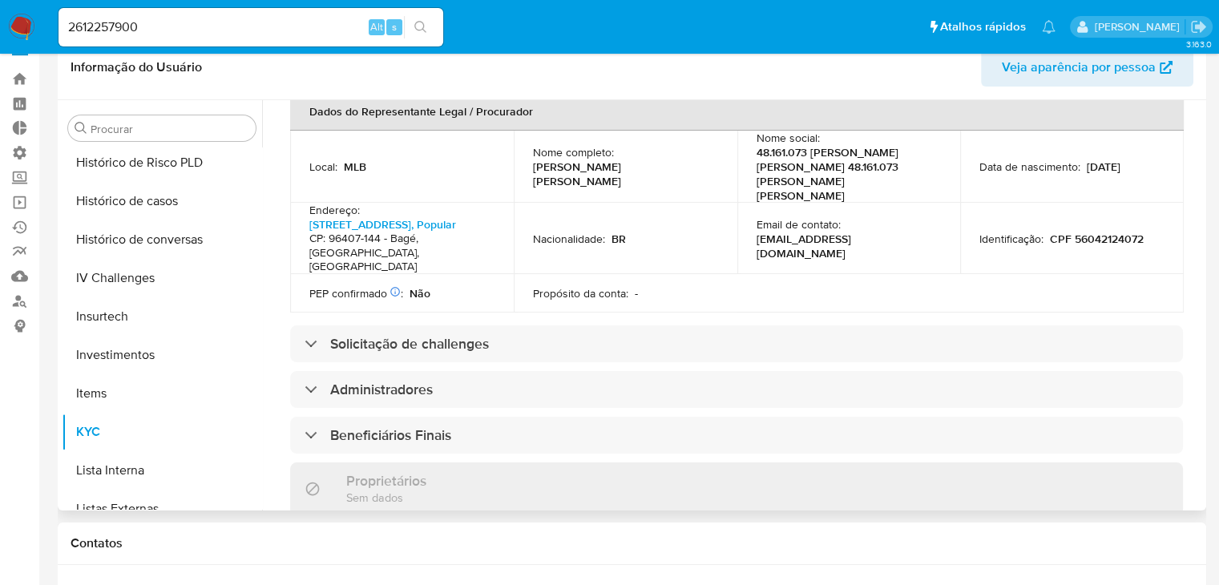
scroll to position [526, 0]
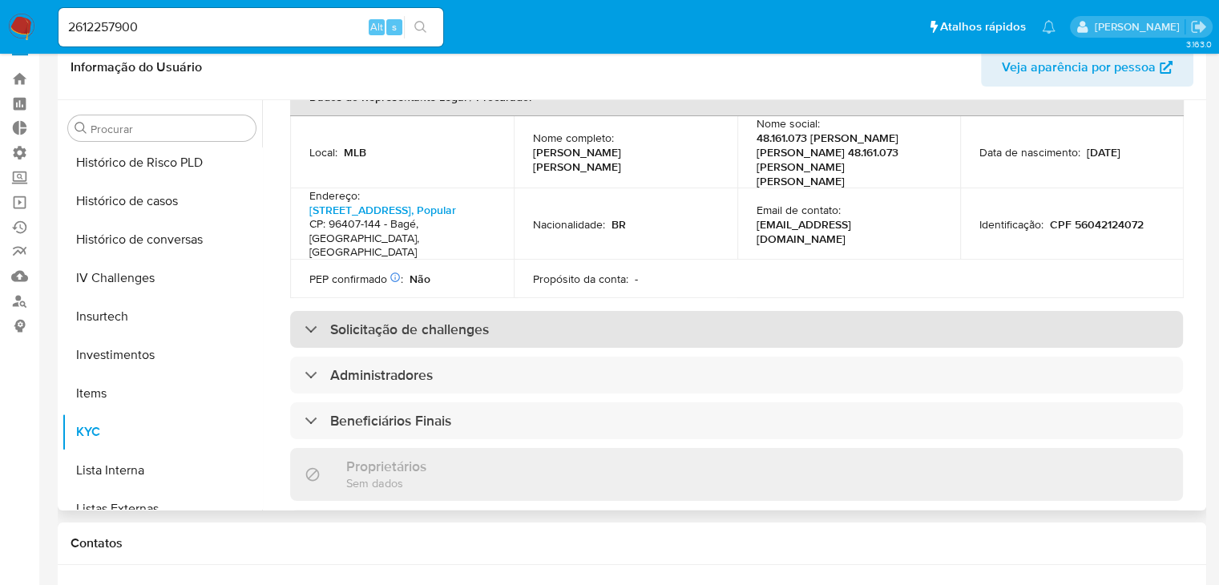
click at [855, 311] on div "Solicitação de challenges" at bounding box center [736, 329] width 893 height 37
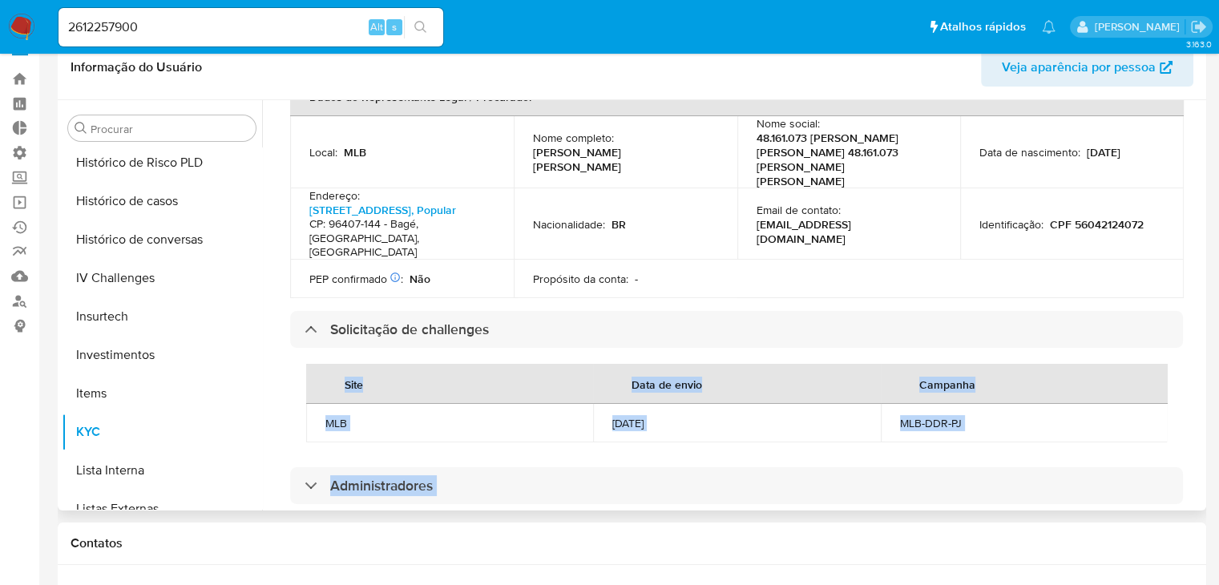
drag, startPoint x: 262, startPoint y: 417, endPoint x: 263, endPoint y: 482, distance: 64.9
click at [263, 482] on div "Empresa KYC Status Atualizado há 9 dias Criado: 06/08/2025 16:57:02 Atualizado:…" at bounding box center [732, 305] width 940 height 410
click at [253, 411] on button "Items" at bounding box center [162, 393] width 200 height 38
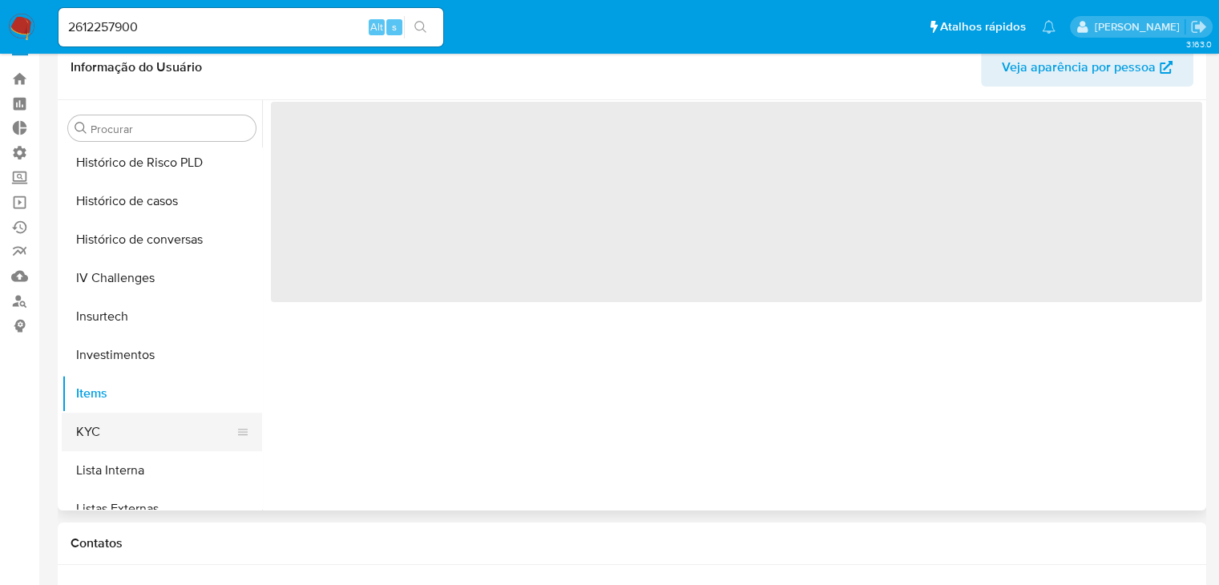
scroll to position [0, 0]
click at [241, 421] on div at bounding box center [243, 432] width 13 height 38
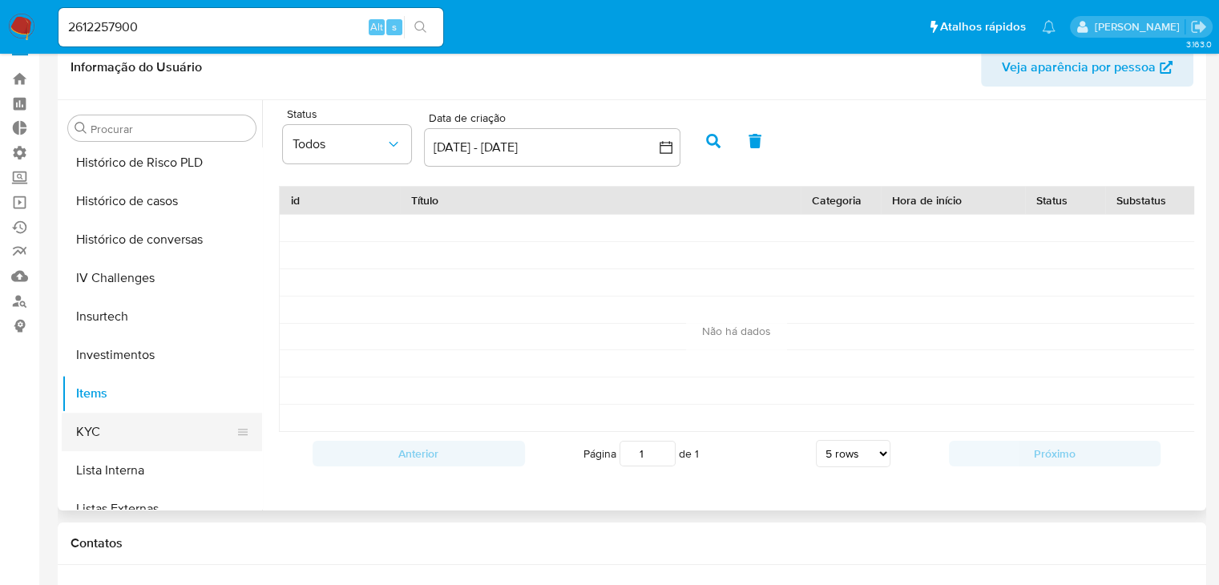
click at [113, 425] on button "KYC" at bounding box center [156, 432] width 188 height 38
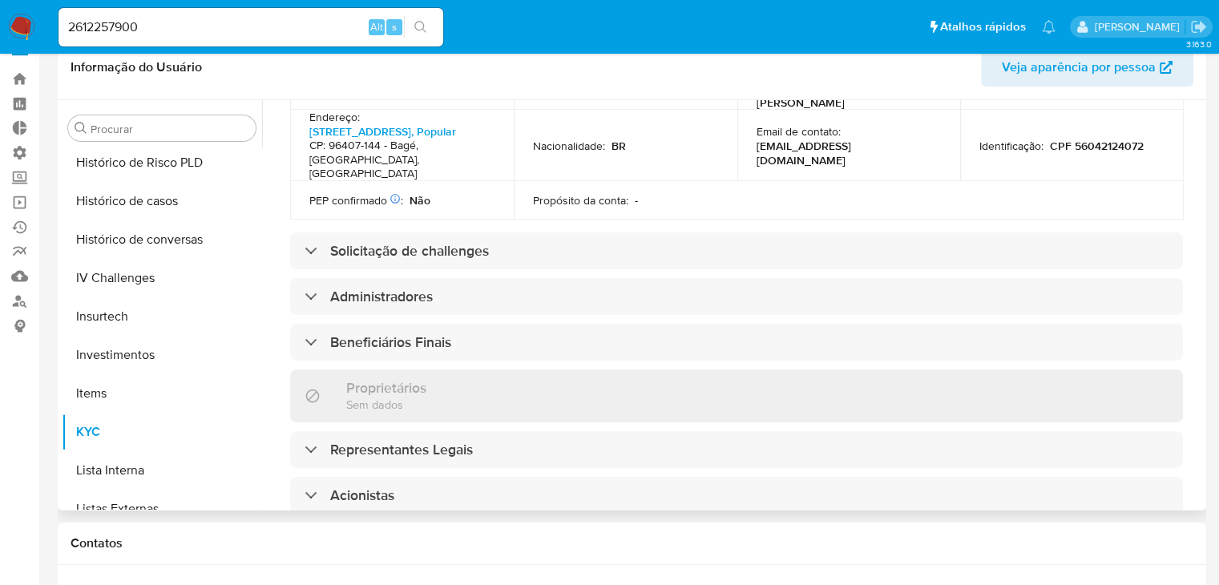
scroll to position [584, 0]
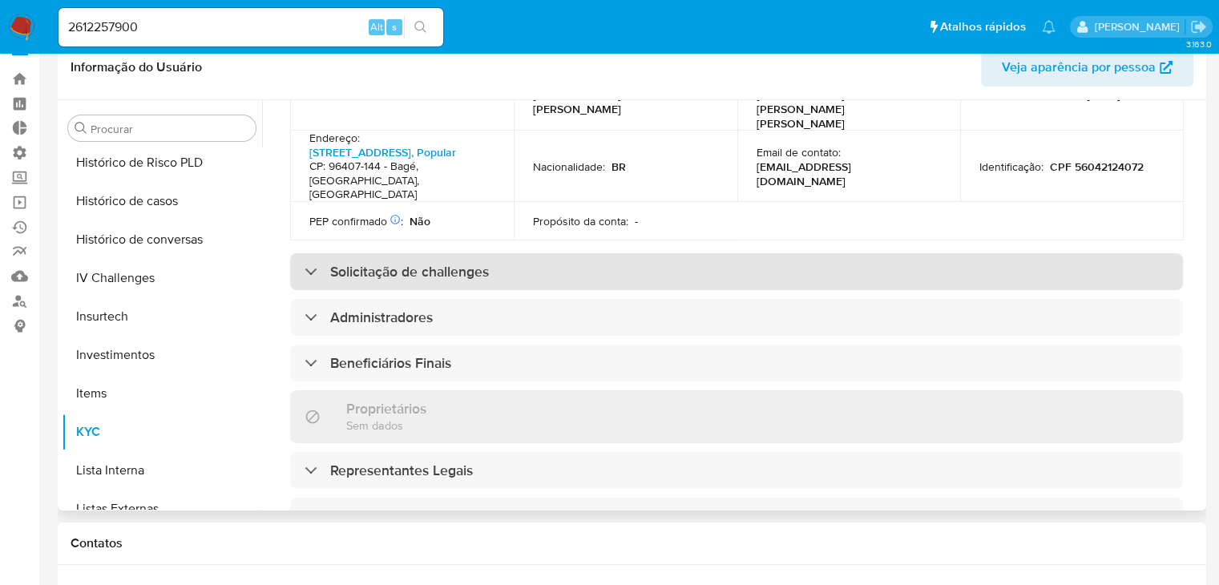
click at [639, 253] on div "Solicitação de challenges" at bounding box center [736, 271] width 893 height 37
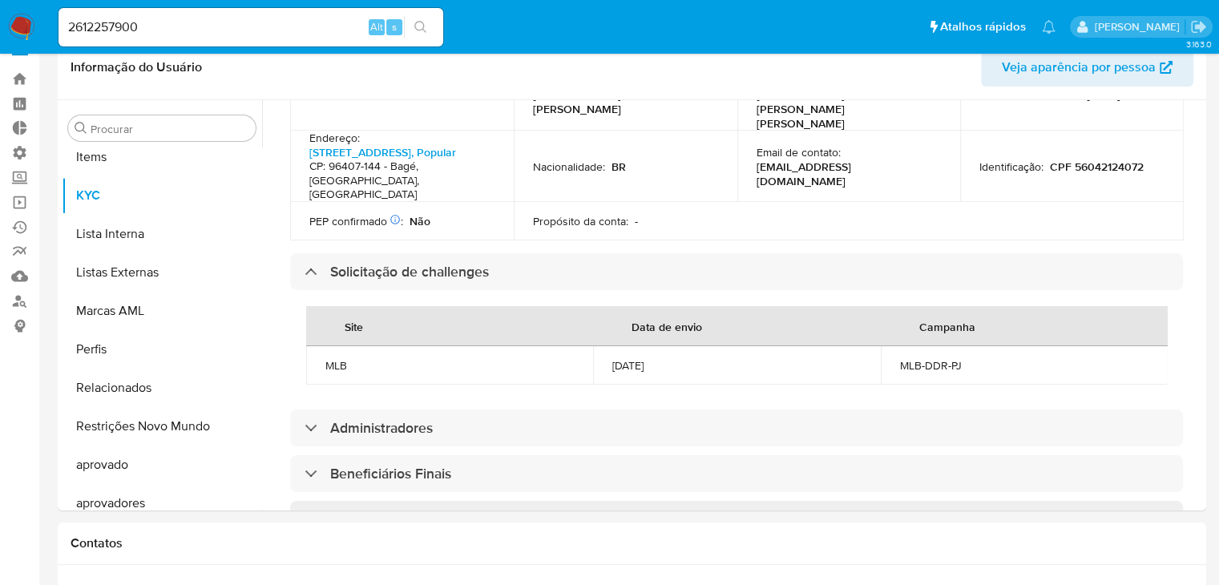
scroll to position [30, 0]
drag, startPoint x: 1203, startPoint y: 281, endPoint x: 1204, endPoint y: 309, distance: 28.1
click at [1204, 309] on div "Procurar Adiantamentos de Dinheiro Anexos CBP CBT Cartões Contas Bancárias Dado…" at bounding box center [632, 304] width 1149 height 410
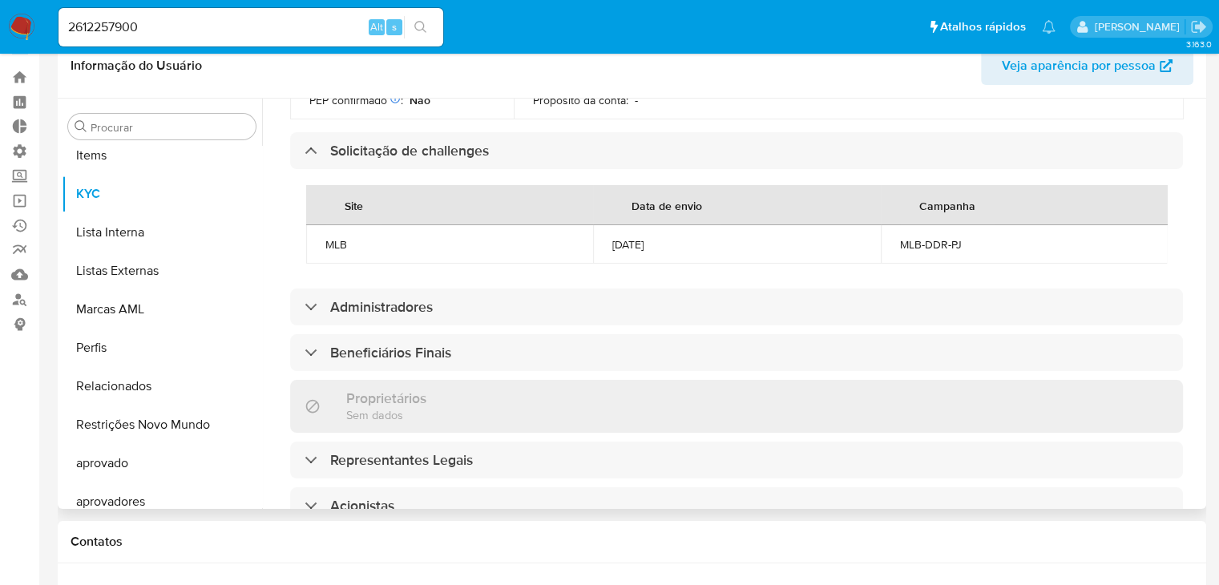
scroll to position [696, 0]
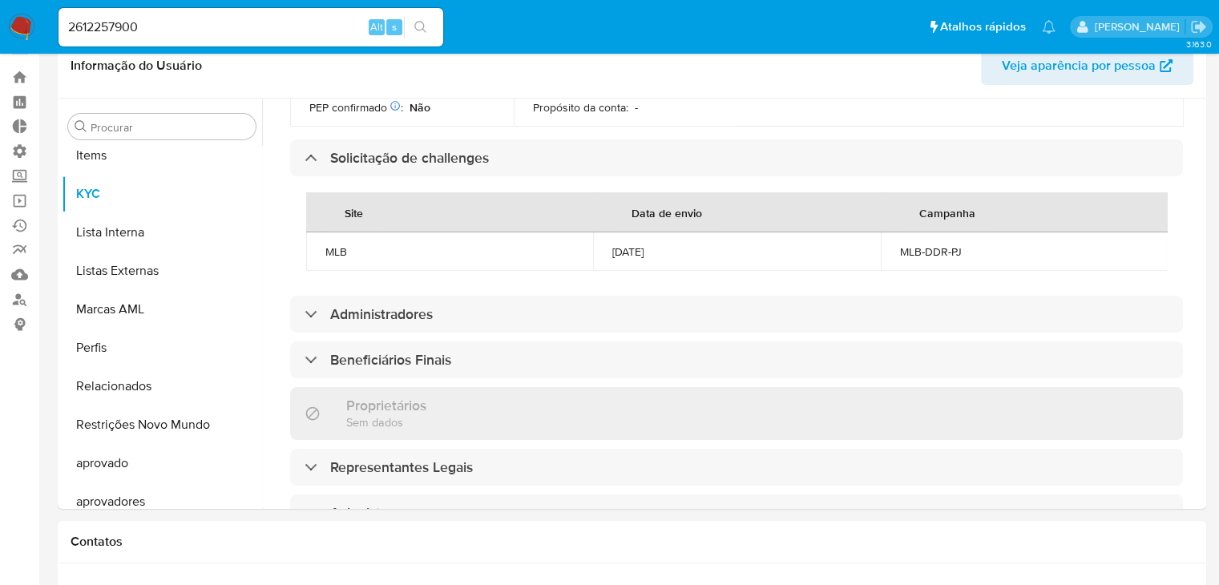
click at [292, 20] on input "2612257900" at bounding box center [251, 27] width 385 height 21
paste input "495454941"
type input "495454941"
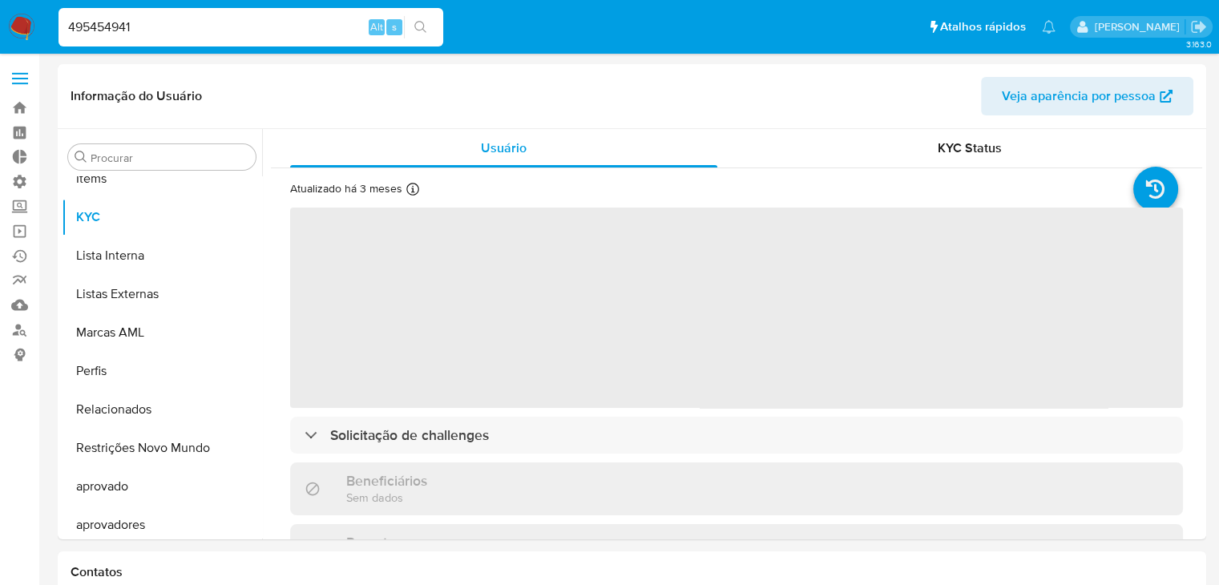
scroll to position [869, 0]
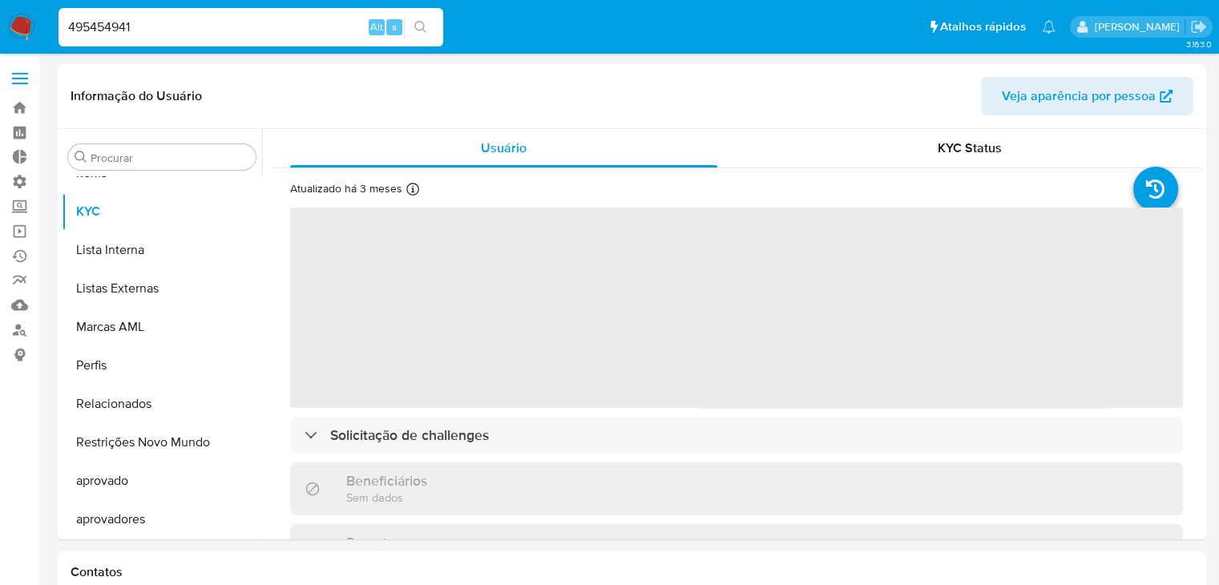
select select "10"
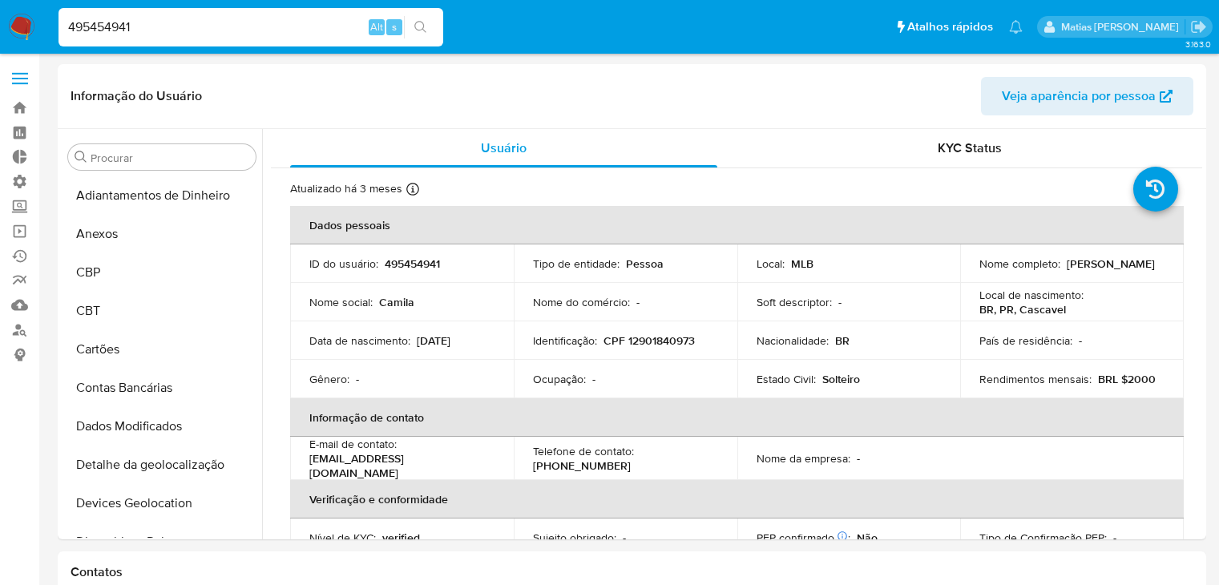
select select "10"
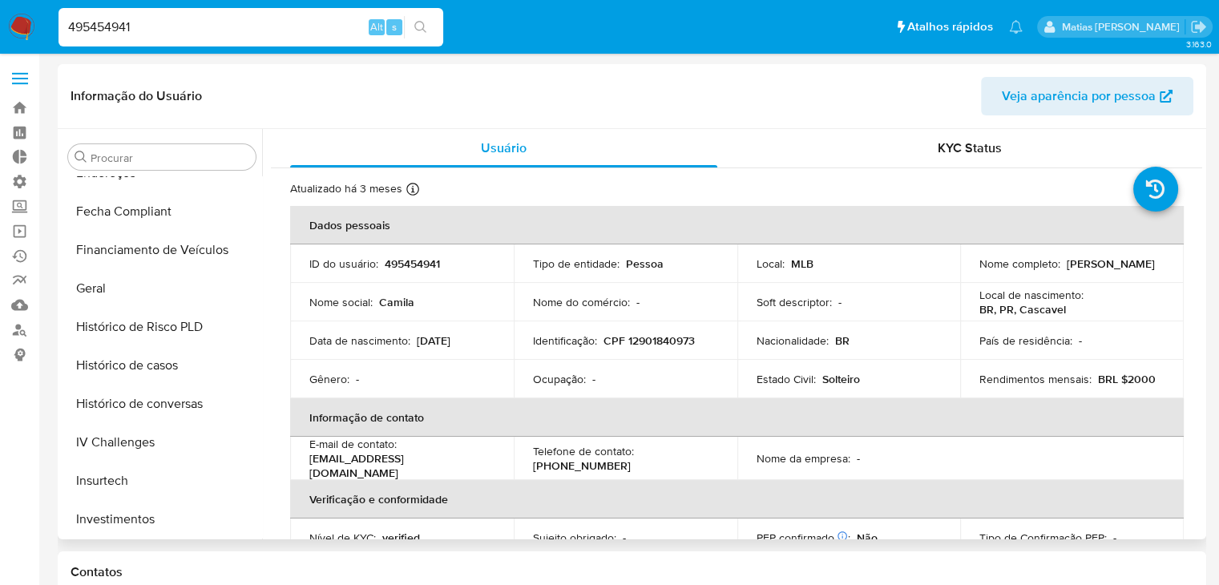
scroll to position [478, 0]
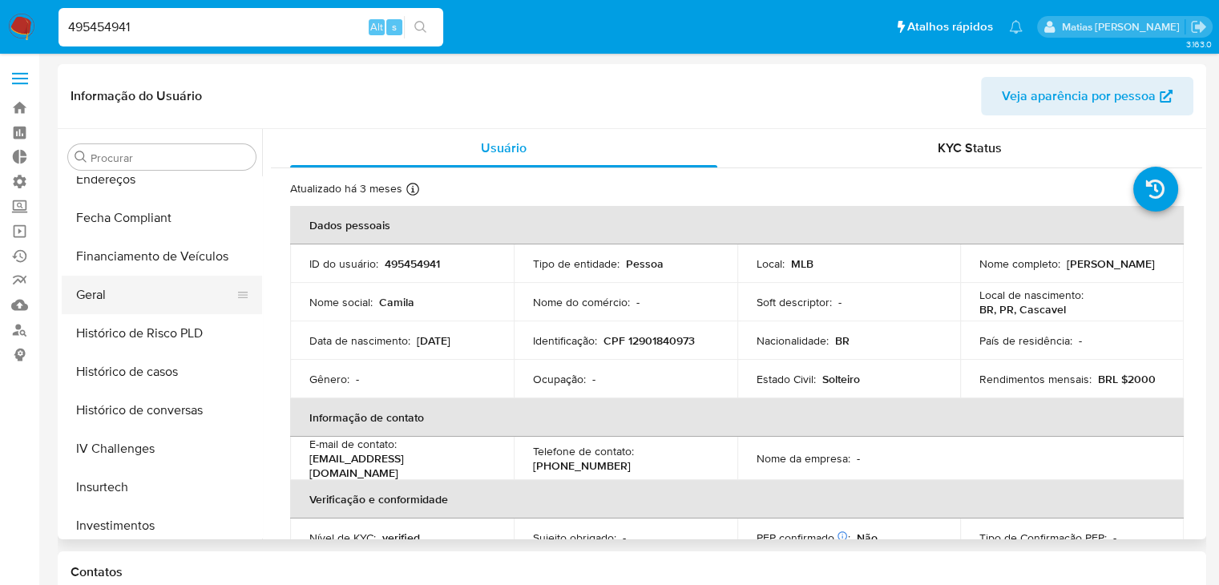
click at [176, 299] on button "Geral" at bounding box center [156, 295] width 188 height 38
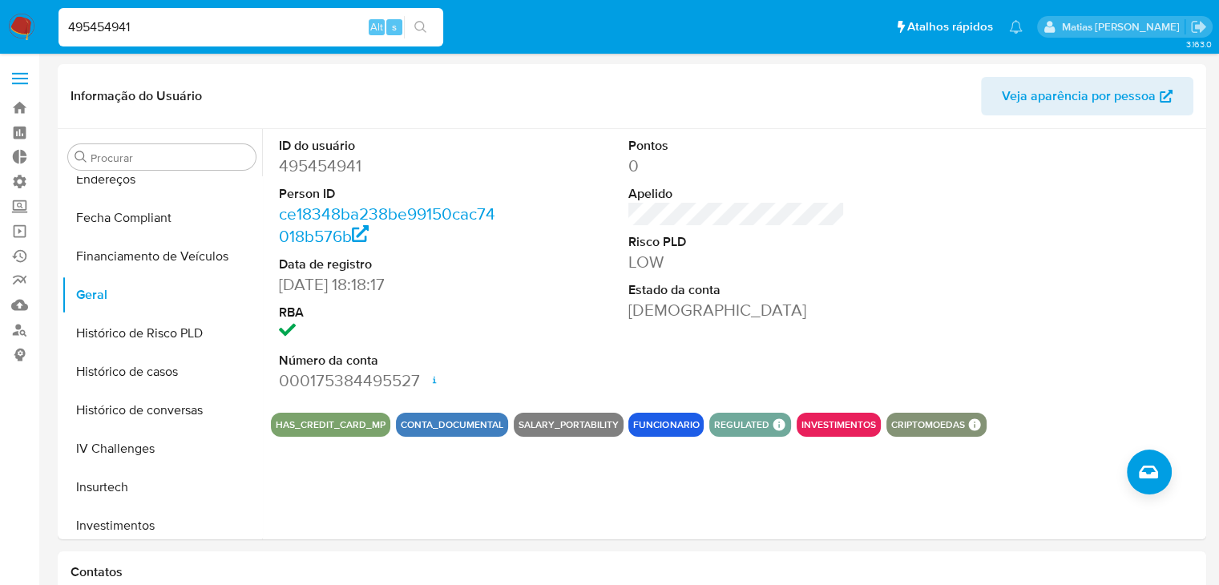
click at [321, 26] on input "495454941" at bounding box center [251, 27] width 385 height 21
click at [221, 30] on input "495454941" at bounding box center [251, 27] width 385 height 21
paste input "1013457308"
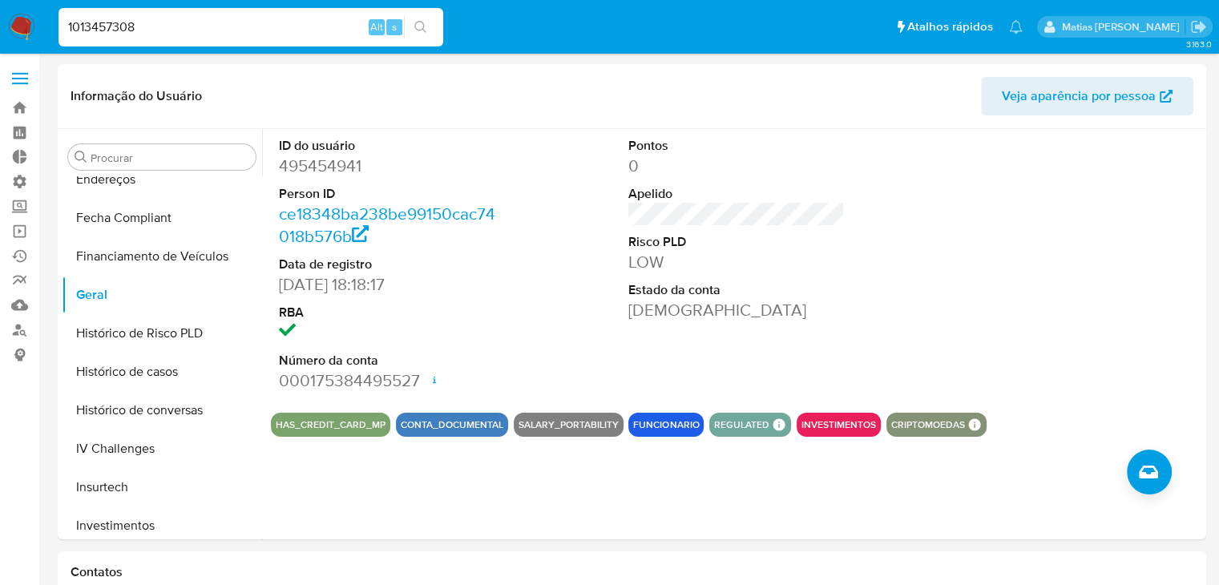
type input "1013457308"
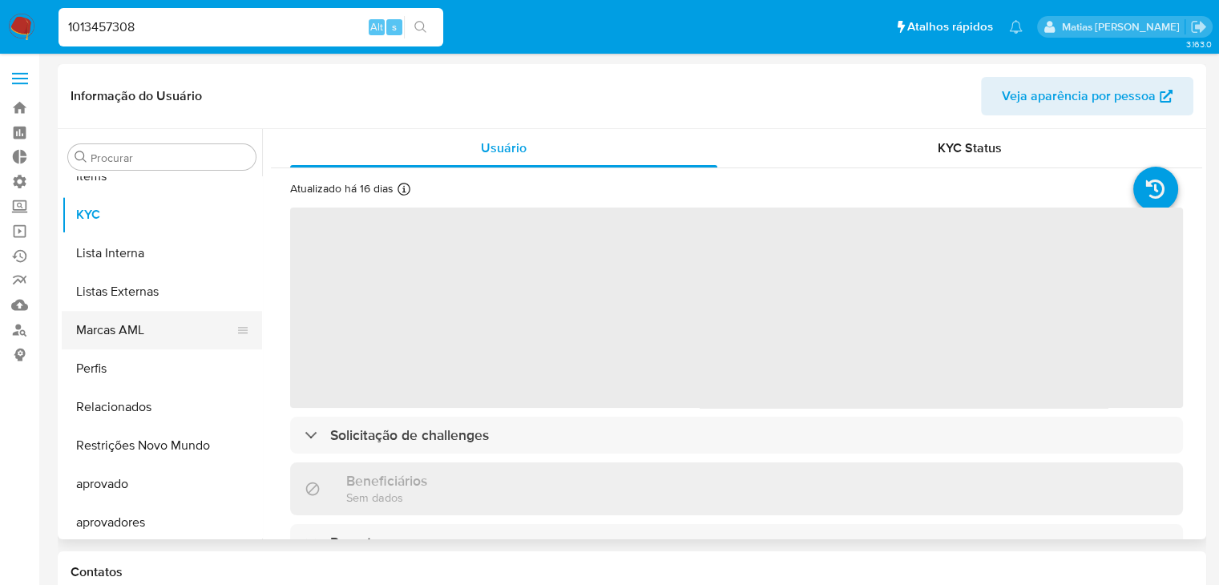
scroll to position [869, 0]
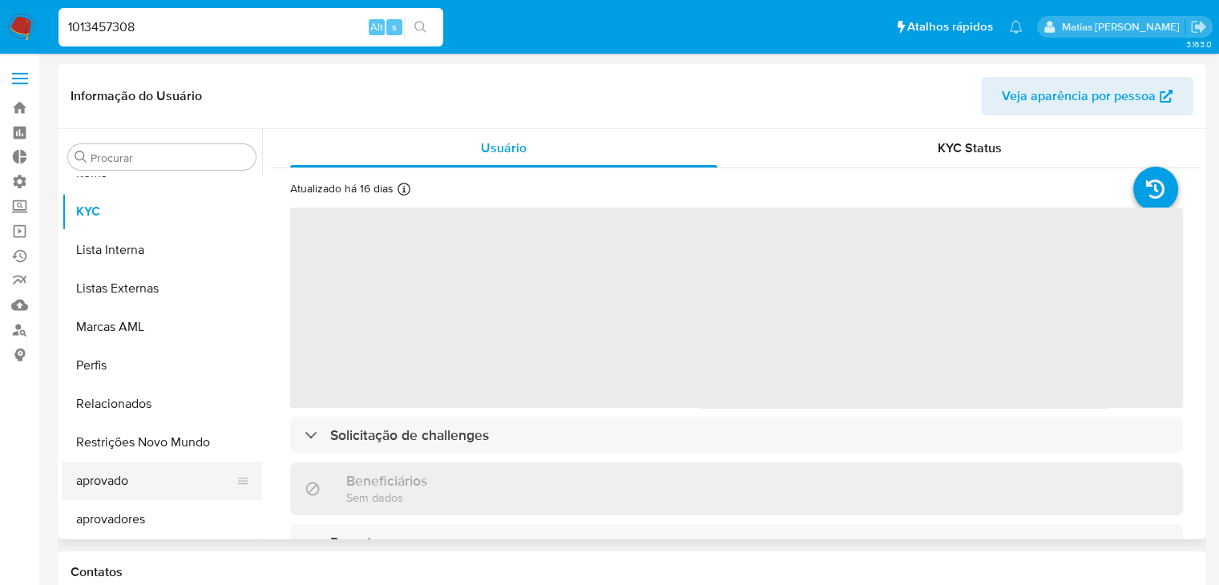
select select "10"
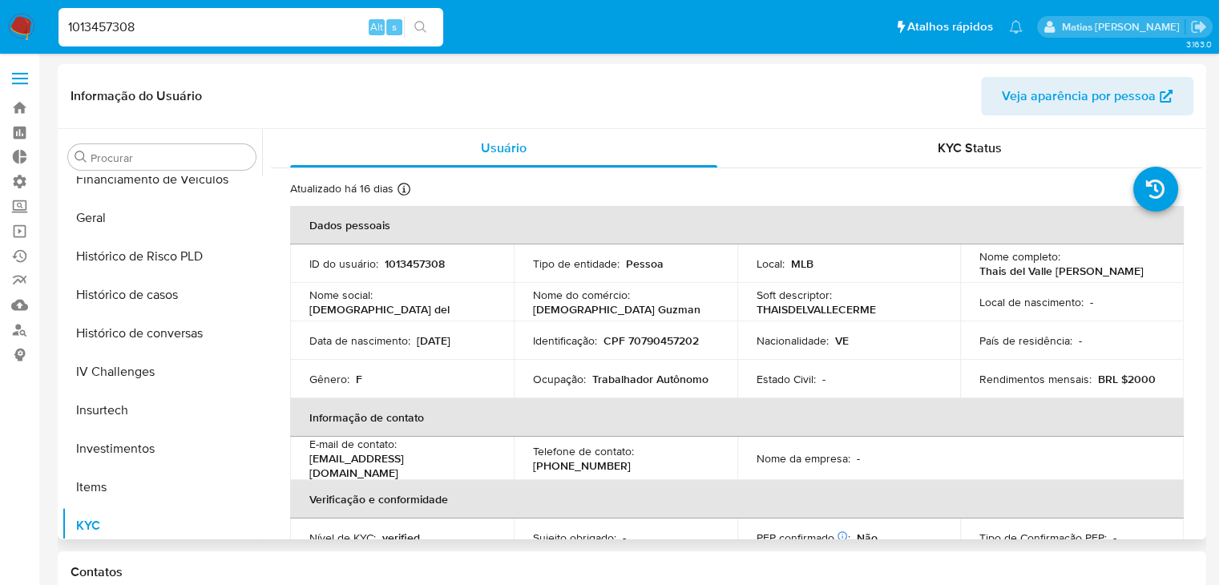
scroll to position [497, 0]
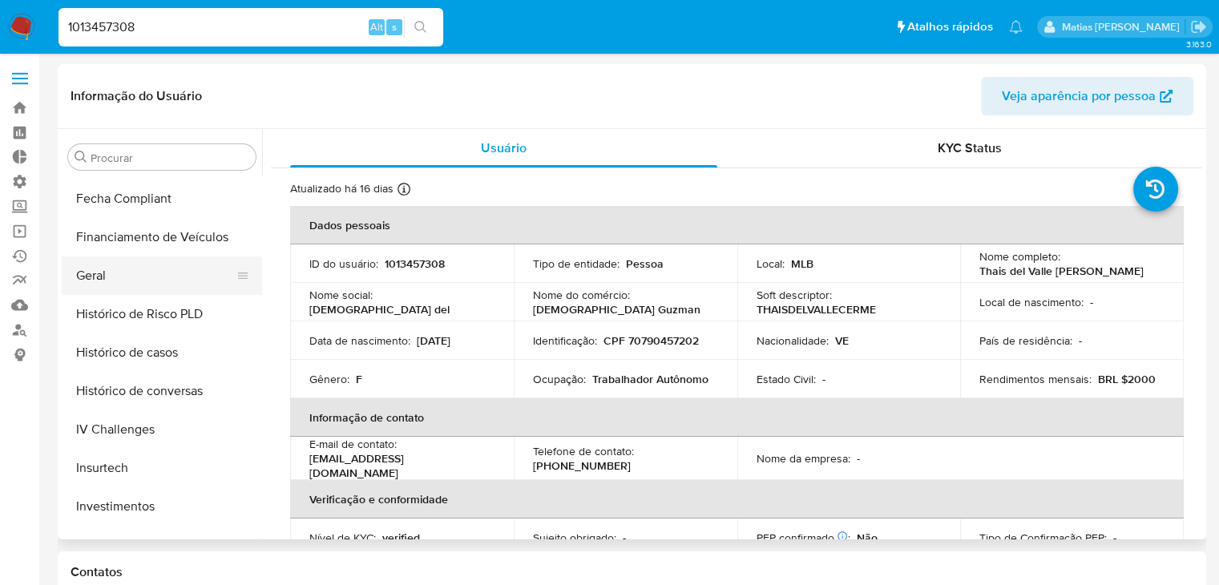
click at [144, 280] on button "Geral" at bounding box center [156, 276] width 188 height 38
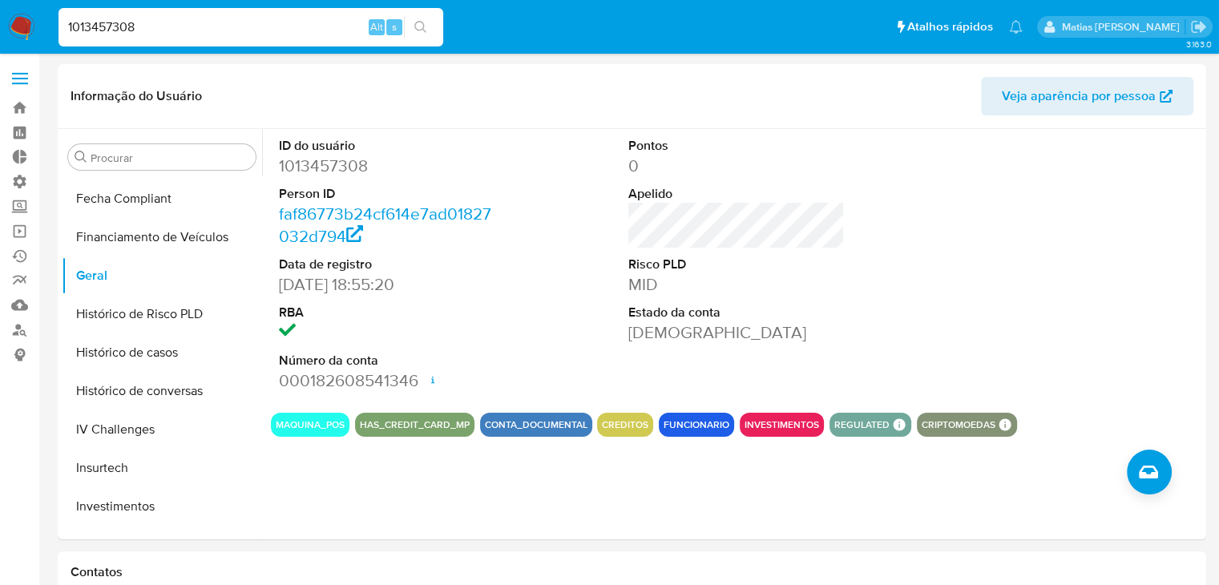
click at [132, 28] on input "1013457308" at bounding box center [251, 27] width 385 height 21
paste input "210372559"
type input "210372559"
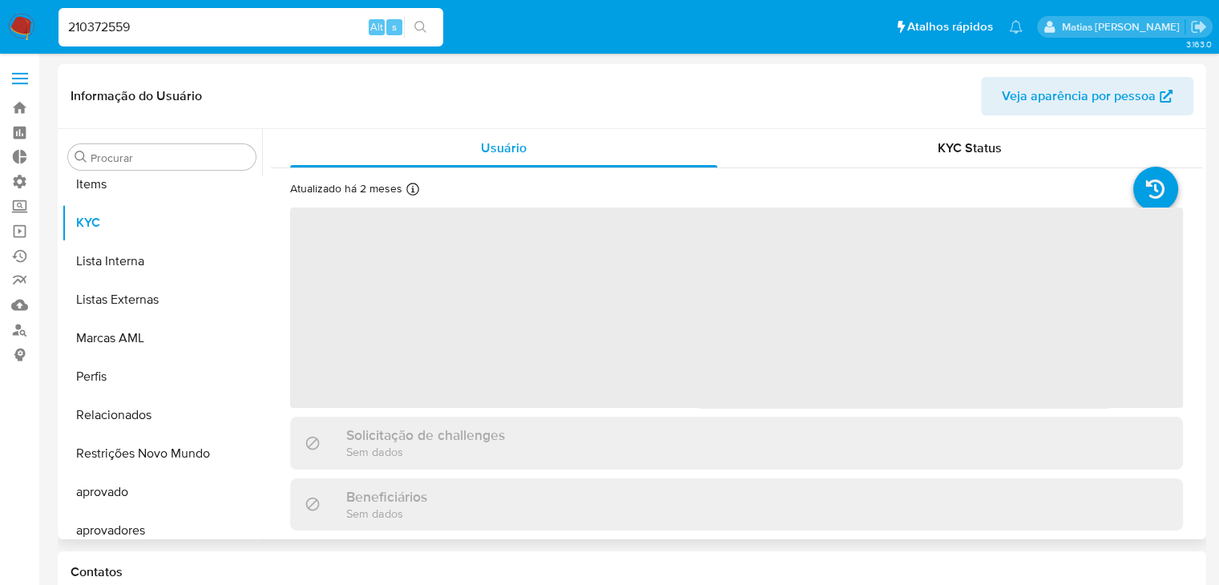
scroll to position [869, 0]
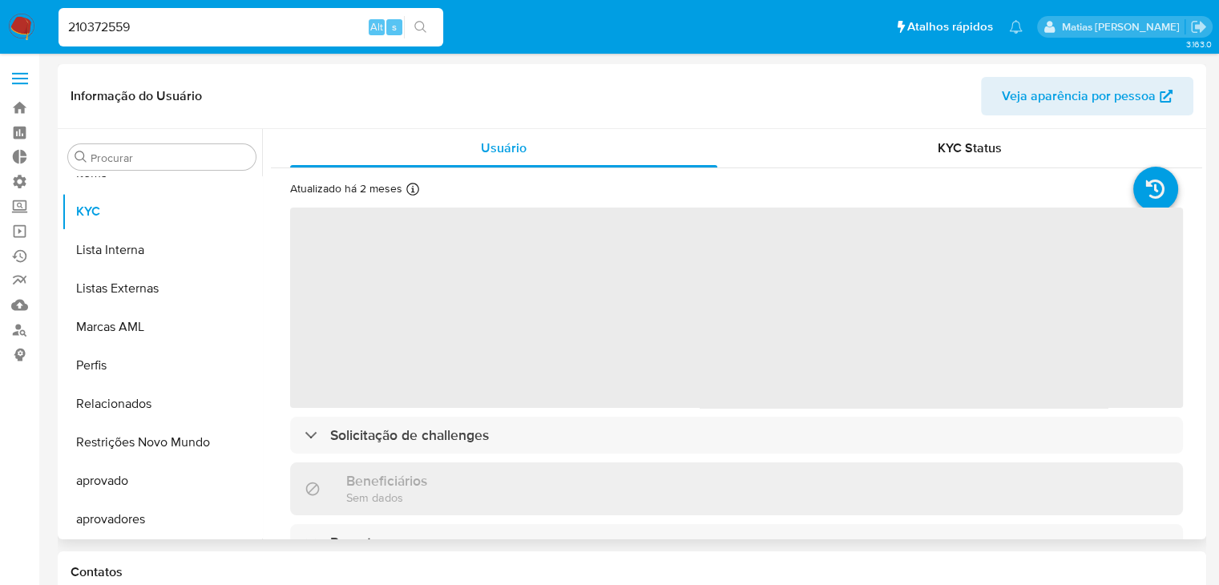
select select "10"
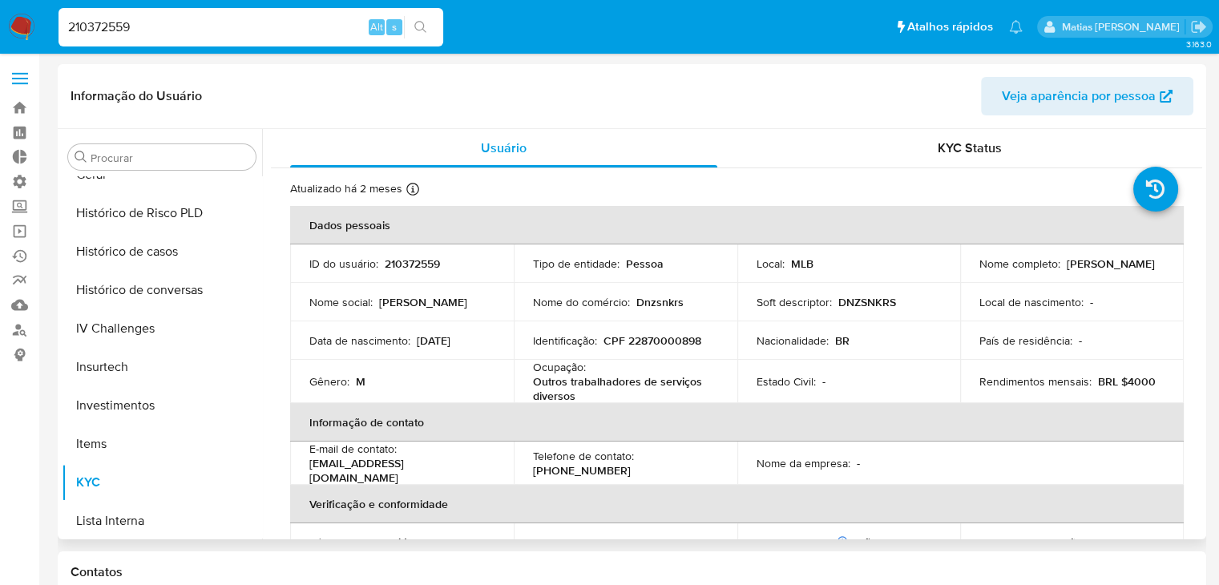
scroll to position [574, 0]
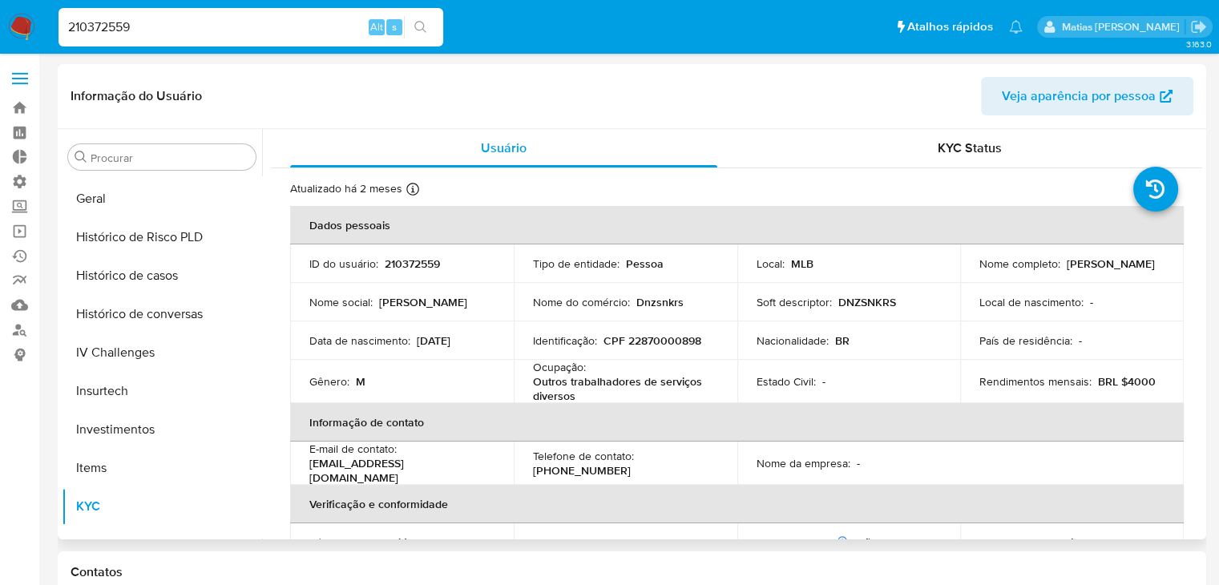
click at [196, 174] on div "Procurar Adiantamentos de Dinheiro Anexos CBP CBT Cartões Contas Bancárias Dado…" at bounding box center [162, 335] width 200 height 408
click at [192, 205] on button "Geral" at bounding box center [156, 199] width 188 height 38
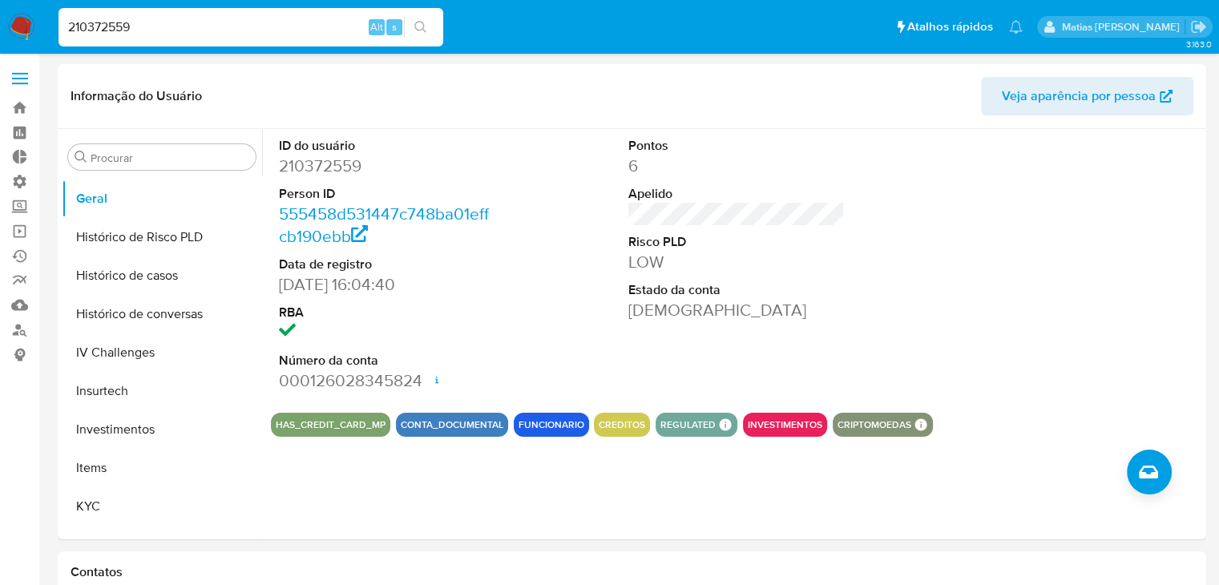
click at [176, 22] on input "210372559" at bounding box center [251, 27] width 385 height 21
paste input "473627948"
type input "473627948"
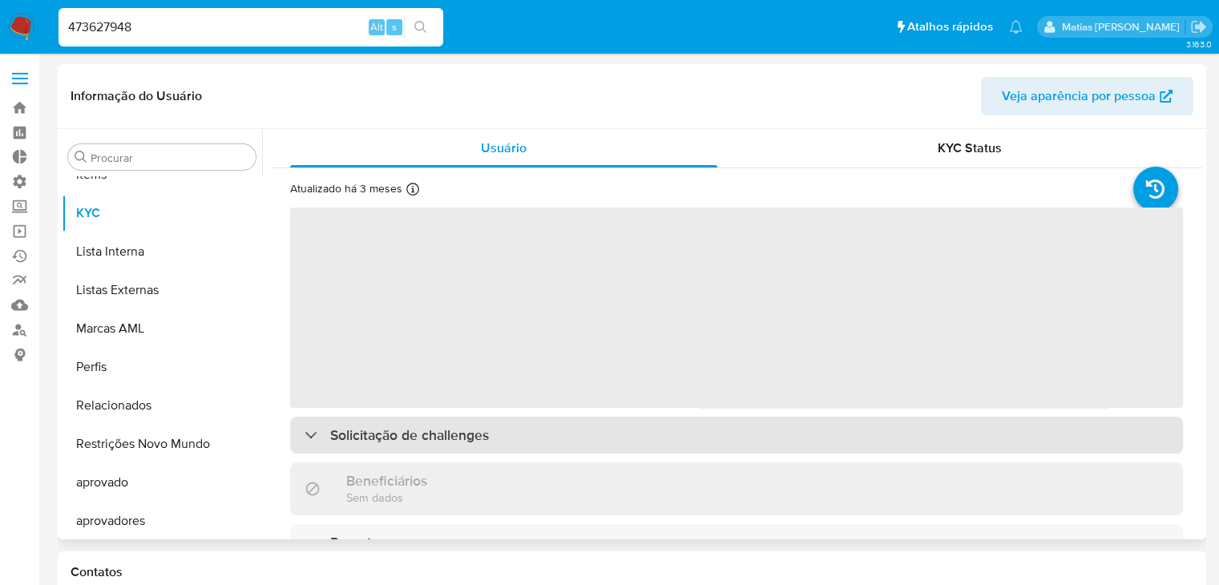
scroll to position [869, 0]
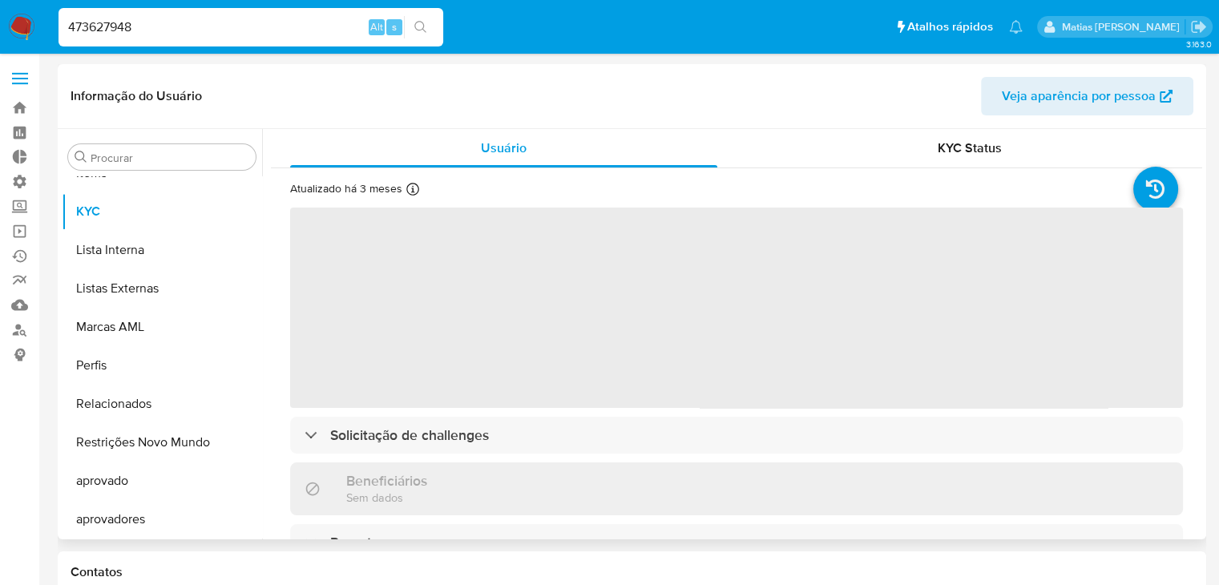
select select "10"
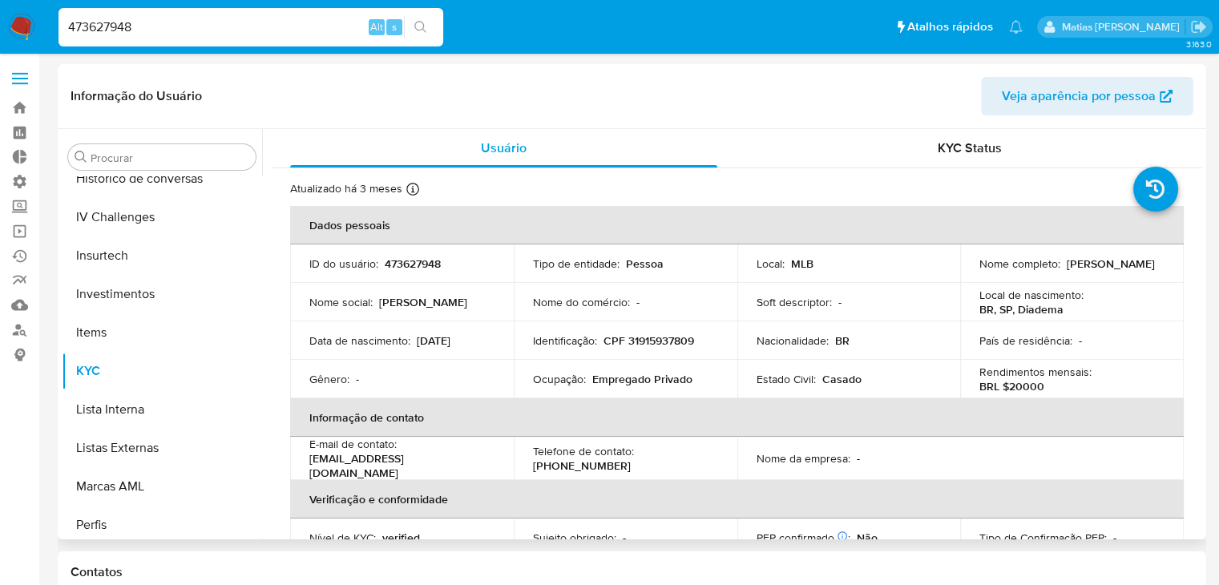
scroll to position [699, 0]
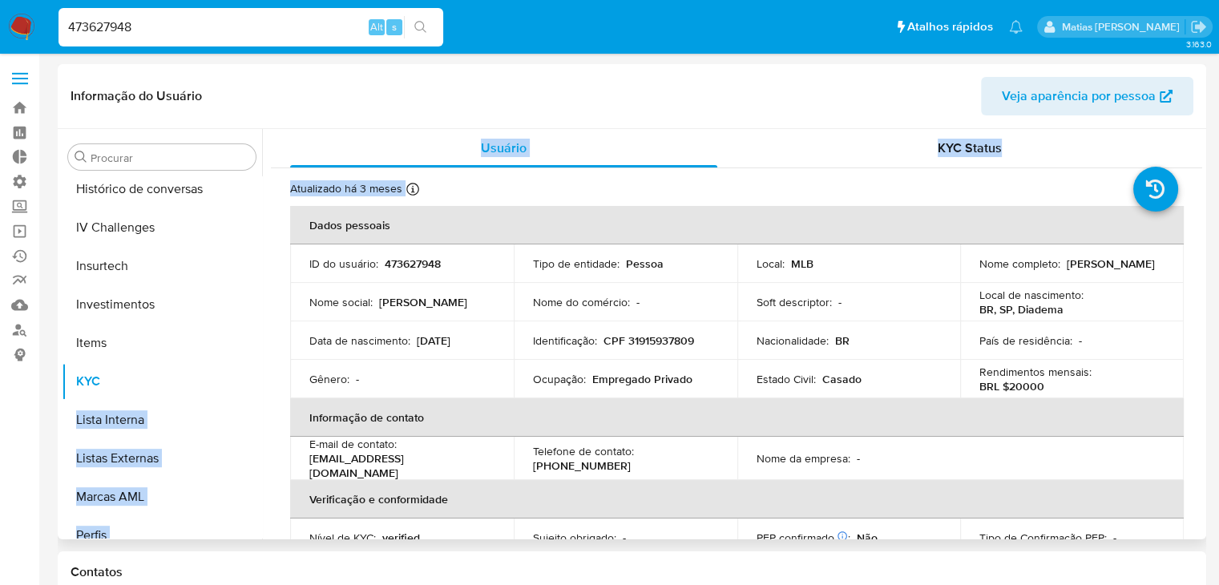
drag, startPoint x: 263, startPoint y: 418, endPoint x: 260, endPoint y: 366, distance: 51.4
click at [260, 366] on div "Procurar Adiantamentos de Dinheiro Anexos CBP CBT Cartões Contas Bancárias Dado…" at bounding box center [632, 334] width 1141 height 410
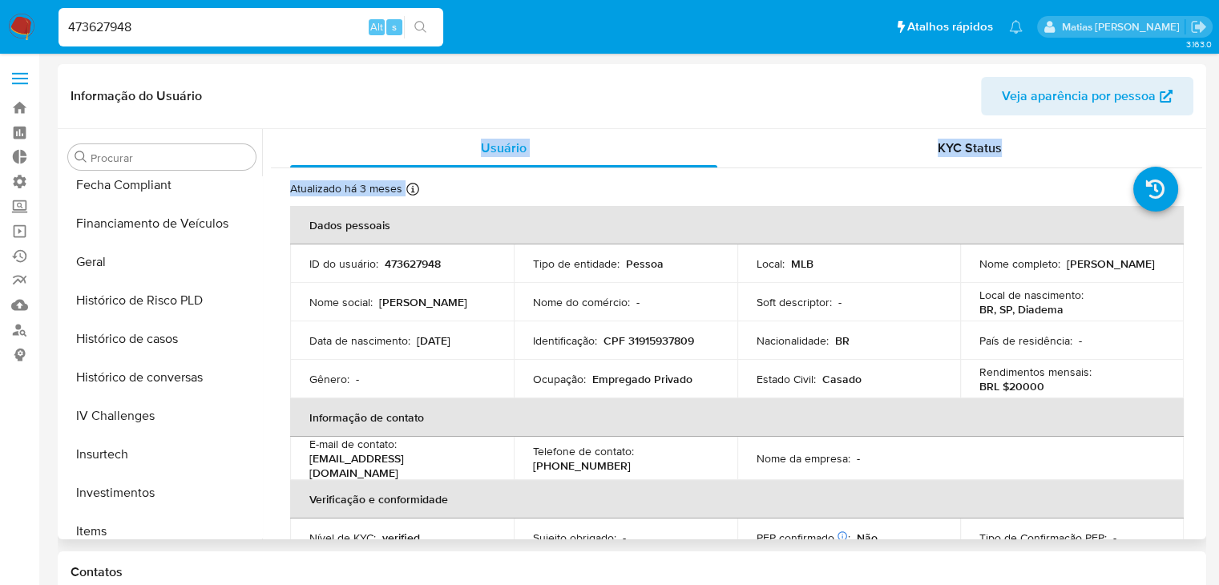
scroll to position [504, 0]
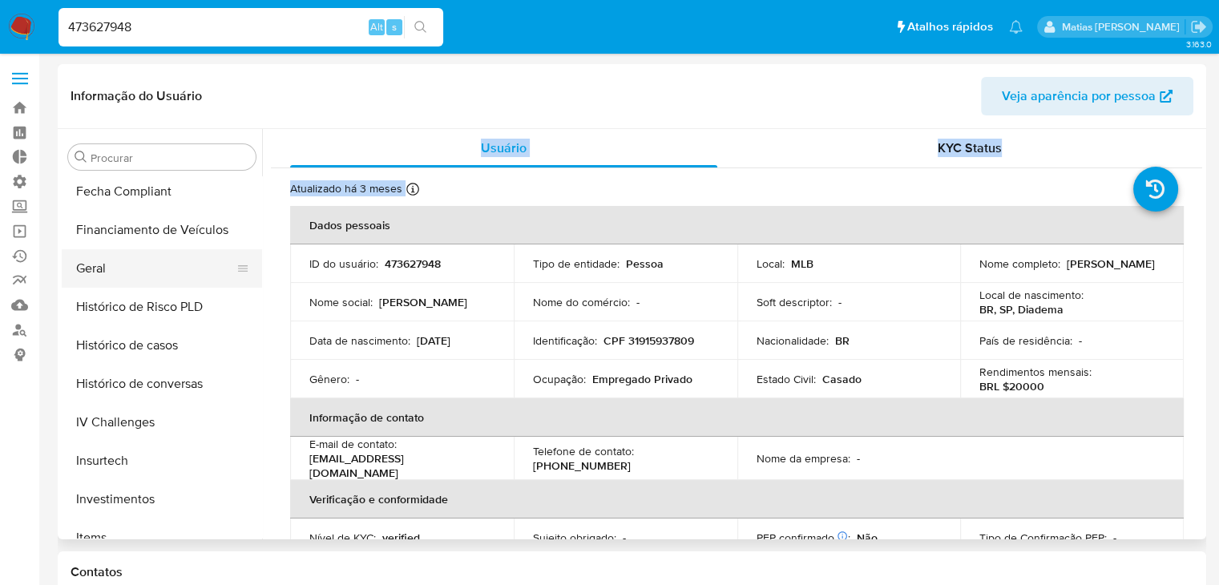
click at [220, 281] on button "Geral" at bounding box center [156, 268] width 188 height 38
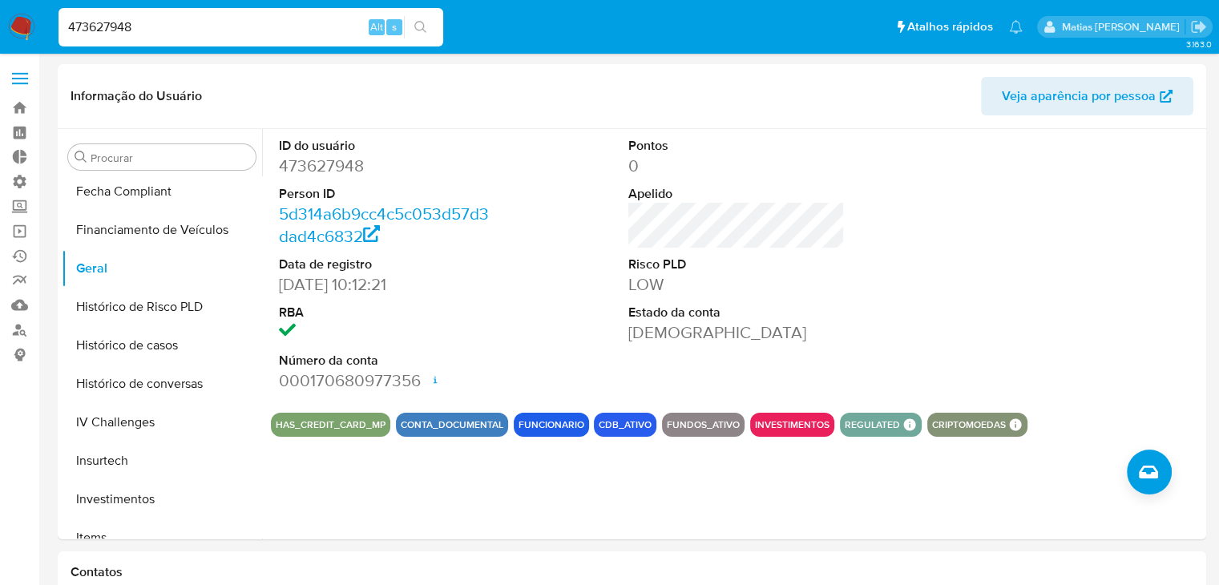
click at [199, 30] on input "473627948" at bounding box center [251, 27] width 385 height 21
paste input "130987727"
type input "130987727"
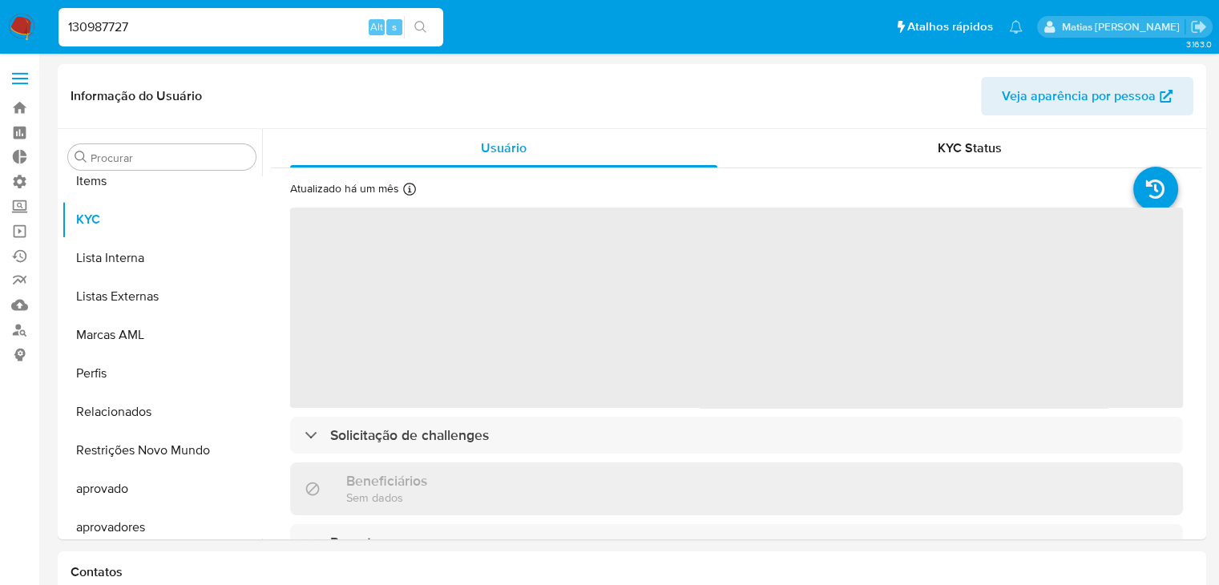
scroll to position [869, 0]
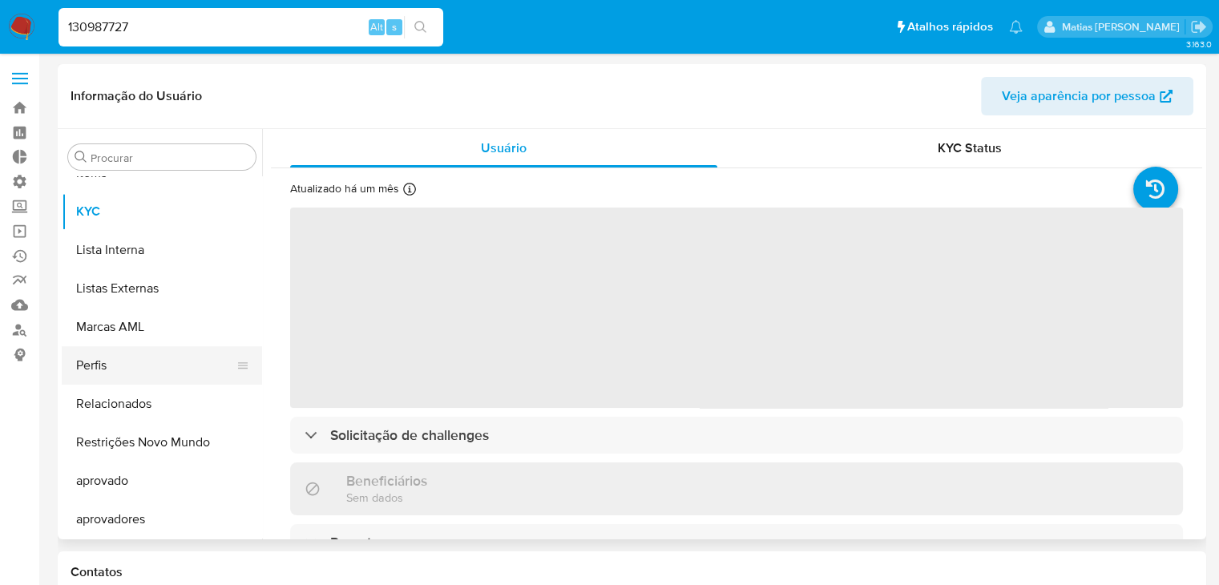
select select "10"
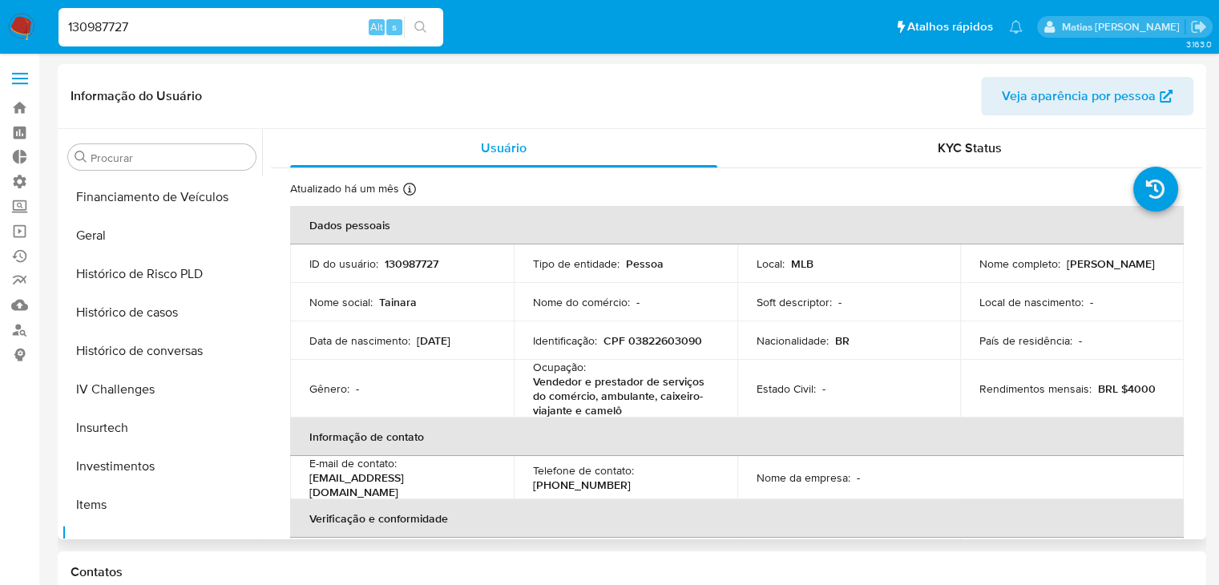
scroll to position [529, 0]
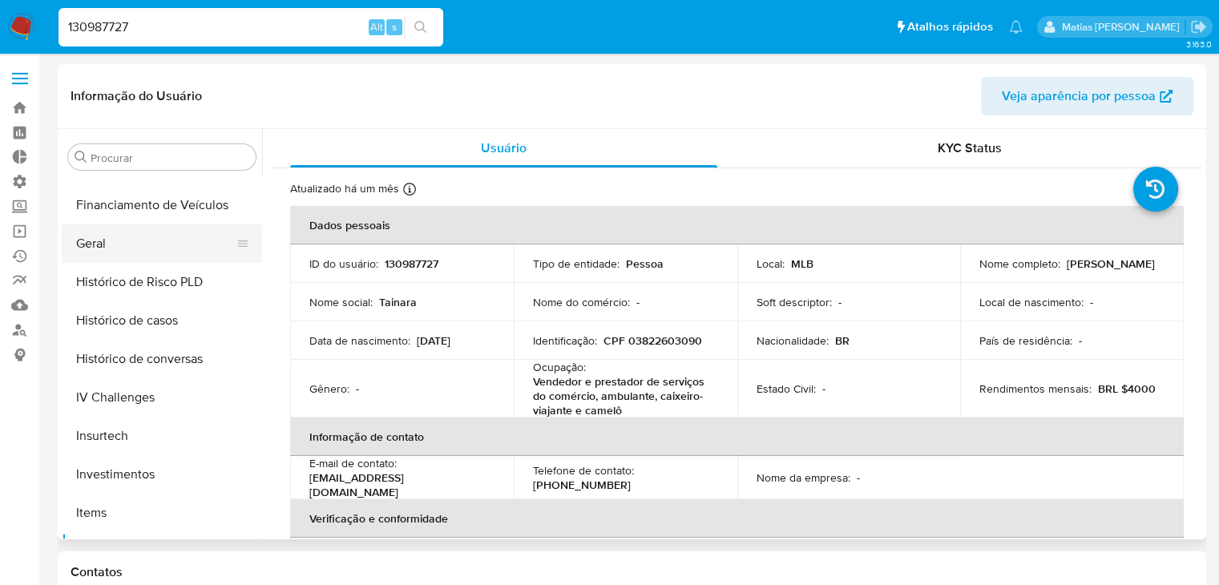
click at [139, 251] on button "Geral" at bounding box center [156, 243] width 188 height 38
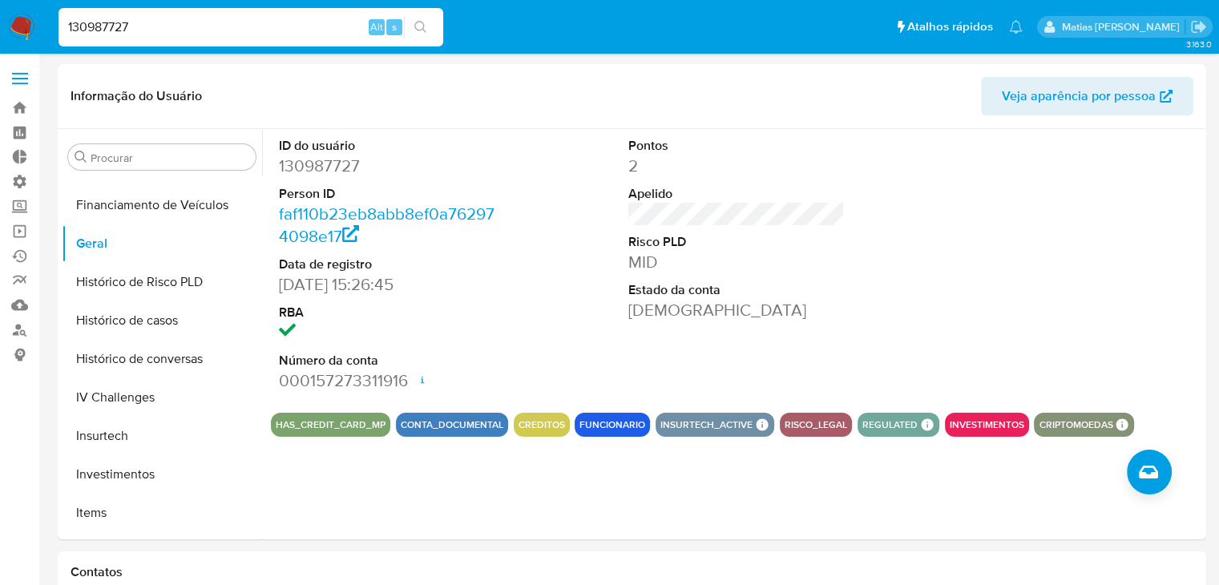
click at [262, 27] on input "130987727" at bounding box center [251, 27] width 385 height 21
paste input "294958163"
type input "294958163"
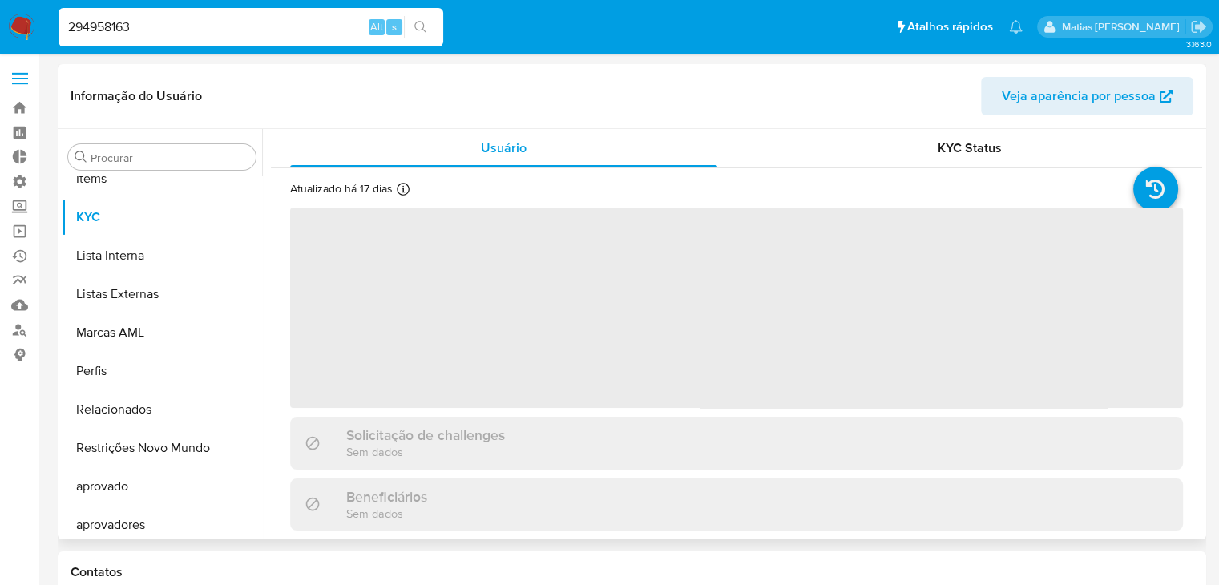
scroll to position [869, 0]
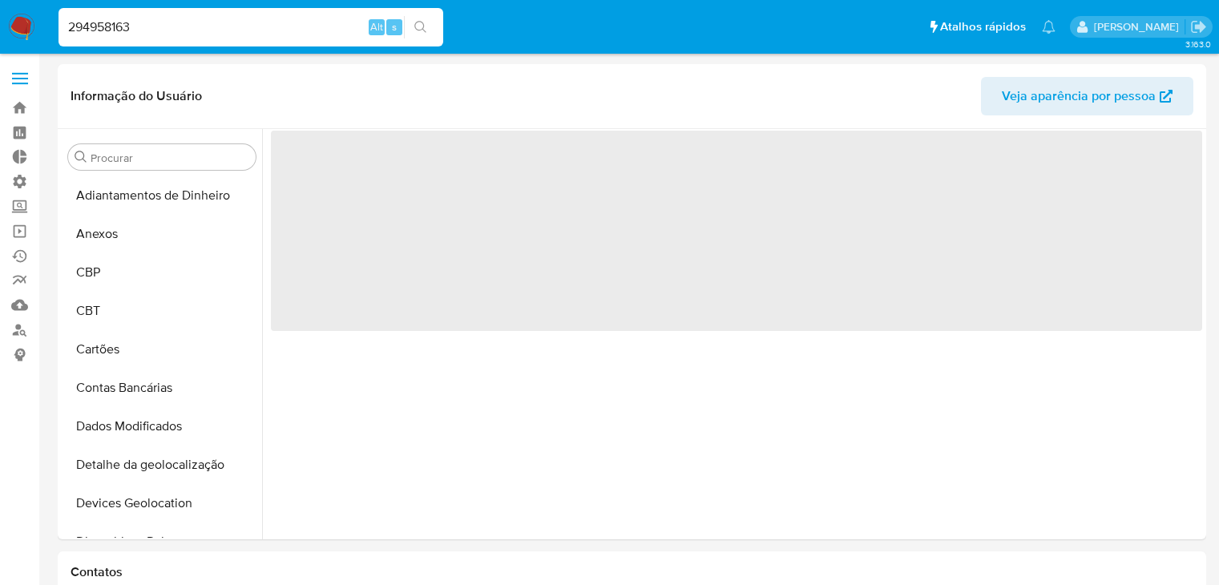
select select "10"
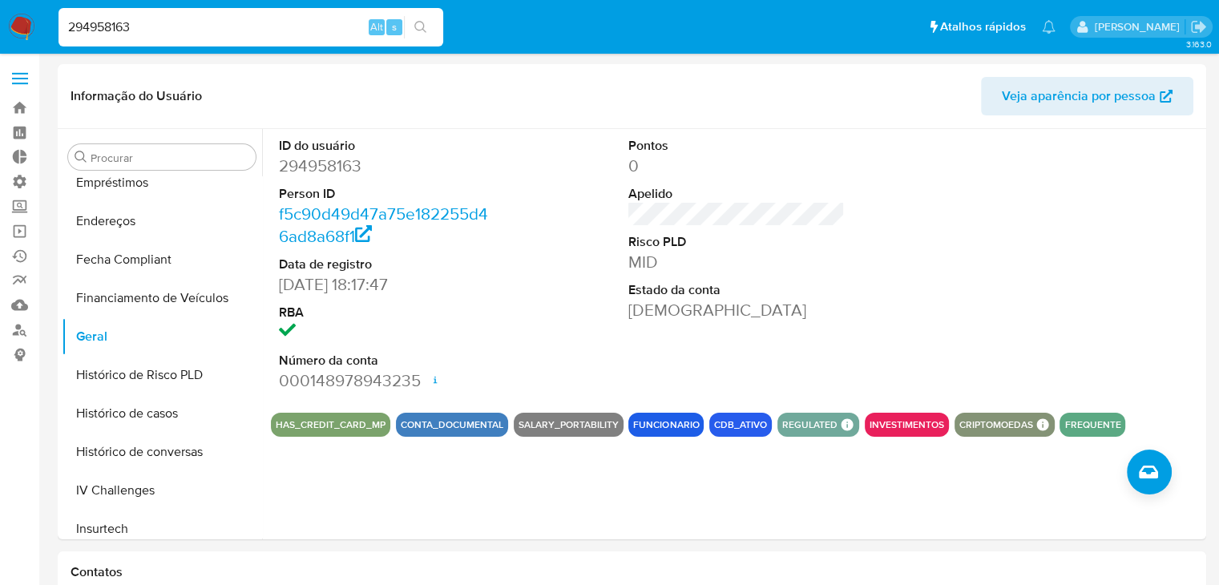
click at [155, 32] on input "294958163" at bounding box center [251, 27] width 385 height 21
paste input "630692838"
type input "630692838"
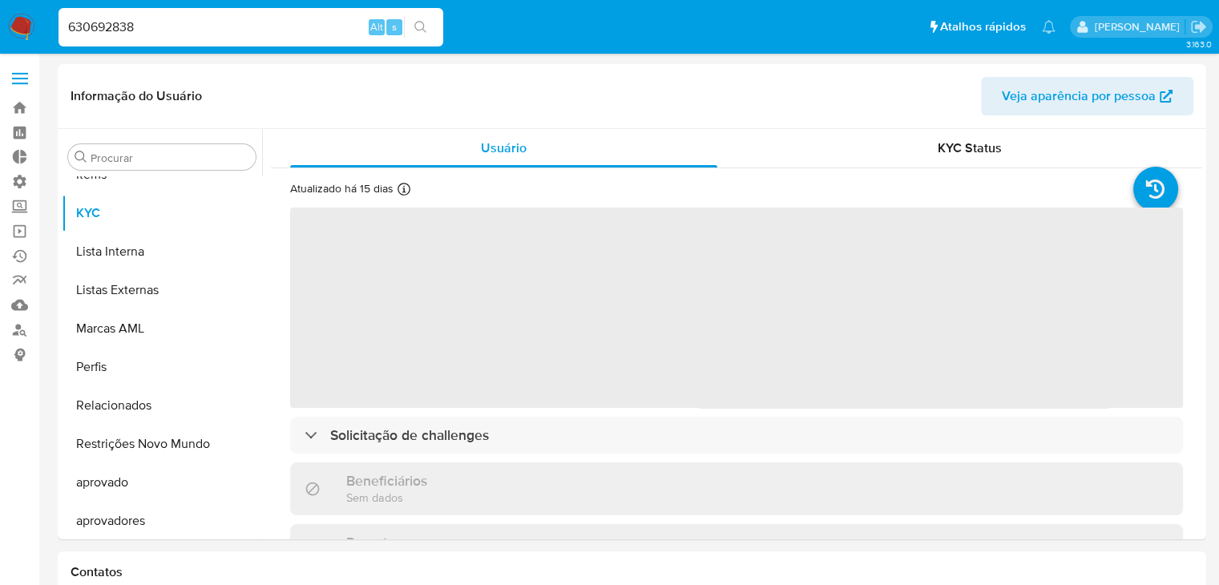
scroll to position [869, 0]
select select "10"
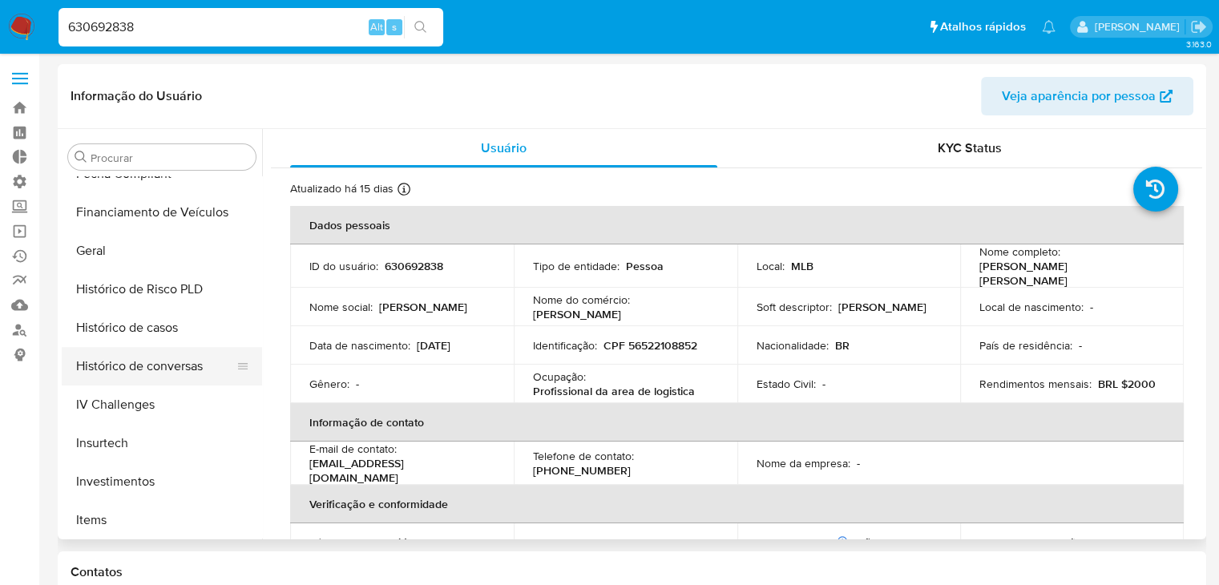
scroll to position [518, 0]
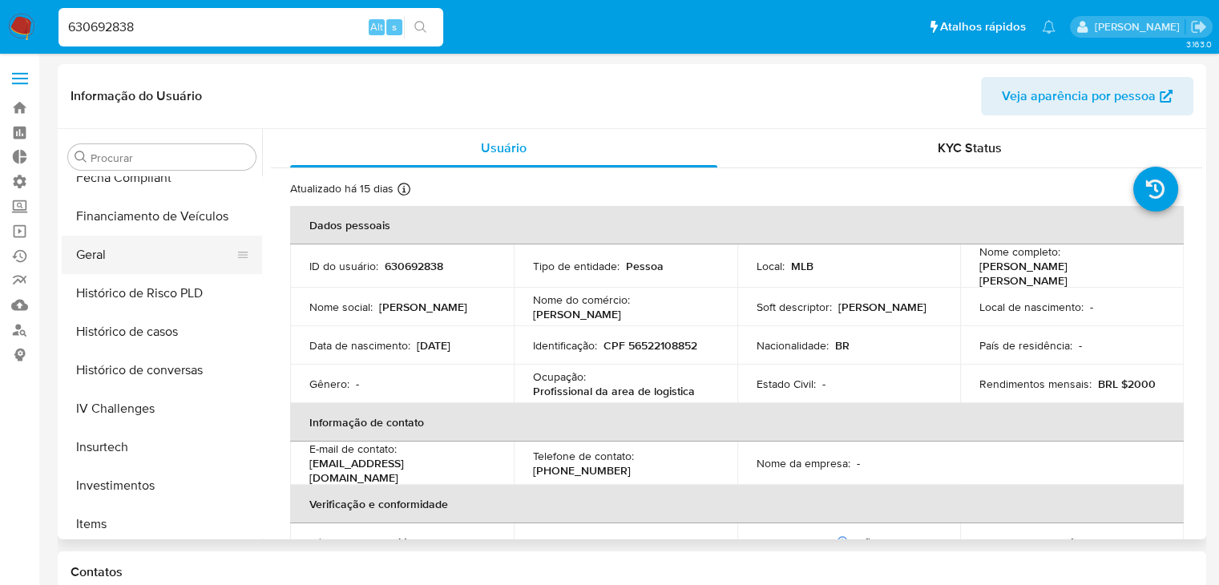
click at [152, 251] on button "Geral" at bounding box center [156, 255] width 188 height 38
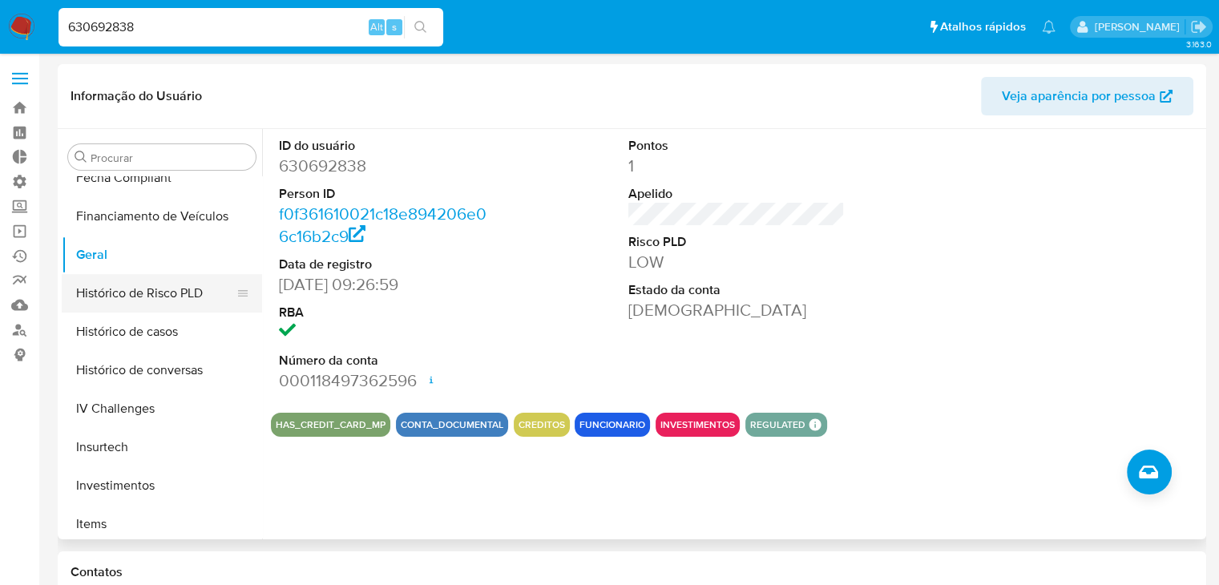
click at [201, 283] on button "Histórico de Risco PLD" at bounding box center [156, 293] width 188 height 38
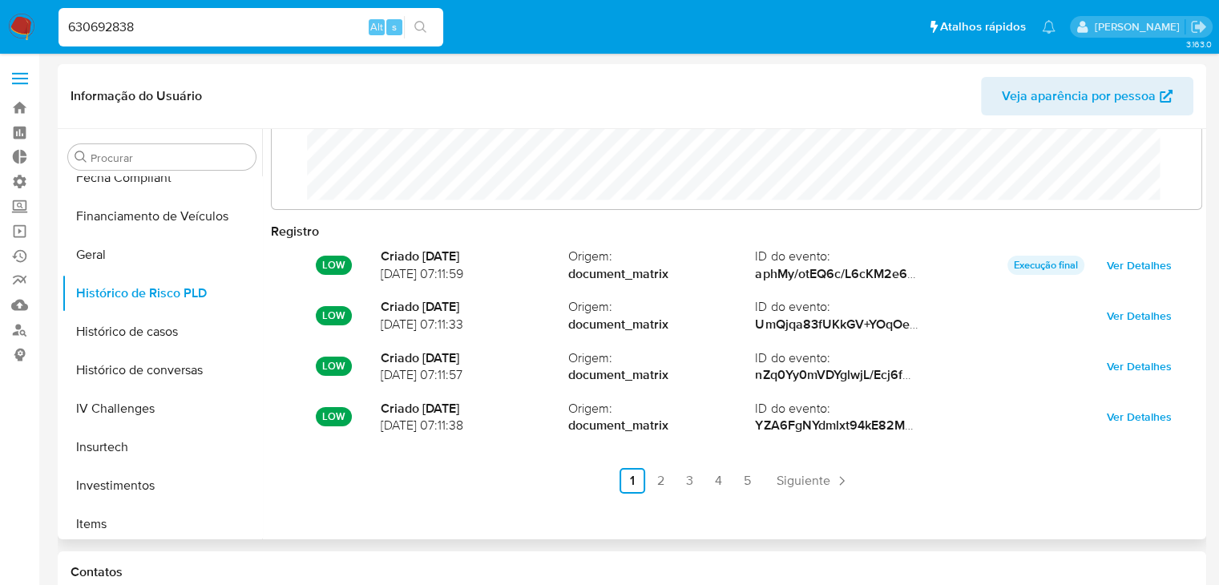
scroll to position [0, 0]
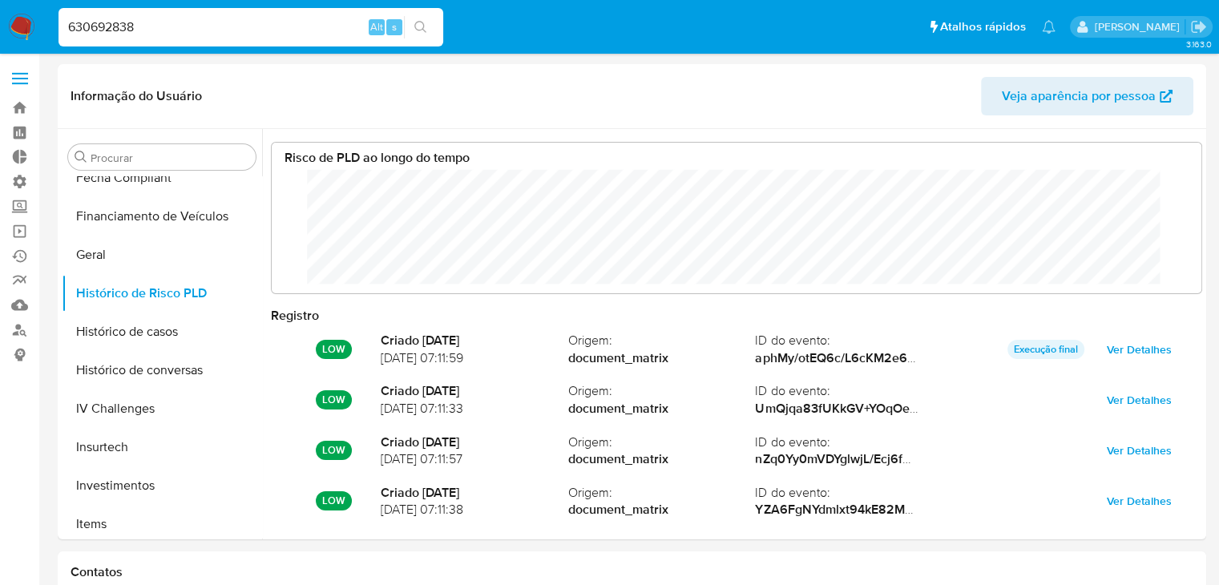
click at [135, 30] on input "630692838" at bounding box center [251, 27] width 385 height 21
paste input "202747817"
type input "2027478178"
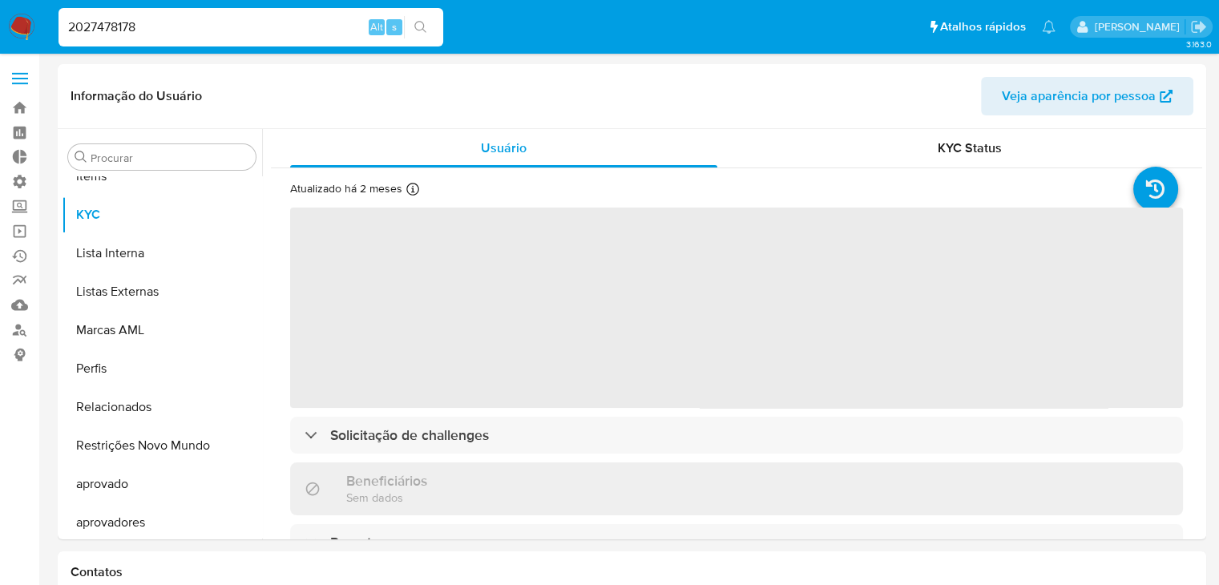
scroll to position [869, 0]
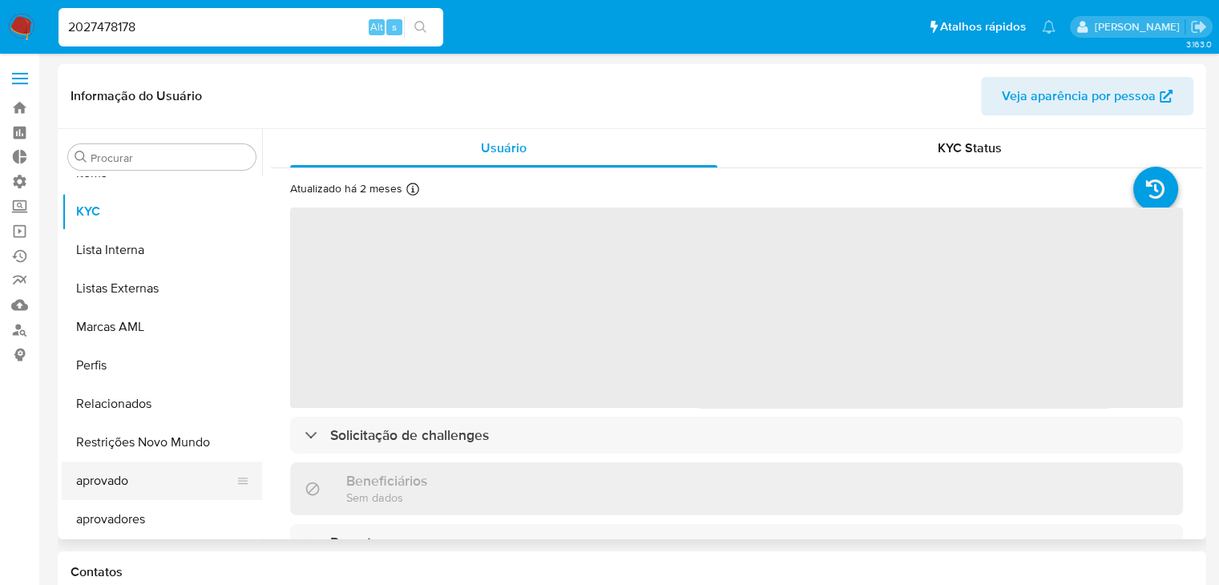
select select "10"
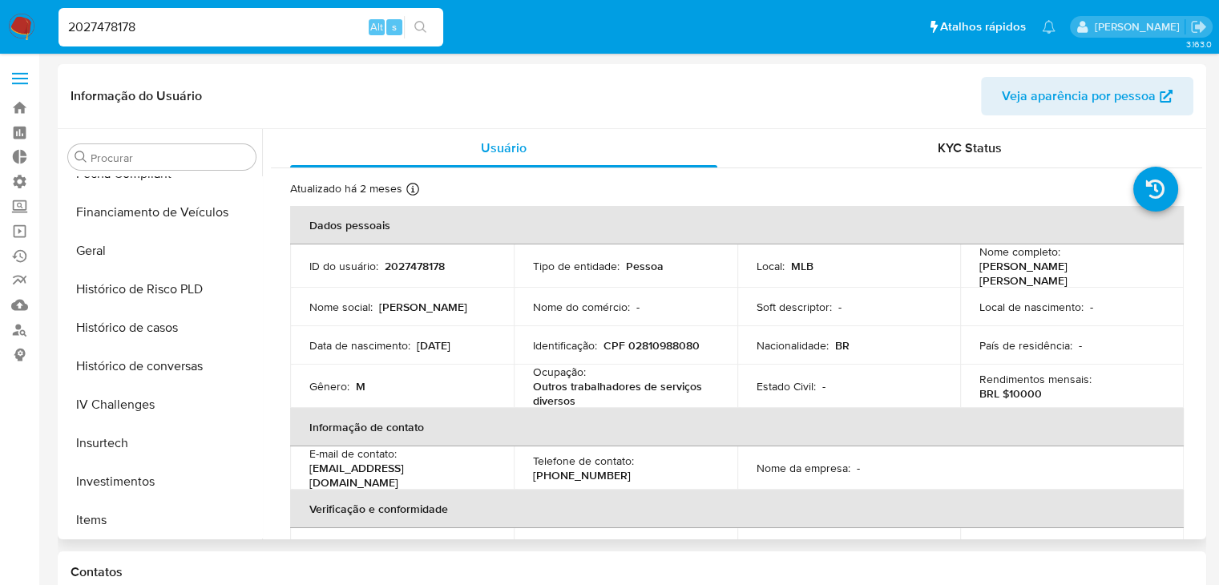
scroll to position [452, 0]
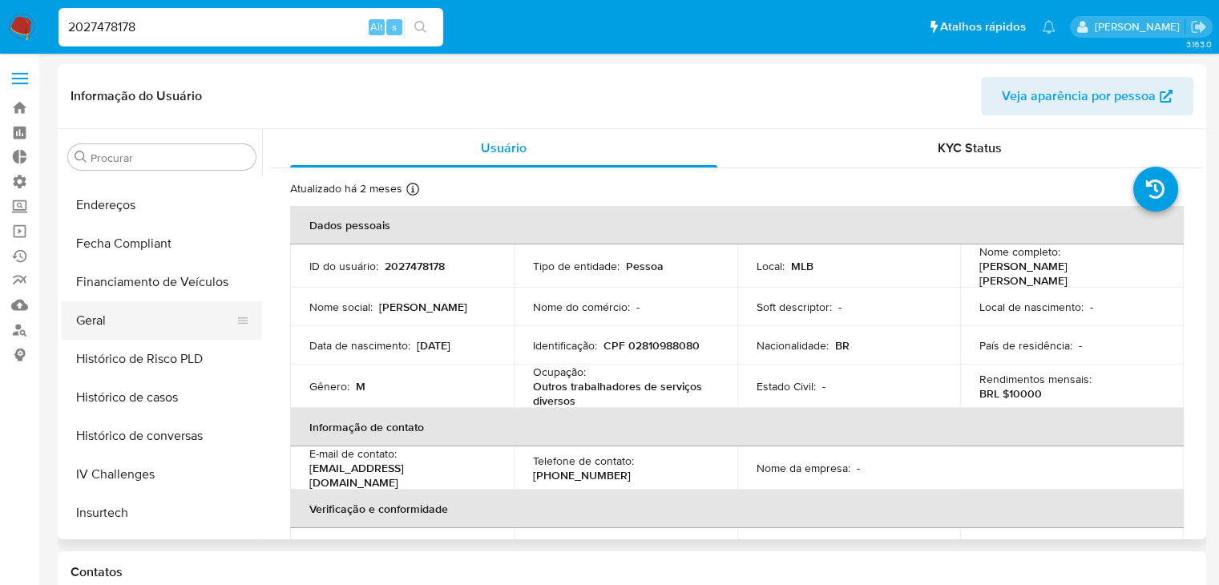
click at [192, 334] on button "Geral" at bounding box center [156, 320] width 188 height 38
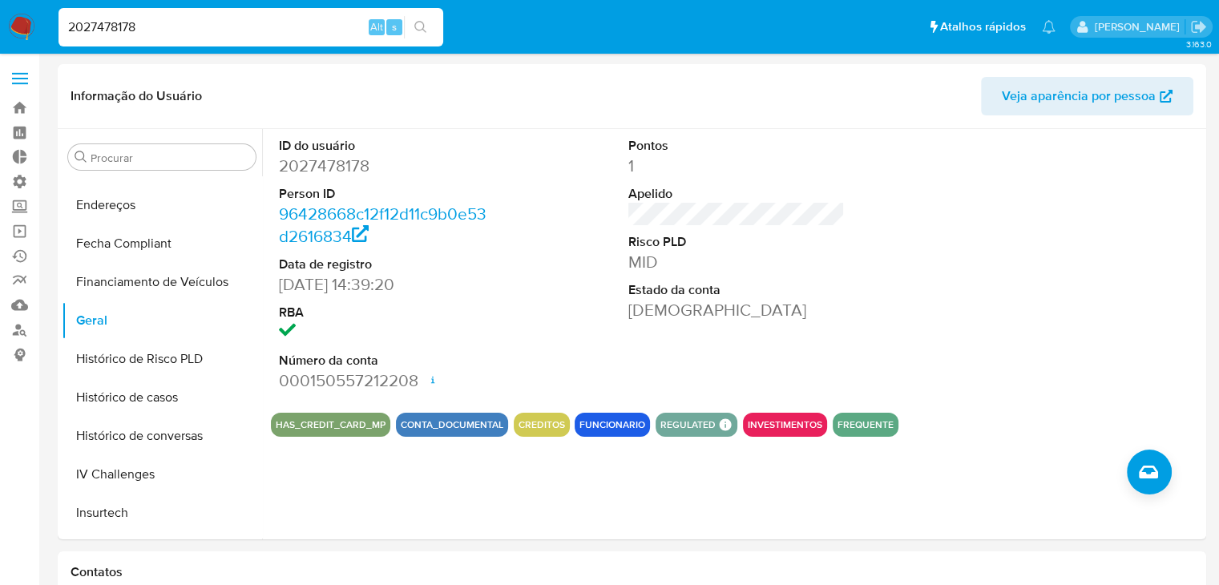
click at [212, 29] on input "2027478178" at bounding box center [251, 27] width 385 height 21
paste input "1487181465"
type input "1487181465"
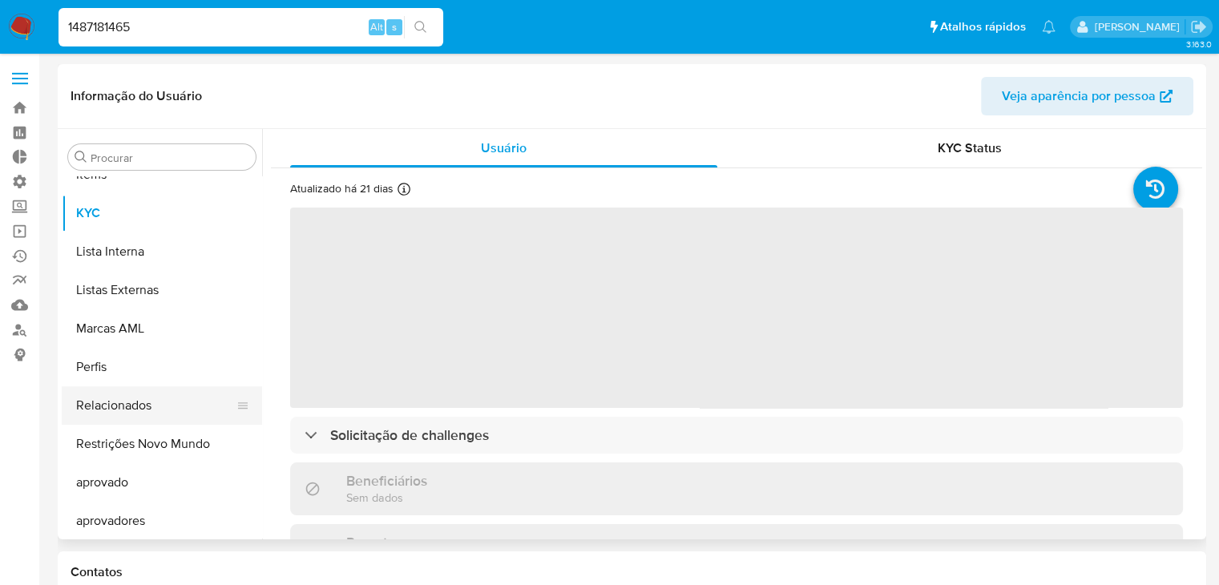
scroll to position [869, 0]
select select "10"
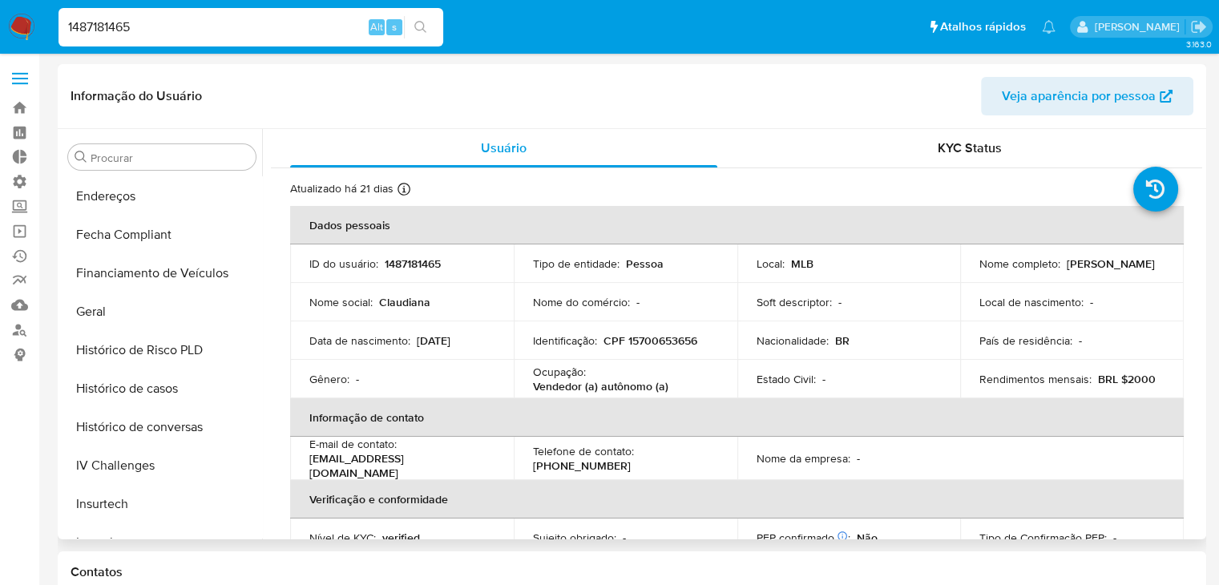
scroll to position [362, 0]
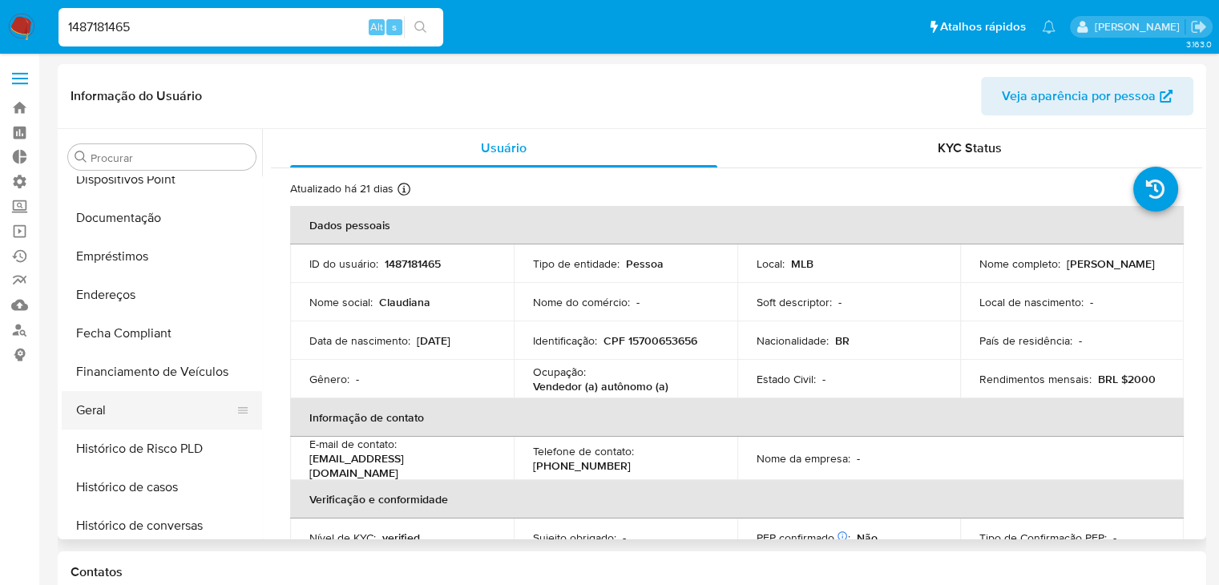
click at [164, 418] on button "Geral" at bounding box center [156, 410] width 188 height 38
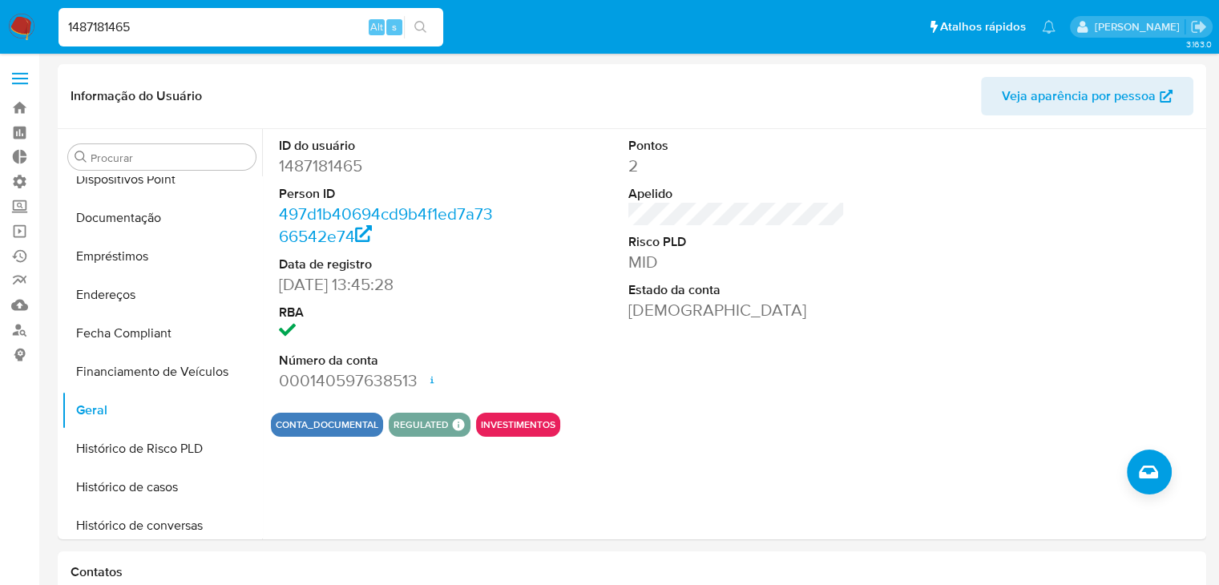
click at [164, 31] on input "1487181465" at bounding box center [251, 27] width 385 height 21
paste input "564203986"
type input "564203986"
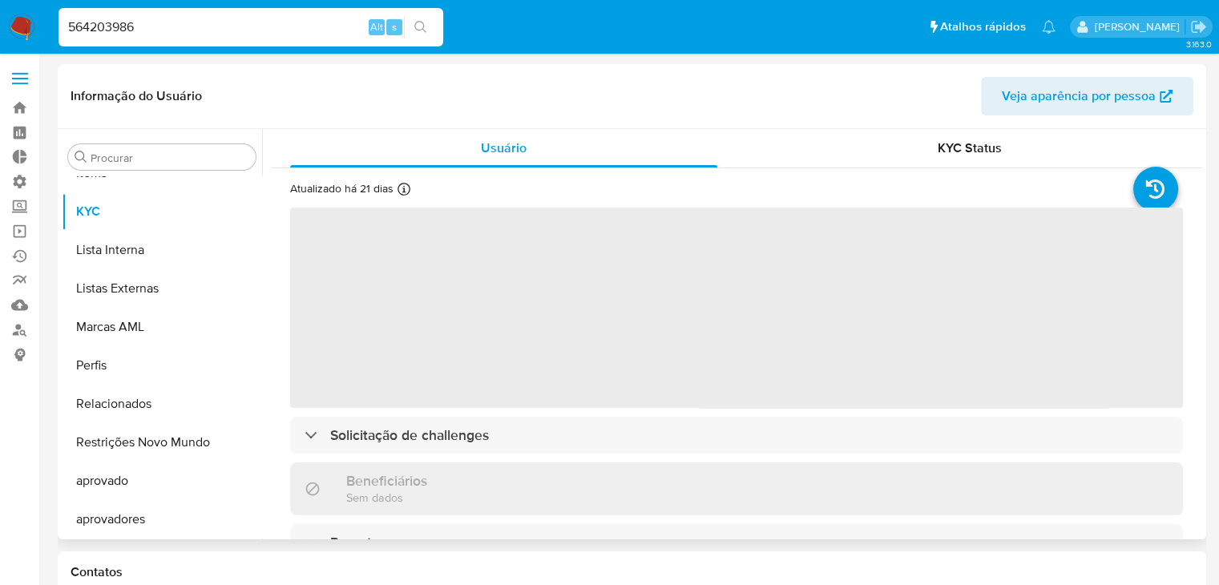
select select "10"
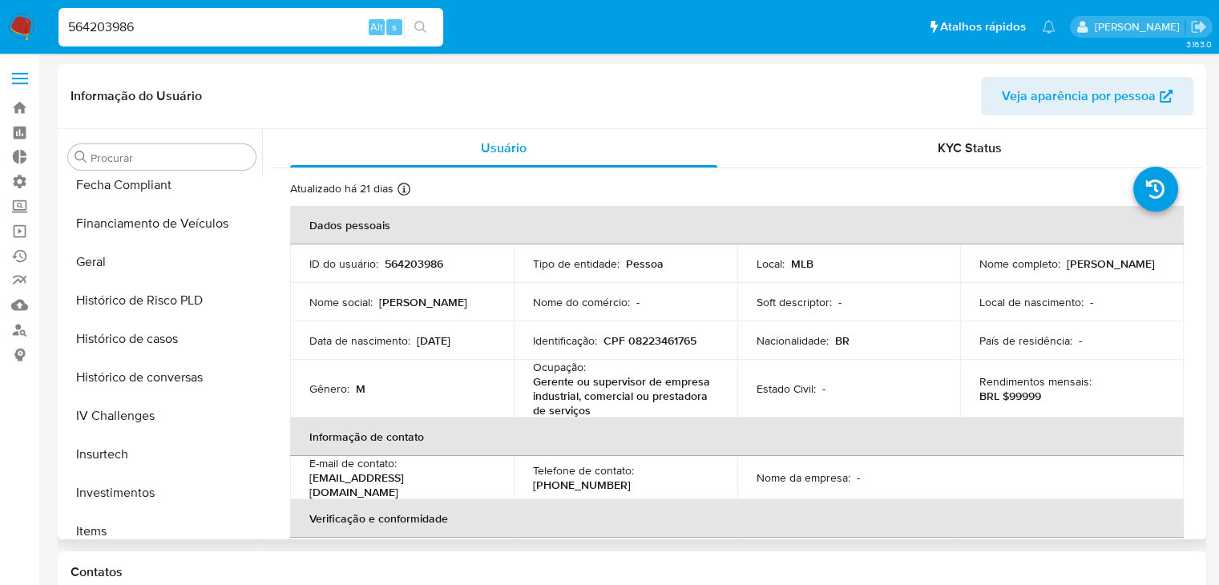
scroll to position [450, 0]
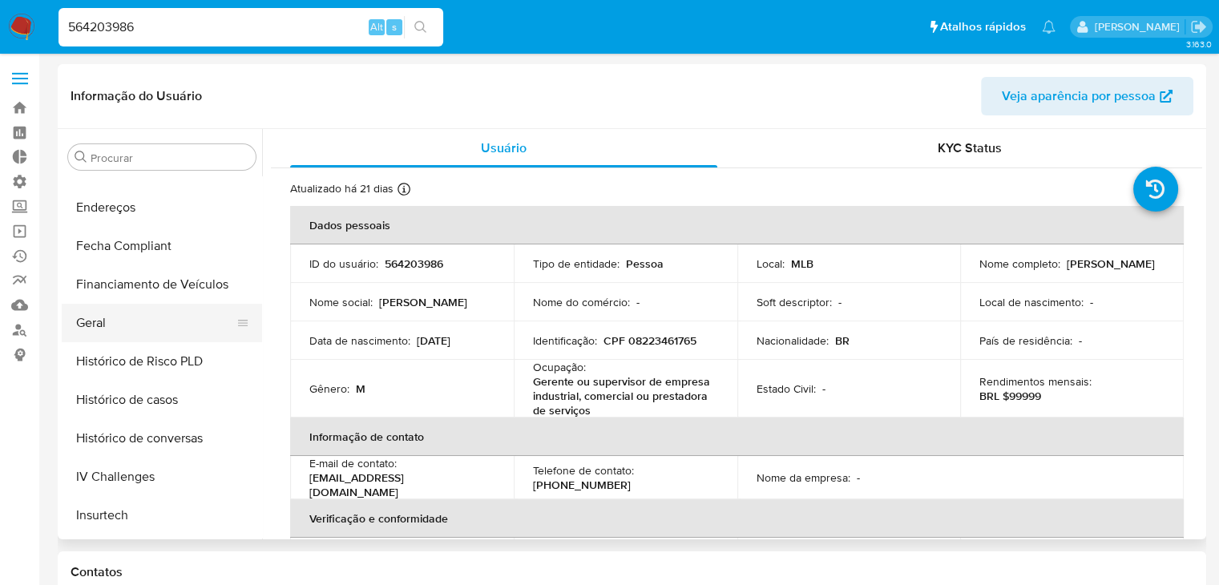
click at [171, 328] on button "Geral" at bounding box center [156, 323] width 188 height 38
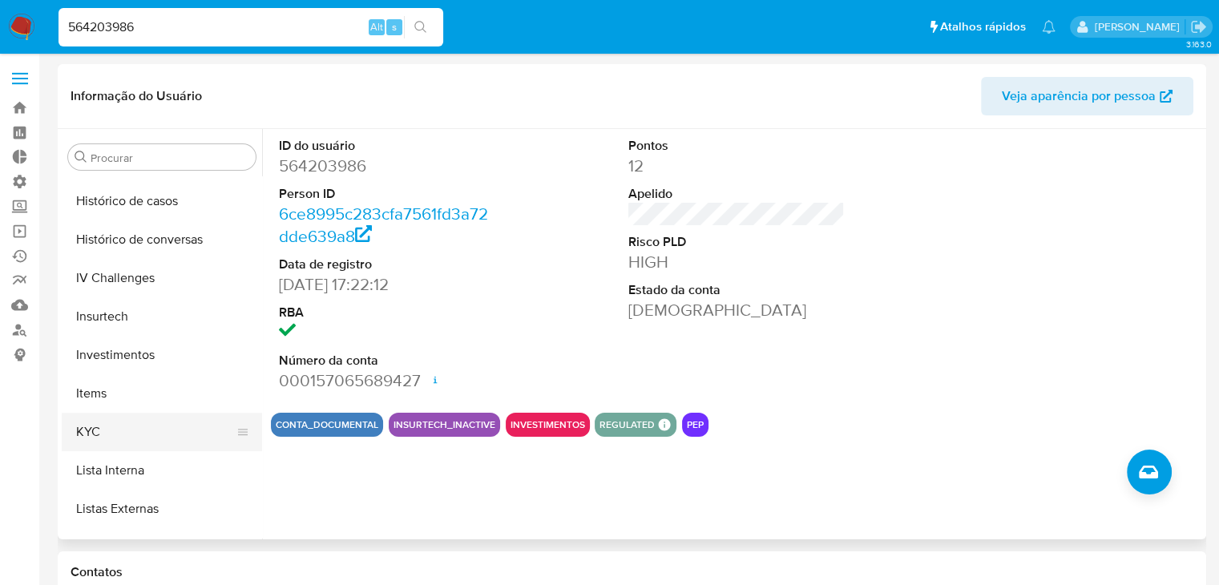
scroll to position [653, 0]
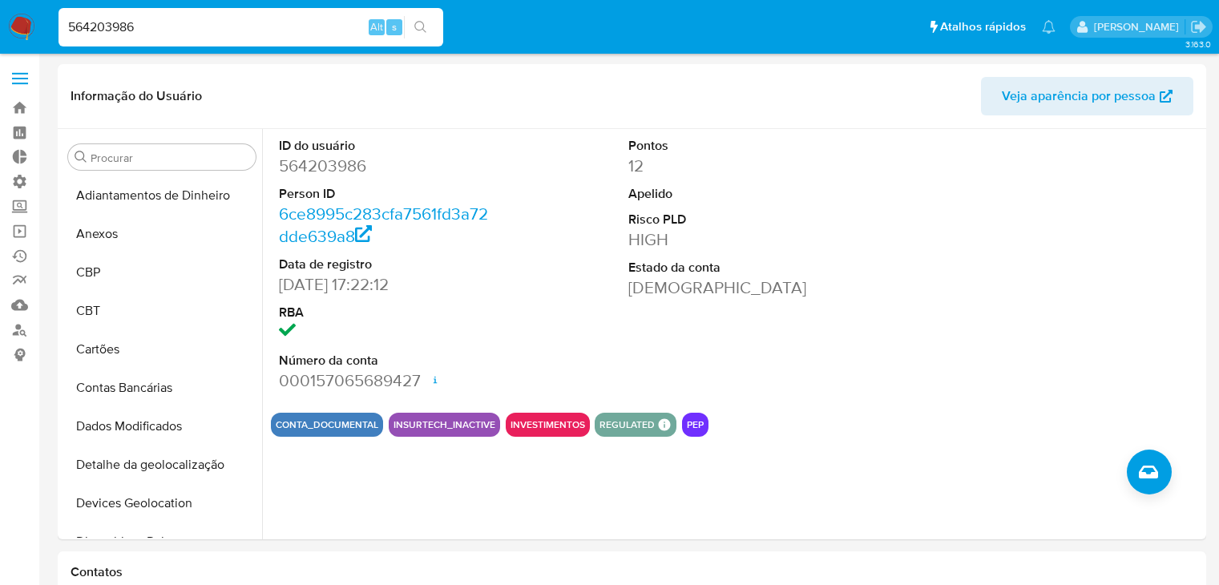
select select "10"
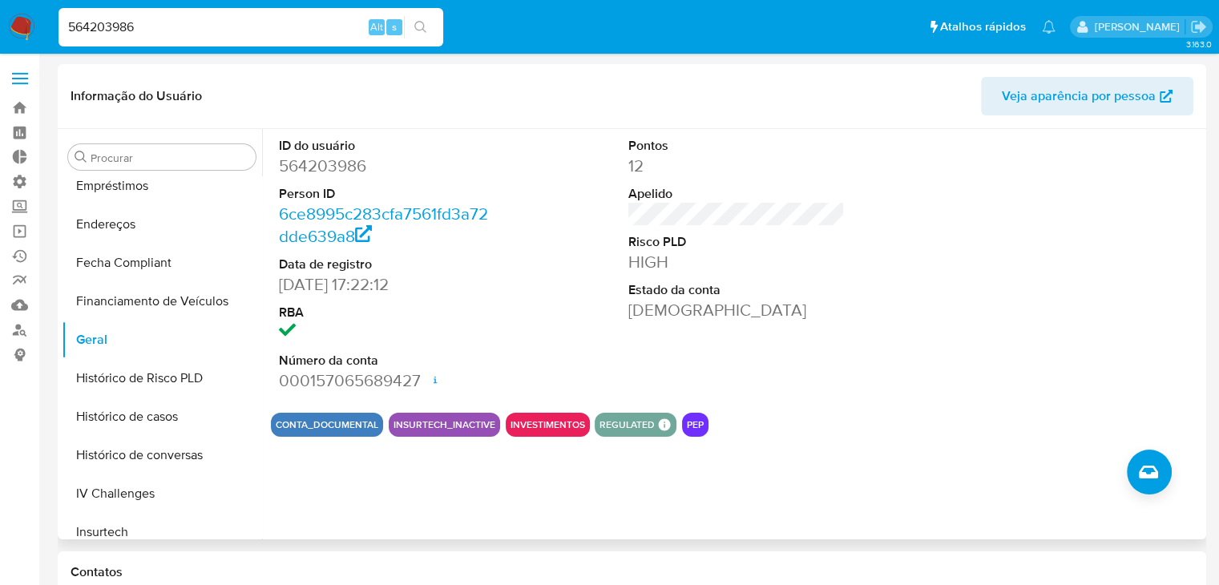
scroll to position [436, 0]
click at [211, 375] on button "Histórico de Risco PLD" at bounding box center [156, 375] width 188 height 38
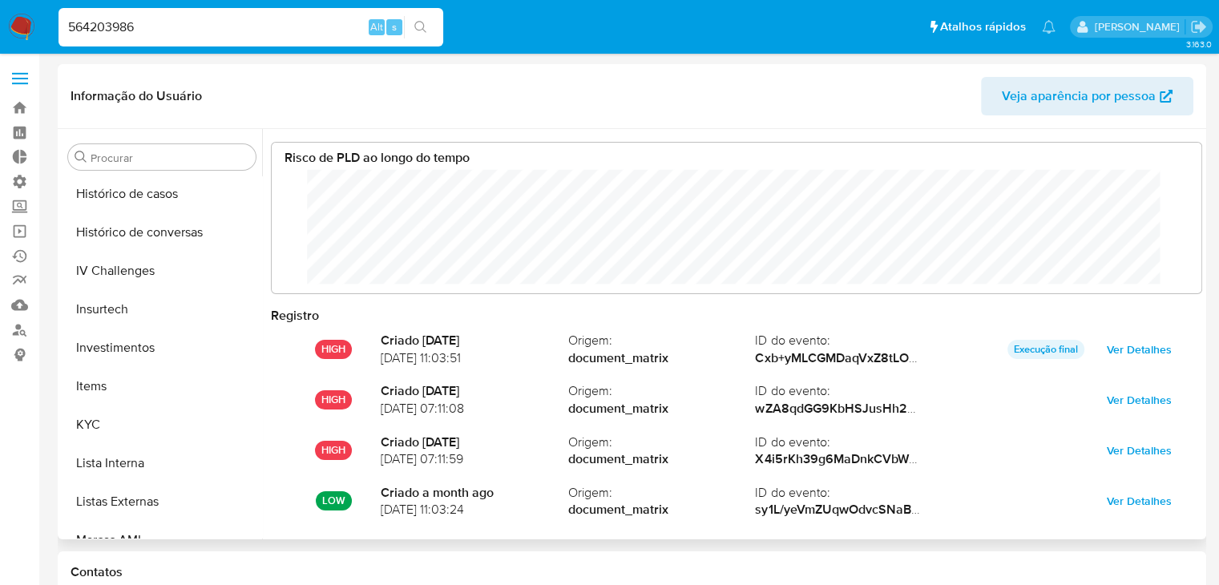
scroll to position [660, 0]
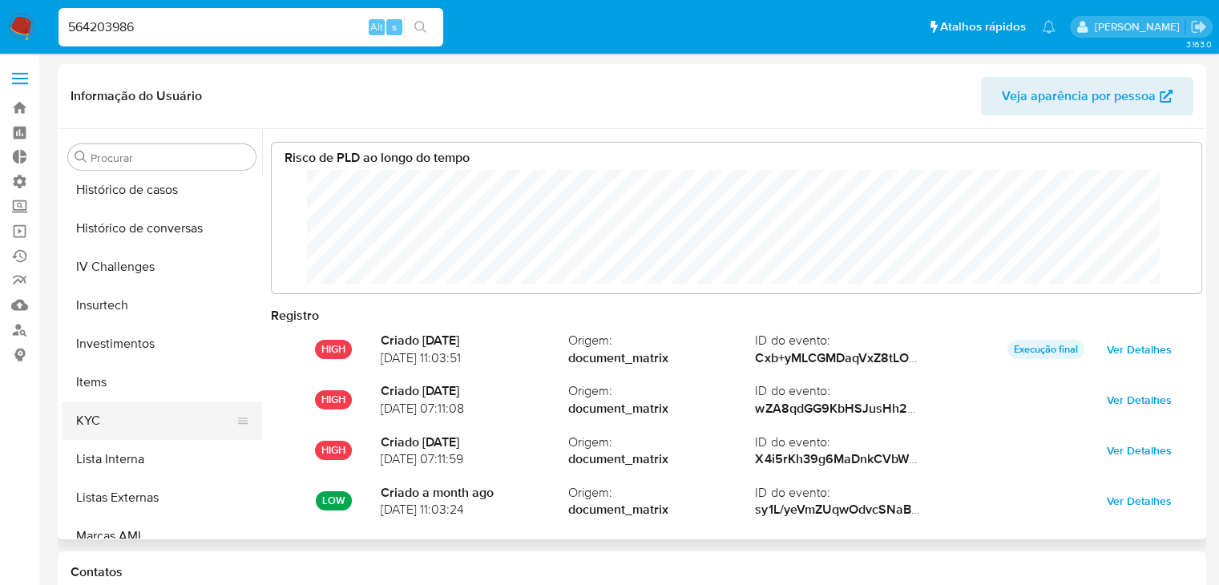
click at [189, 425] on button "KYC" at bounding box center [156, 421] width 188 height 38
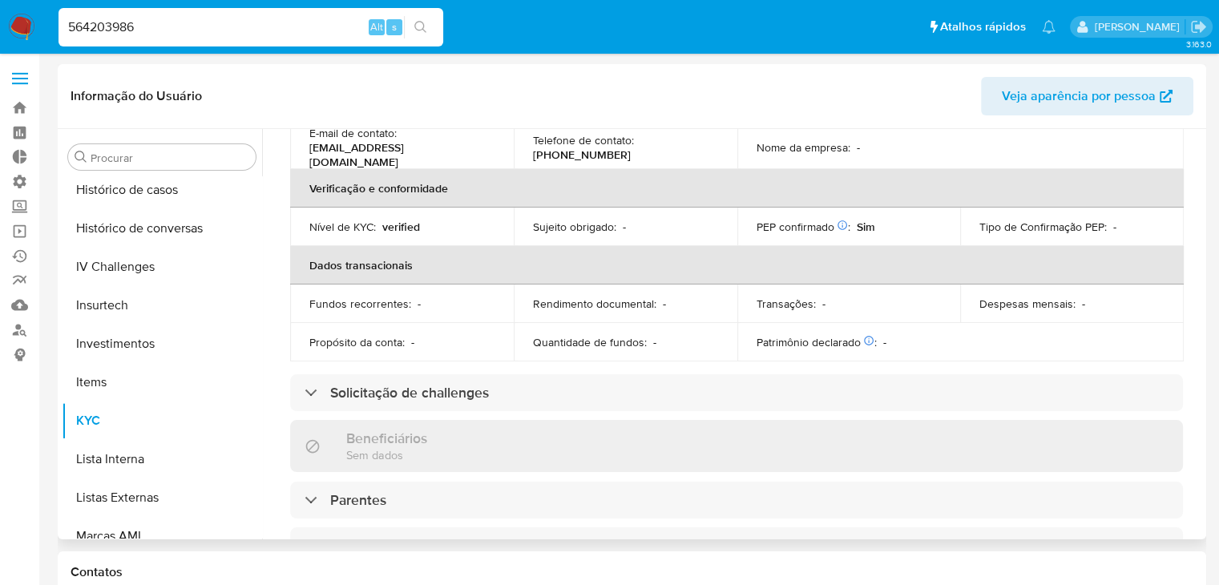
scroll to position [333, 0]
click at [1068, 360] on div "Atualizado há 21 [PERSON_NAME] [PERSON_NAME]: [DATE] 12:55:36 Atualizado: [DATE…" at bounding box center [737, 382] width 932 height 1092
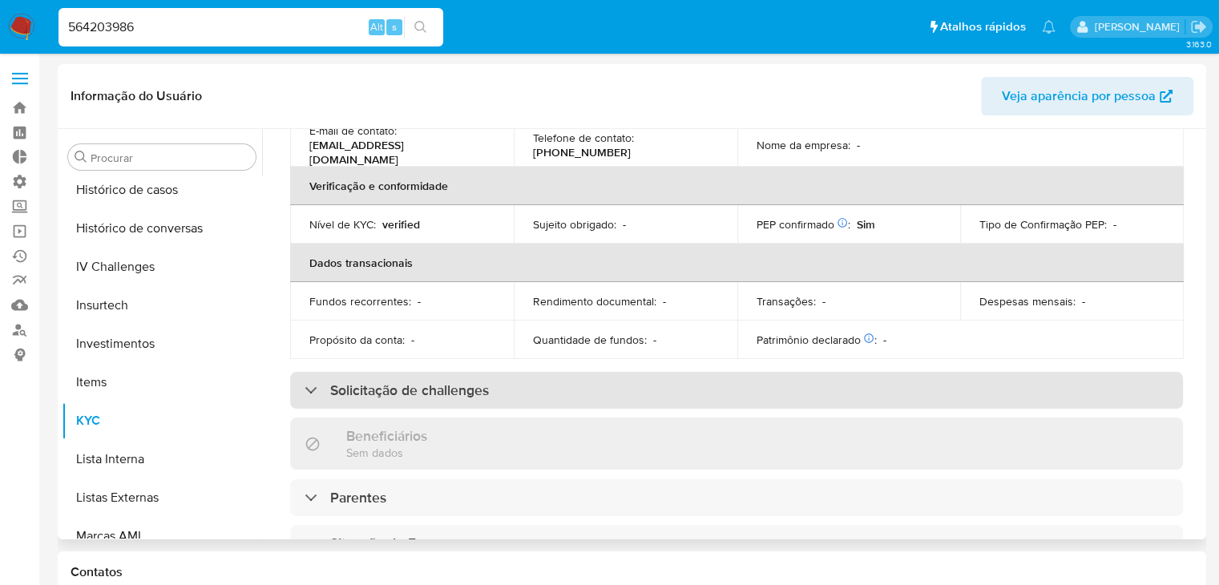
click at [1069, 375] on div "Solicitação de challenges" at bounding box center [736, 390] width 893 height 37
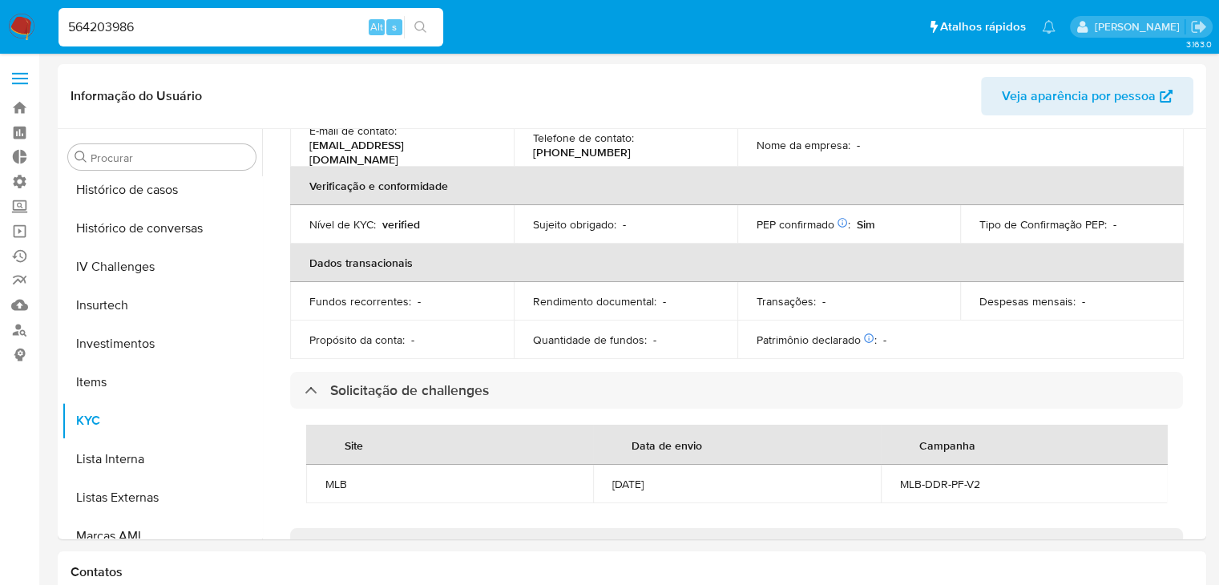
click at [154, 34] on input "564203986" at bounding box center [251, 27] width 385 height 21
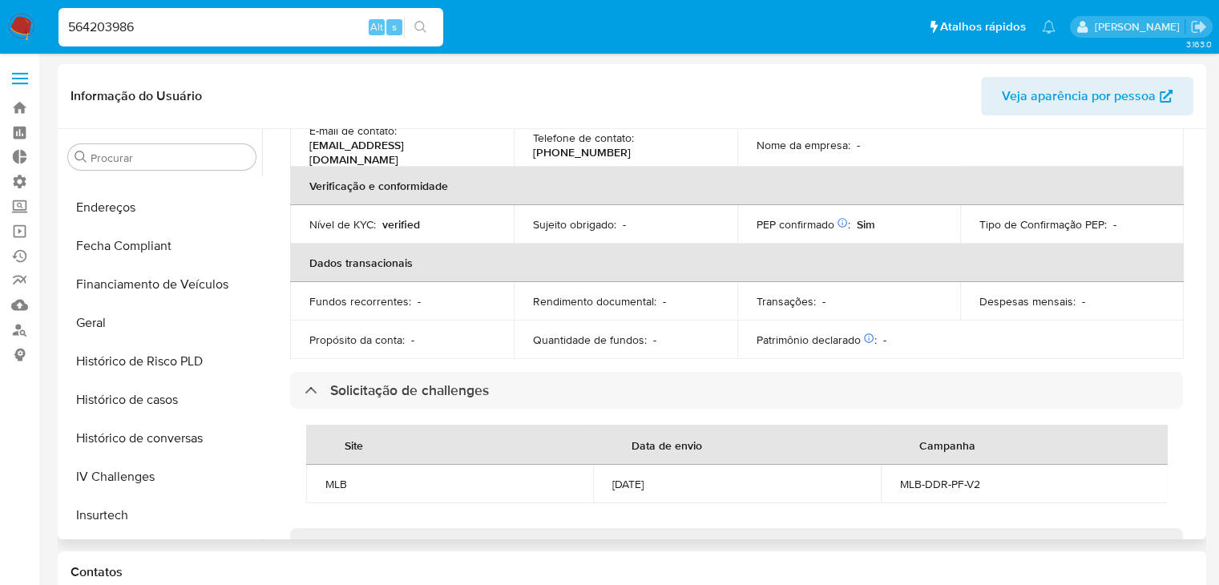
scroll to position [430, 0]
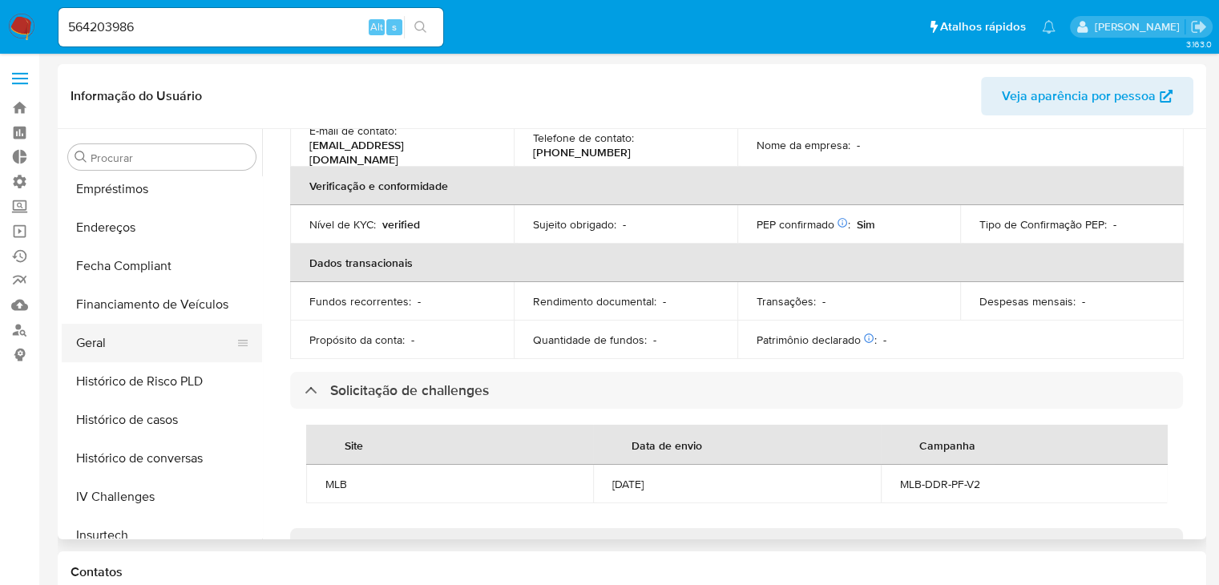
click at [198, 360] on button "Geral" at bounding box center [156, 343] width 188 height 38
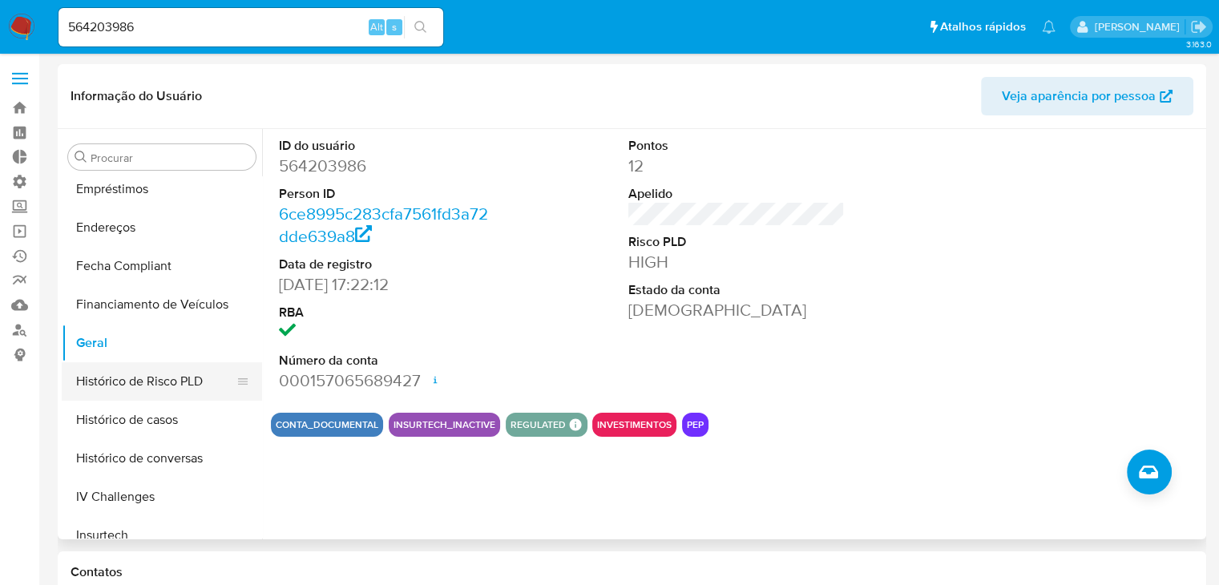
click at [170, 381] on button "Histórico de Risco PLD" at bounding box center [156, 381] width 188 height 38
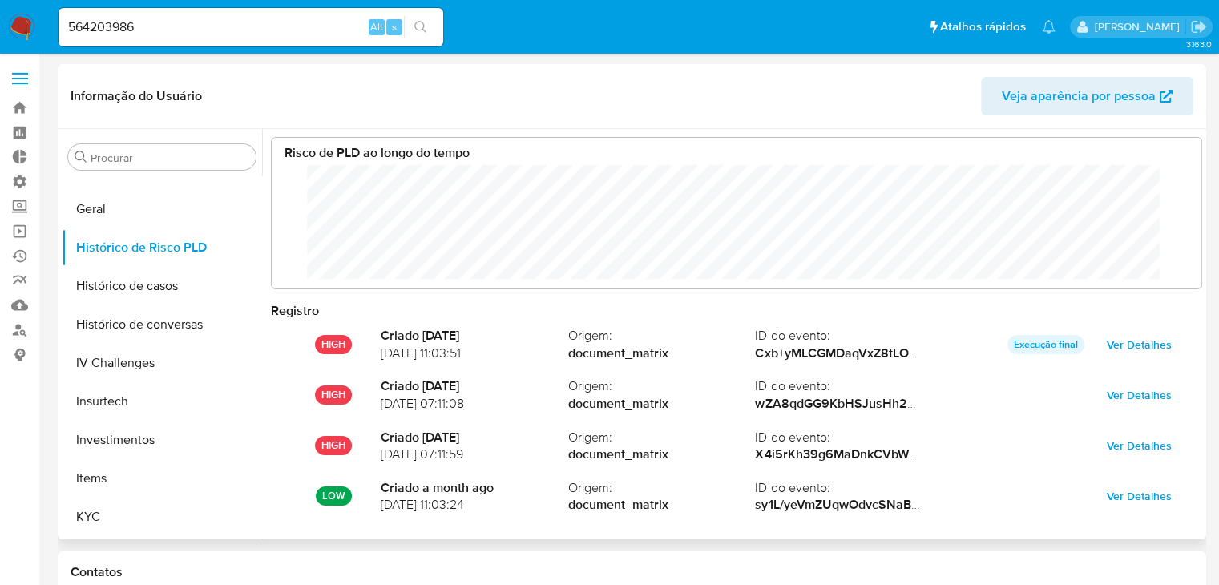
scroll to position [579, 0]
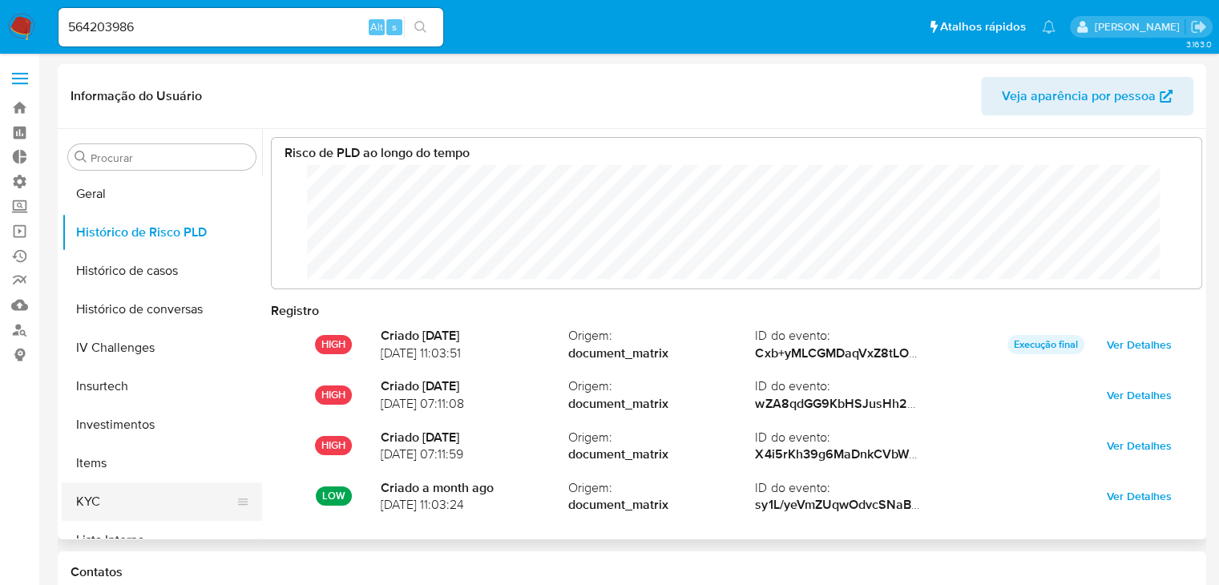
click at [199, 491] on button "KYC" at bounding box center [156, 502] width 188 height 38
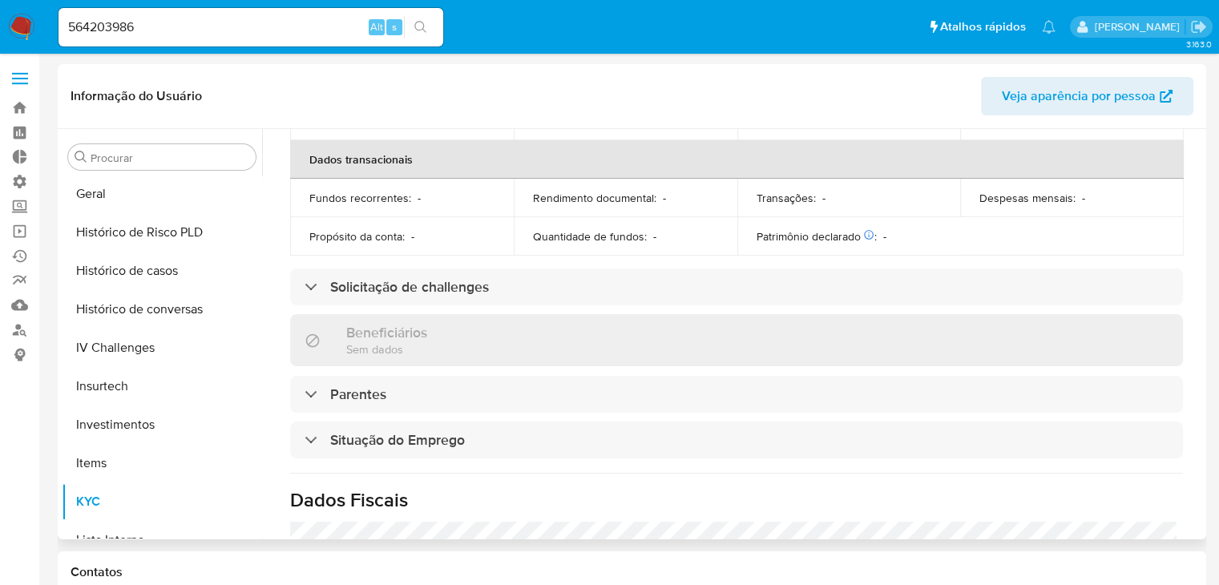
scroll to position [464, 0]
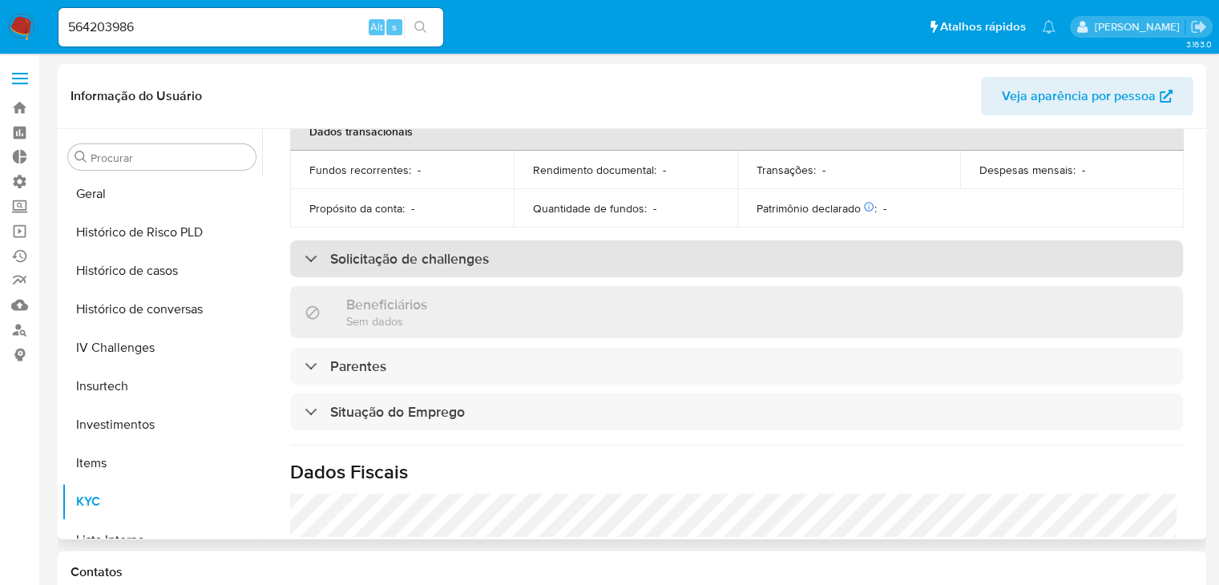
click at [839, 265] on div "Solicitação de challenges" at bounding box center [736, 259] width 893 height 37
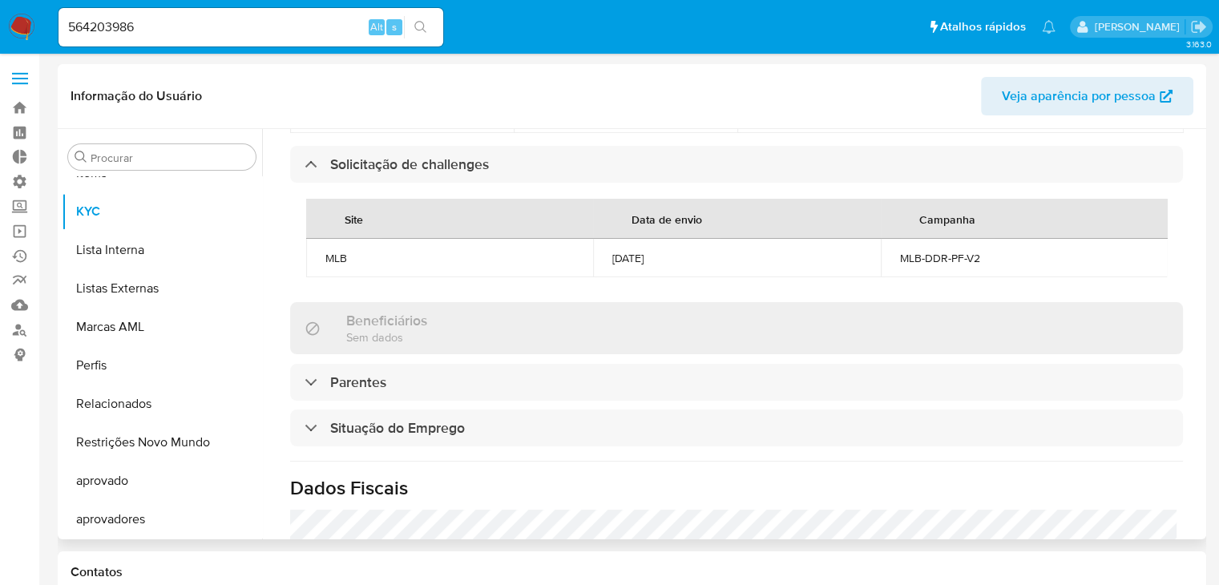
scroll to position [561, 0]
